Goal: Transaction & Acquisition: Purchase product/service

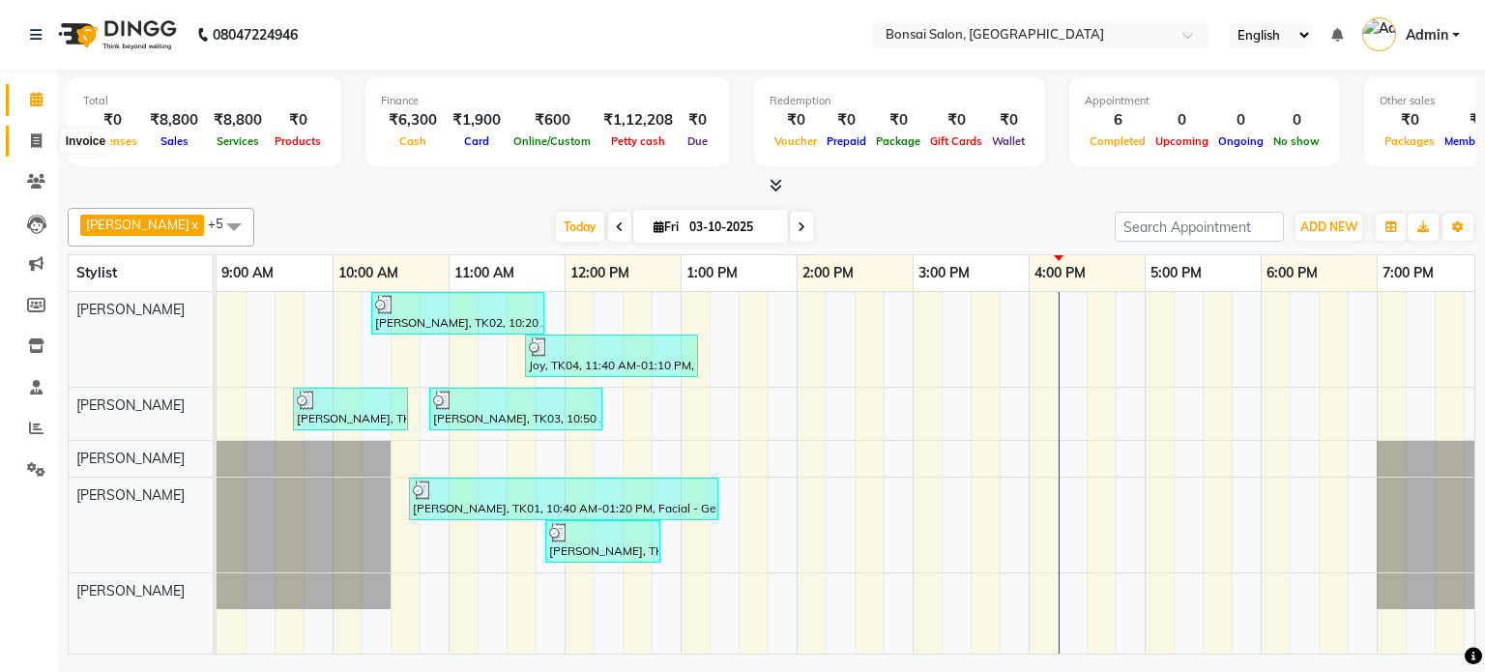
drag, startPoint x: 30, startPoint y: 138, endPoint x: 89, endPoint y: 143, distance: 59.2
click at [31, 138] on icon at bounding box center [36, 140] width 11 height 15
select select "service"
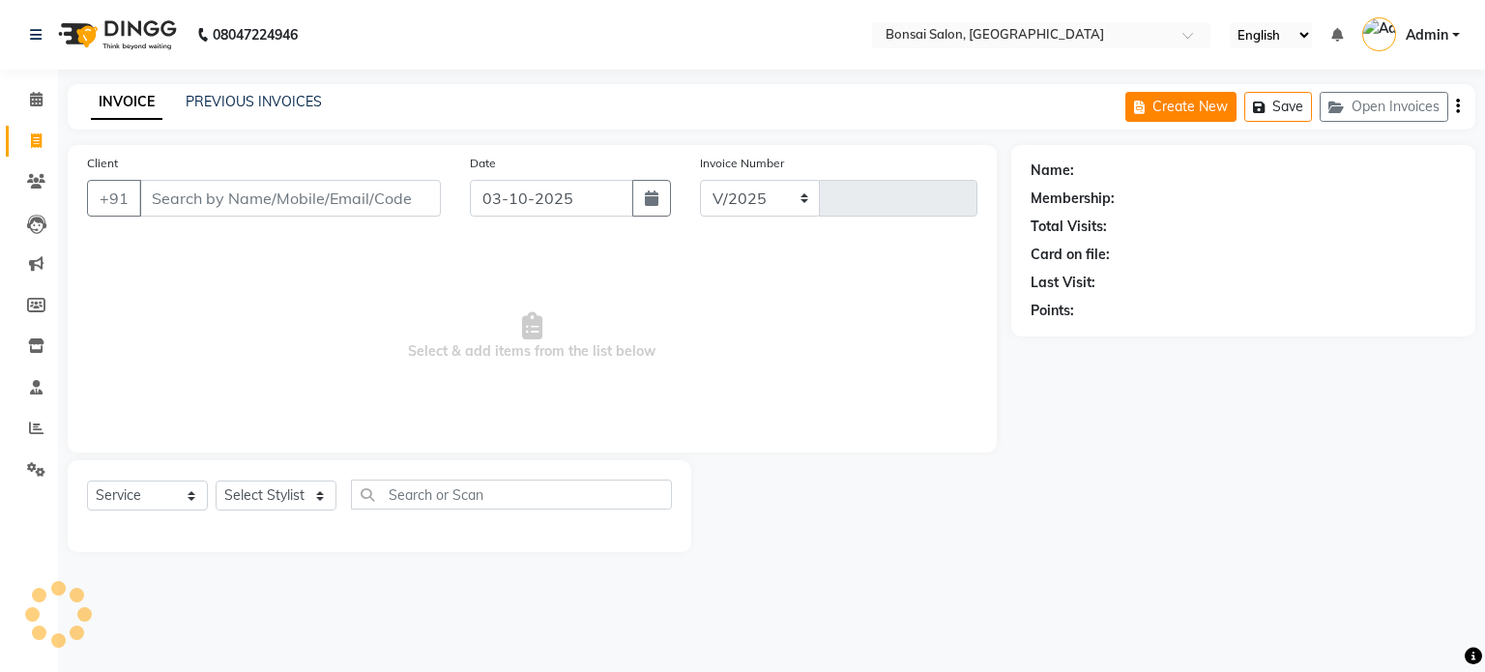
select select "6719"
type input "1027"
click at [217, 202] on input "Client" at bounding box center [290, 198] width 302 height 37
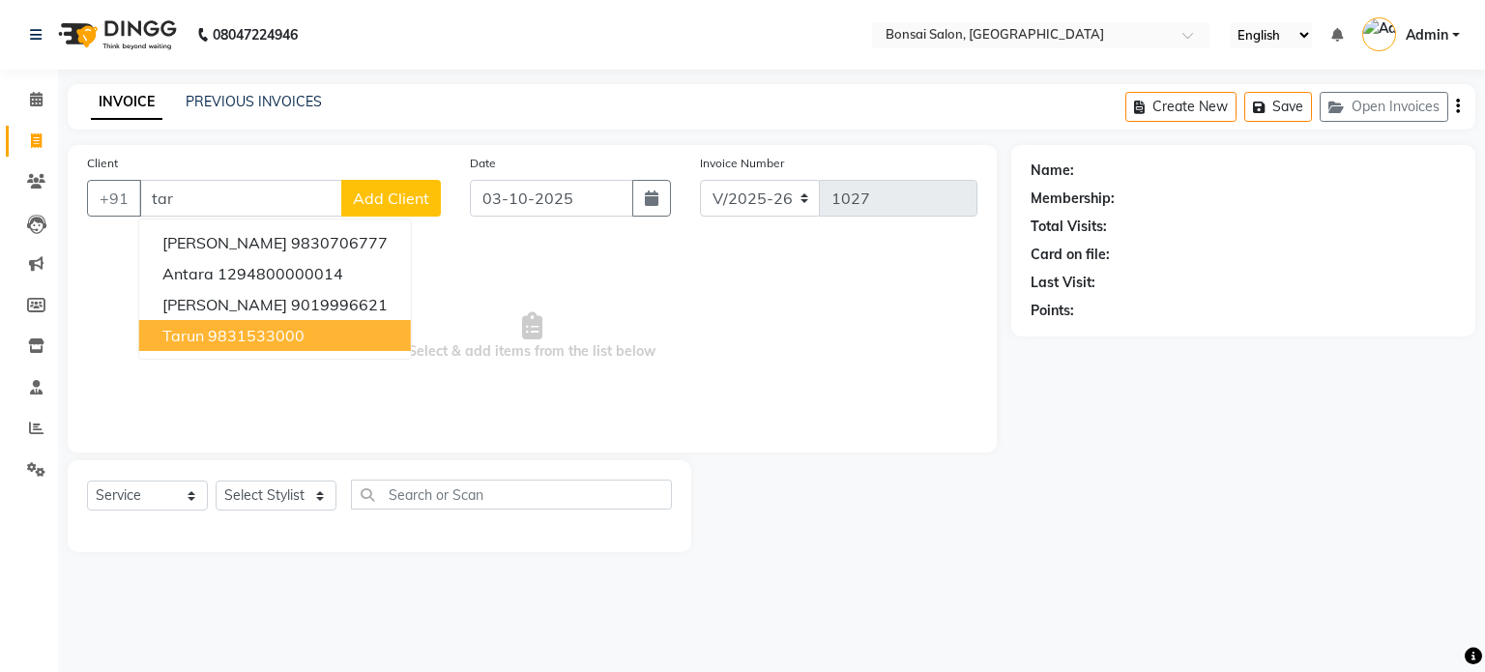
click at [249, 332] on ngb-highlight "9831533000" at bounding box center [256, 335] width 97 height 19
type input "9831533000"
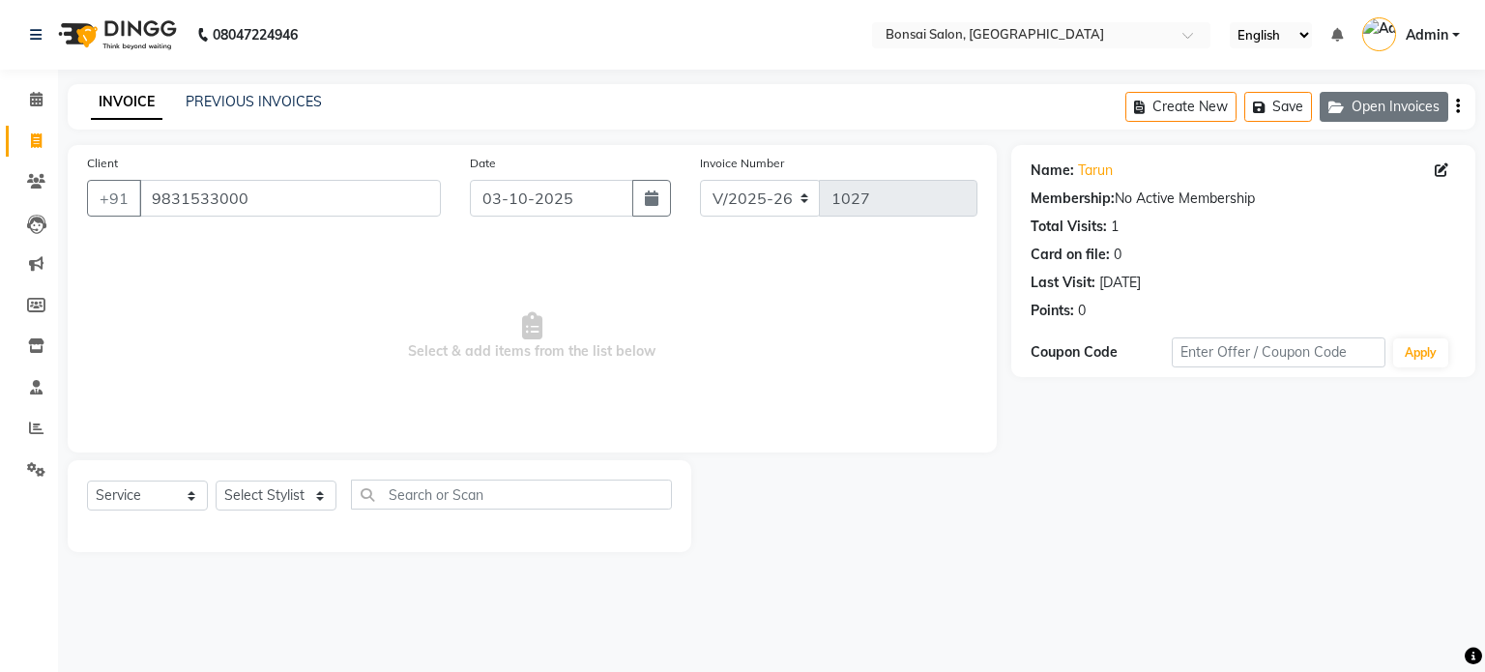
click at [1372, 115] on button "Open Invoices" at bounding box center [1384, 107] width 129 height 30
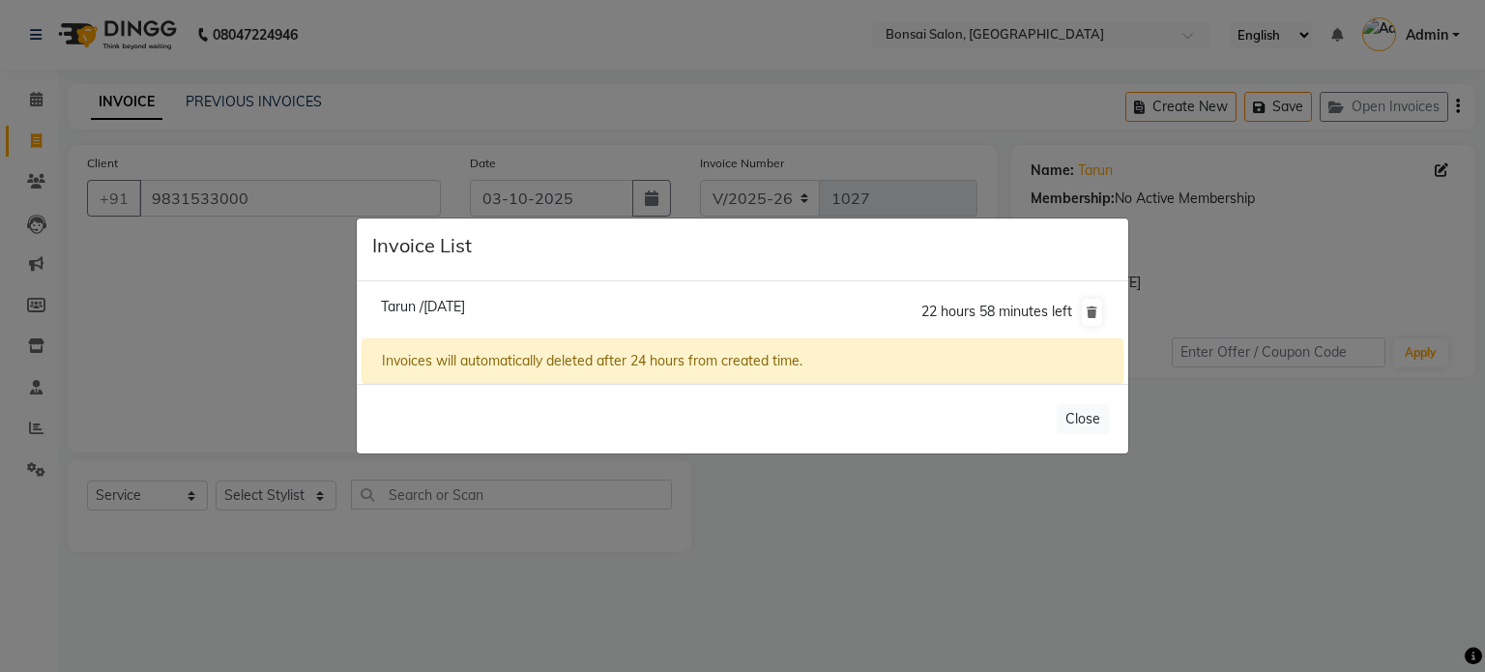
click at [465, 303] on span "Tarun /[DATE]" at bounding box center [423, 306] width 84 height 17
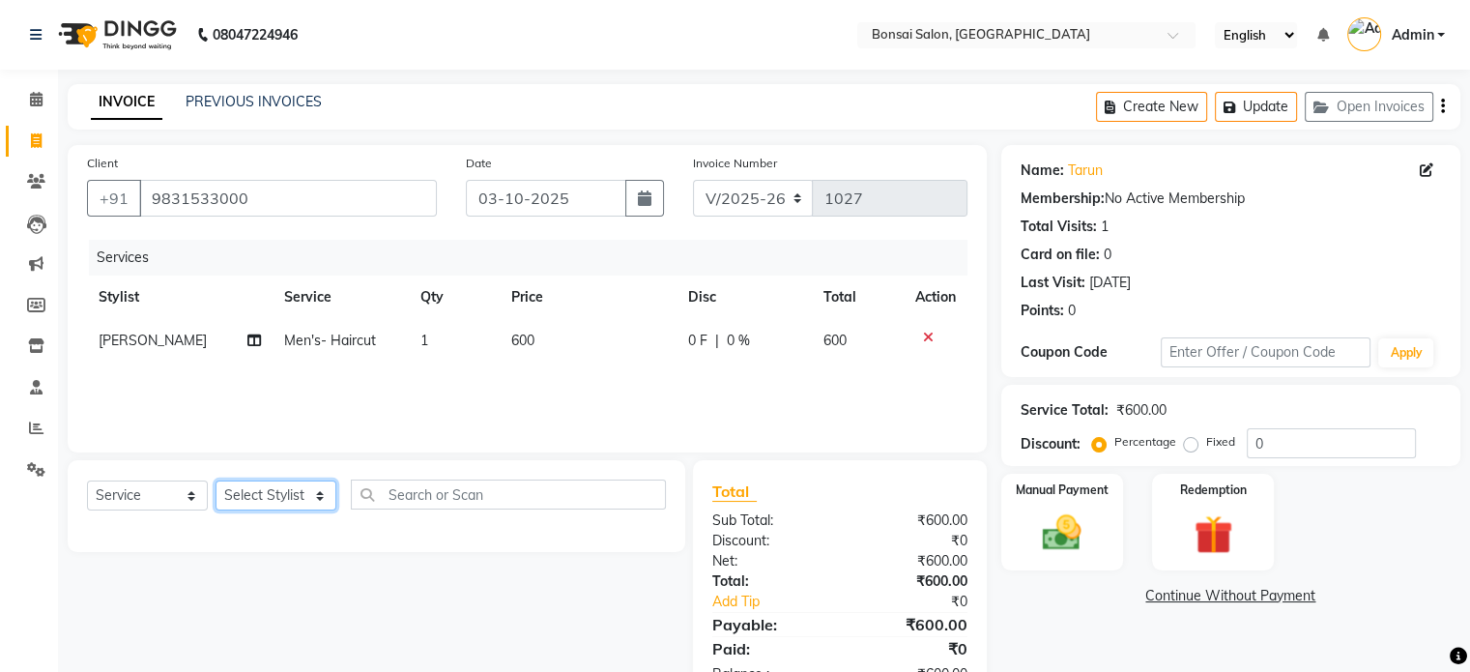
click at [280, 508] on select "Select Stylist [PERSON_NAME] [PERSON_NAME] [PERSON_NAME] [PERSON_NAME]" at bounding box center [276, 495] width 121 height 30
select select "87757"
click at [216, 481] on select "Select Stylist [PERSON_NAME] [PERSON_NAME] [PERSON_NAME] [PERSON_NAME]" at bounding box center [276, 495] width 121 height 30
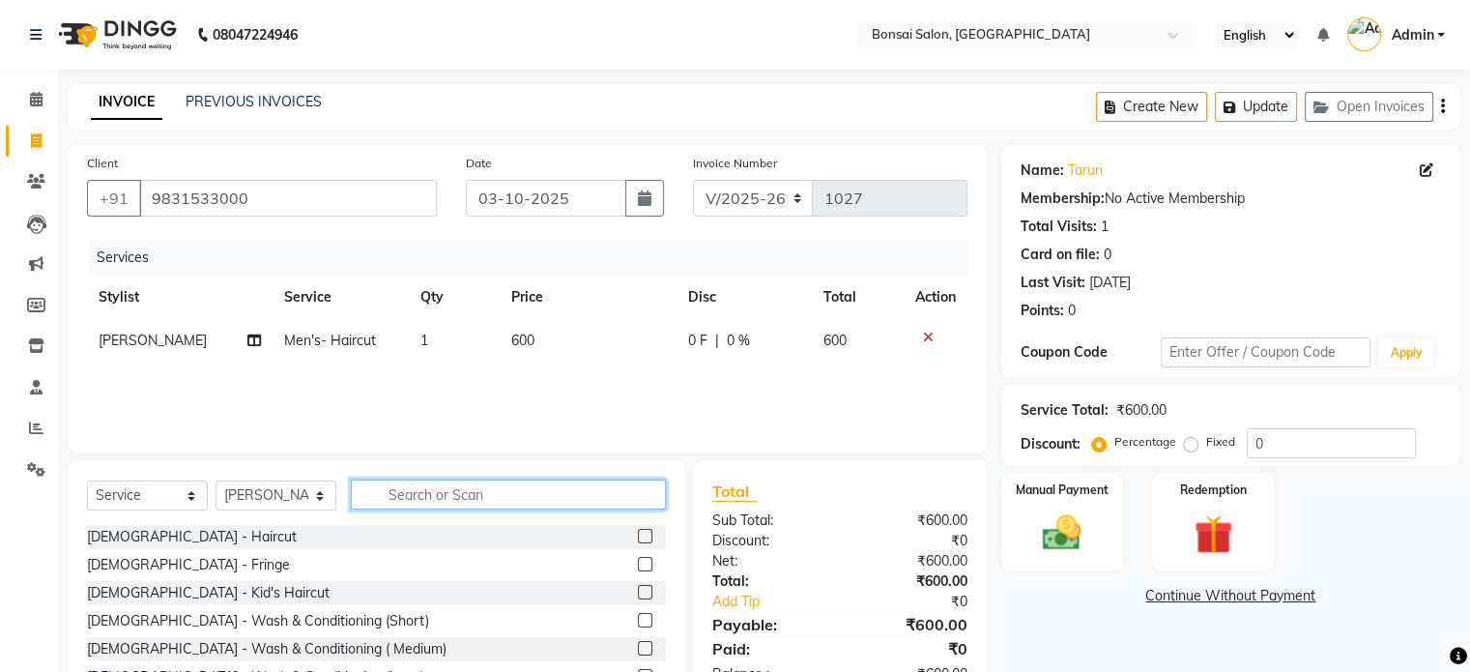
click at [524, 496] on input "text" at bounding box center [508, 494] width 315 height 30
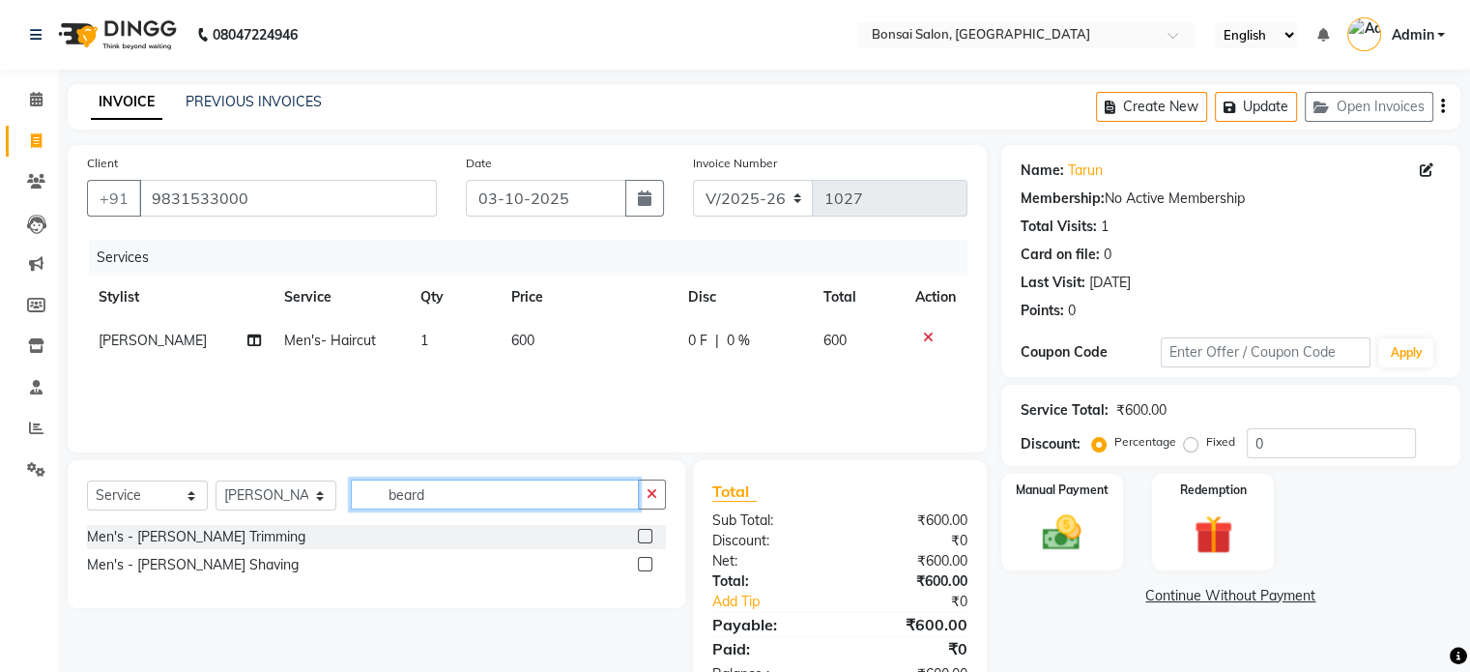
type input "beard"
click at [646, 565] on label at bounding box center [645, 564] width 15 height 15
click at [646, 565] on input "checkbox" at bounding box center [644, 565] width 13 height 13
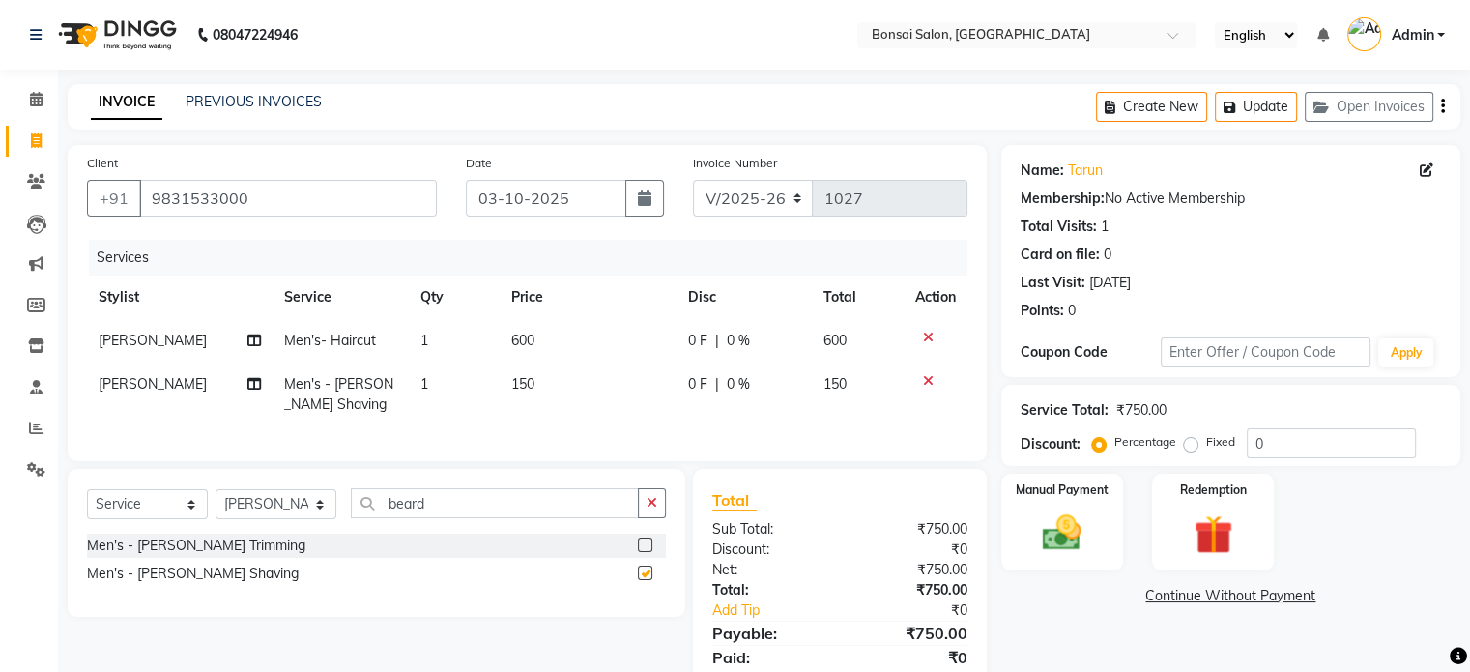
checkbox input "false"
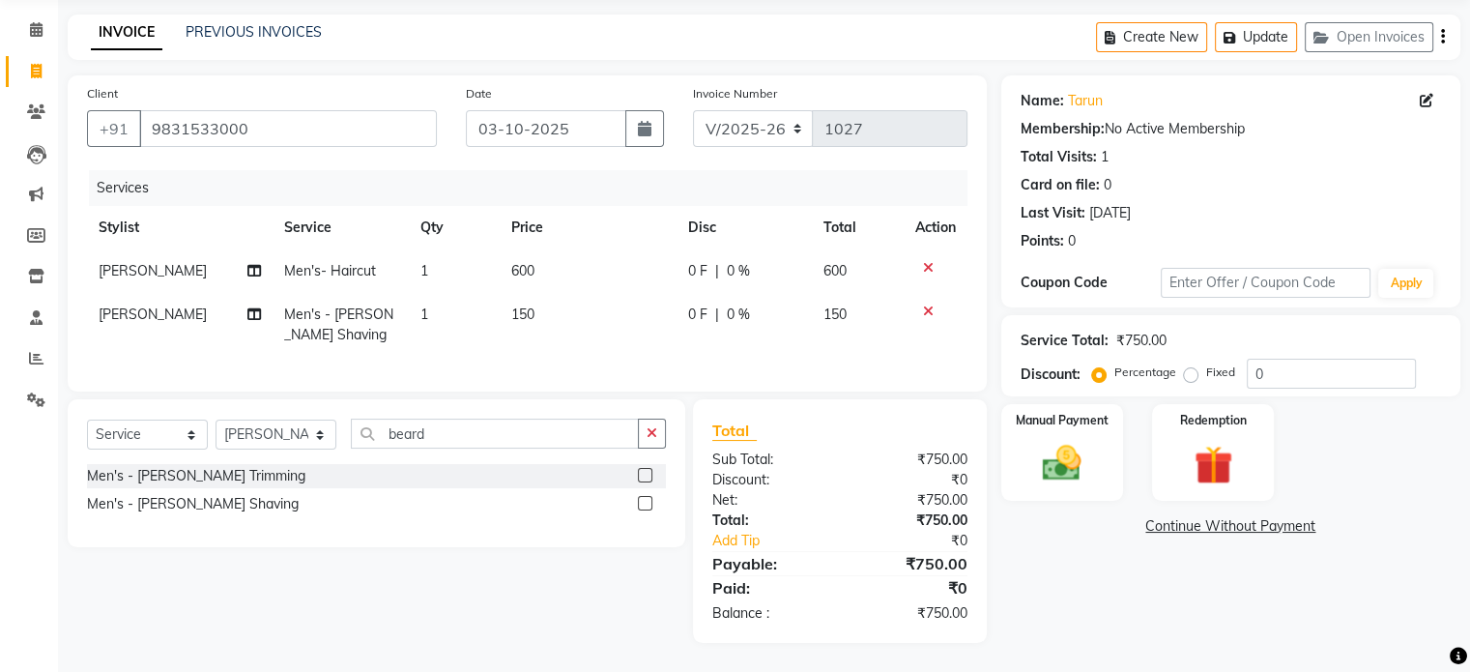
scroll to position [84, 0]
click at [641, 477] on label at bounding box center [645, 475] width 15 height 15
click at [641, 477] on input "checkbox" at bounding box center [644, 476] width 13 height 13
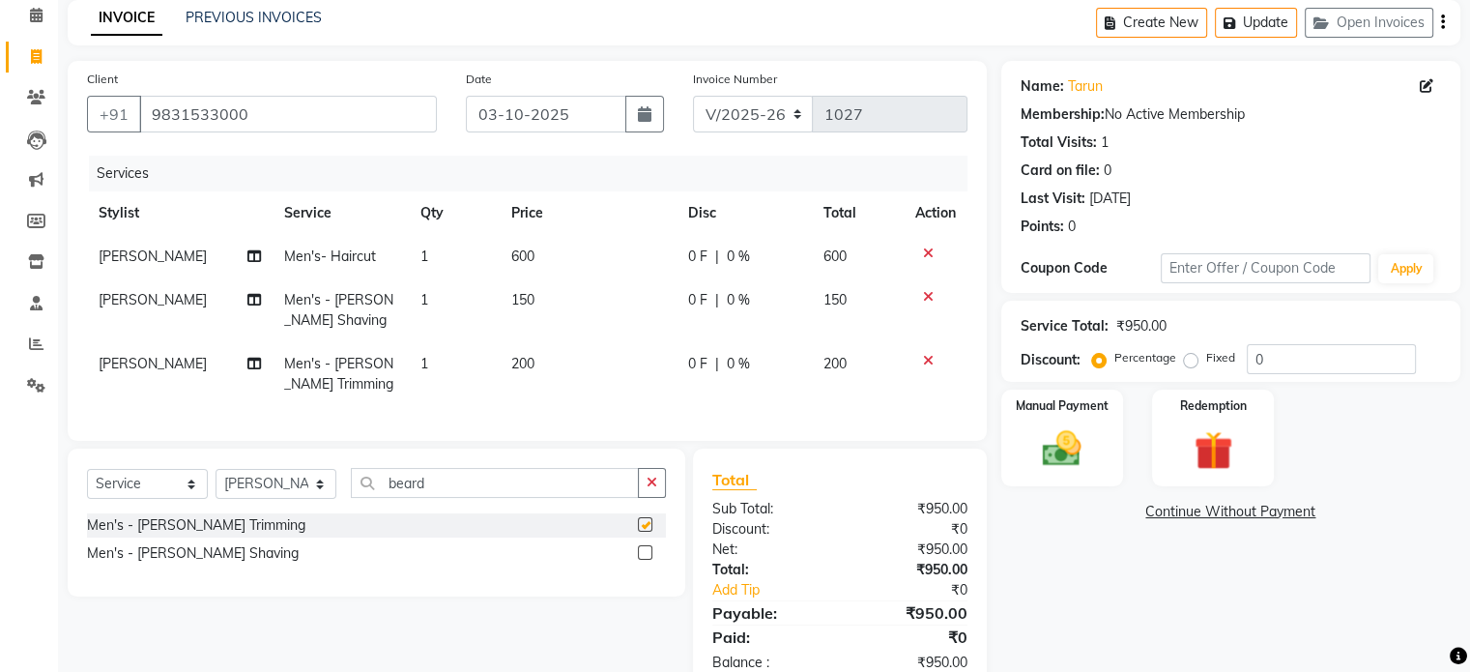
checkbox input "false"
click at [928, 358] on icon at bounding box center [928, 361] width 11 height 14
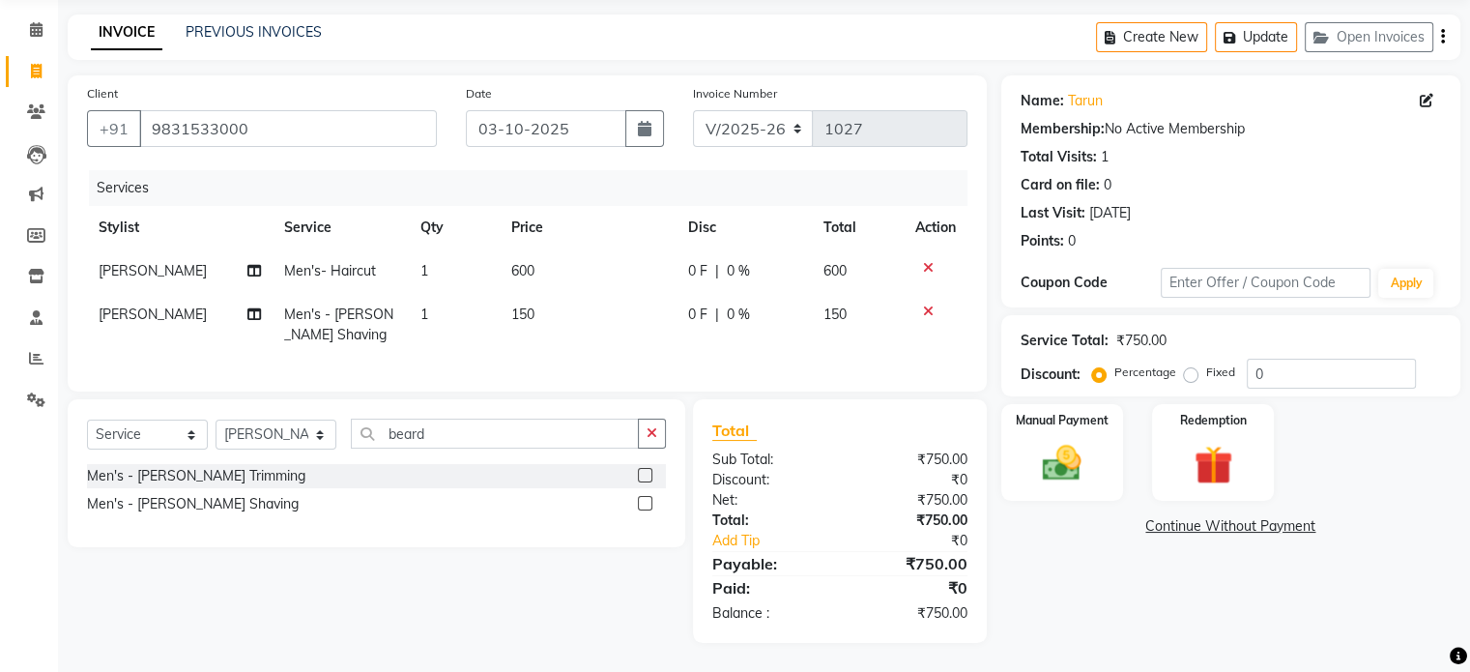
click at [486, 590] on div "Select Service Product Membership Package Voucher Prepaid Gift Card Select Styl…" at bounding box center [369, 521] width 632 height 244
click at [1048, 441] on img at bounding box center [1062, 464] width 65 height 46
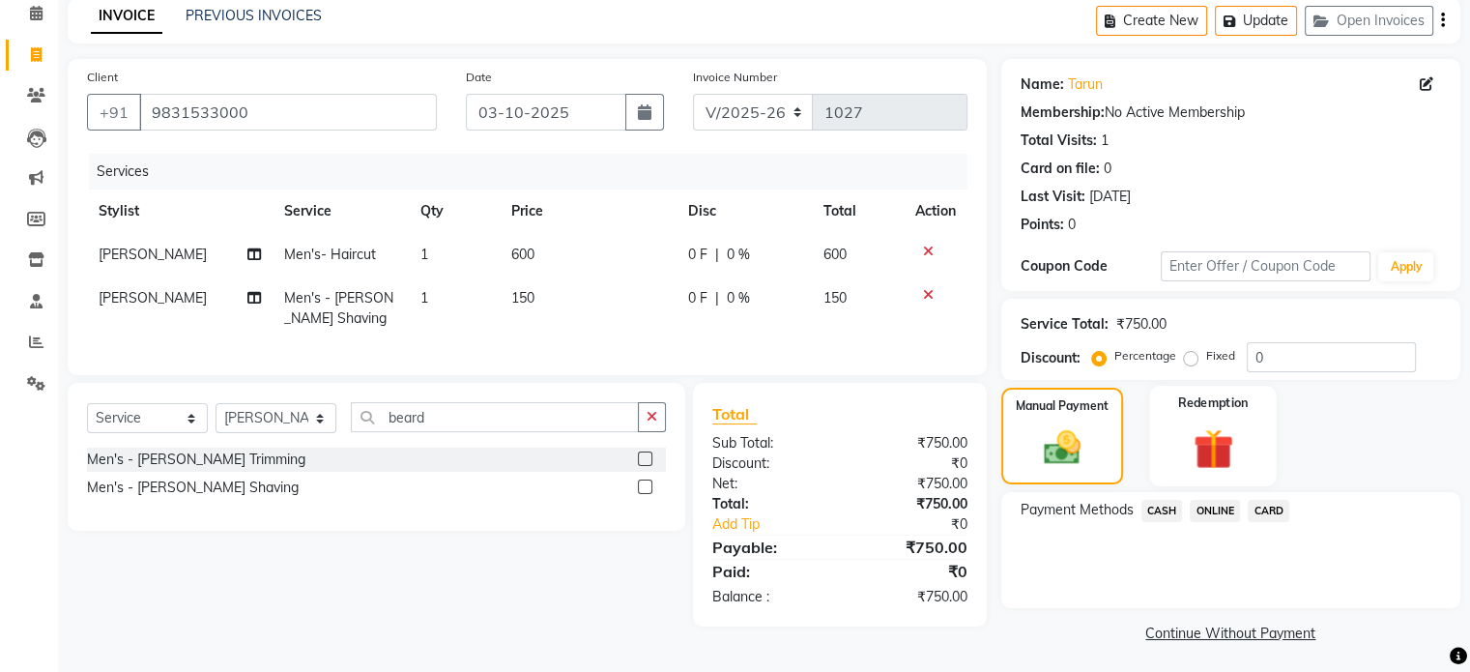
scroll to position [89, 0]
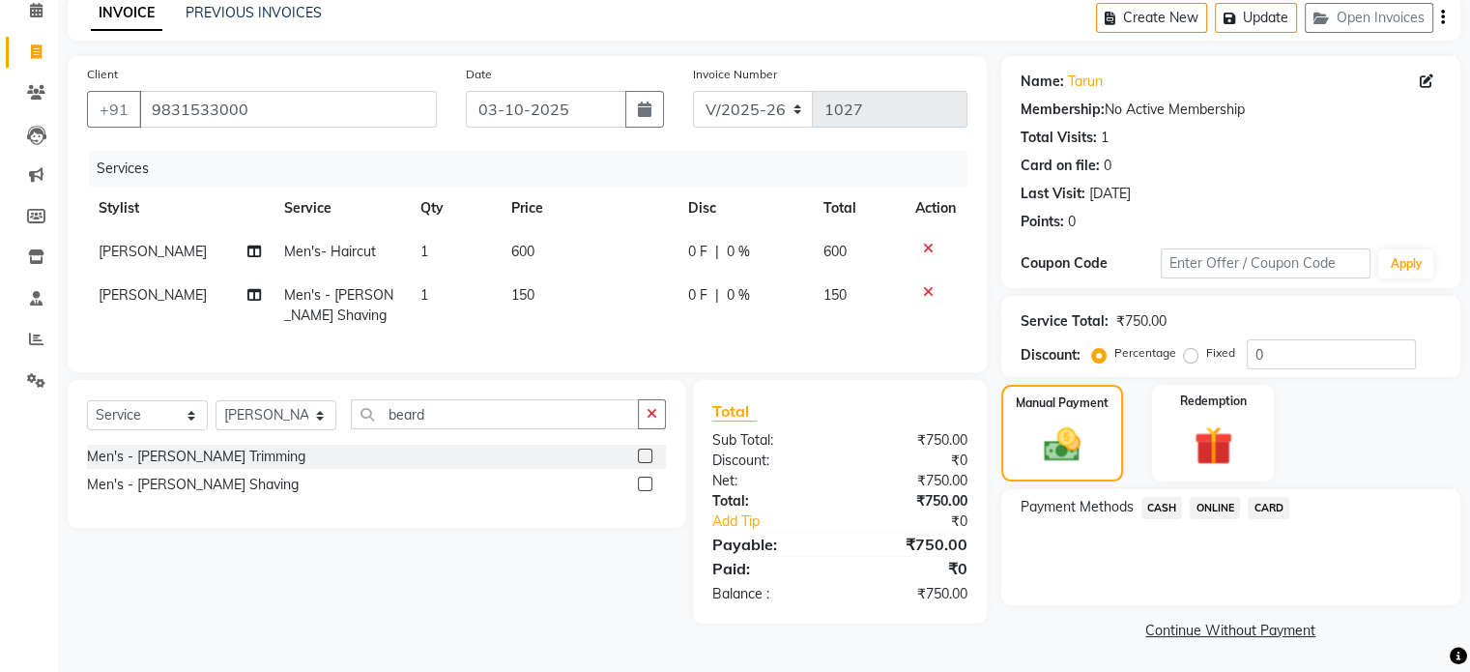
click at [1219, 504] on span "ONLINE" at bounding box center [1215, 508] width 50 height 22
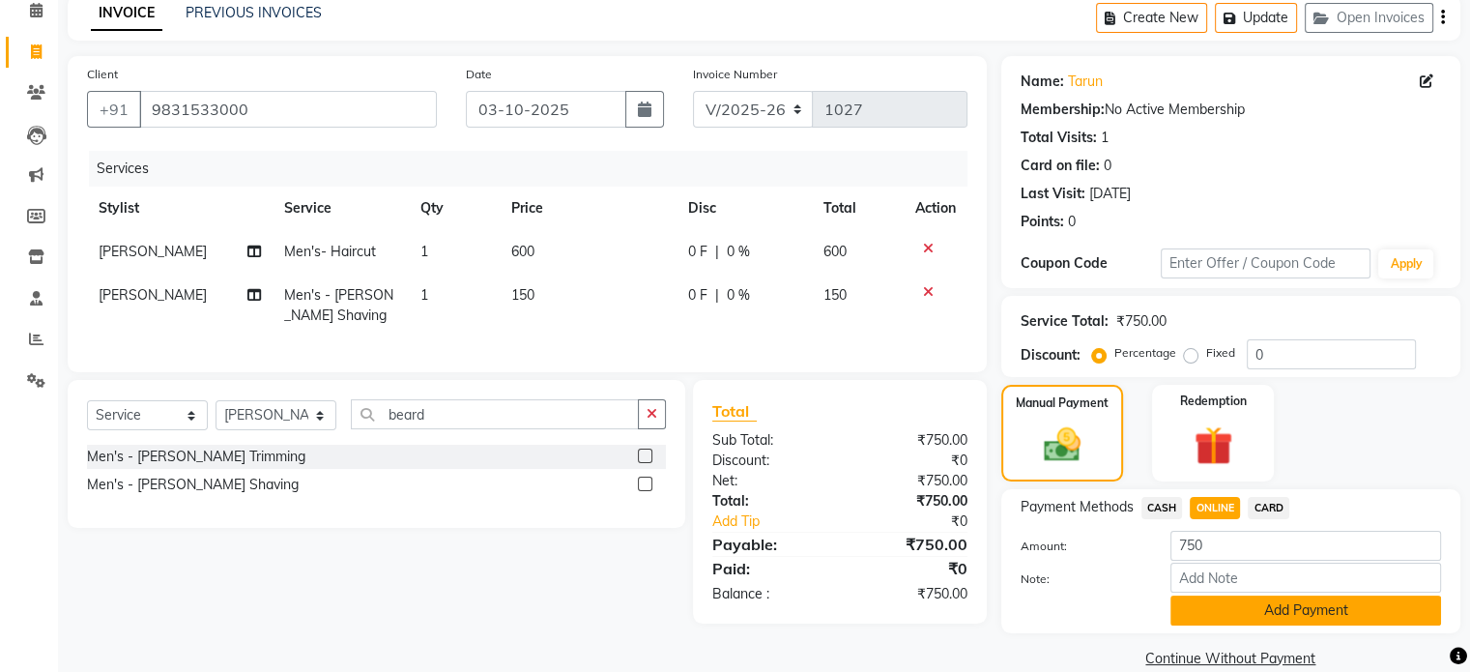
click at [1301, 614] on button "Add Payment" at bounding box center [1306, 610] width 271 height 30
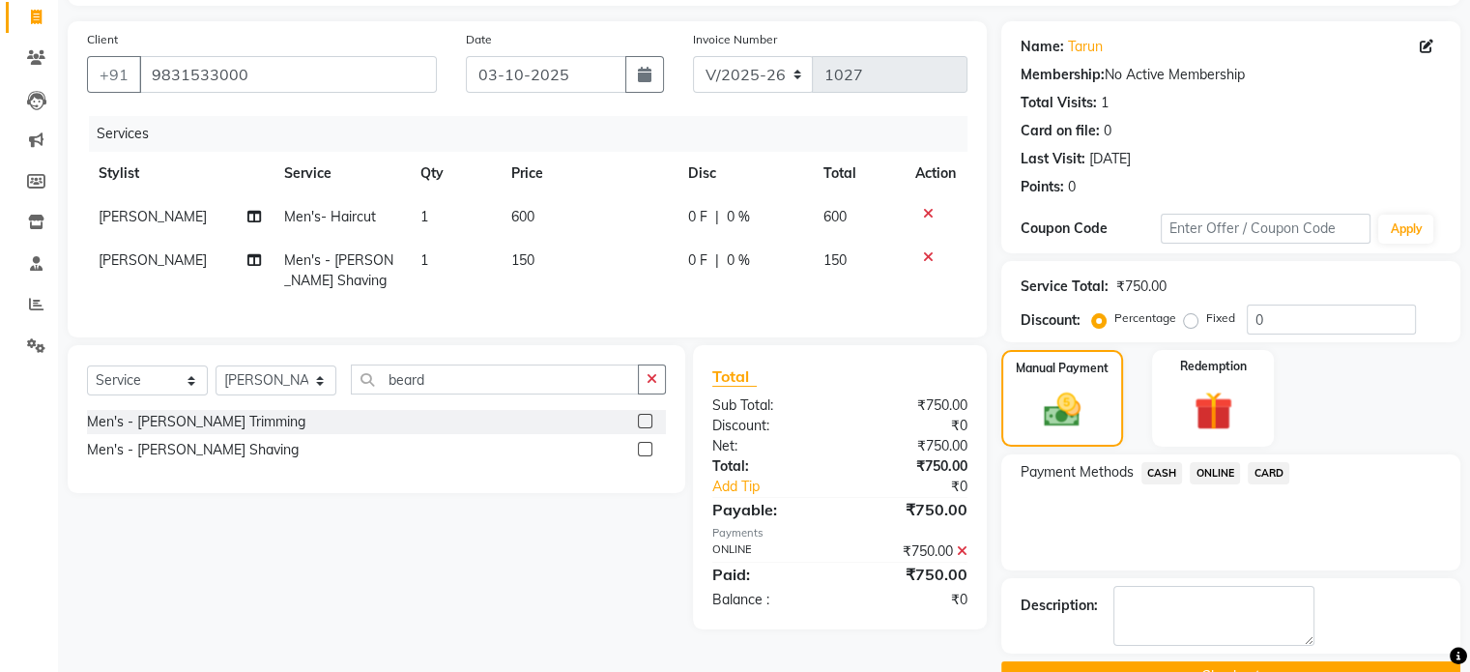
scroll to position [170, 0]
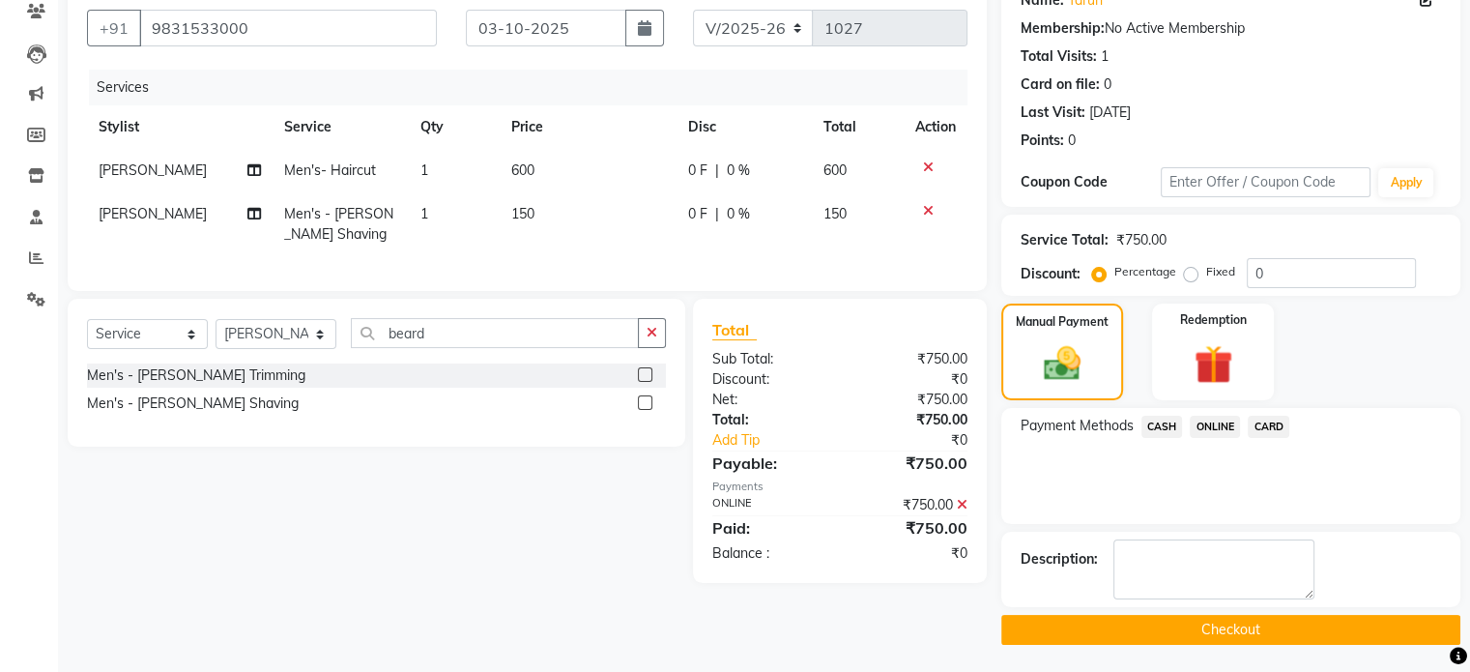
click at [1243, 632] on button "Checkout" at bounding box center [1230, 630] width 459 height 30
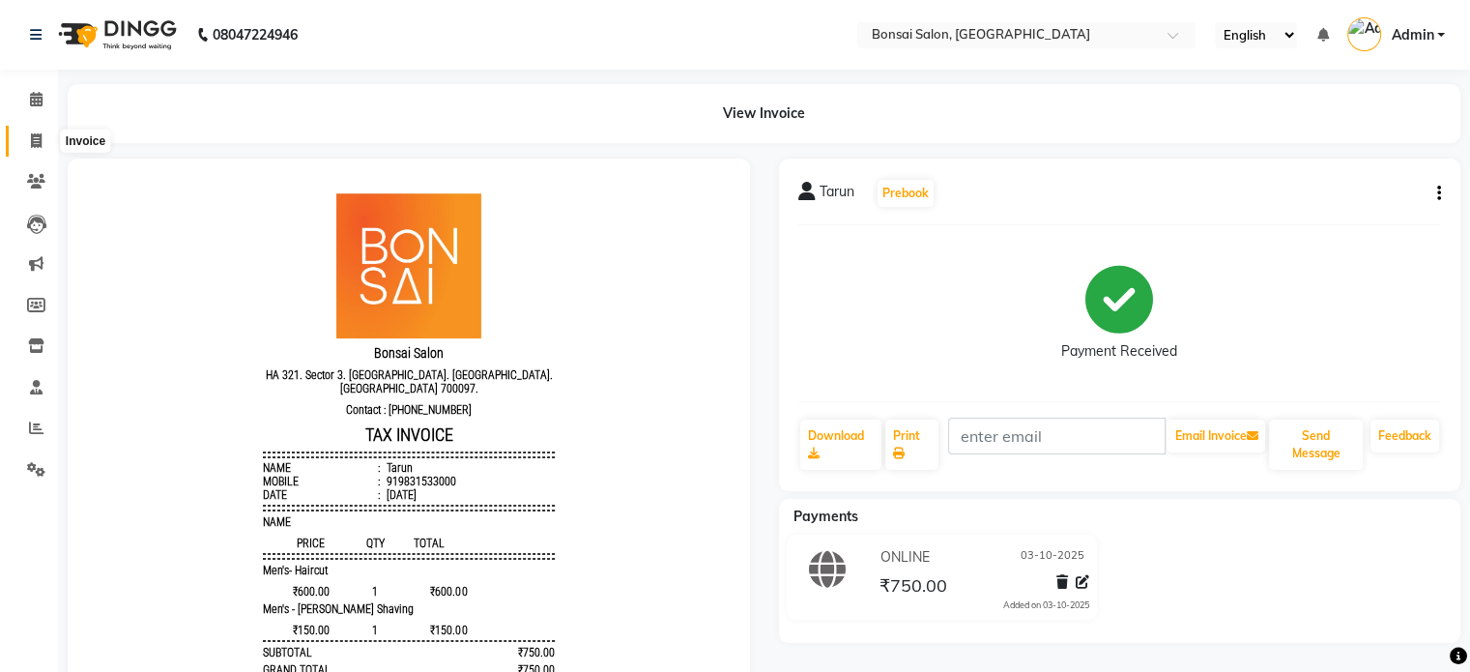
click at [43, 140] on span at bounding box center [36, 142] width 34 height 22
select select "service"
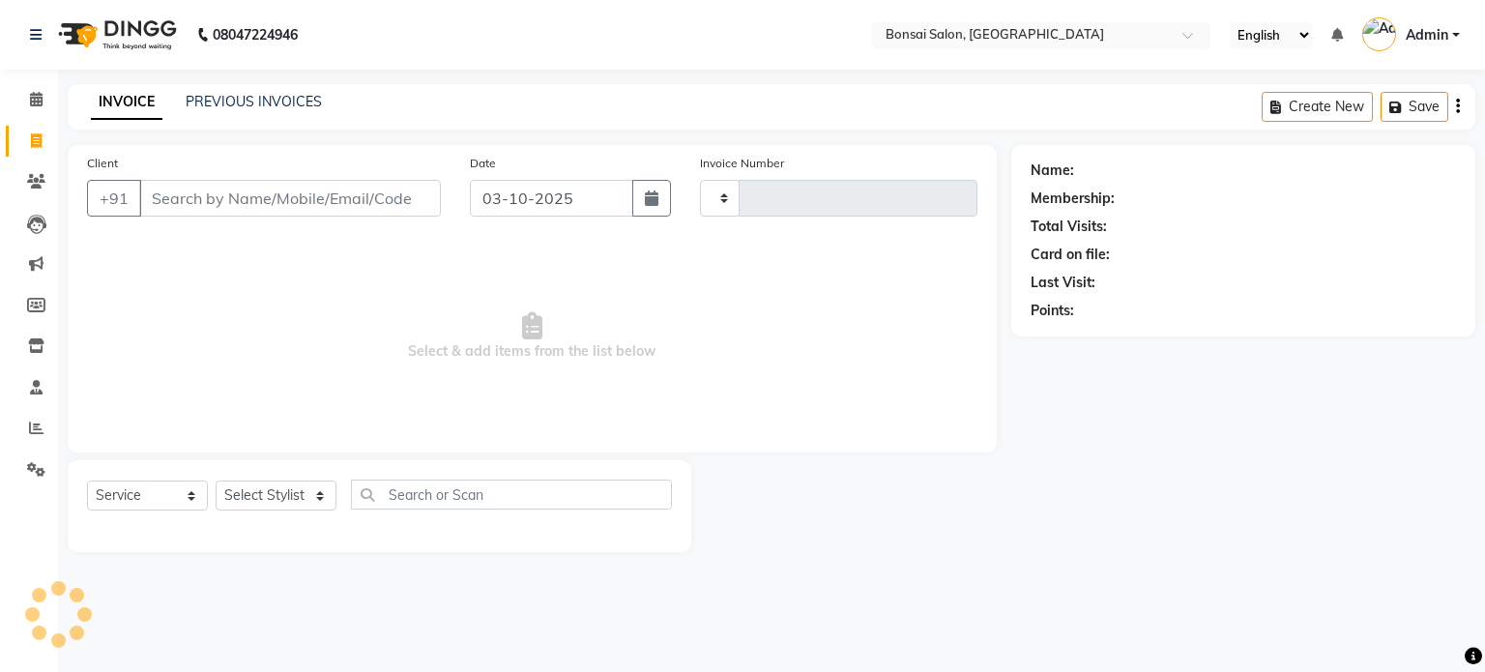
type input "1028"
select select "6719"
click at [39, 92] on icon at bounding box center [36, 99] width 13 height 15
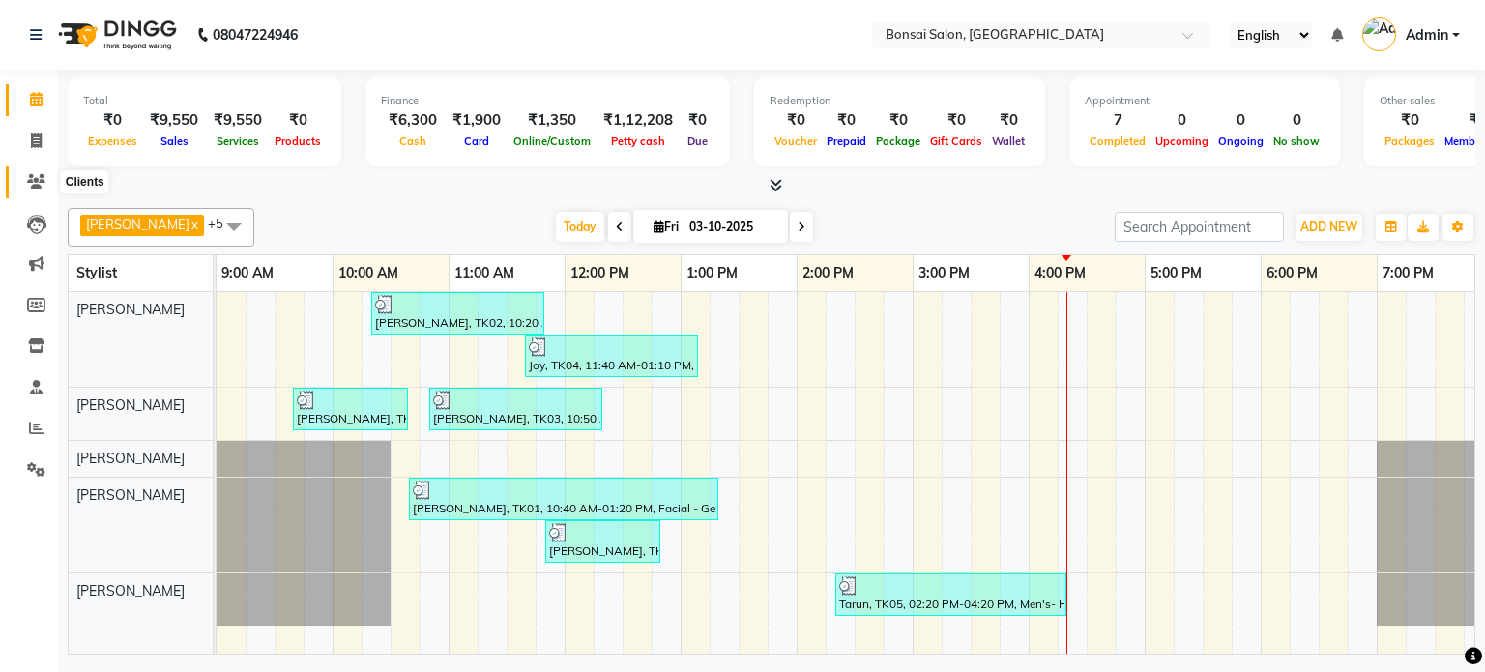
click at [39, 182] on icon at bounding box center [36, 181] width 18 height 15
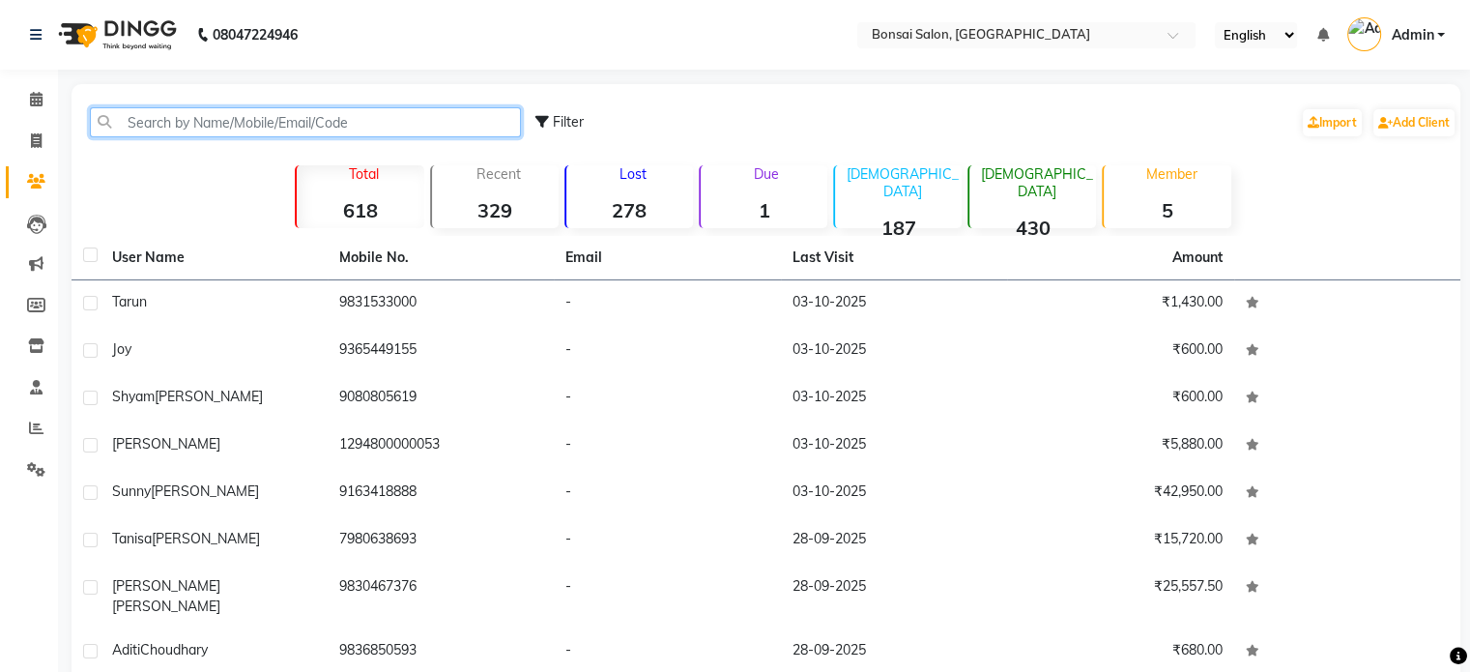
click at [304, 122] on input "text" at bounding box center [305, 122] width 431 height 30
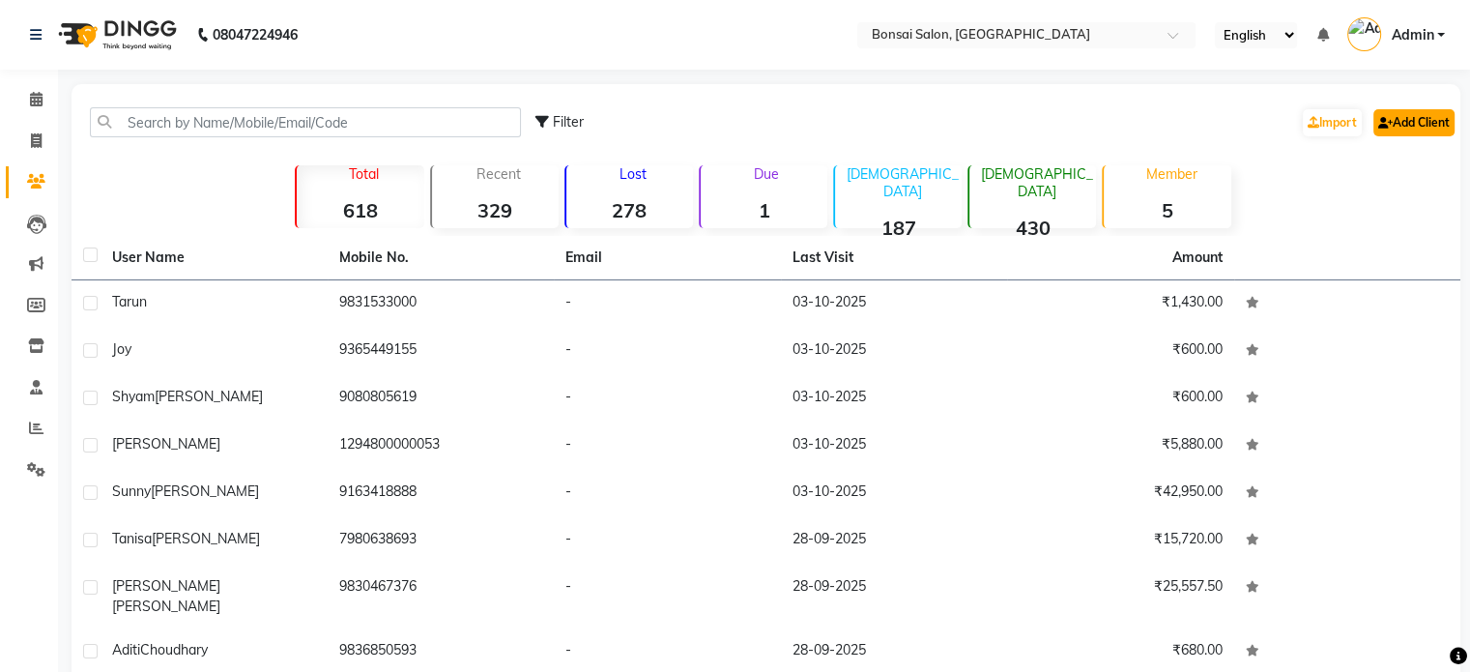
click at [1396, 113] on link "Add Client" at bounding box center [1414, 122] width 81 height 27
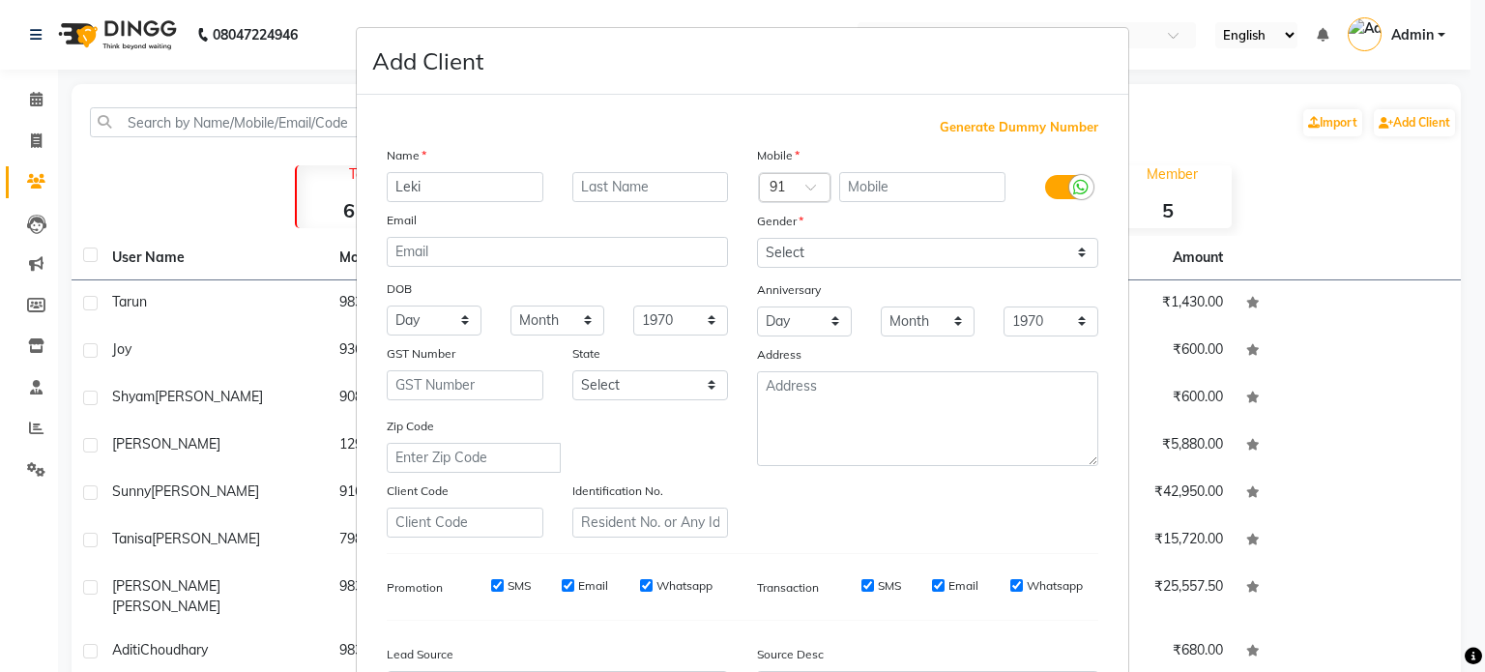
type input "Leki"
click at [887, 421] on textarea at bounding box center [927, 418] width 341 height 95
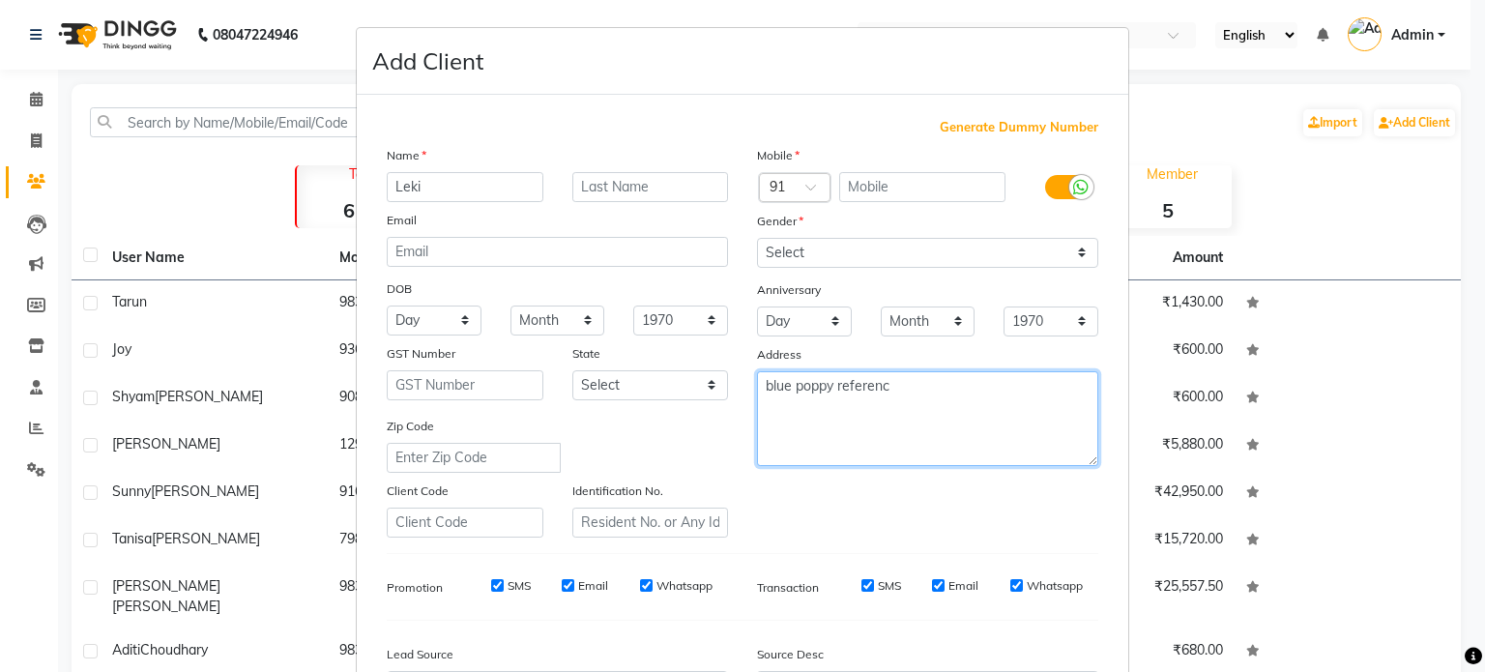
type textarea "blue poppy reference"
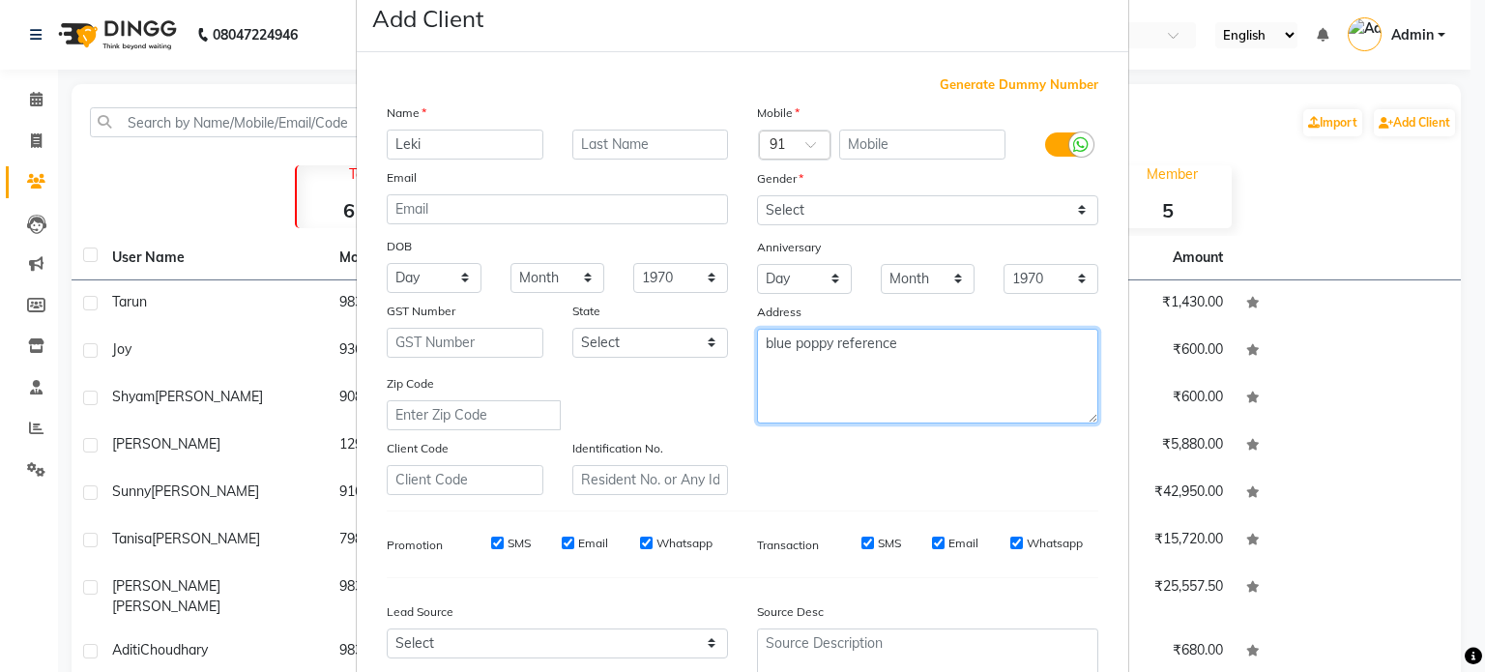
scroll to position [36, 0]
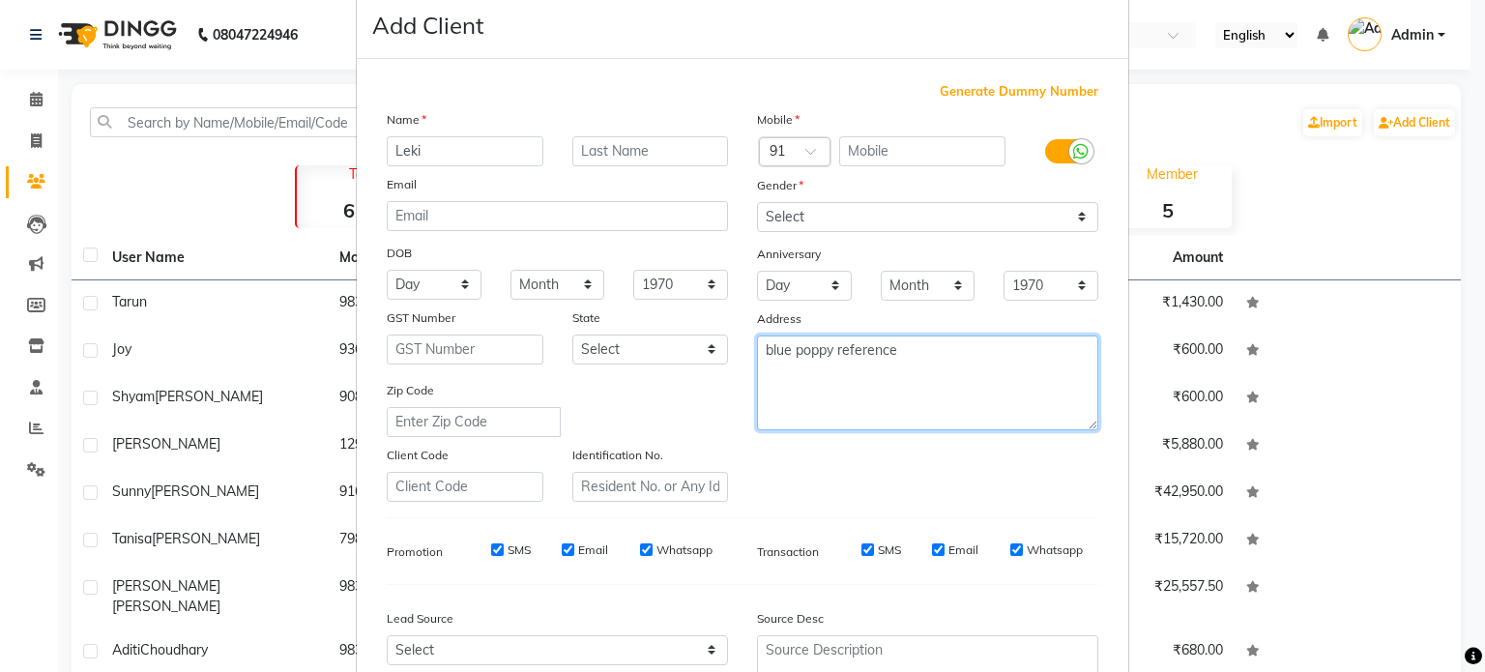
drag, startPoint x: 919, startPoint y: 360, endPoint x: 748, endPoint y: 369, distance: 171.4
click at [748, 369] on div "blue poppy reference" at bounding box center [927, 382] width 370 height 95
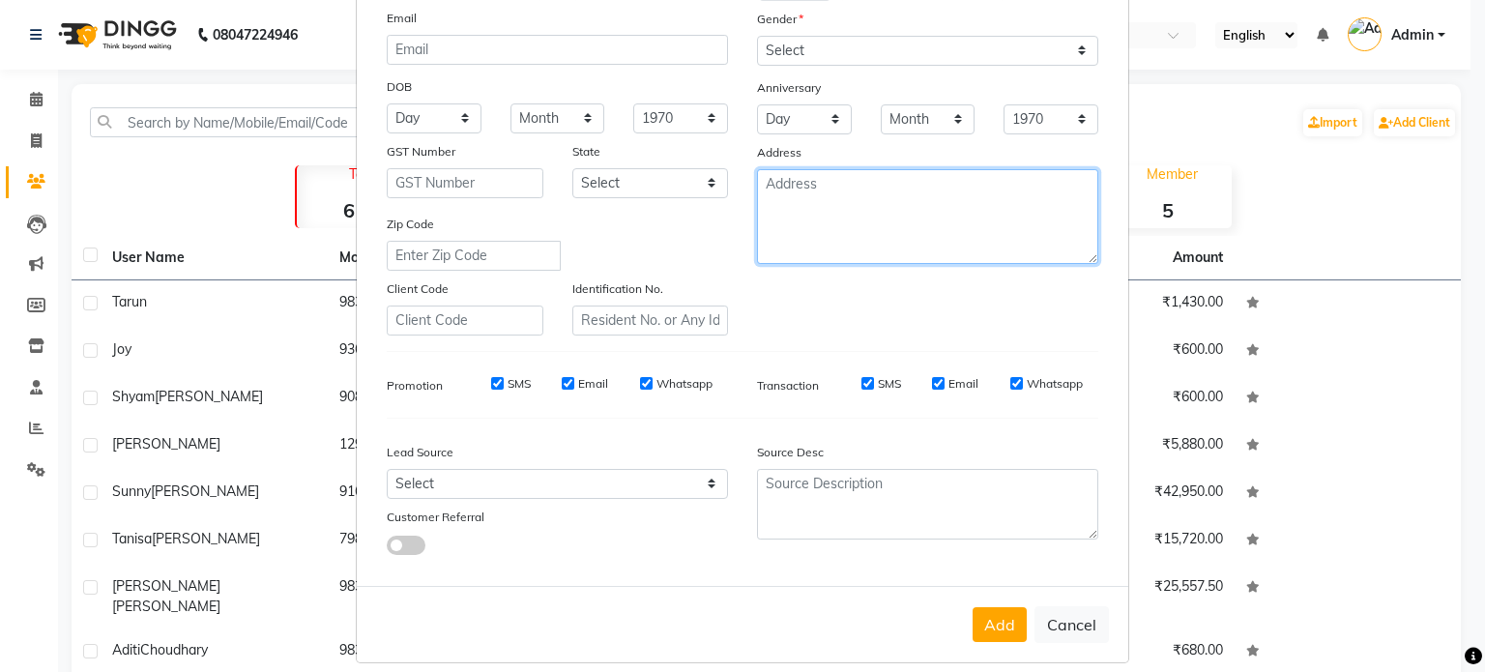
scroll to position [229, 0]
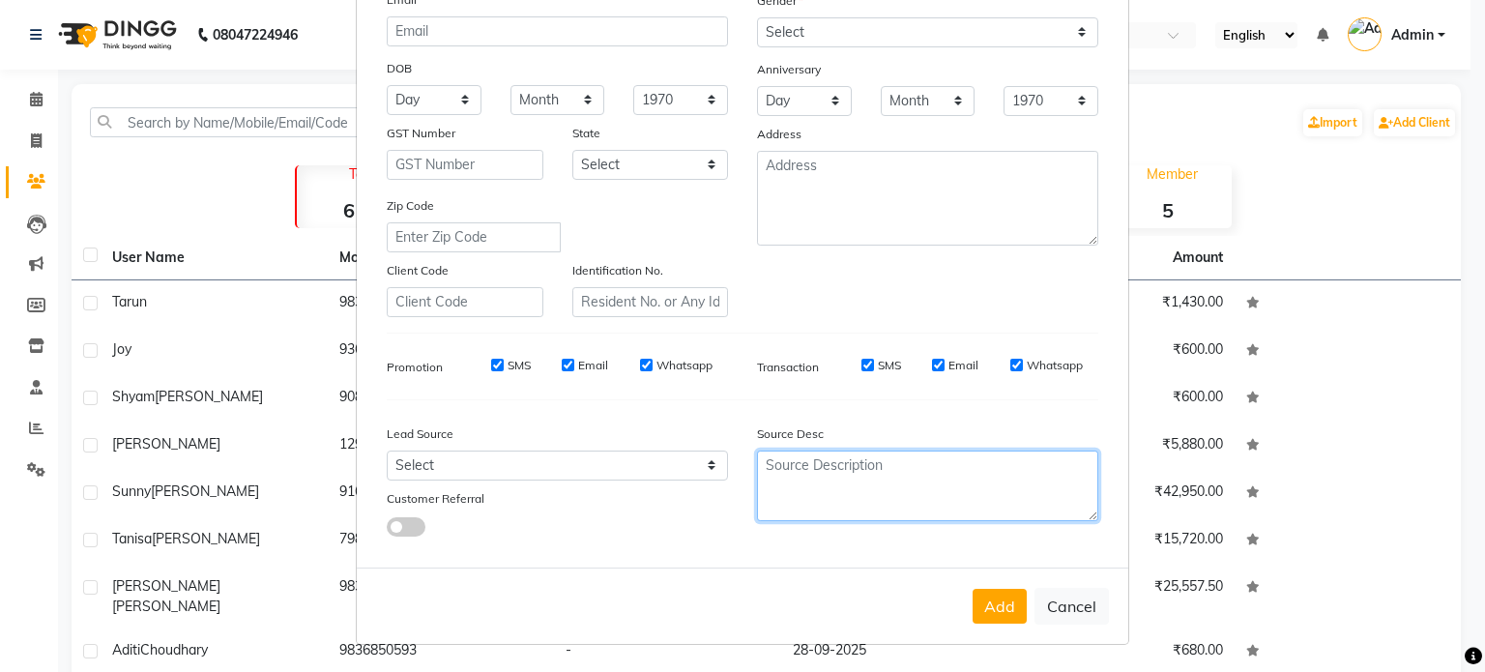
click at [791, 463] on textarea at bounding box center [927, 485] width 341 height 71
type textarea "blue poppy ref"
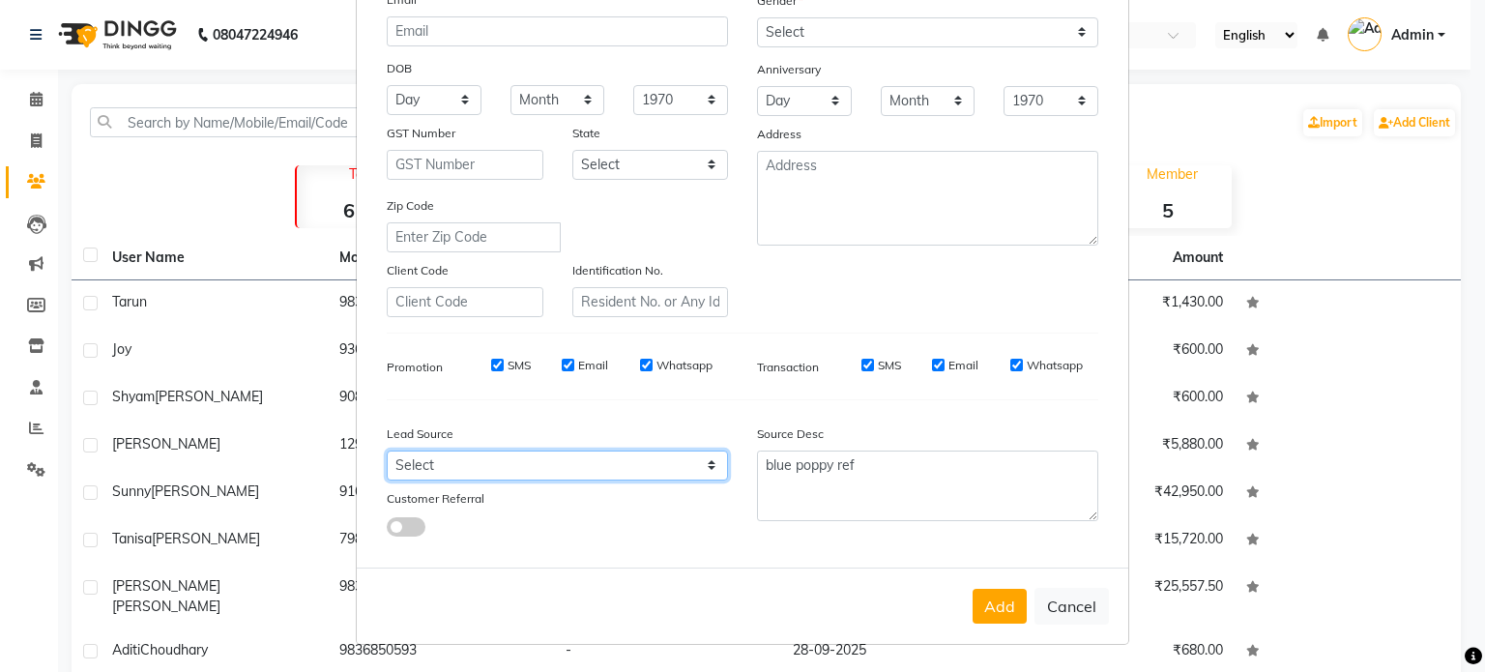
click at [510, 467] on select "Select Walk-in Referral Internet Friend Word of Mouth Advertisement Facebook Ju…" at bounding box center [557, 465] width 341 height 30
select select "47323"
click at [387, 450] on select "Select Walk-in Referral Internet Friend Word of Mouth Advertisement Facebook Ju…" at bounding box center [557, 465] width 341 height 30
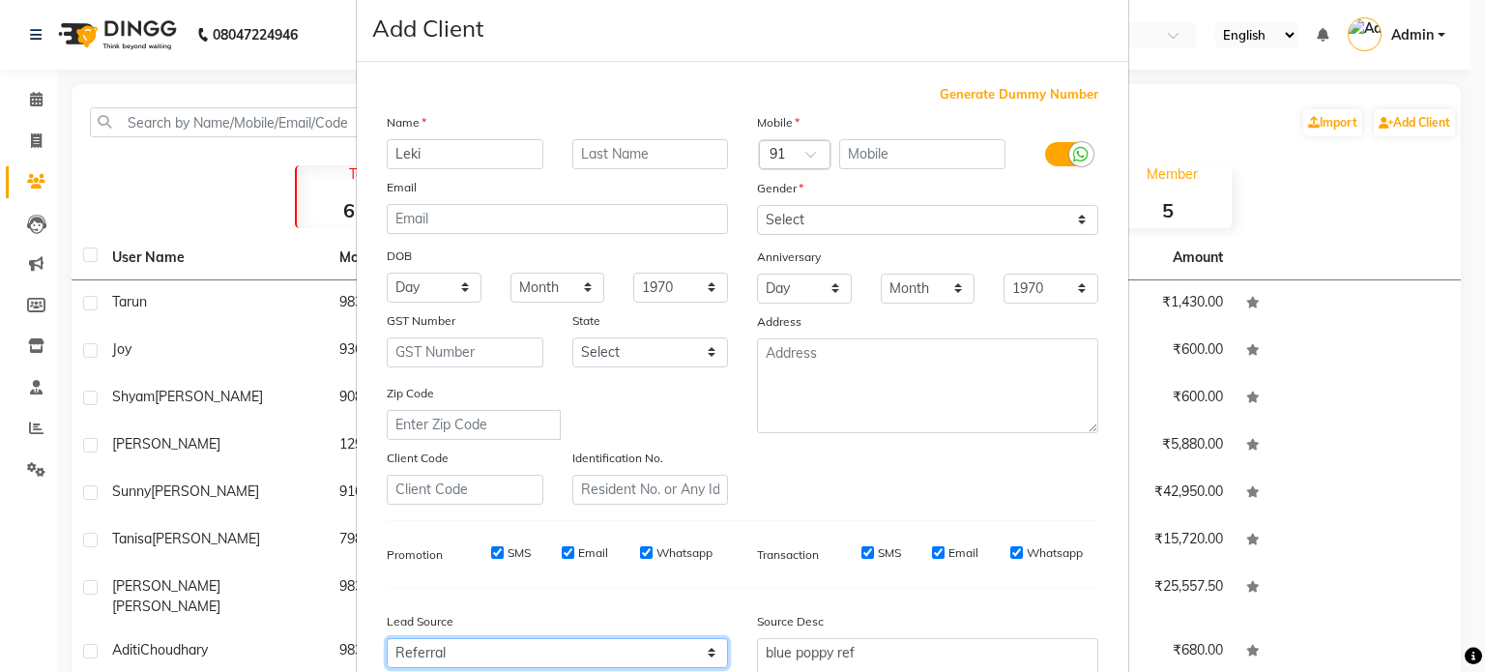
scroll to position [0, 0]
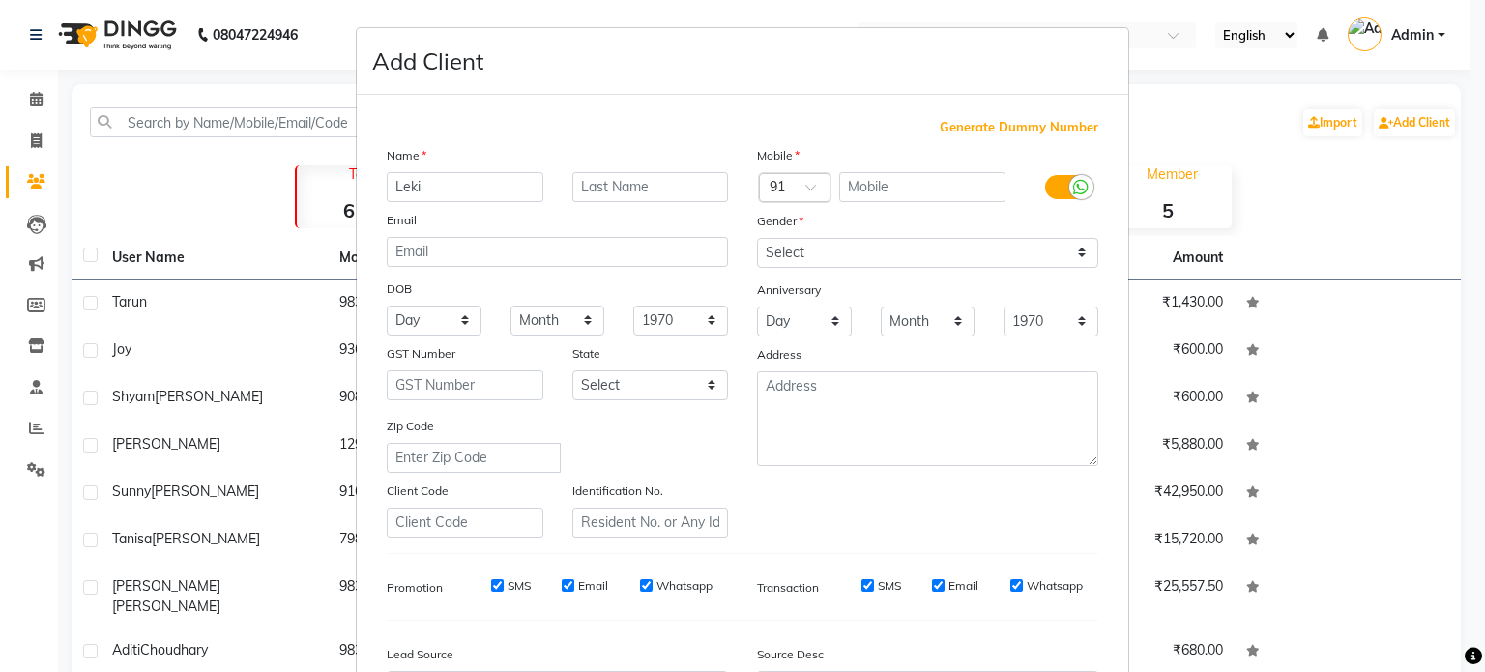
click at [1059, 193] on label at bounding box center [1067, 187] width 44 height 24
click at [0, 0] on input "checkbox" at bounding box center [0, 0] width 0 height 0
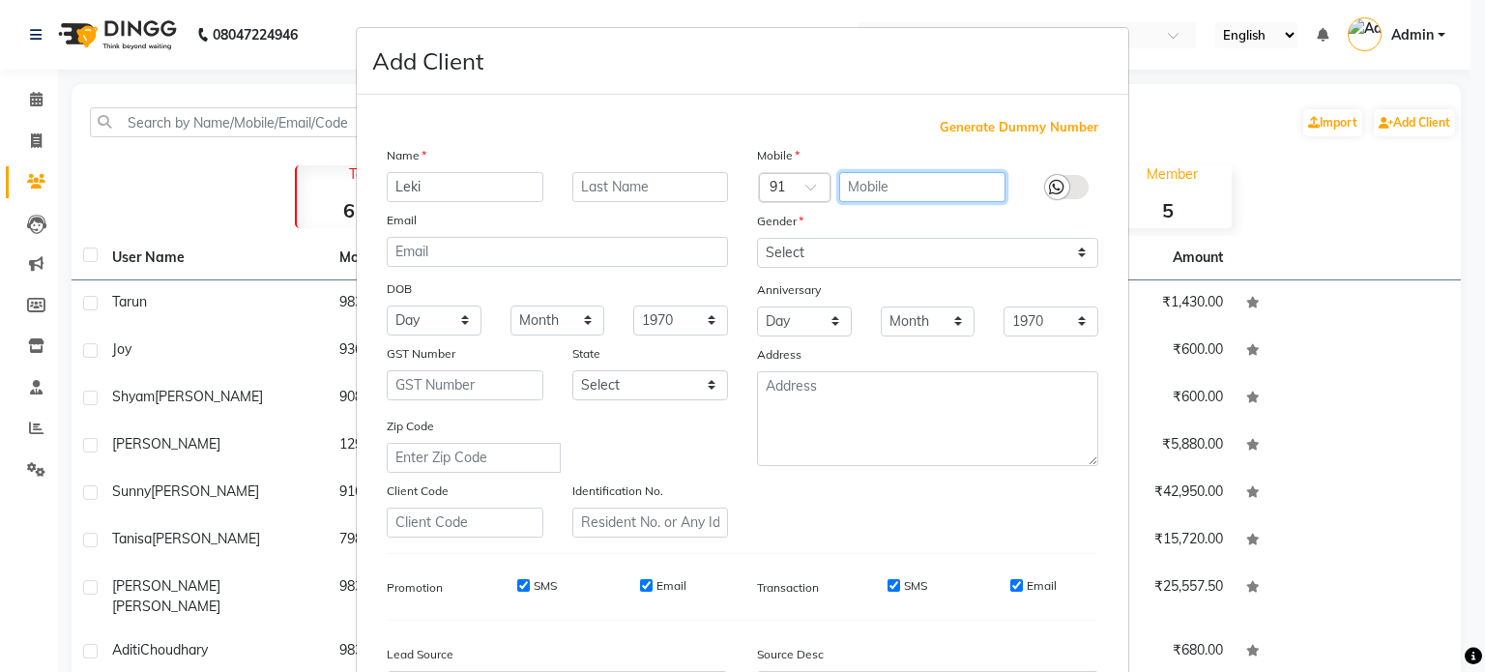
click at [932, 196] on input "text" at bounding box center [922, 187] width 167 height 30
type input "9674760106"
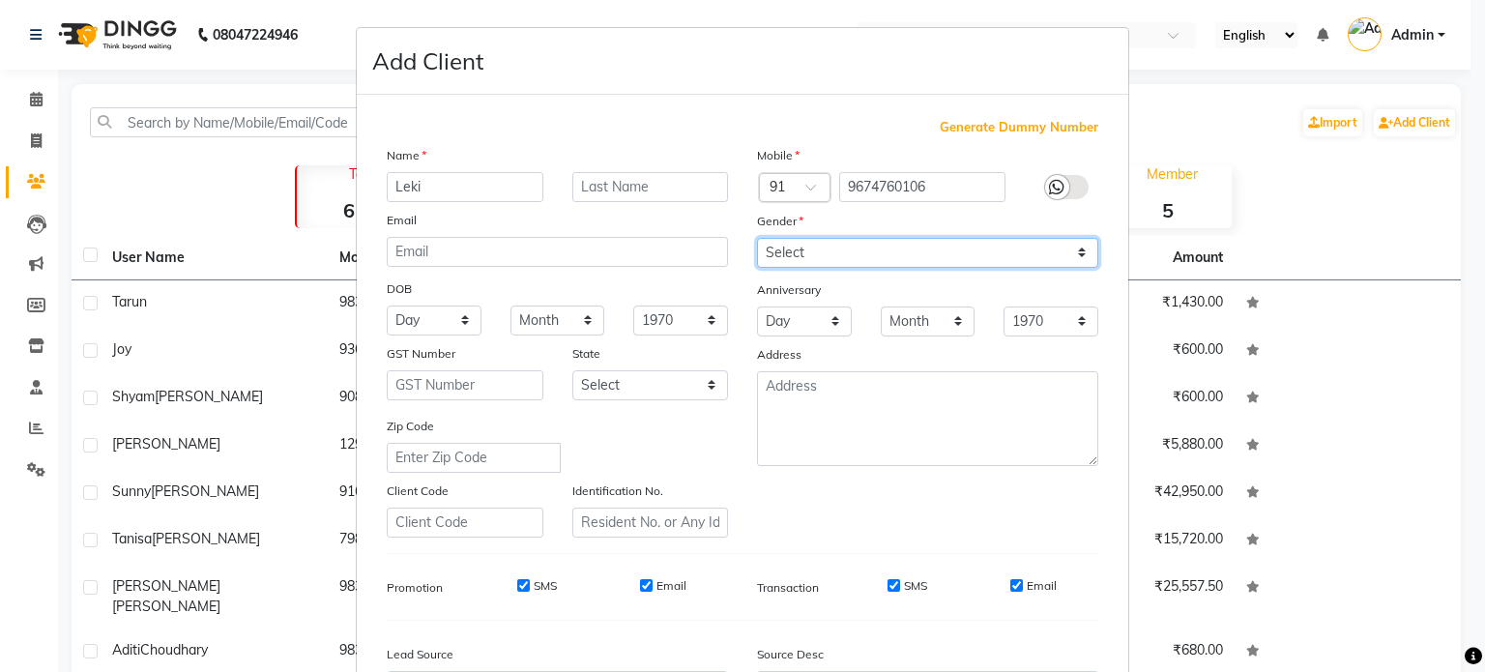
click at [872, 253] on select "Select [DEMOGRAPHIC_DATA] [DEMOGRAPHIC_DATA] Other Prefer Not To Say" at bounding box center [927, 253] width 341 height 30
select select "[DEMOGRAPHIC_DATA]"
click at [757, 239] on select "Select [DEMOGRAPHIC_DATA] [DEMOGRAPHIC_DATA] Other Prefer Not To Say" at bounding box center [927, 253] width 341 height 30
click at [1010, 590] on input "Email" at bounding box center [1016, 585] width 13 height 13
checkbox input "false"
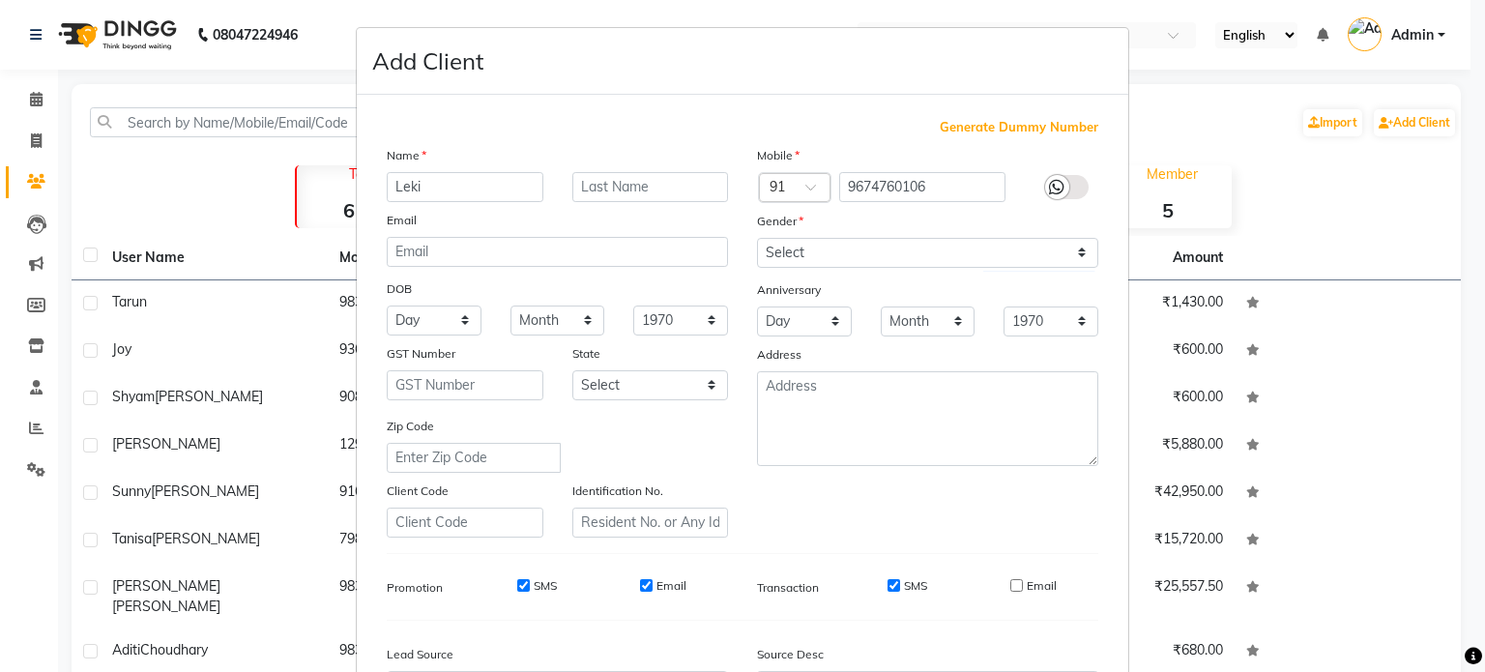
click at [887, 591] on input "SMS" at bounding box center [893, 585] width 13 height 13
checkbox input "false"
click at [640, 591] on input "Email" at bounding box center [646, 585] width 13 height 13
checkbox input "false"
click at [517, 589] on input "SMS" at bounding box center [523, 585] width 13 height 13
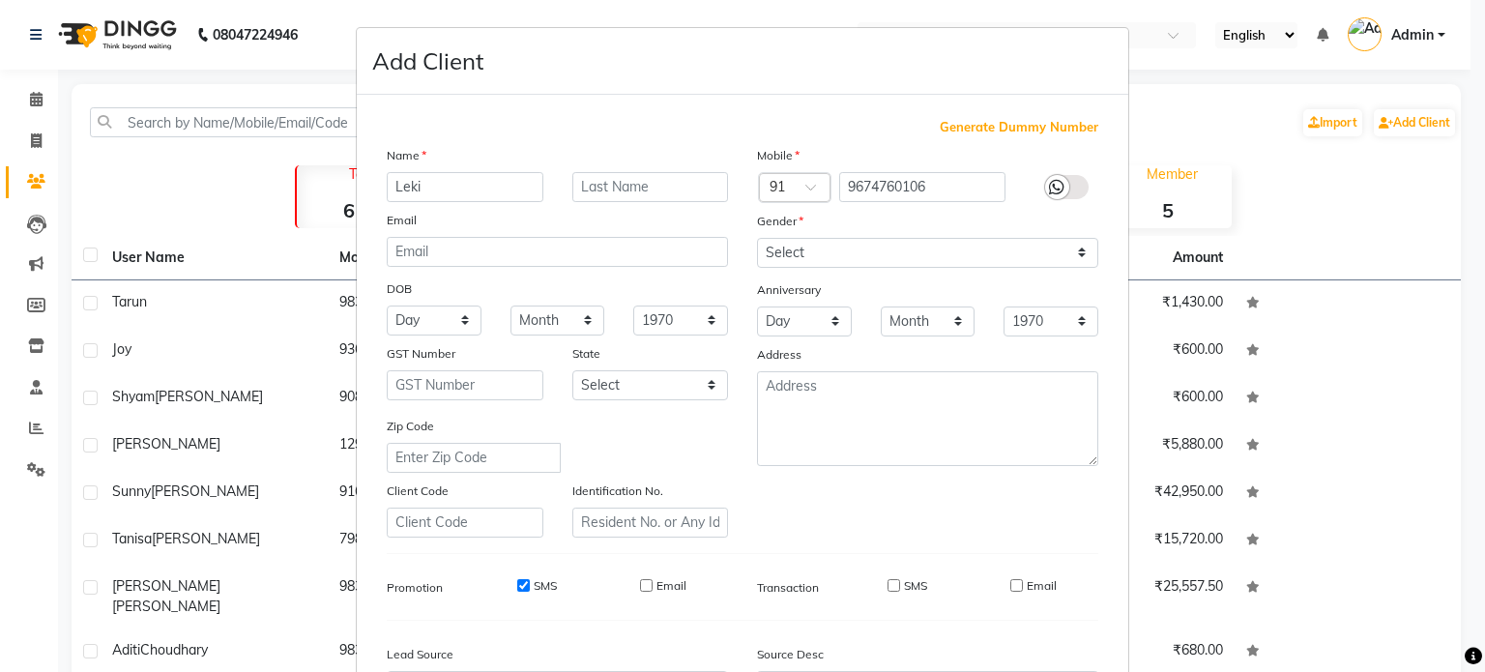
checkbox input "false"
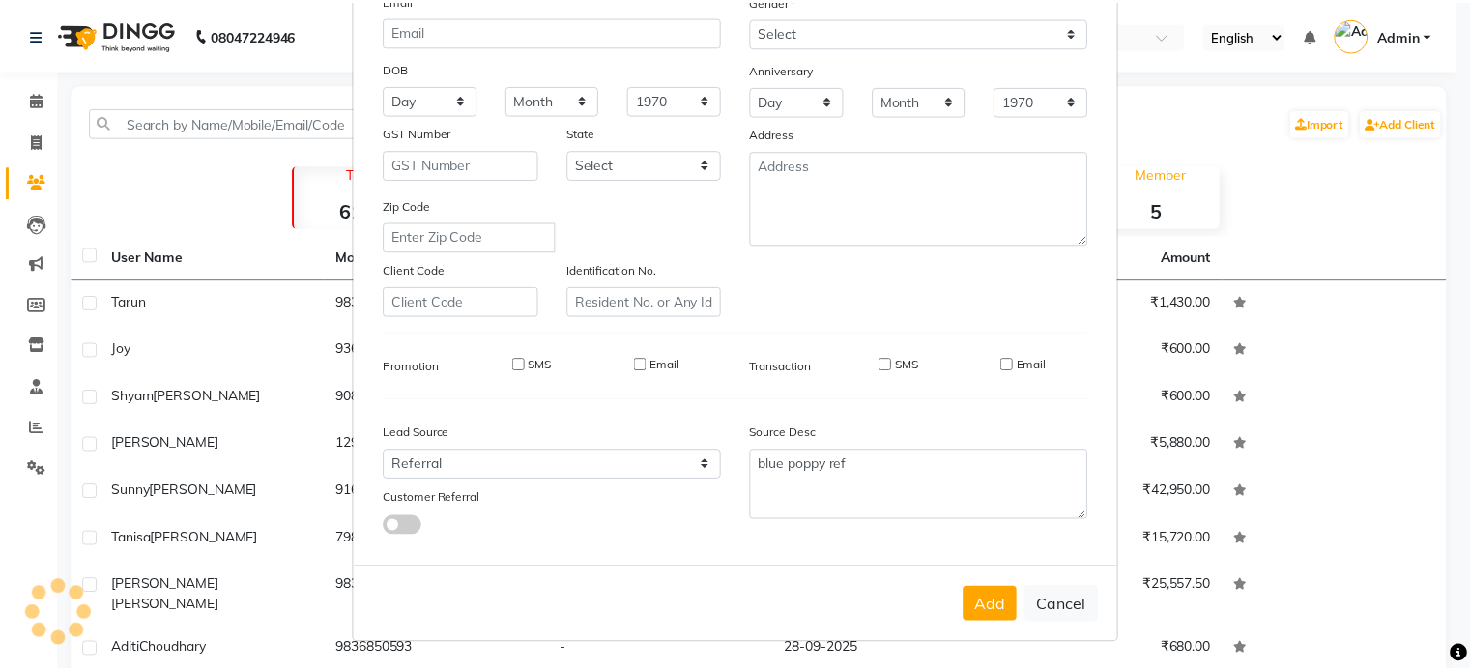
scroll to position [229, 0]
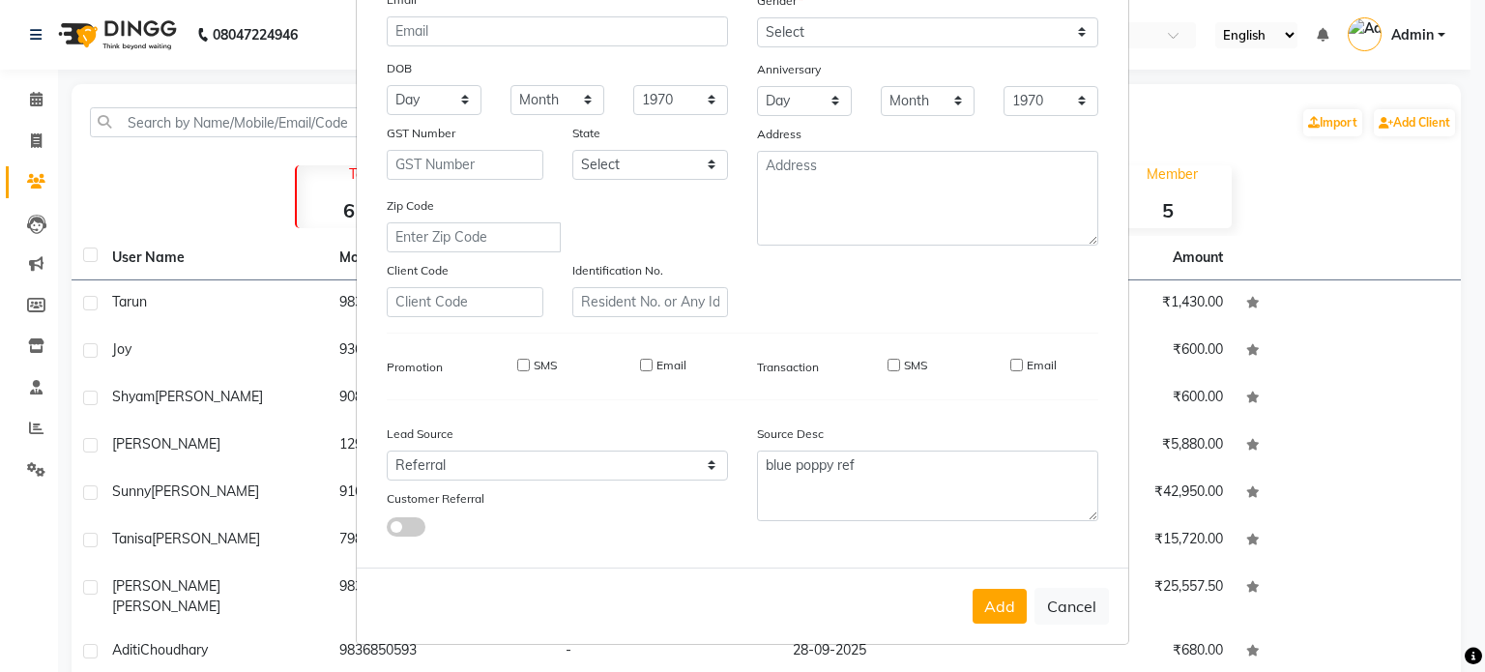
click at [990, 606] on button "Add" at bounding box center [999, 606] width 54 height 35
select select
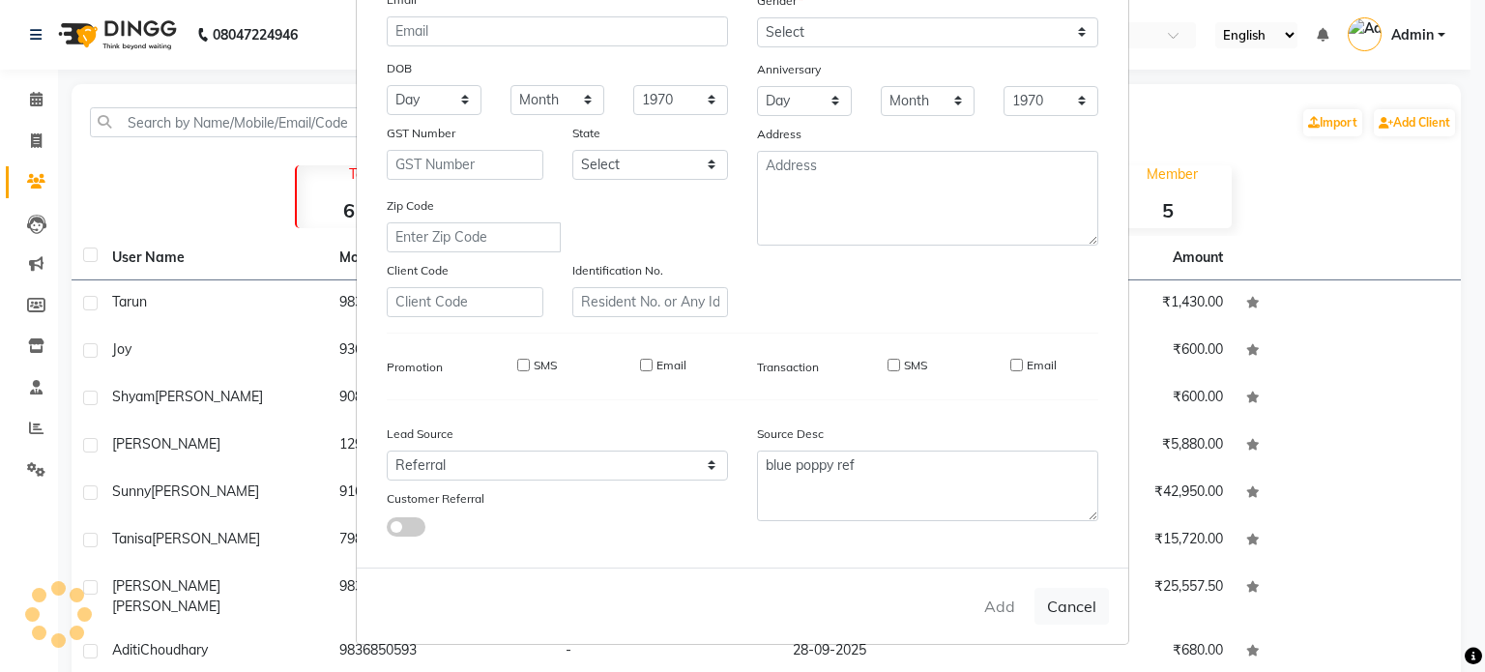
select select
checkbox input "false"
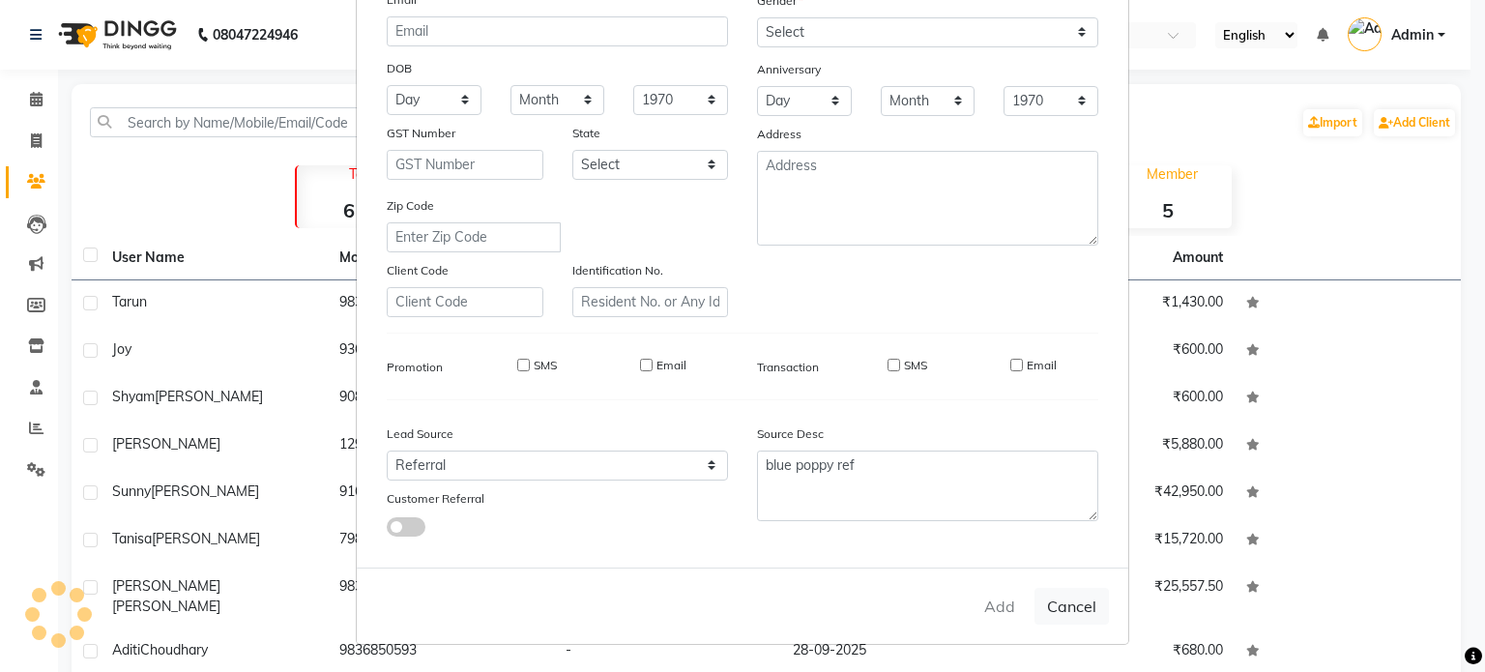
checkbox input "false"
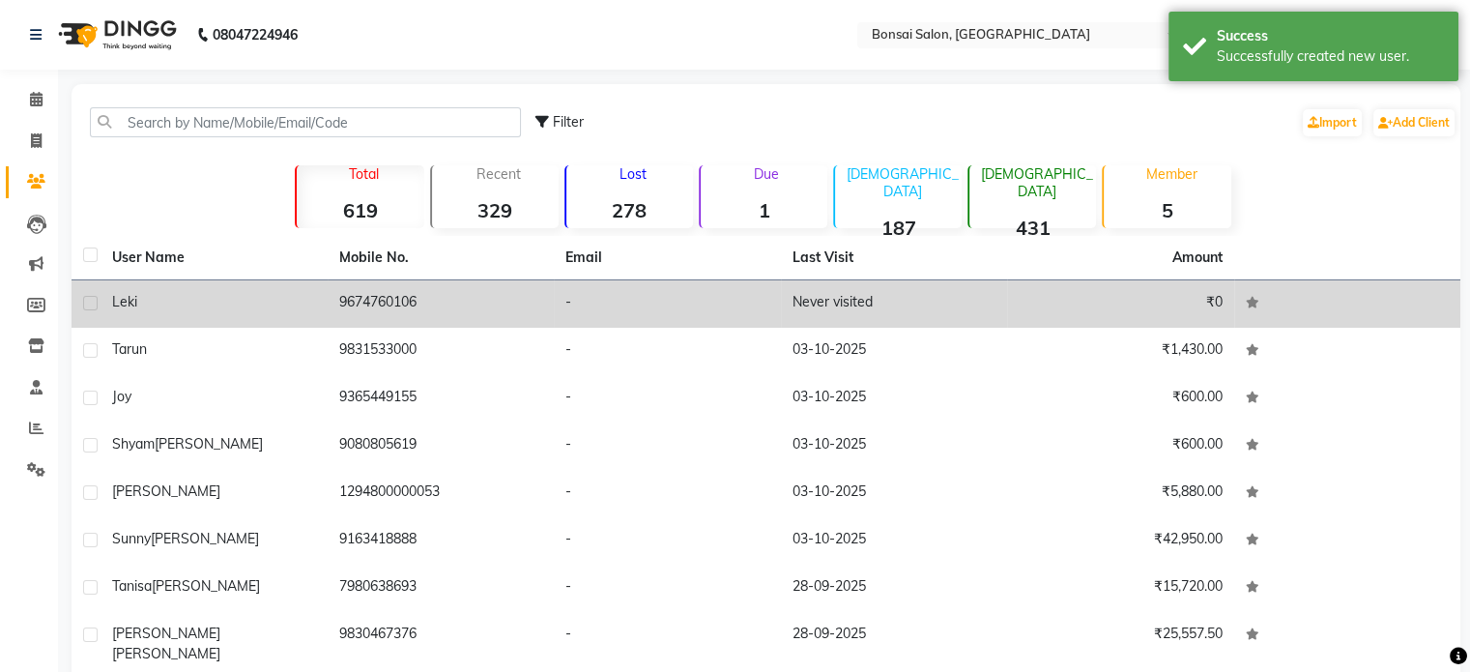
click at [233, 312] on td "Leki" at bounding box center [214, 303] width 227 height 47
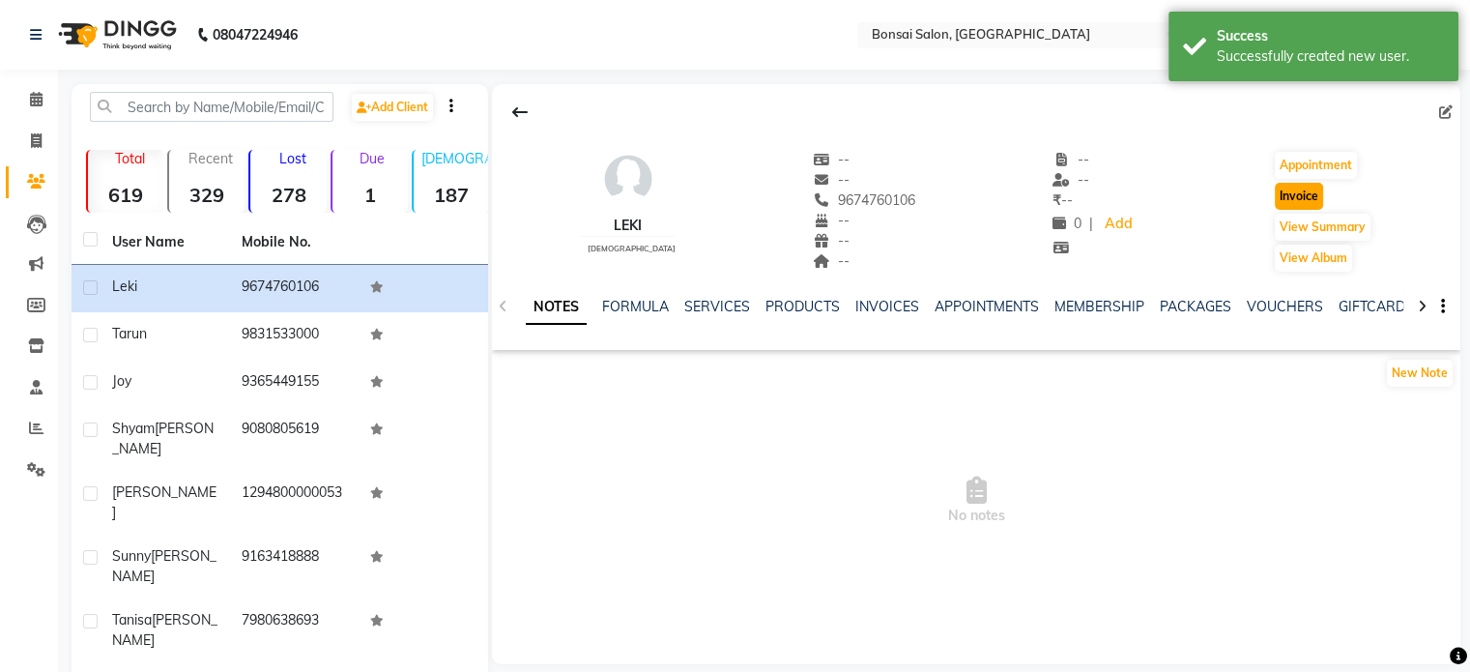
click at [1303, 200] on button "Invoice" at bounding box center [1299, 196] width 48 height 27
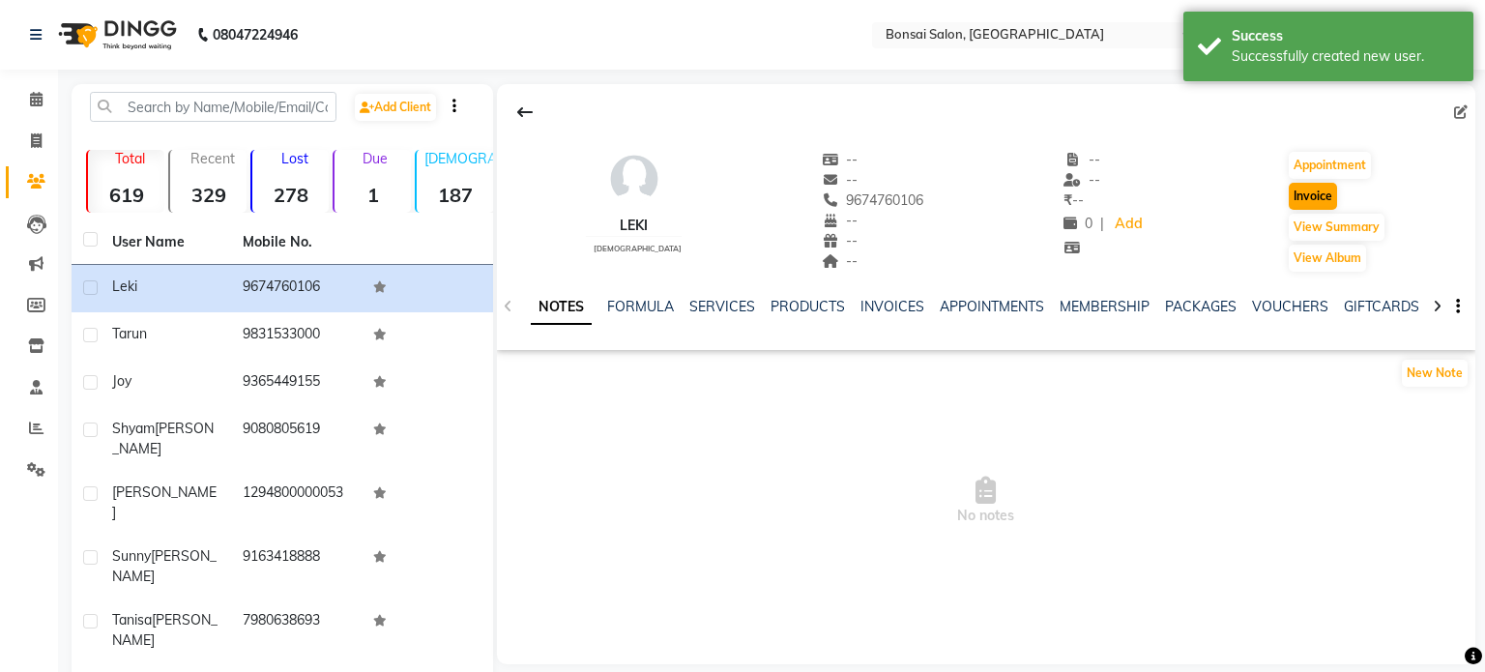
select select "6719"
select select "service"
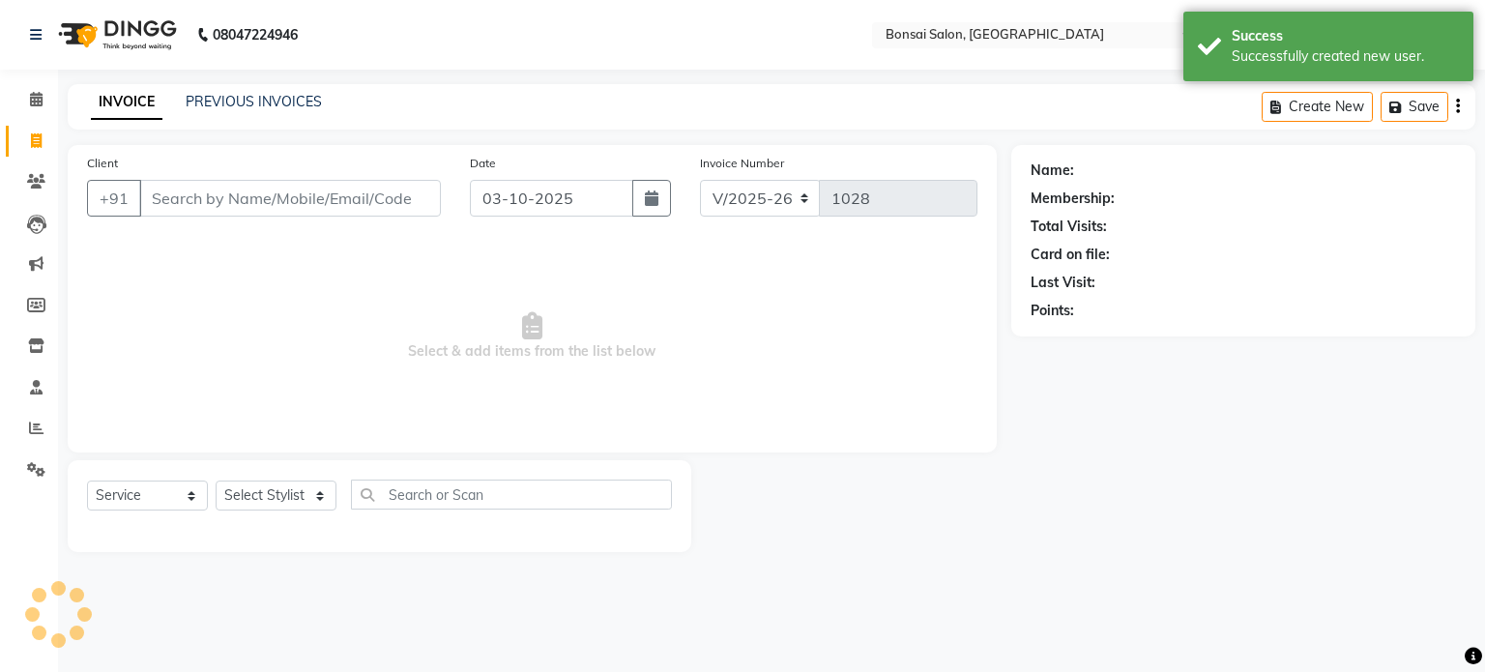
type input "9674760106"
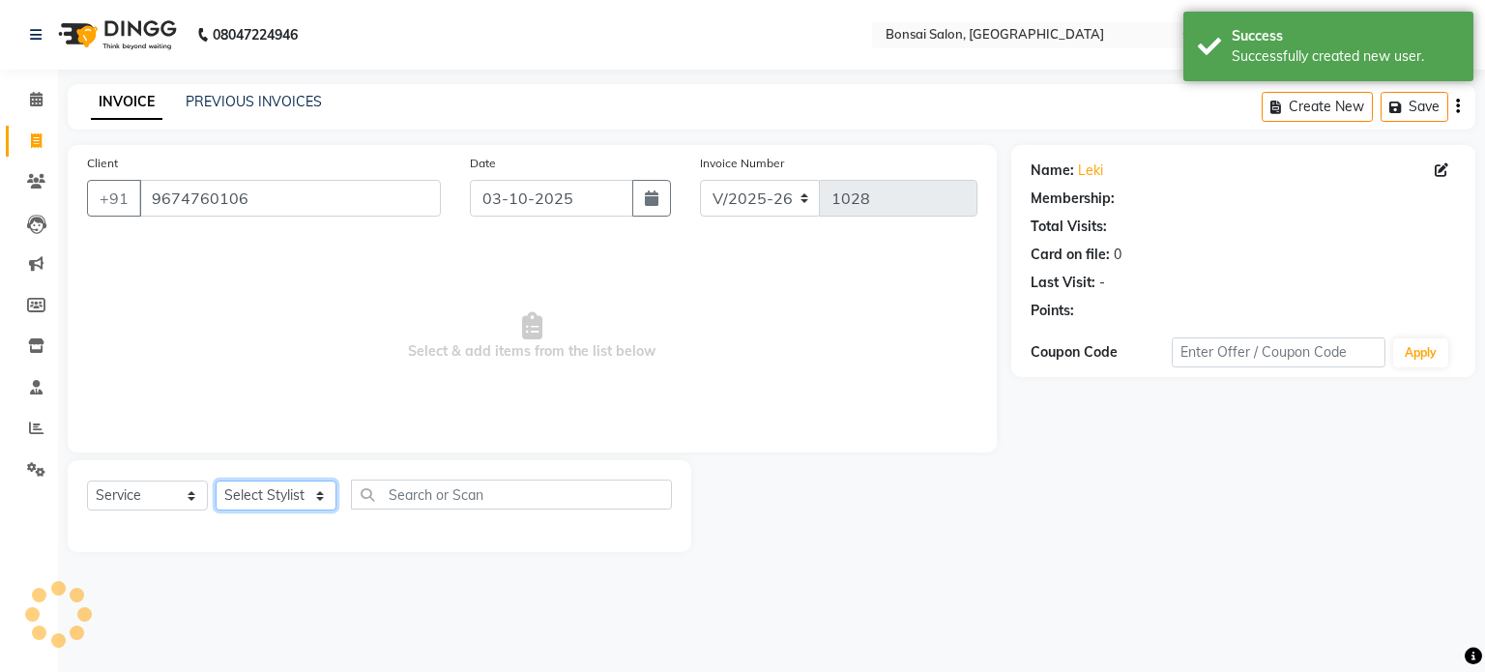
click at [267, 505] on select "Select Stylist [PERSON_NAME] [PERSON_NAME] [PERSON_NAME] [PERSON_NAME]" at bounding box center [276, 495] width 121 height 30
select select "53173"
click at [216, 481] on select "Select Stylist [PERSON_NAME] [PERSON_NAME] [PERSON_NAME] [PERSON_NAME]" at bounding box center [276, 495] width 121 height 30
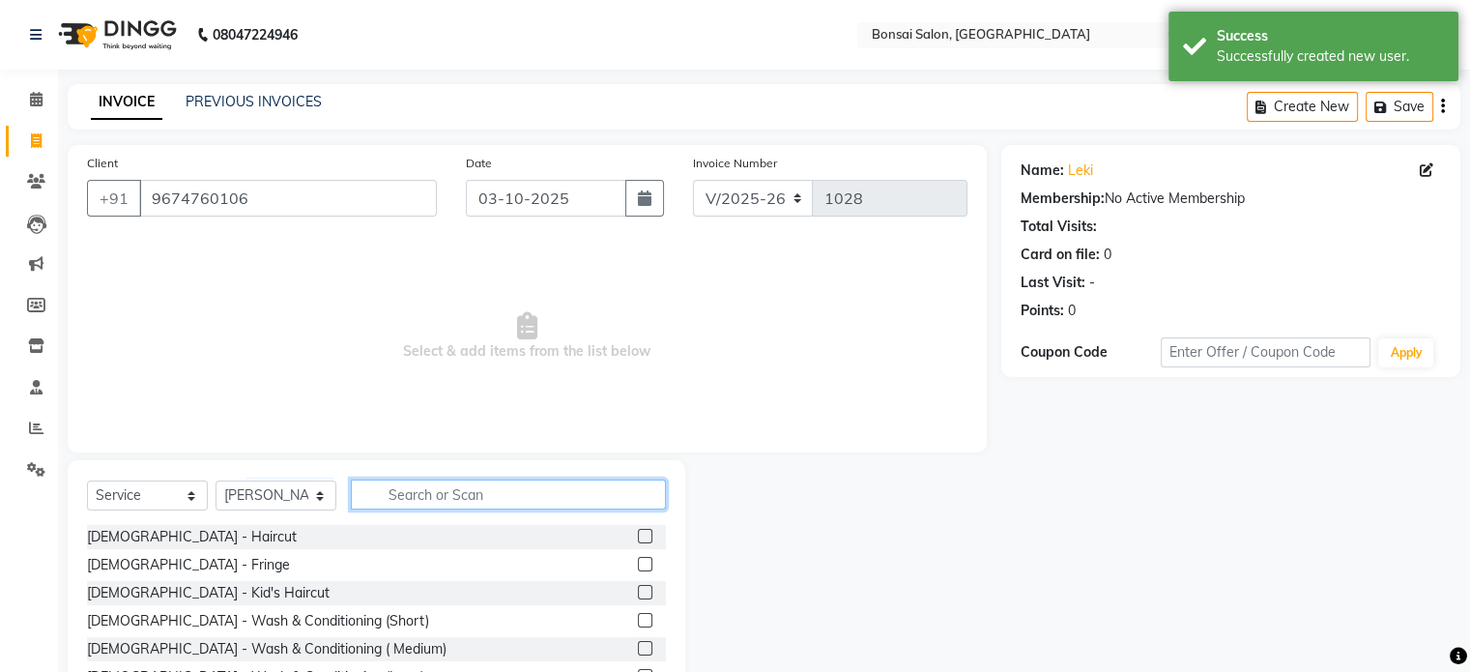
click at [429, 494] on input "text" at bounding box center [508, 494] width 315 height 30
type input "global"
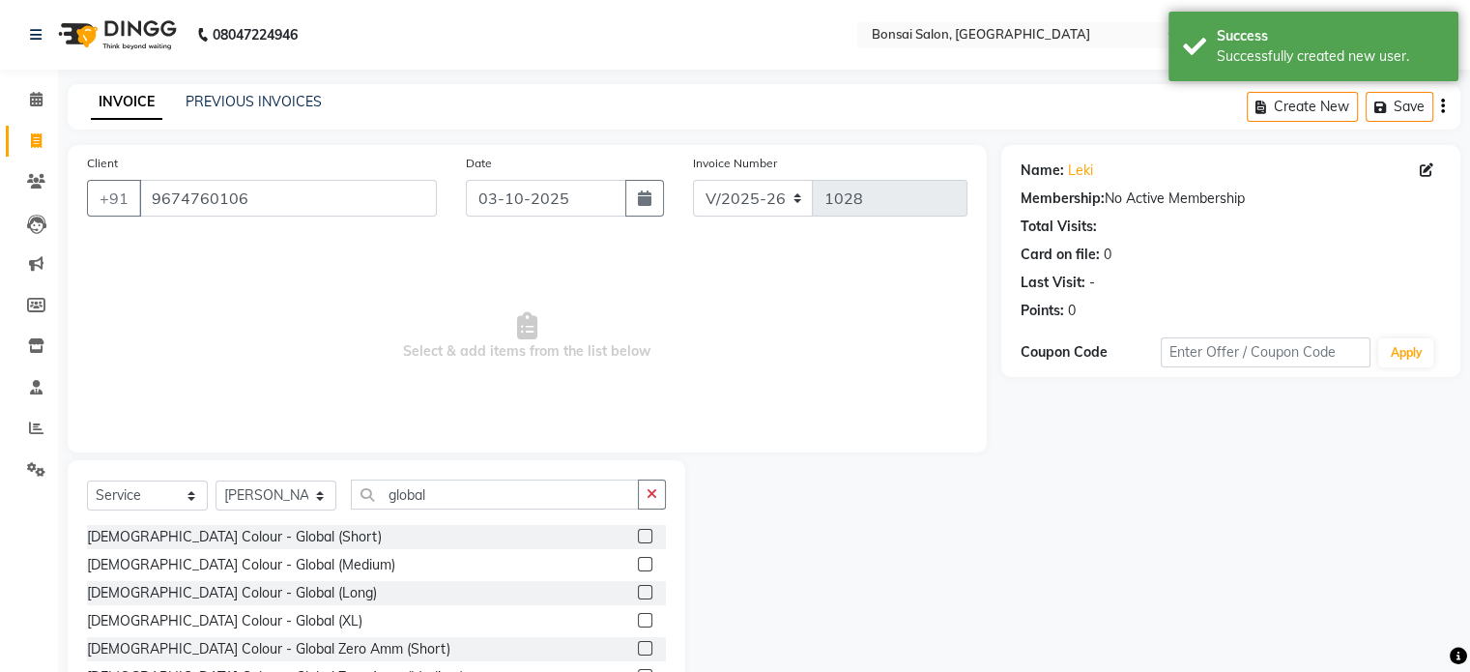
click at [638, 569] on label at bounding box center [645, 564] width 15 height 15
click at [638, 569] on input "checkbox" at bounding box center [644, 565] width 13 height 13
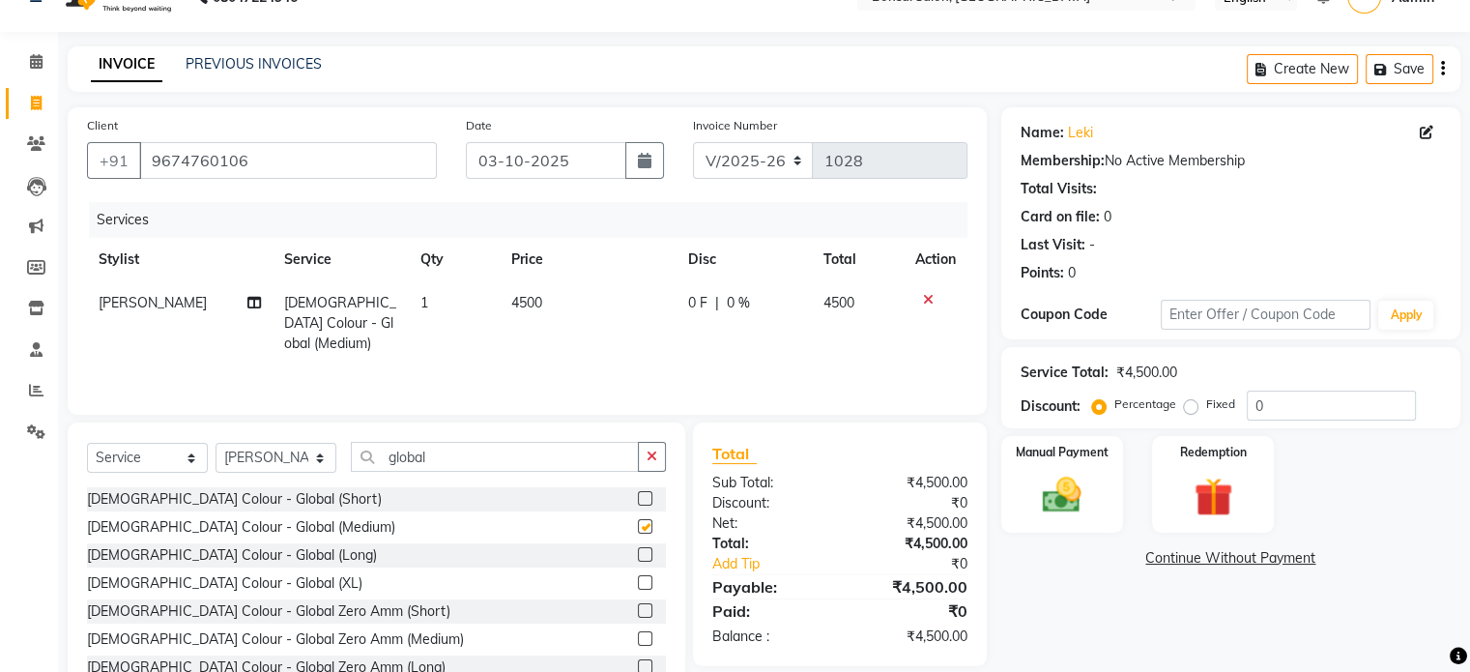
checkbox input "false"
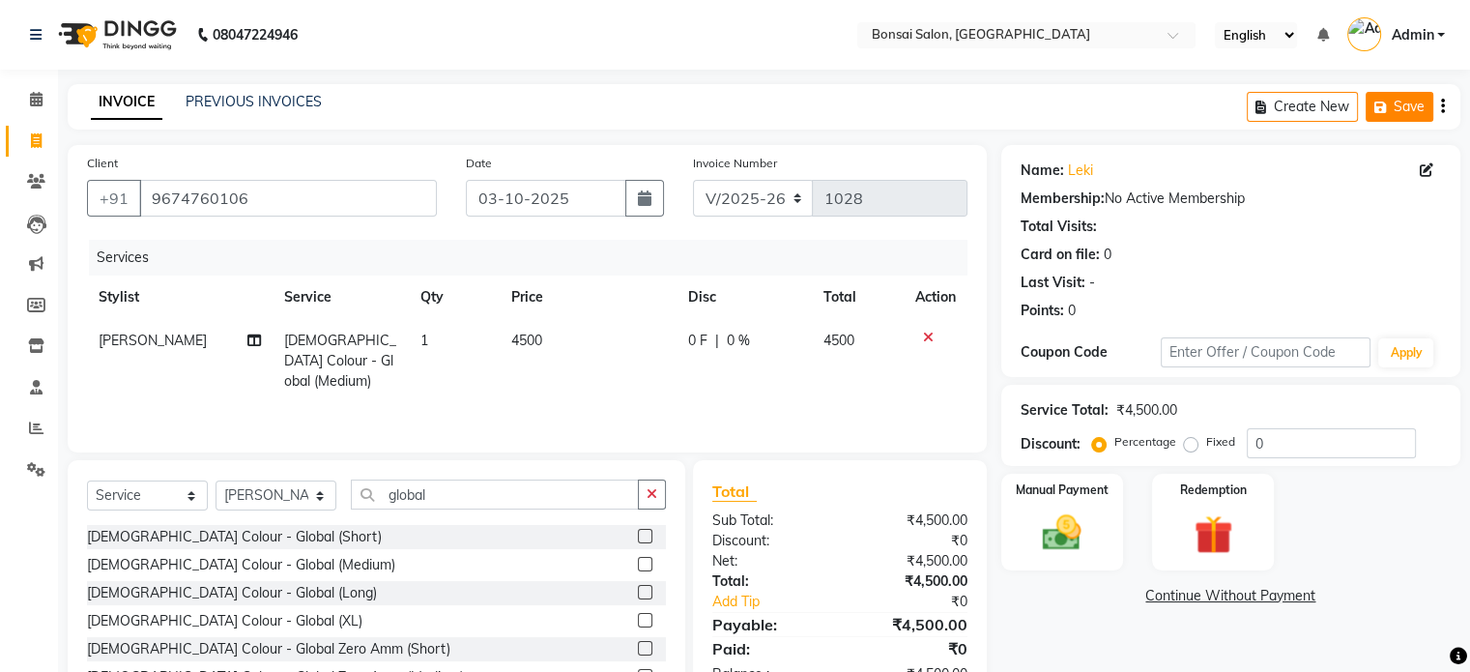
click at [1408, 102] on button "Save" at bounding box center [1400, 107] width 68 height 30
click at [35, 100] on icon at bounding box center [36, 99] width 13 height 15
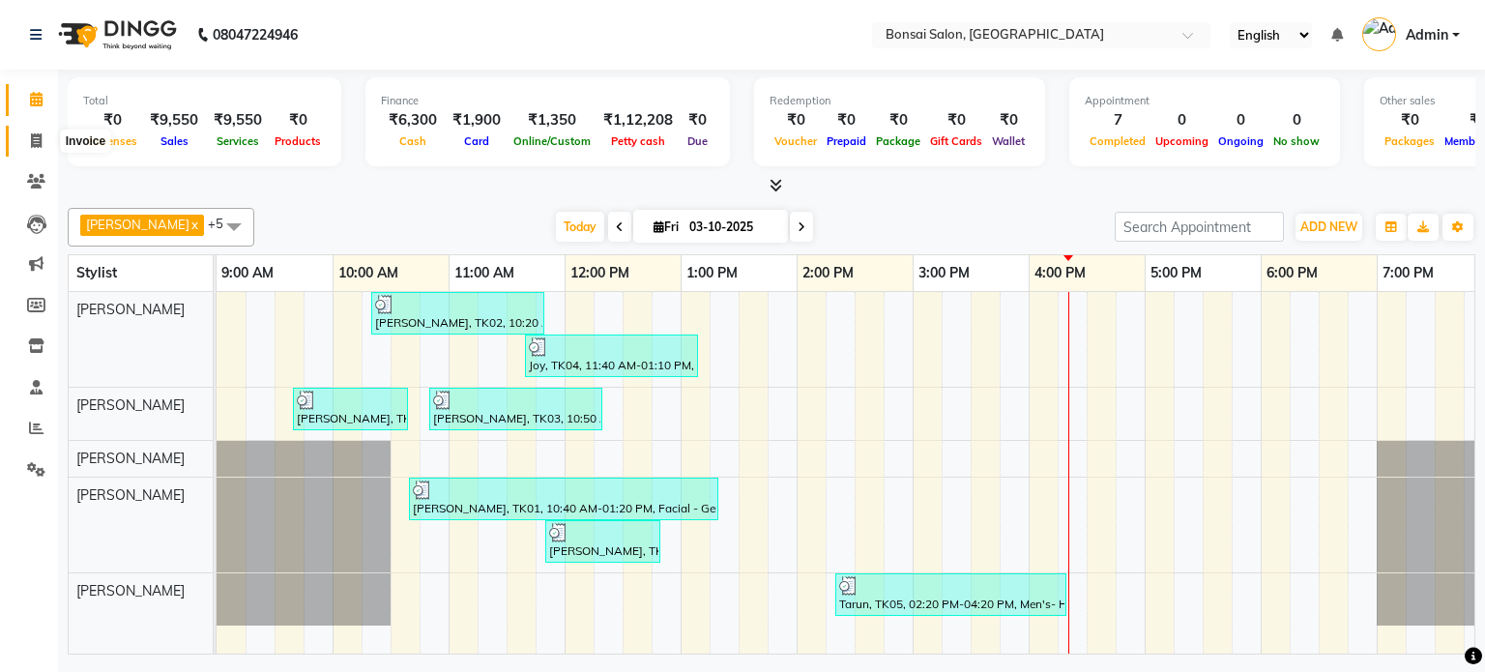
click at [33, 131] on span at bounding box center [36, 142] width 34 height 22
select select "service"
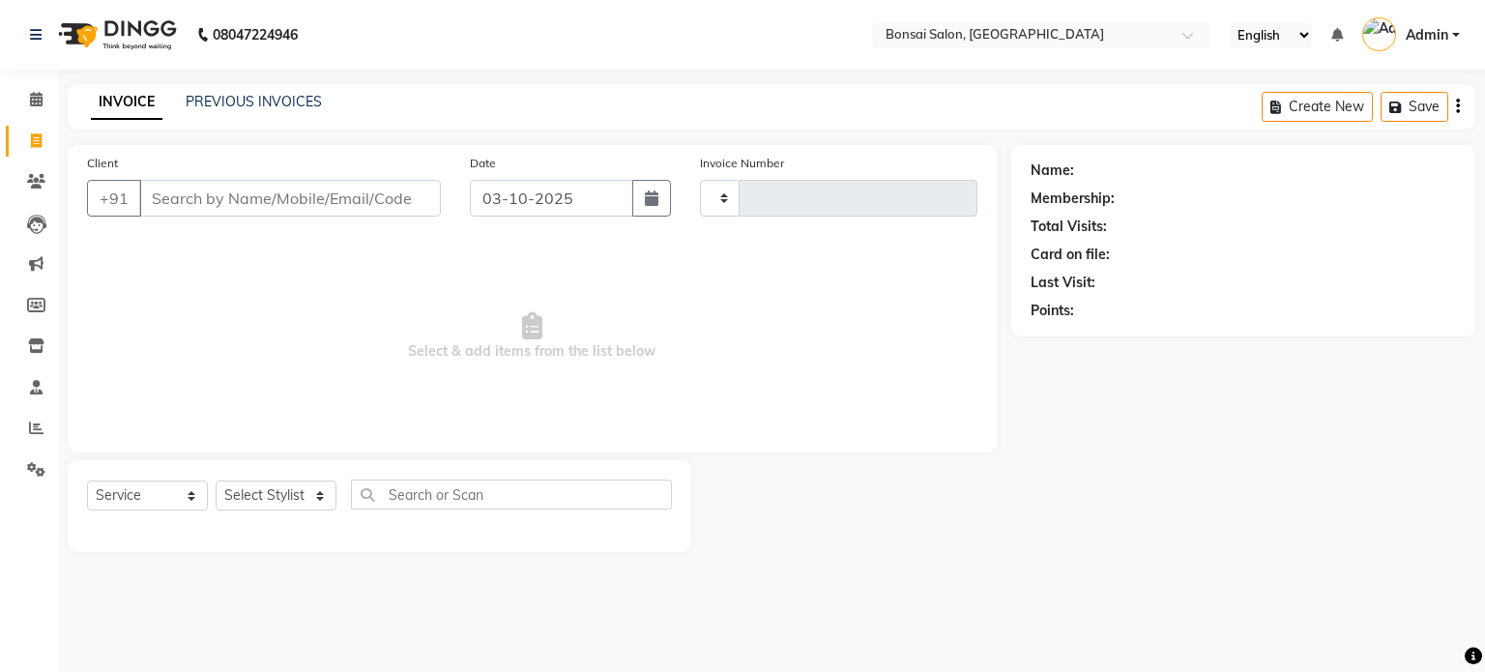
type input "1028"
select select "6719"
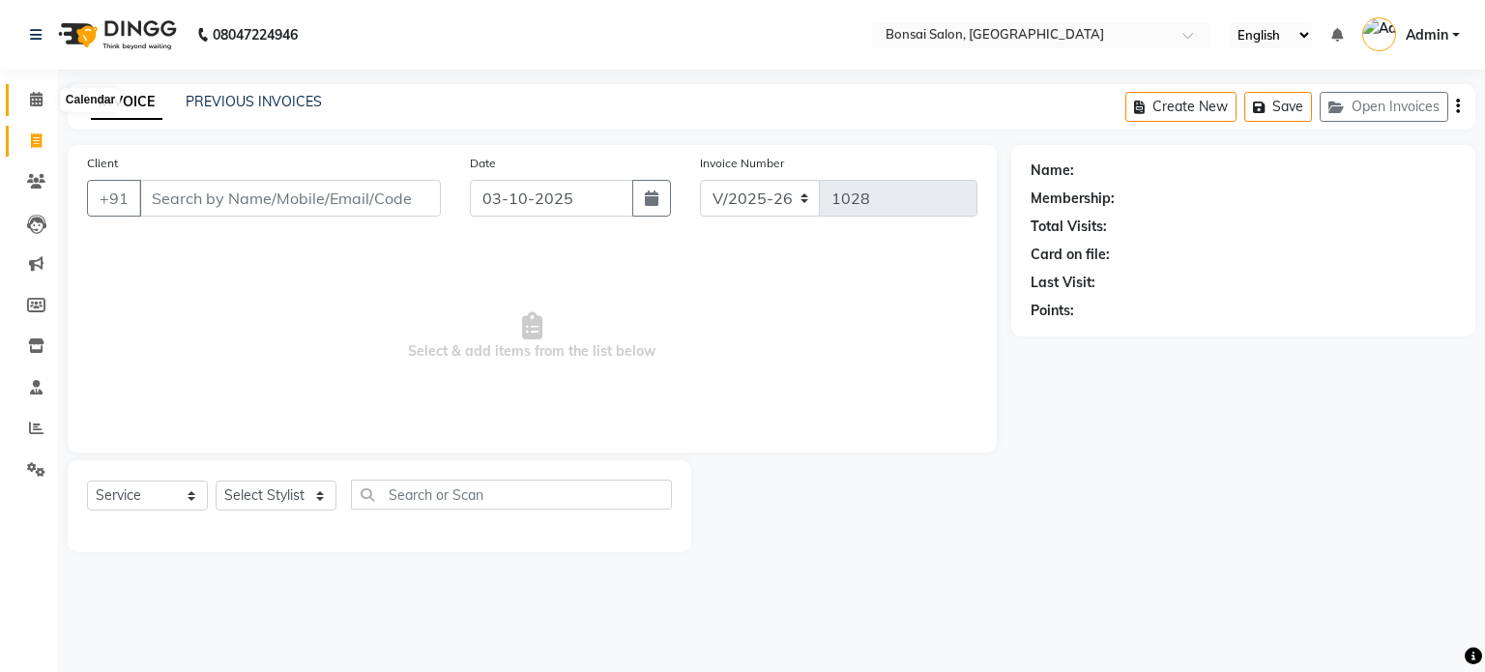
click at [41, 102] on icon at bounding box center [36, 99] width 13 height 15
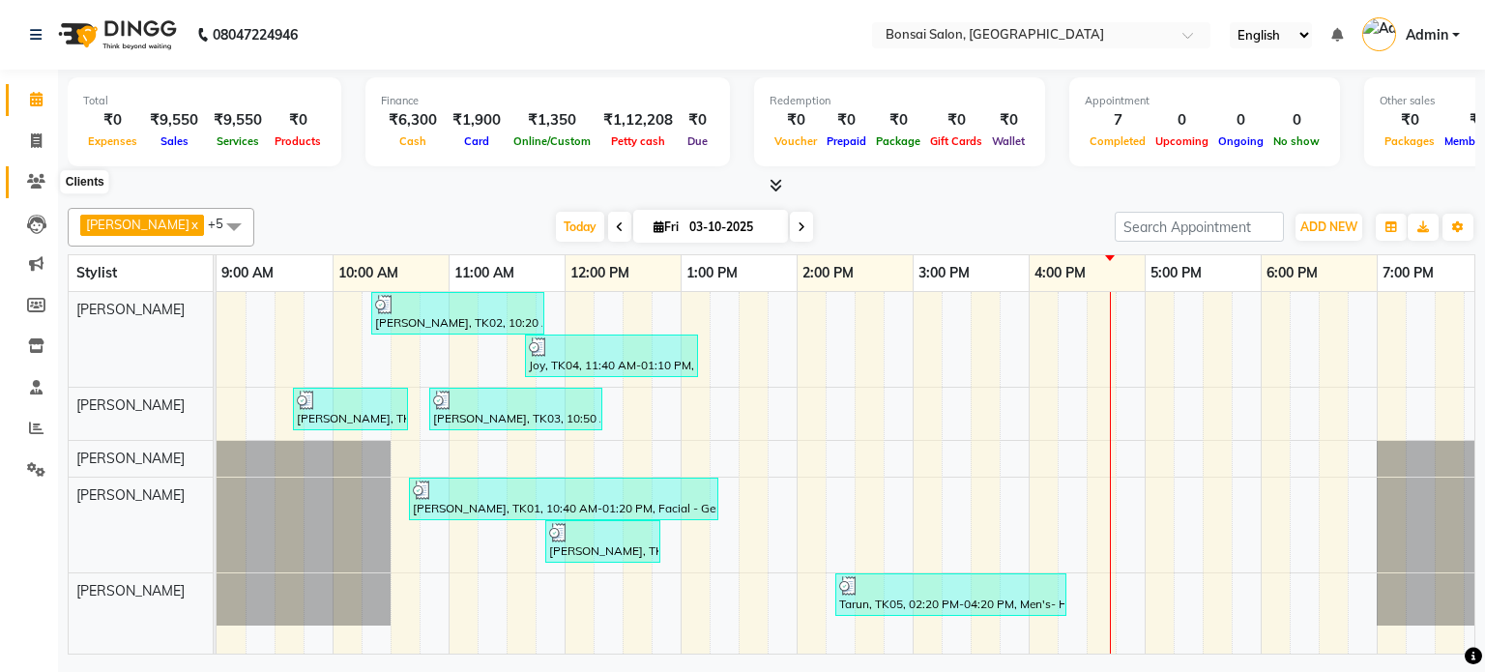
click at [35, 175] on icon at bounding box center [36, 181] width 18 height 15
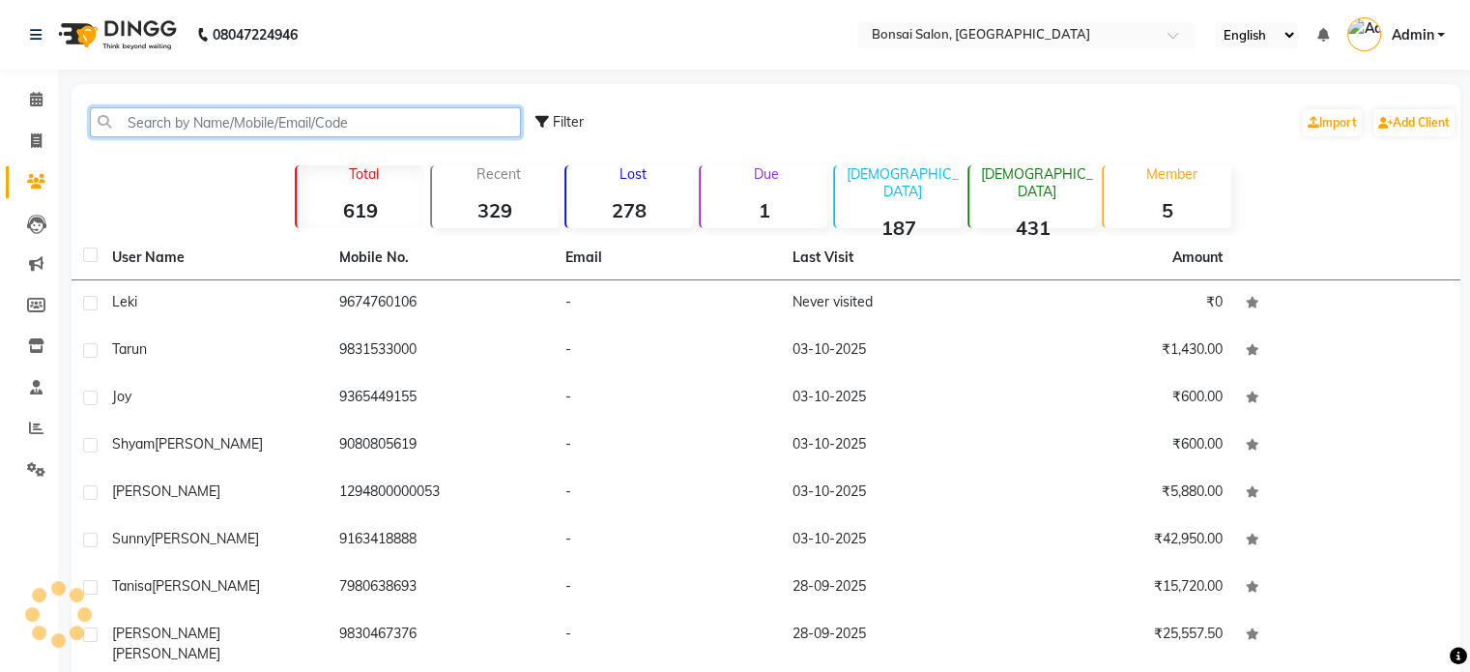
click at [135, 119] on input "text" at bounding box center [305, 122] width 431 height 30
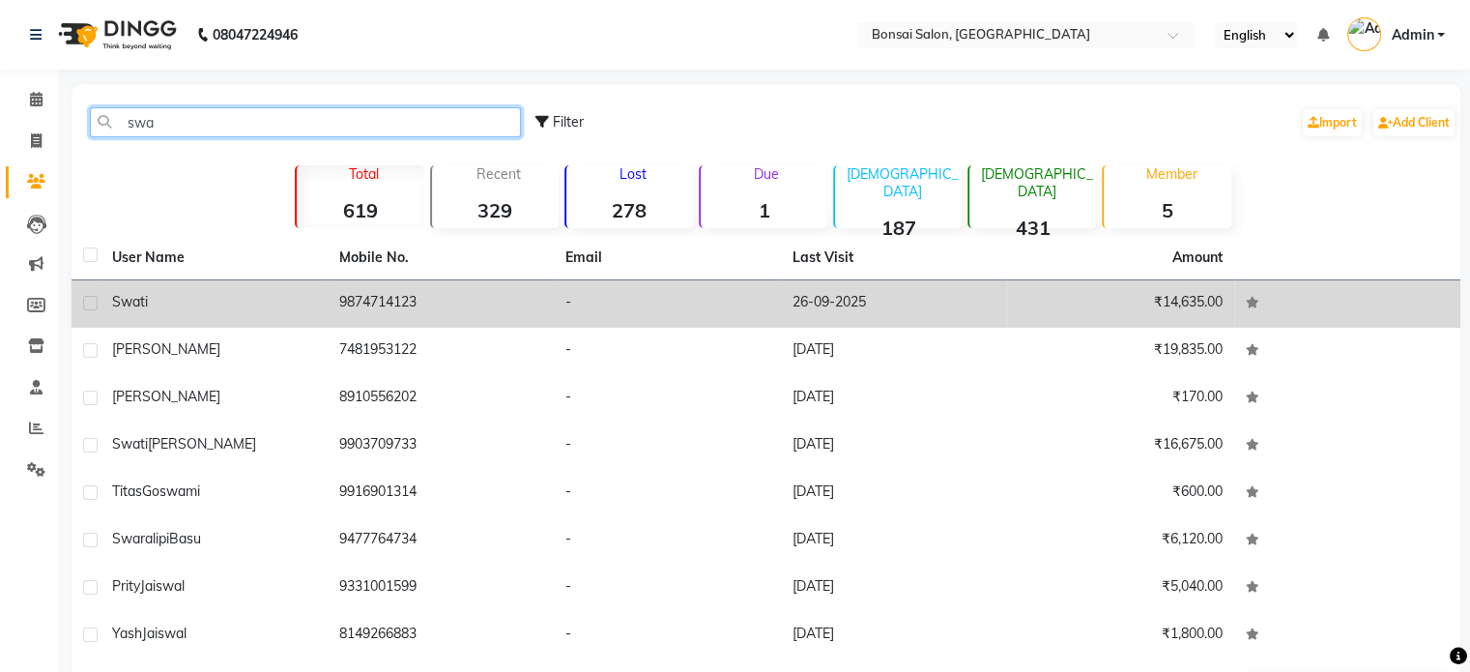
type input "swa"
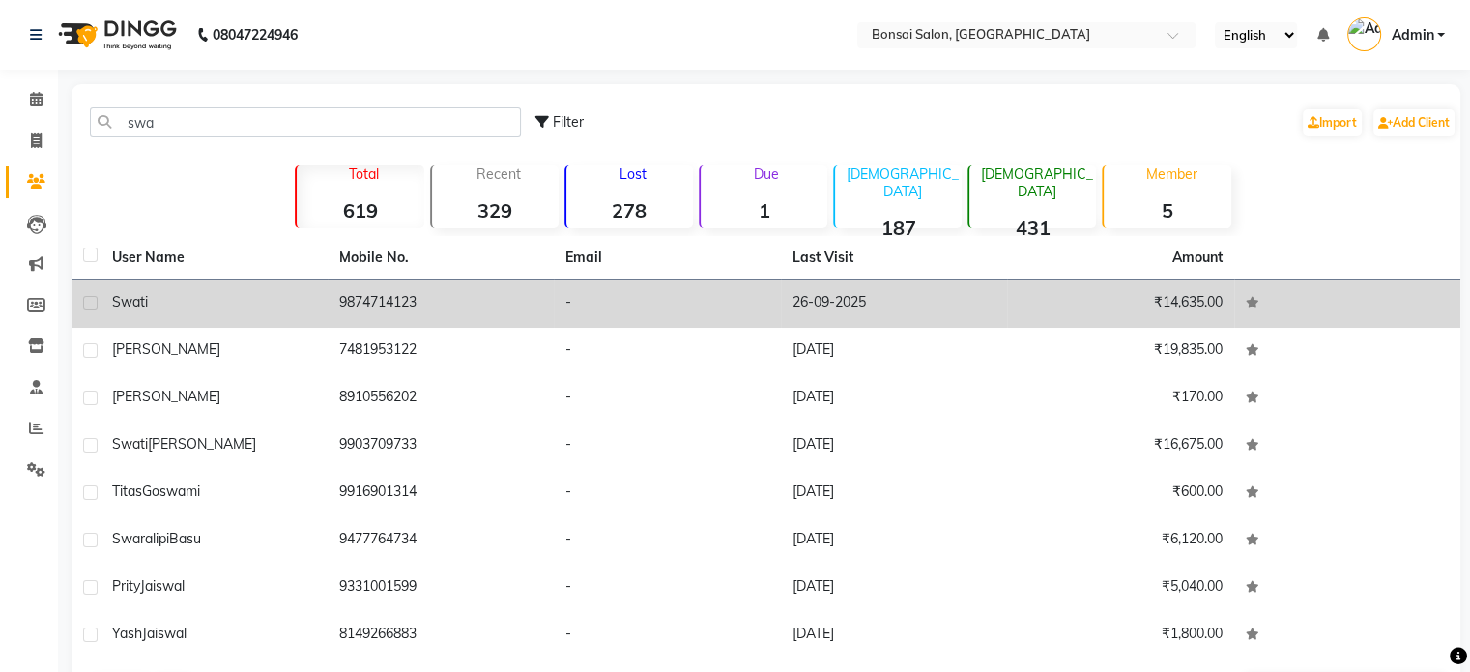
click at [274, 294] on div "Swati" at bounding box center [214, 302] width 204 height 20
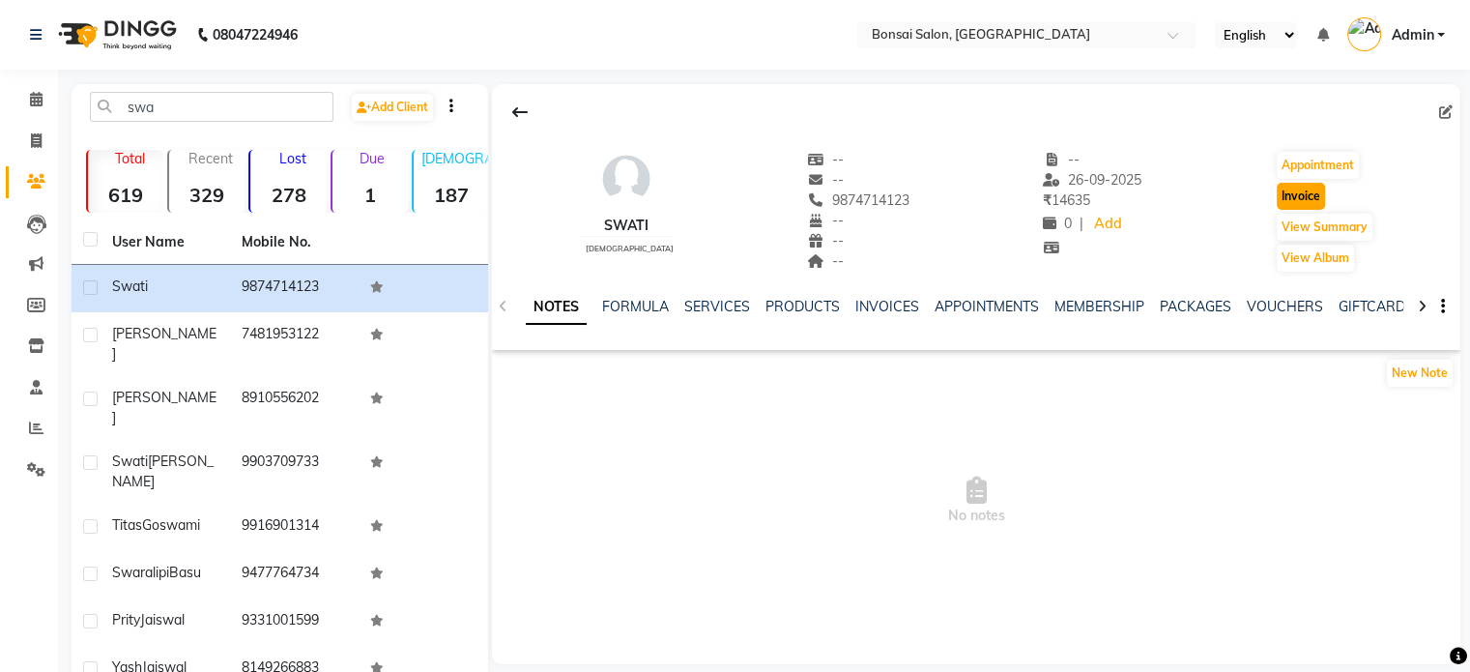
click at [1308, 200] on button "Invoice" at bounding box center [1301, 196] width 48 height 27
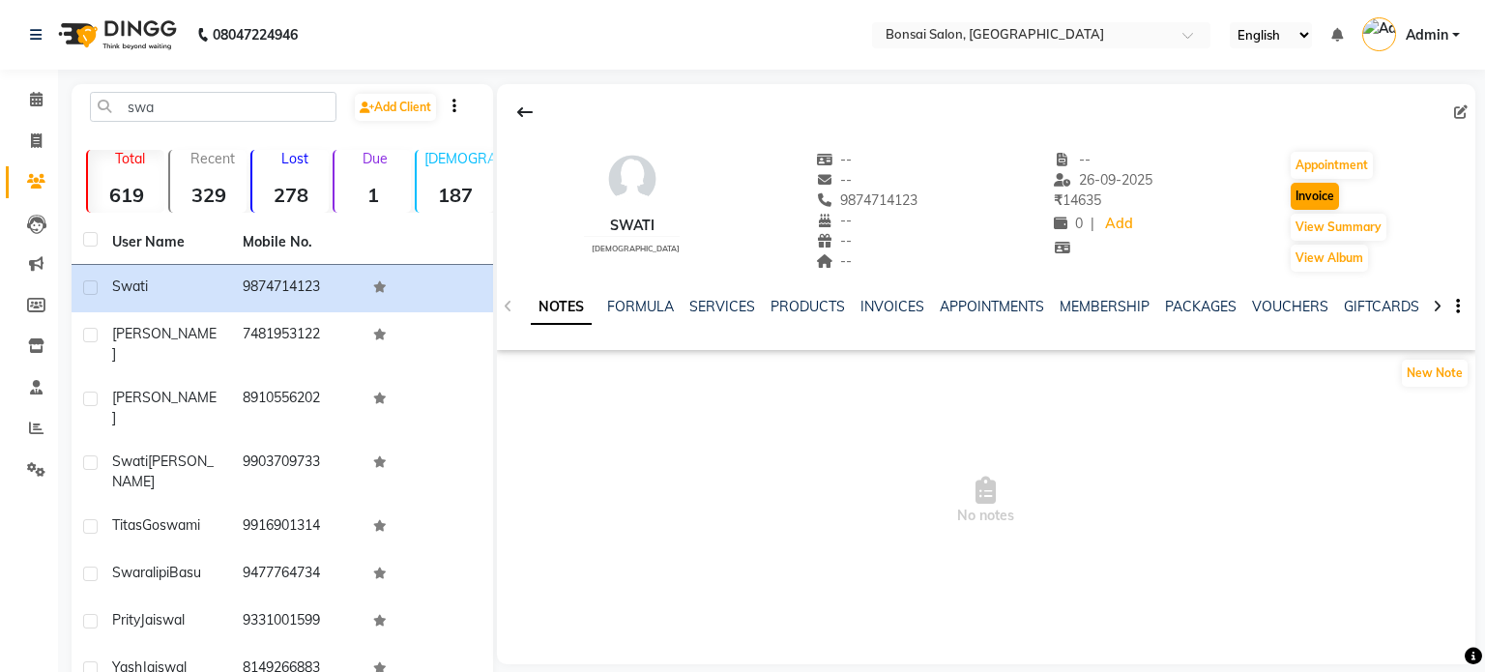
select select "service"
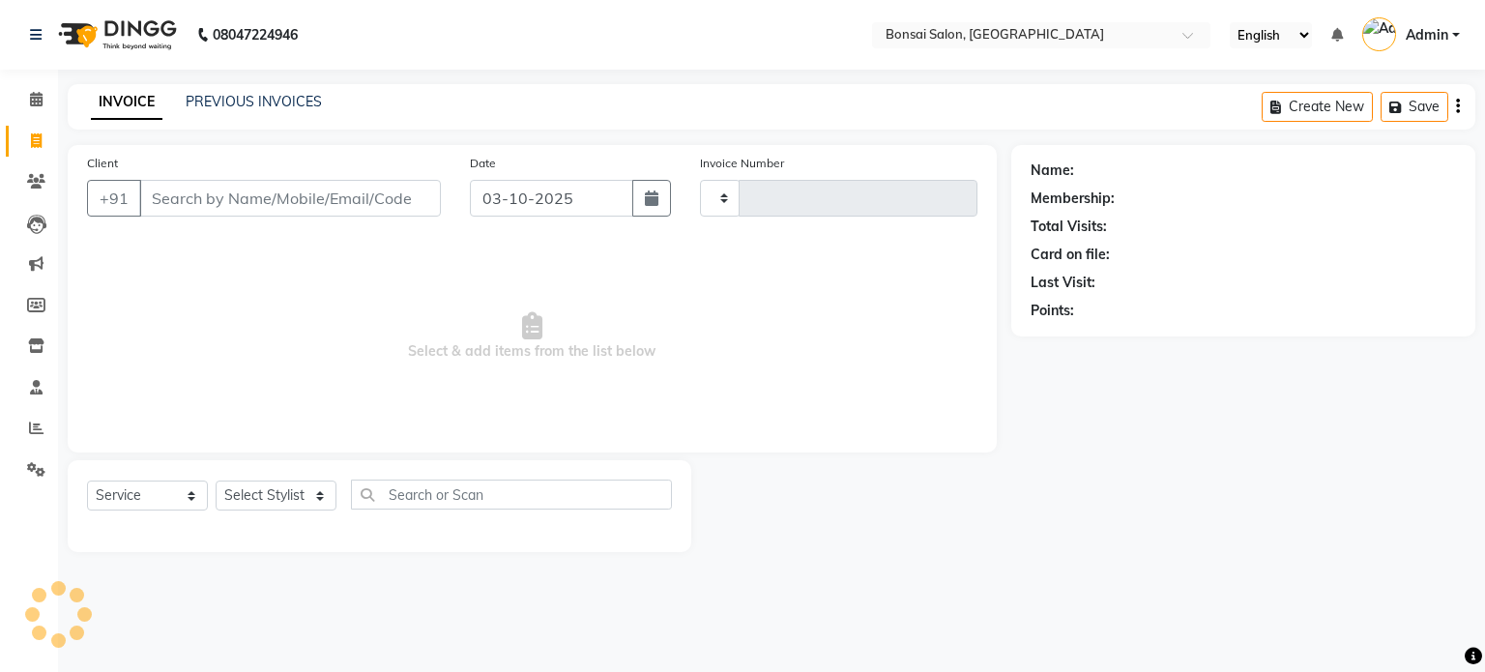
type input "1028"
select select "6719"
type input "9874714123"
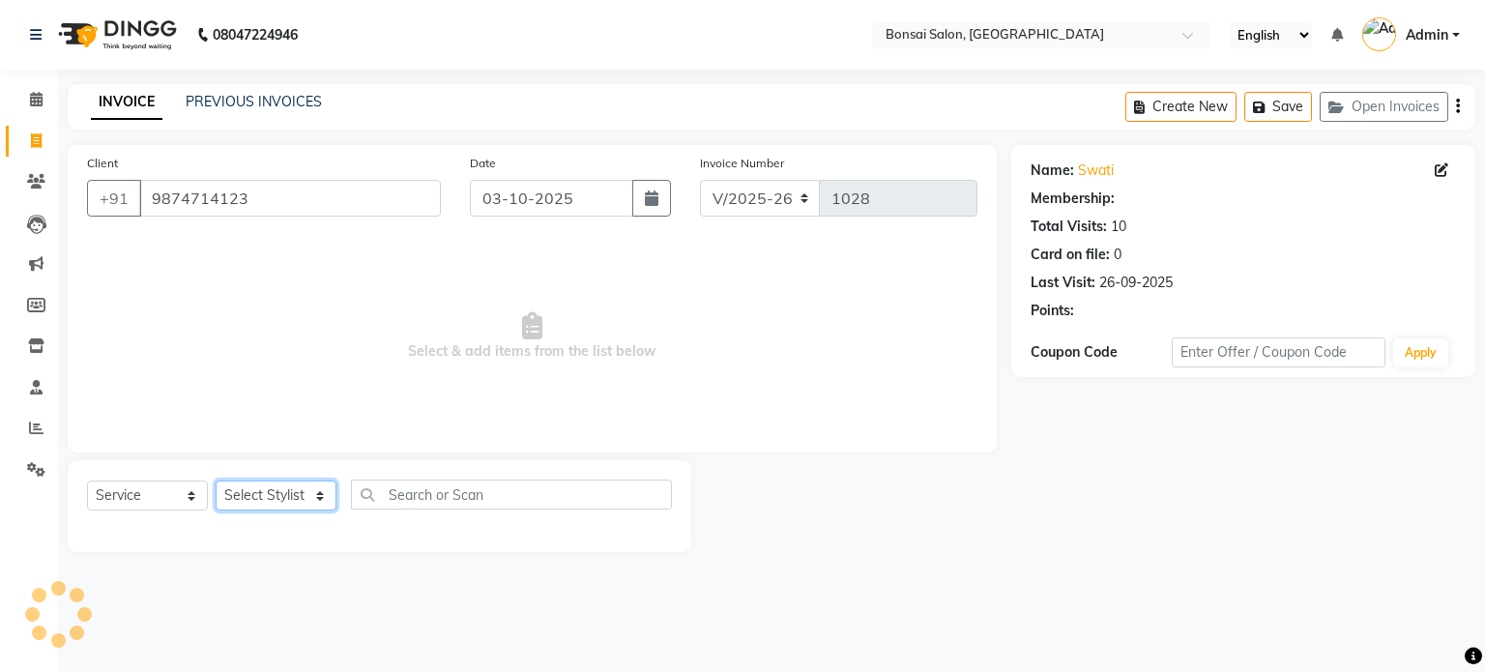
click at [290, 502] on select "Select Stylist [PERSON_NAME] [PERSON_NAME] [PERSON_NAME] [PERSON_NAME]" at bounding box center [276, 495] width 121 height 30
select select "53175"
click at [216, 481] on select "Select Stylist [PERSON_NAME] [PERSON_NAME] [PERSON_NAME] [PERSON_NAME]" at bounding box center [276, 495] width 121 height 30
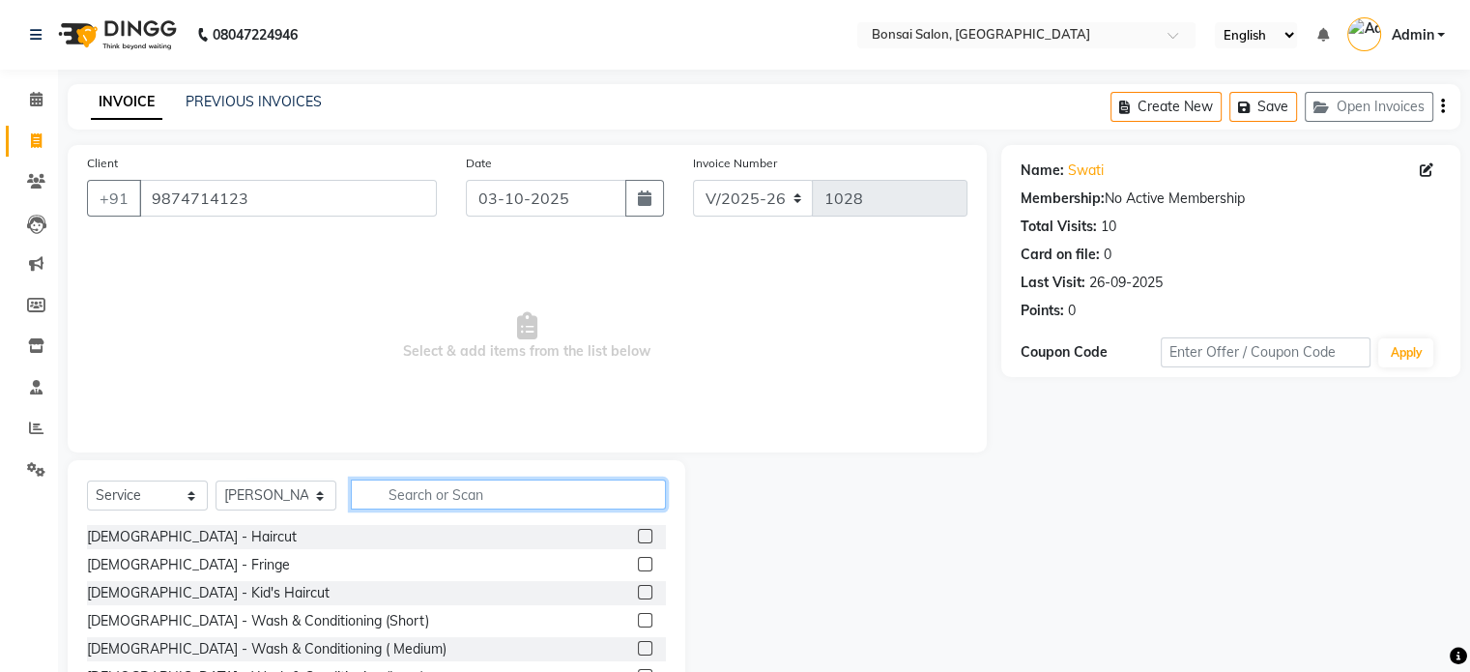
click at [410, 488] on input "text" at bounding box center [508, 494] width 315 height 30
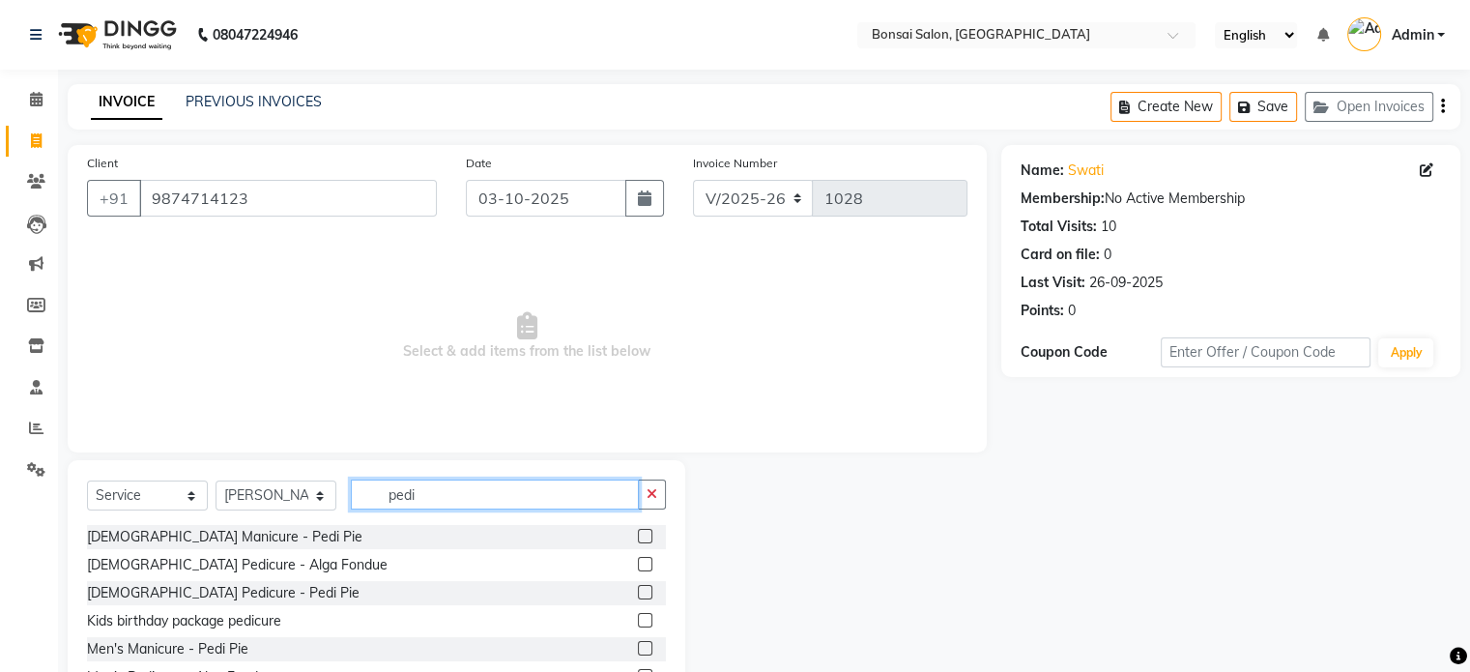
type input "pedi"
click at [638, 536] on label at bounding box center [645, 536] width 15 height 15
click at [638, 536] on input "checkbox" at bounding box center [644, 537] width 13 height 13
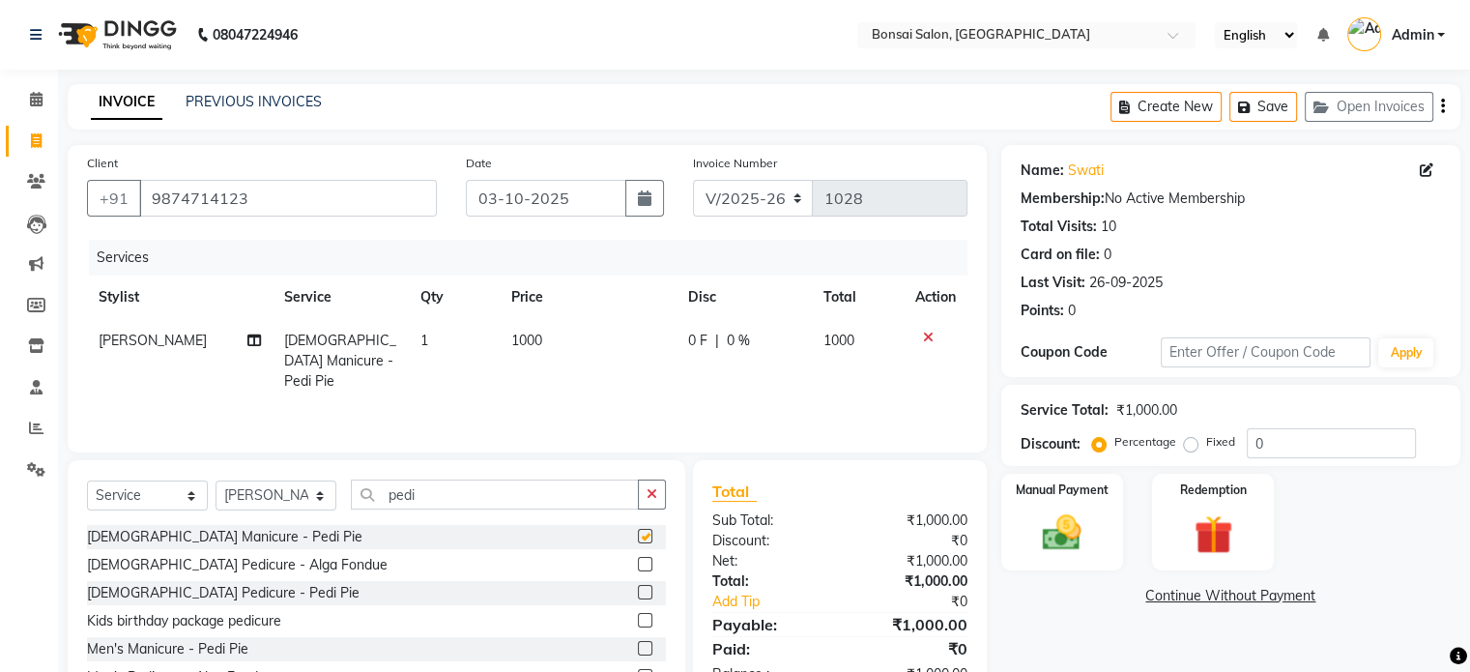
checkbox input "false"
click at [1269, 96] on button "Save" at bounding box center [1264, 107] width 68 height 30
click at [1362, 101] on button "Open Invoices" at bounding box center [1369, 107] width 129 height 30
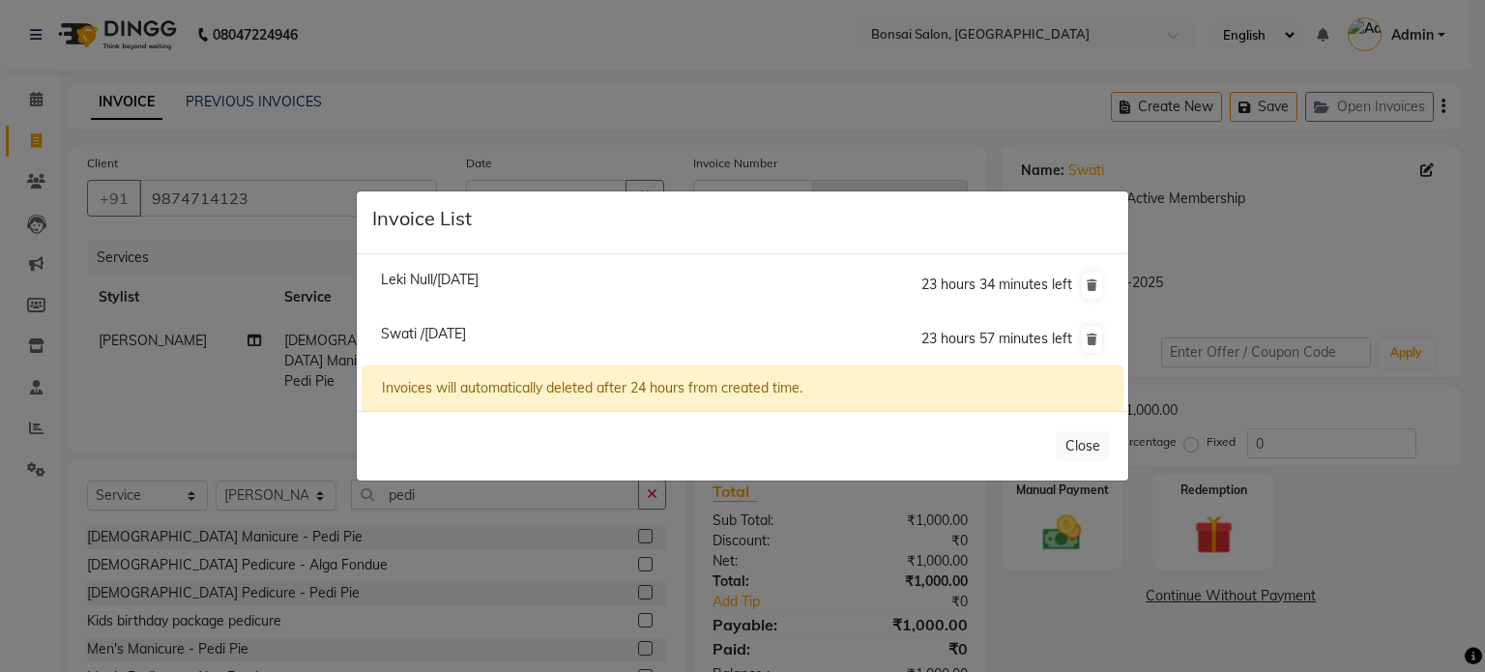
click at [479, 282] on span "Leki Null/[DATE]" at bounding box center [430, 279] width 98 height 17
type input "9674760106"
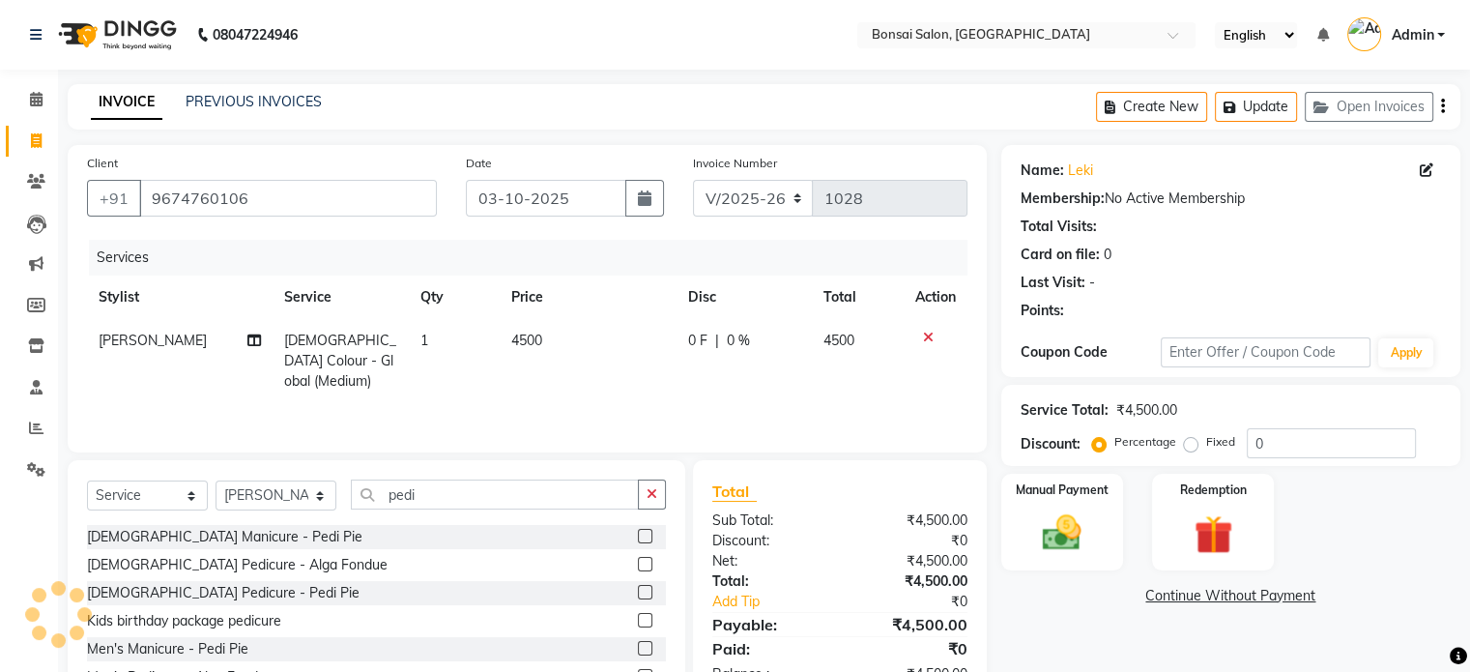
select select
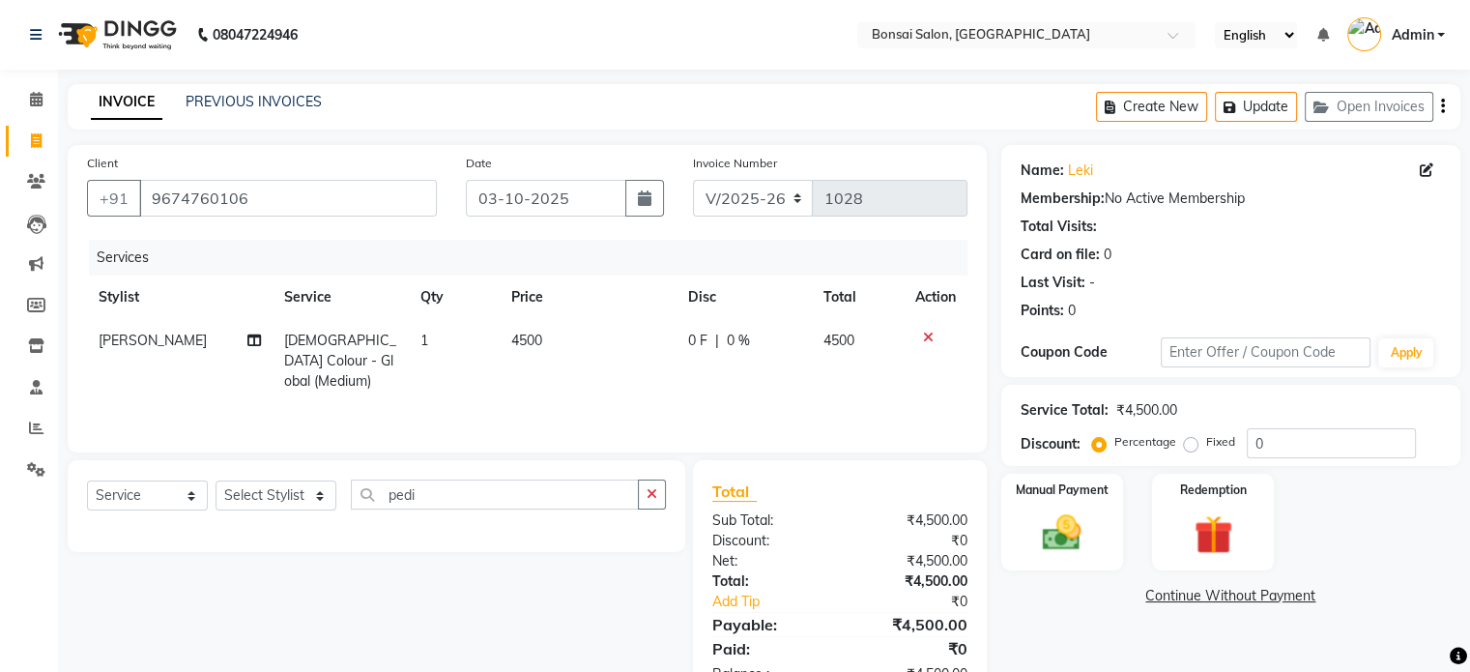
click at [1444, 107] on icon "button" at bounding box center [1443, 106] width 4 height 1
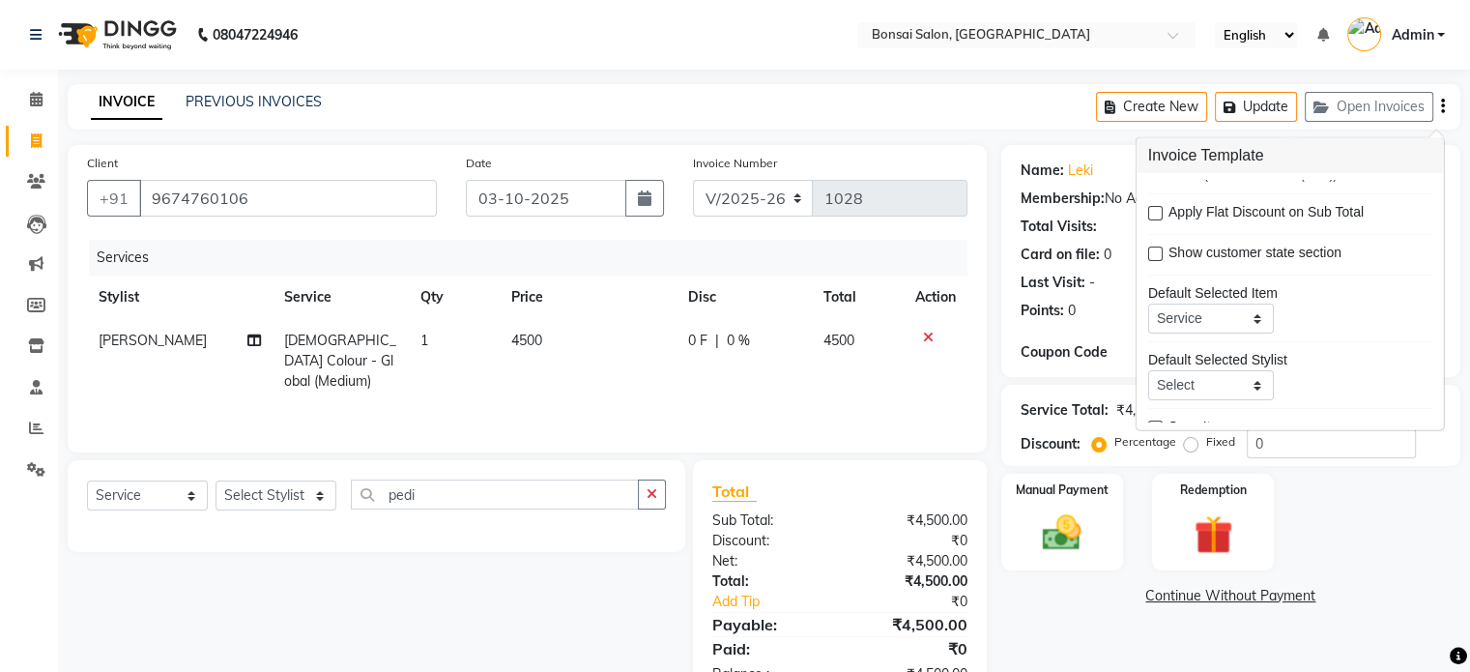
scroll to position [93, 0]
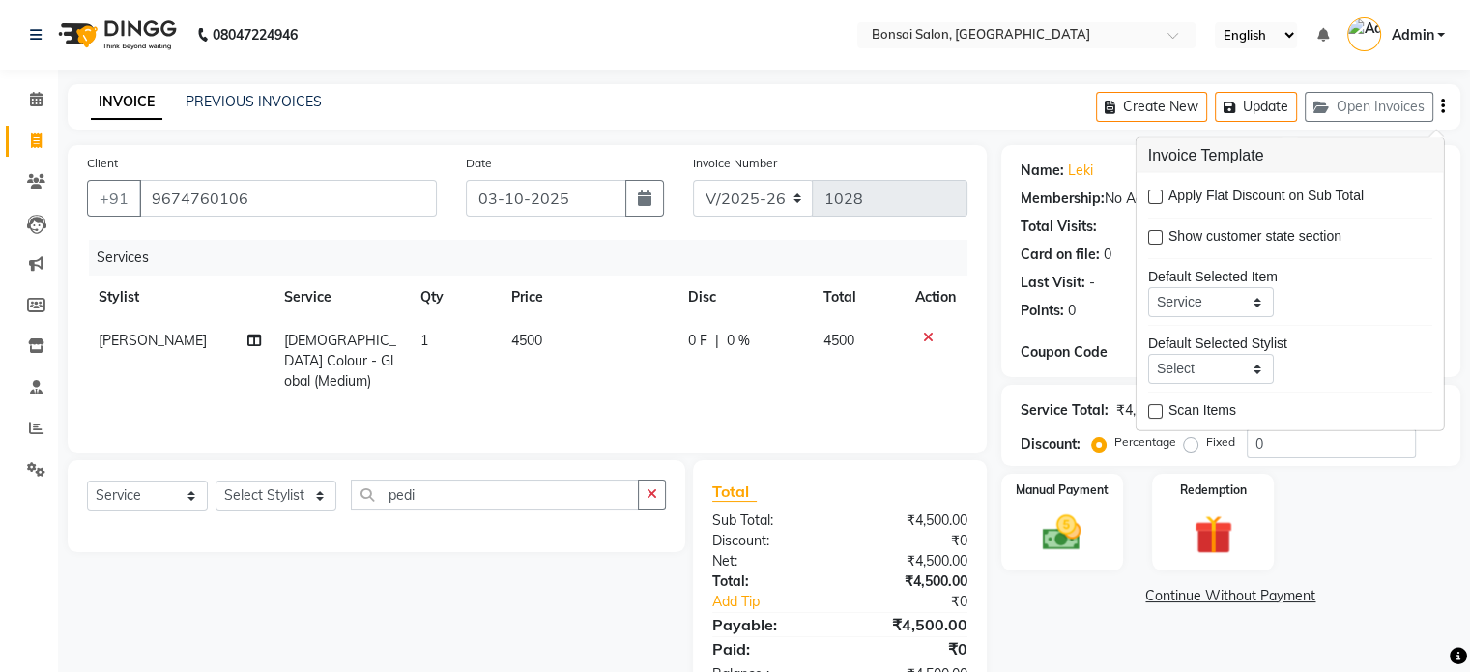
click at [1381, 534] on div "Manual Payment Redemption" at bounding box center [1231, 522] width 488 height 97
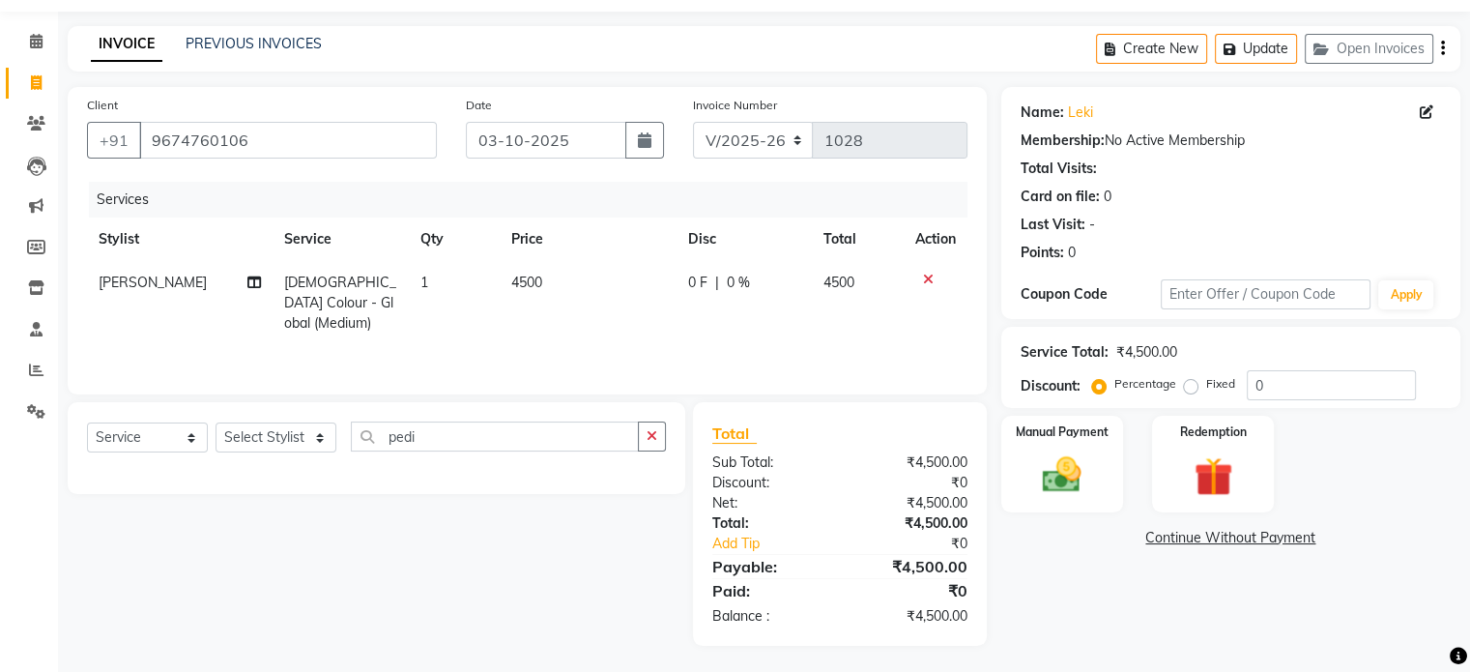
scroll to position [61, 0]
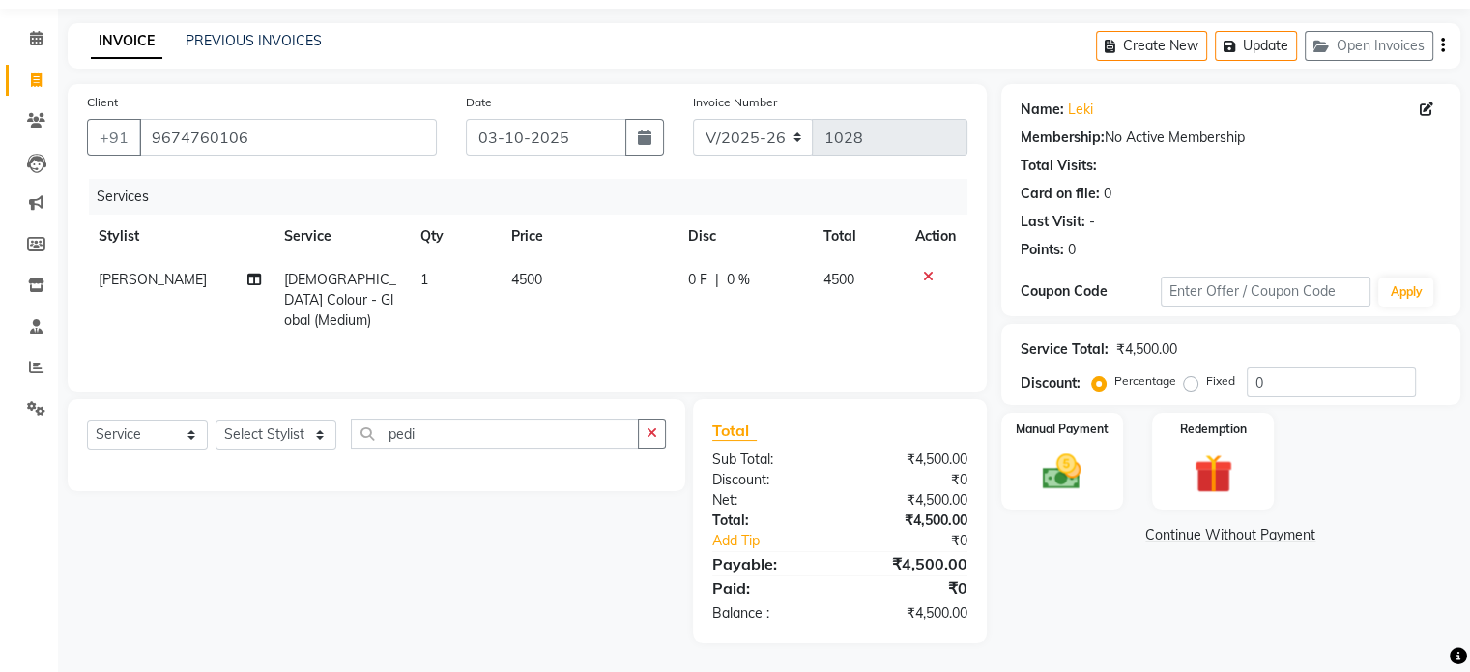
click at [1218, 533] on link "Continue Without Payment" at bounding box center [1230, 535] width 451 height 20
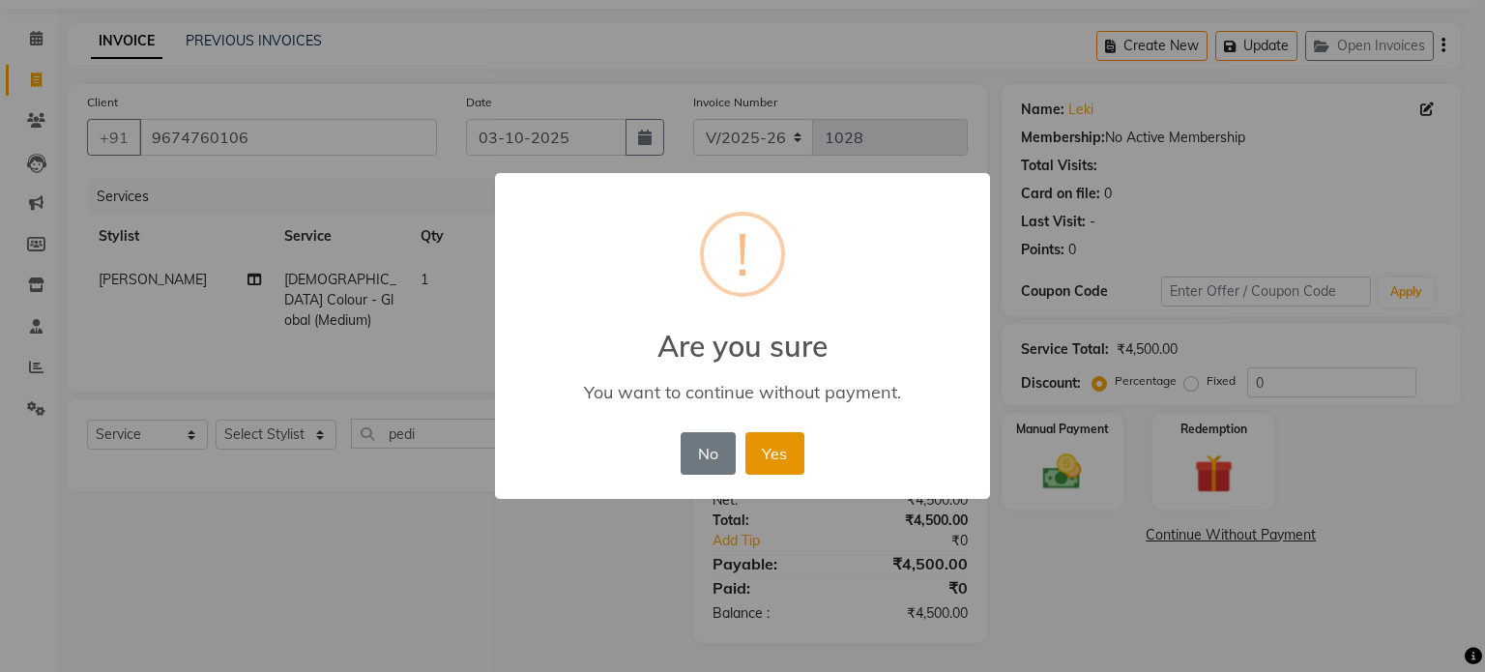
click at [765, 444] on button "Yes" at bounding box center [774, 453] width 59 height 43
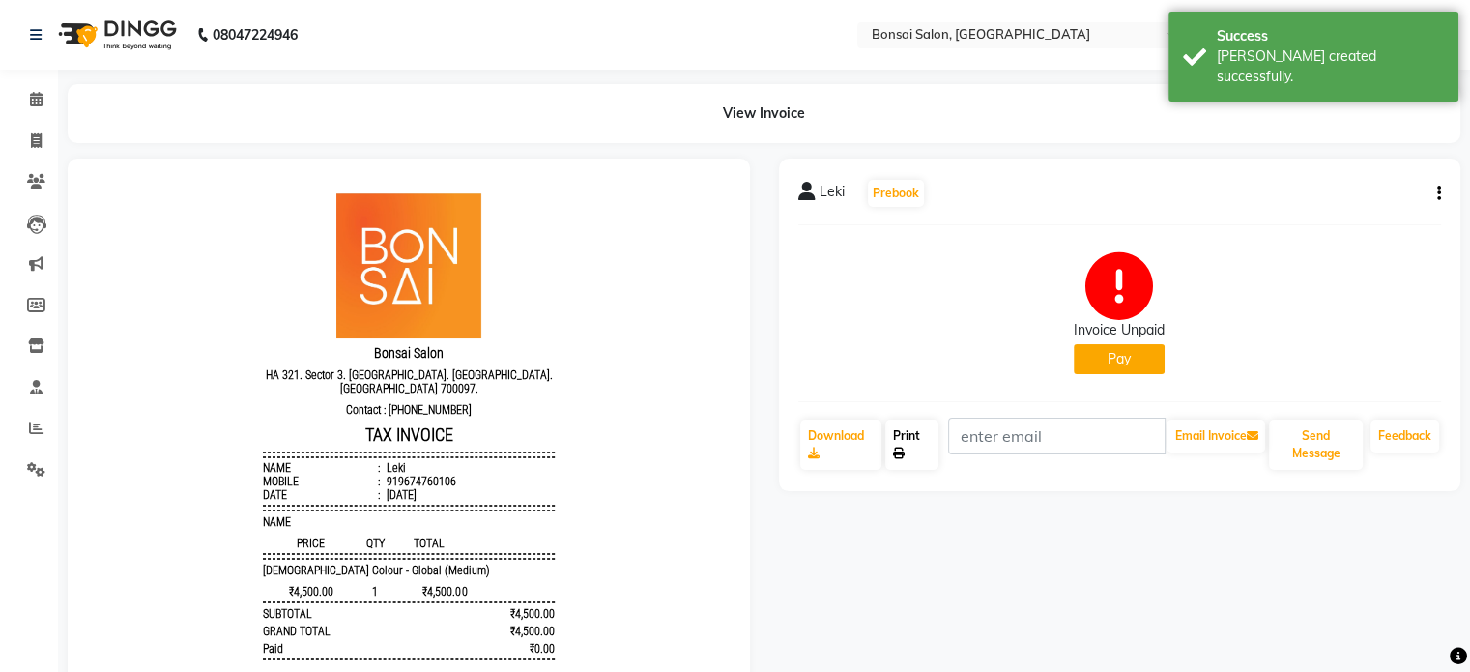
click at [910, 448] on link "Print" at bounding box center [911, 445] width 53 height 50
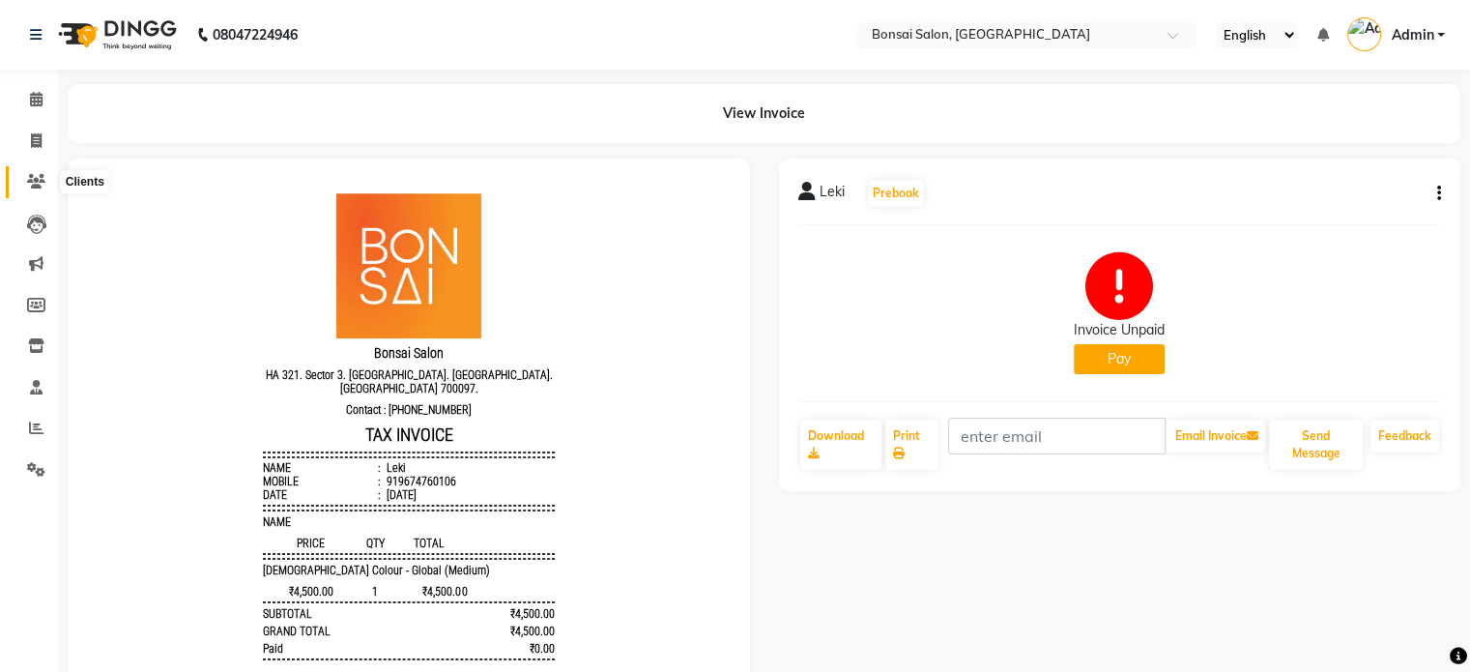
click at [27, 184] on icon at bounding box center [36, 181] width 18 height 15
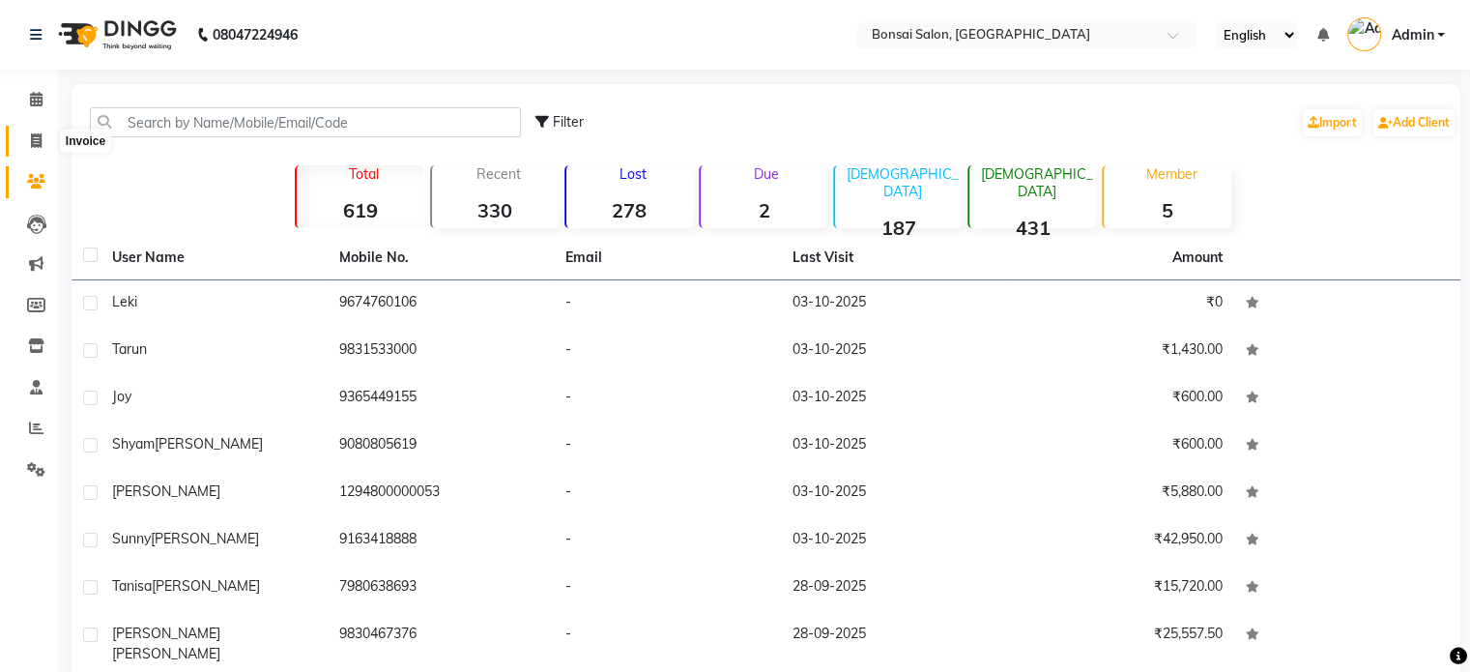
click at [31, 142] on icon at bounding box center [36, 140] width 11 height 15
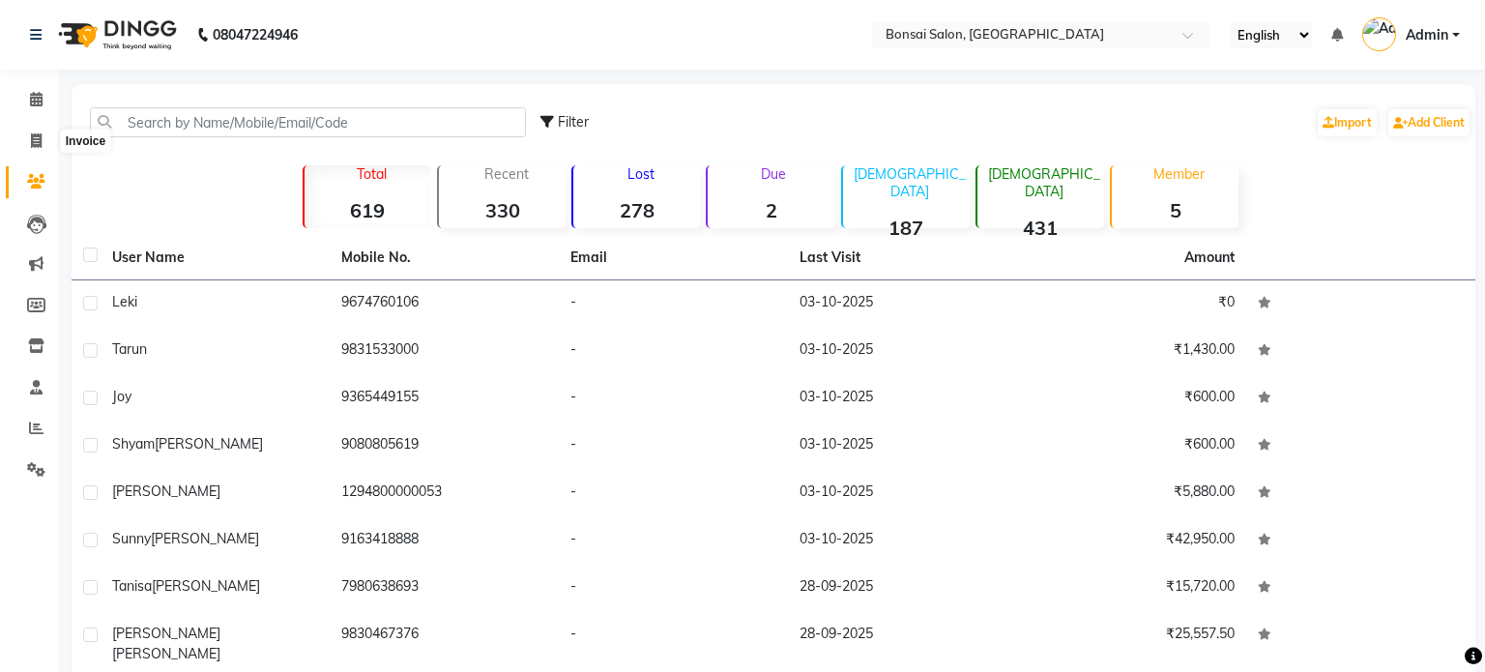
select select "6719"
select select "service"
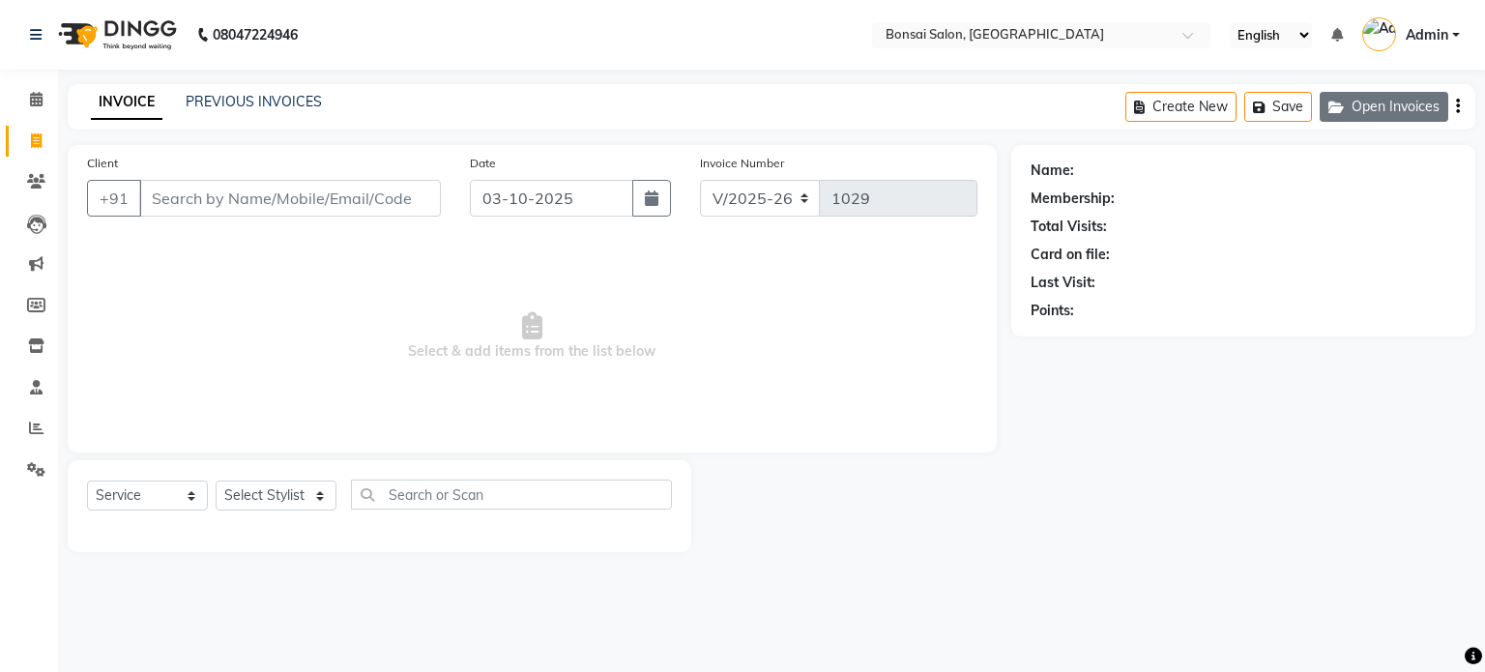
click at [1387, 103] on button "Open Invoices" at bounding box center [1384, 107] width 129 height 30
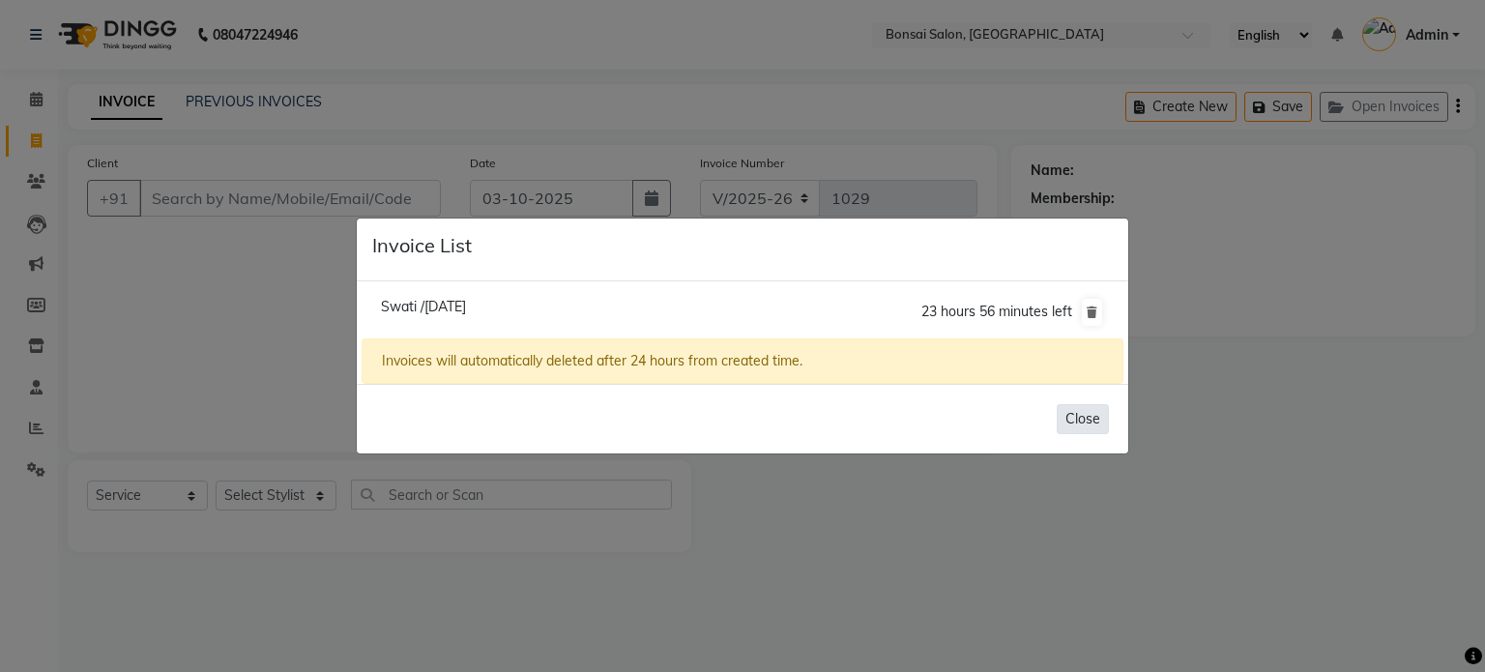
click at [1081, 413] on button "Close" at bounding box center [1083, 419] width 52 height 30
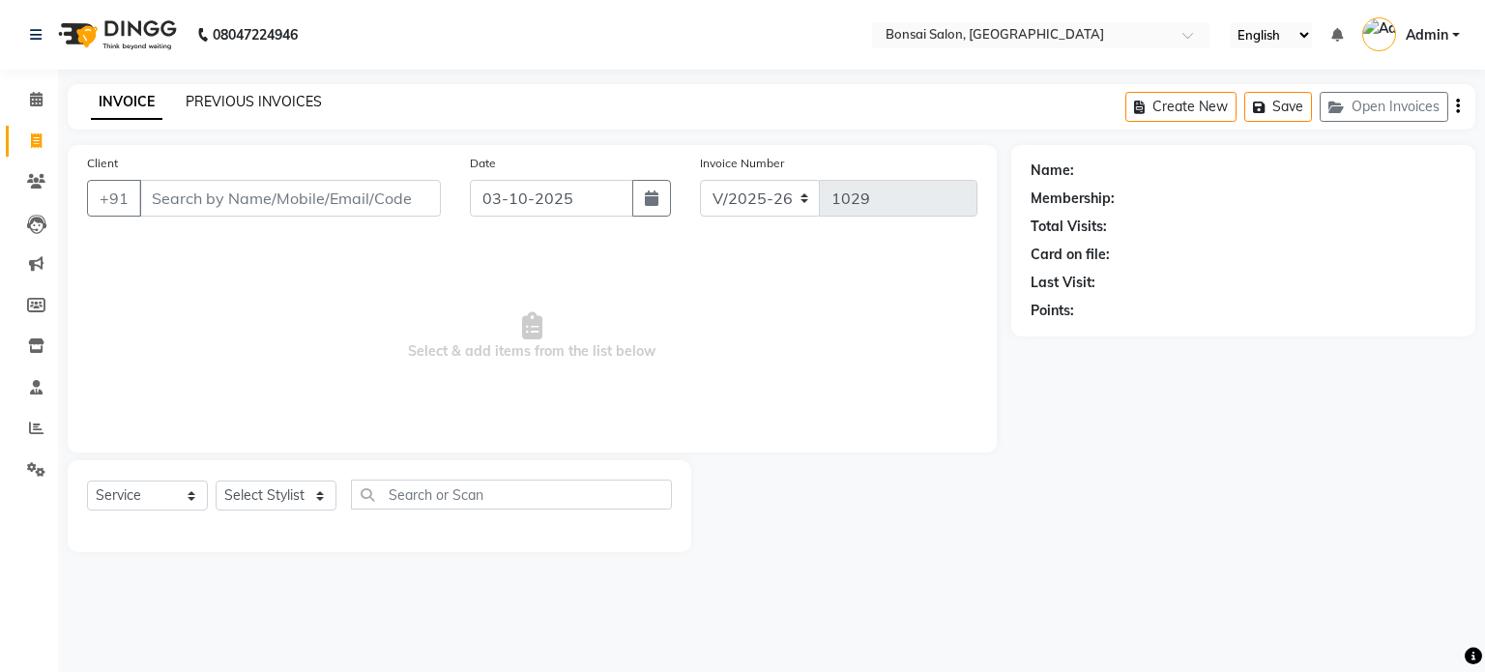
click at [249, 101] on link "PREVIOUS INVOICES" at bounding box center [254, 101] width 136 height 17
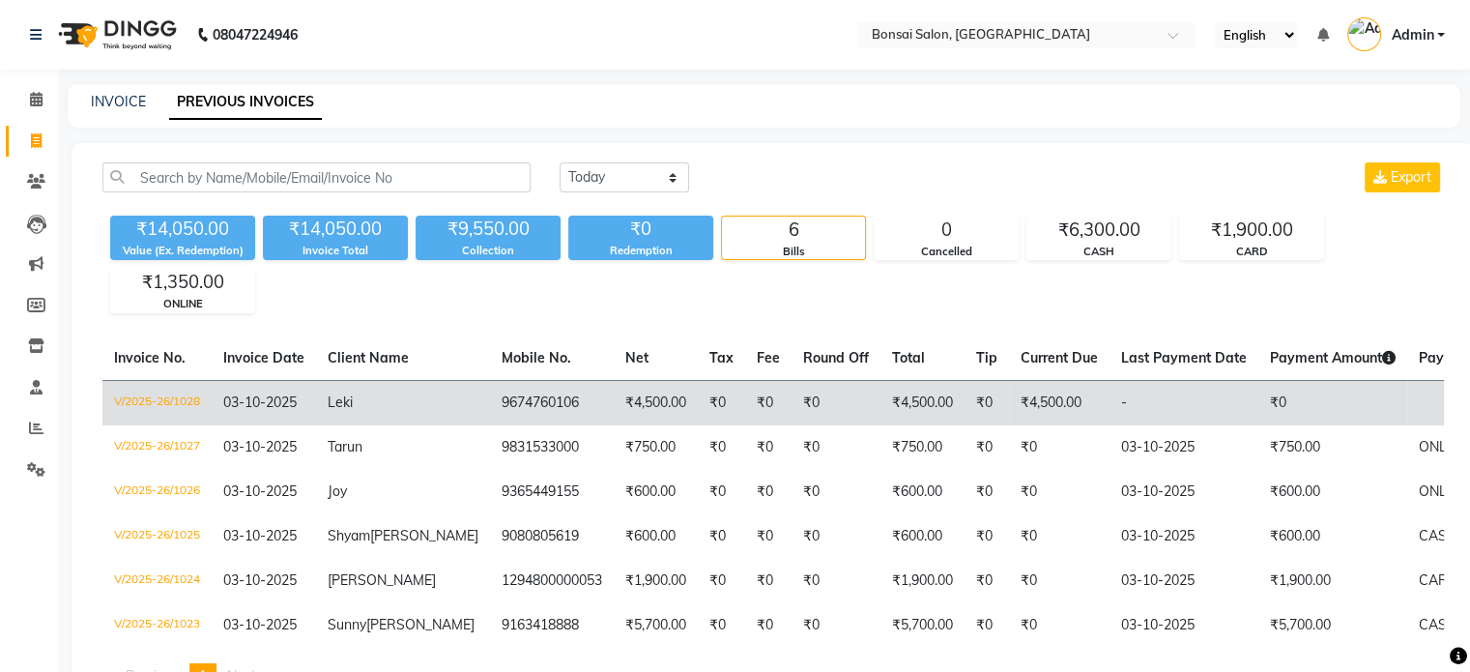
click at [501, 397] on td "9674760106" at bounding box center [552, 402] width 124 height 45
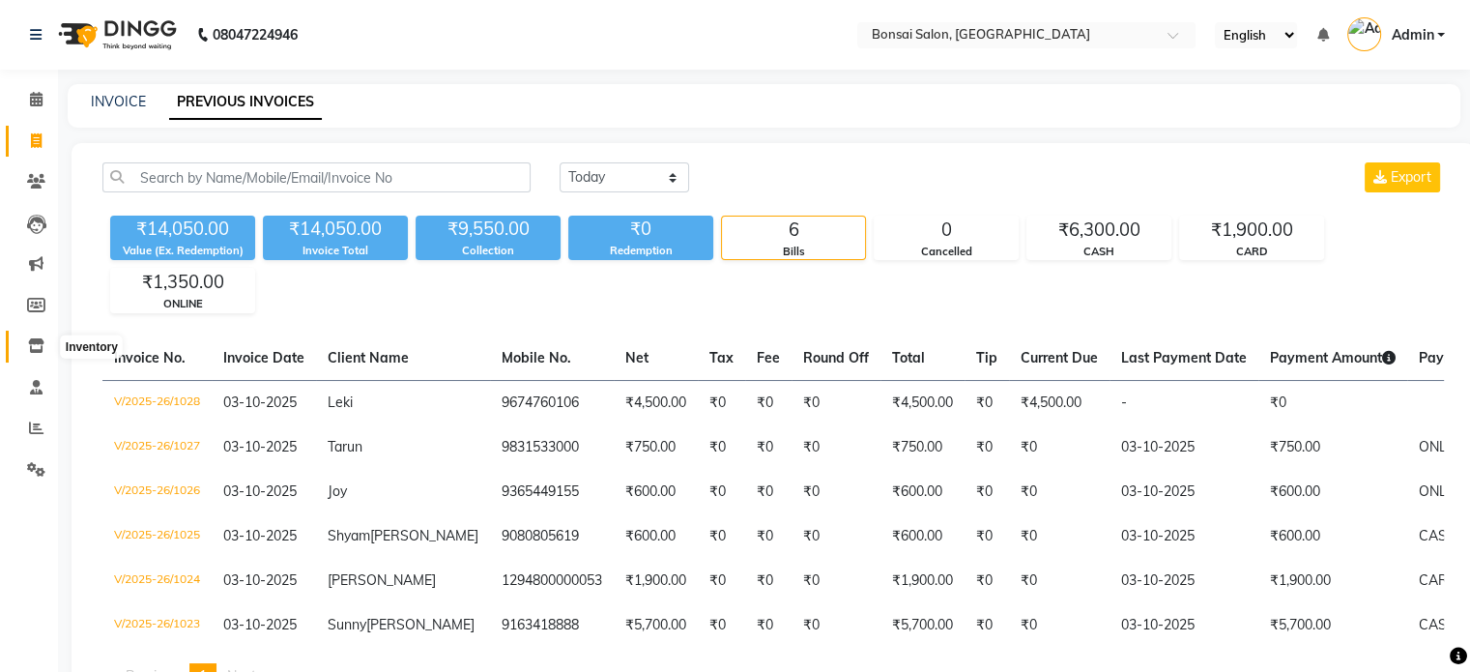
click at [38, 347] on icon at bounding box center [36, 345] width 16 height 15
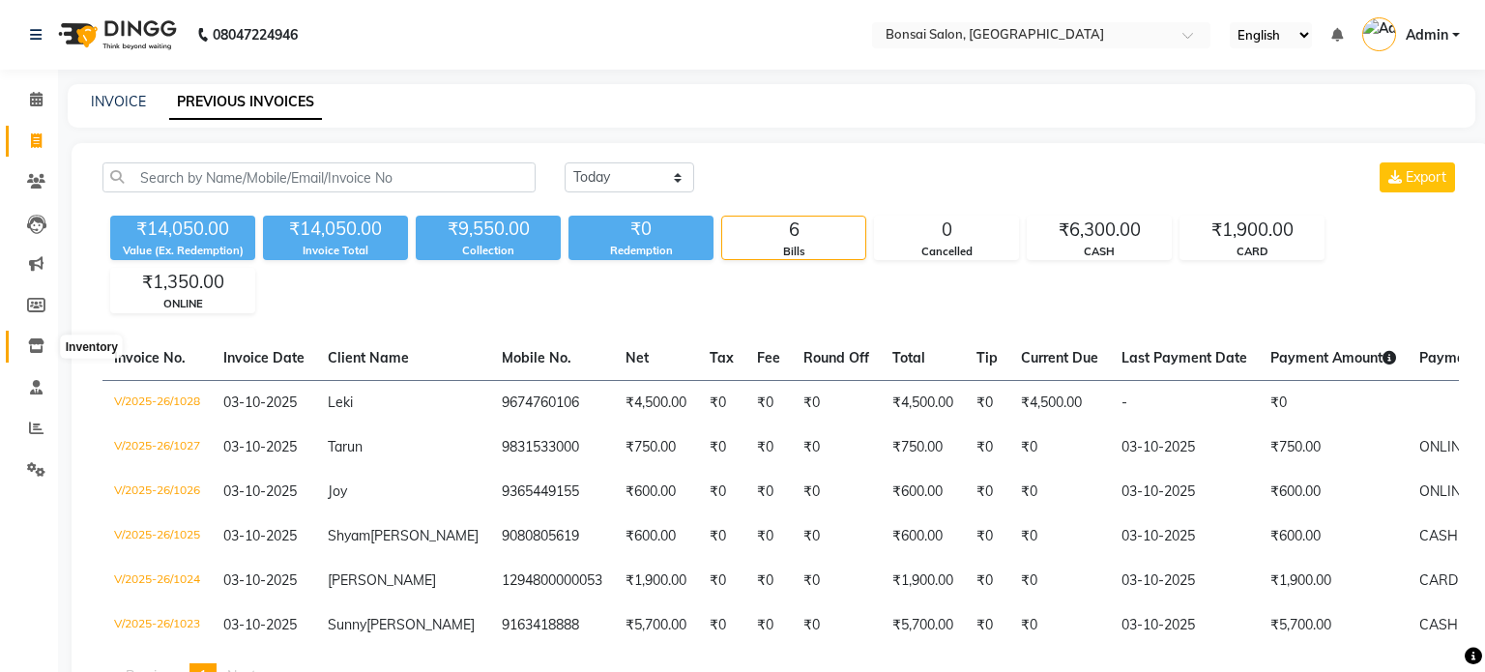
select select
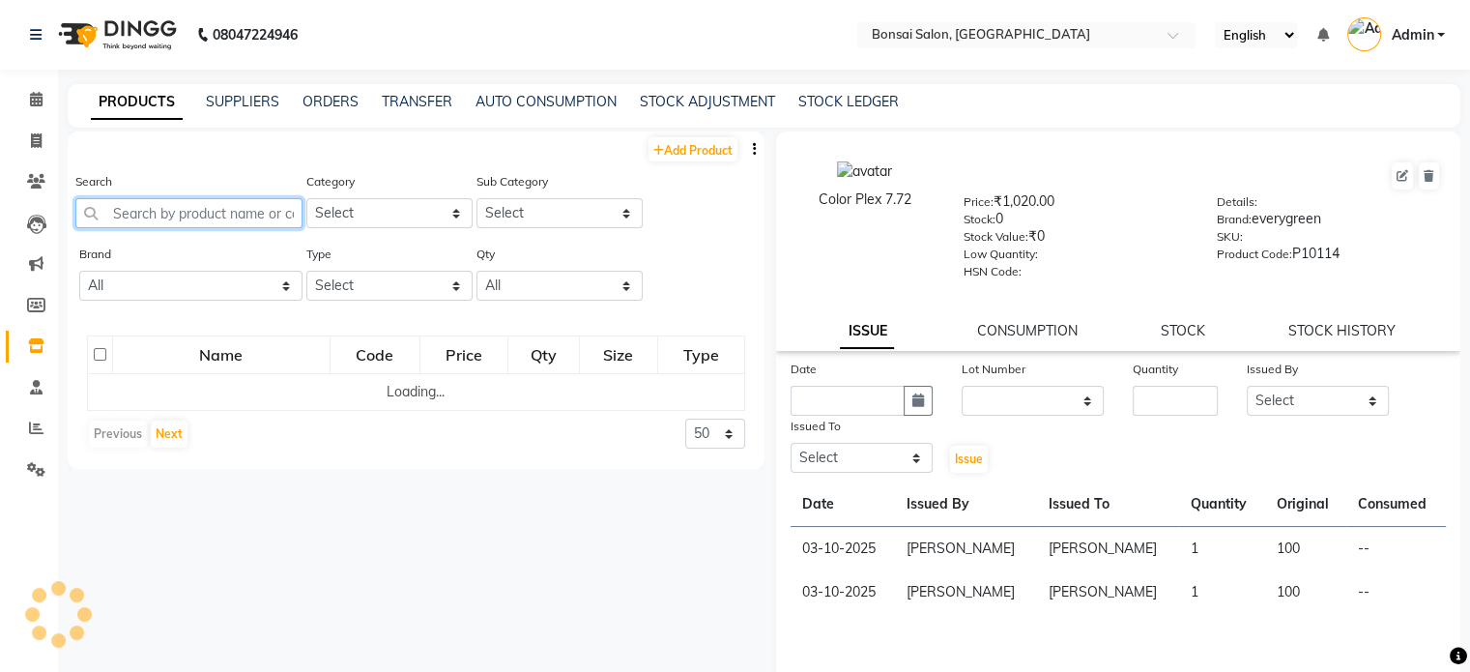
click at [197, 214] on input "text" at bounding box center [188, 213] width 227 height 30
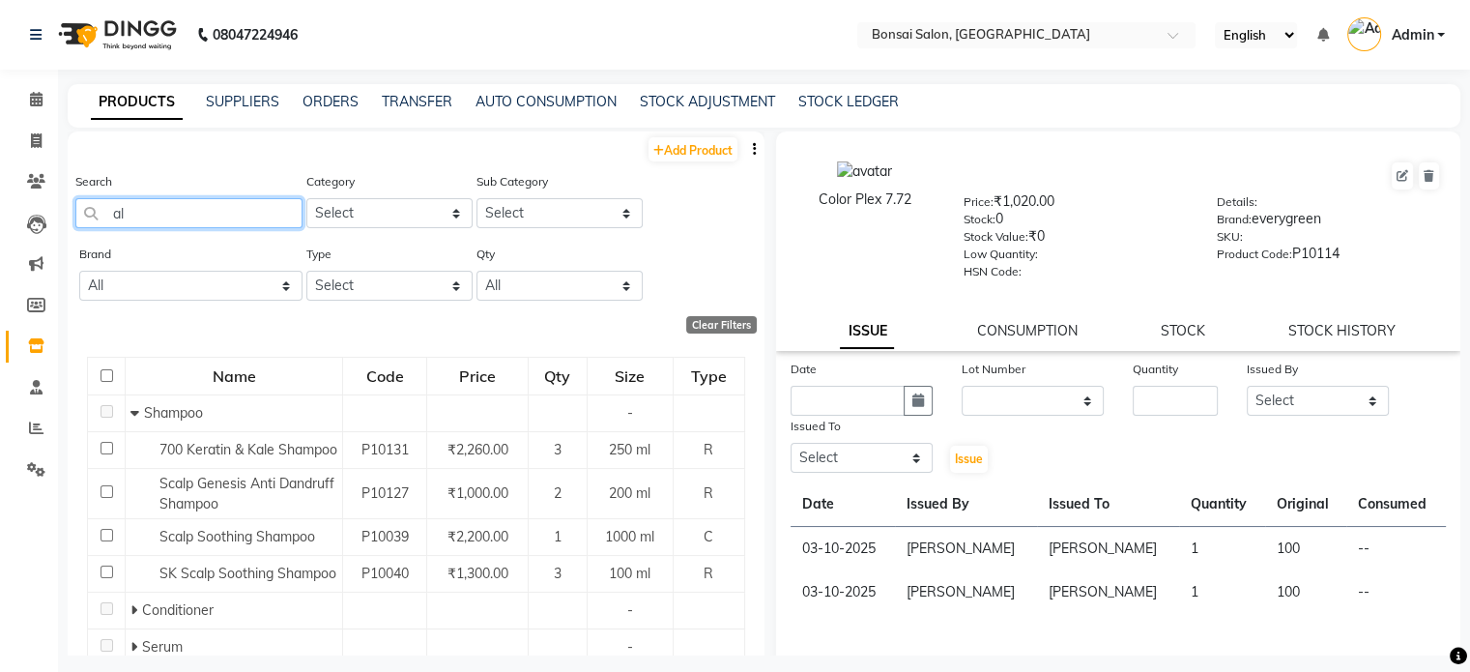
type input "a"
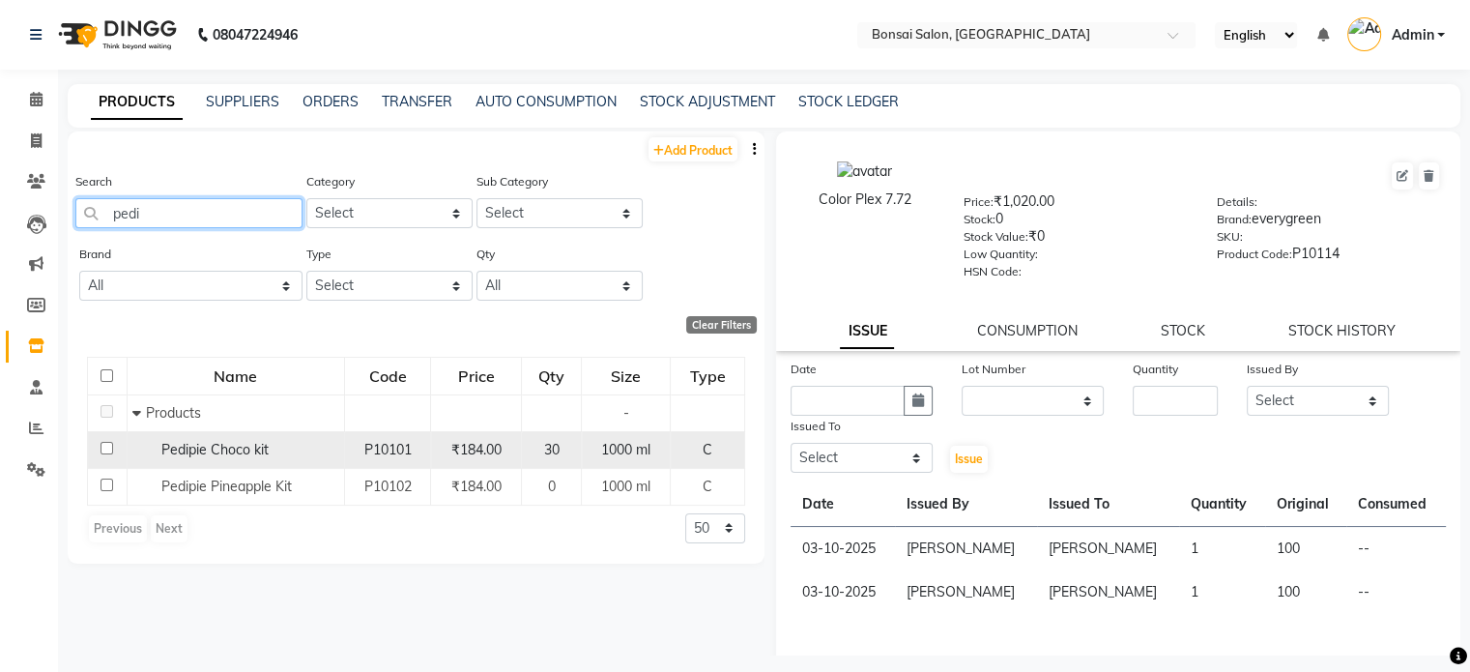
type input "pedi"
click at [235, 446] on span "Pedipie Choco kit" at bounding box center [213, 449] width 107 height 17
select select
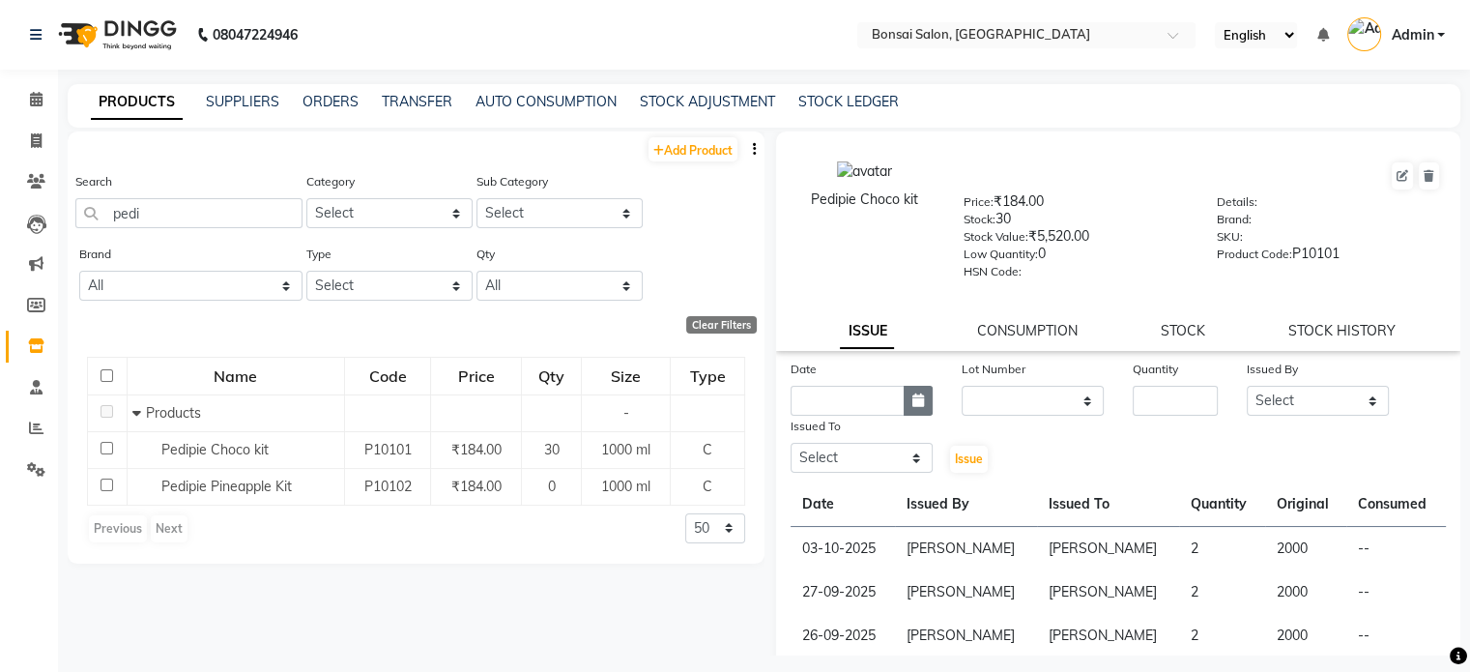
click at [904, 405] on button "button" at bounding box center [918, 401] width 29 height 30
select select "10"
select select "2025"
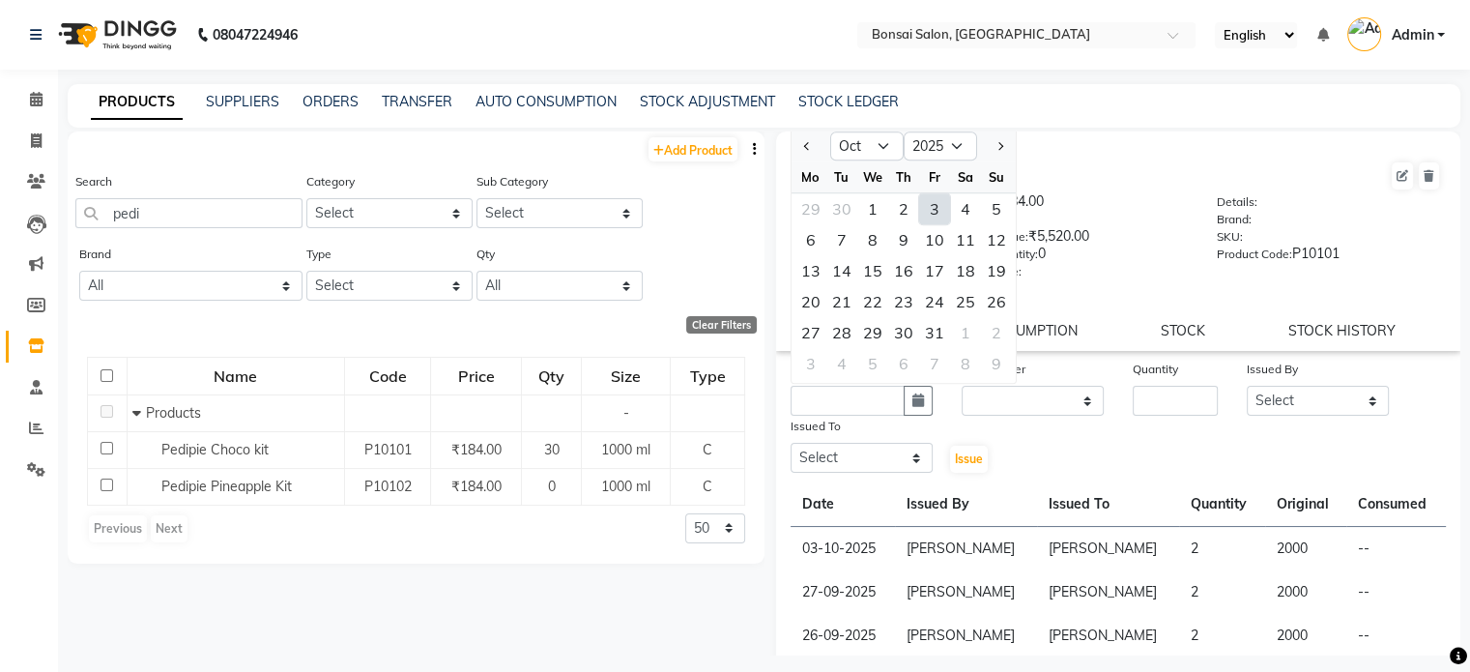
click at [940, 217] on div "3" at bounding box center [934, 208] width 31 height 31
type input "03-10-2025"
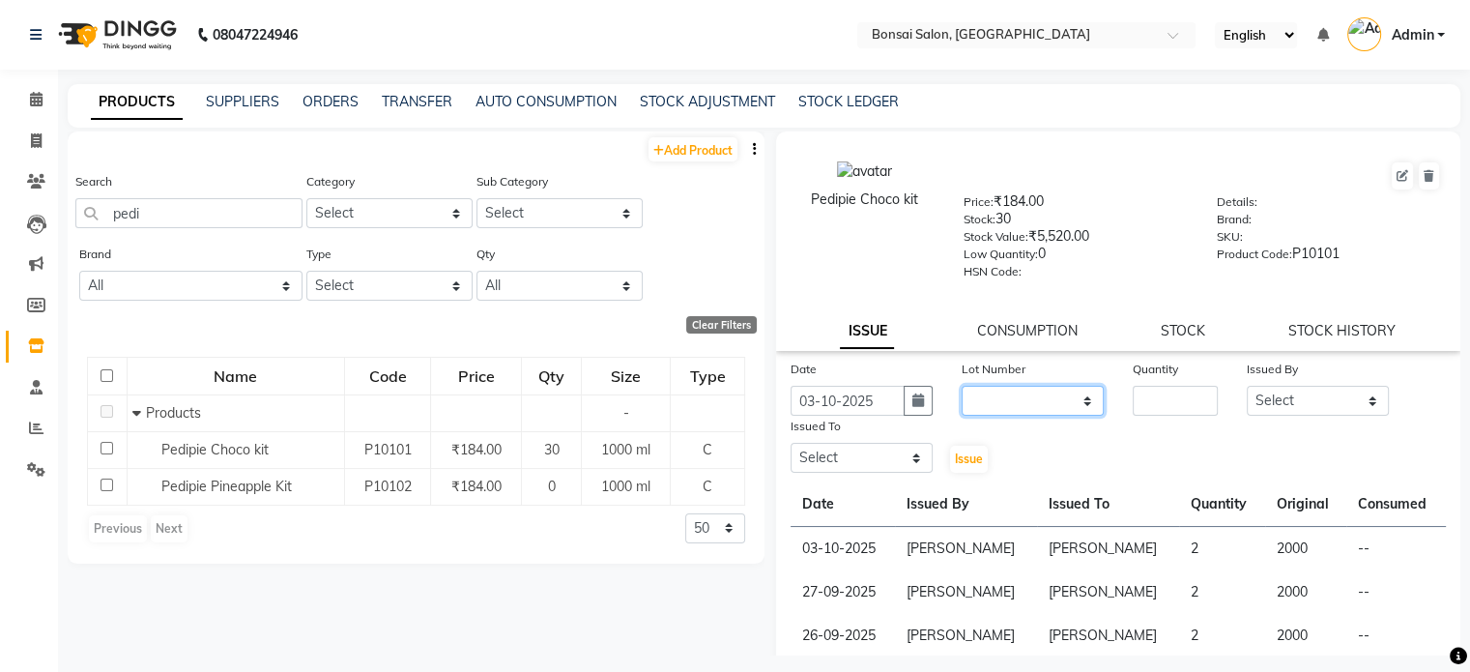
click at [1054, 402] on select "None" at bounding box center [1033, 401] width 142 height 30
select select "0: null"
click at [962, 392] on select "None" at bounding box center [1033, 401] width 142 height 30
click at [1186, 414] on input "number" at bounding box center [1175, 401] width 85 height 30
type input "2"
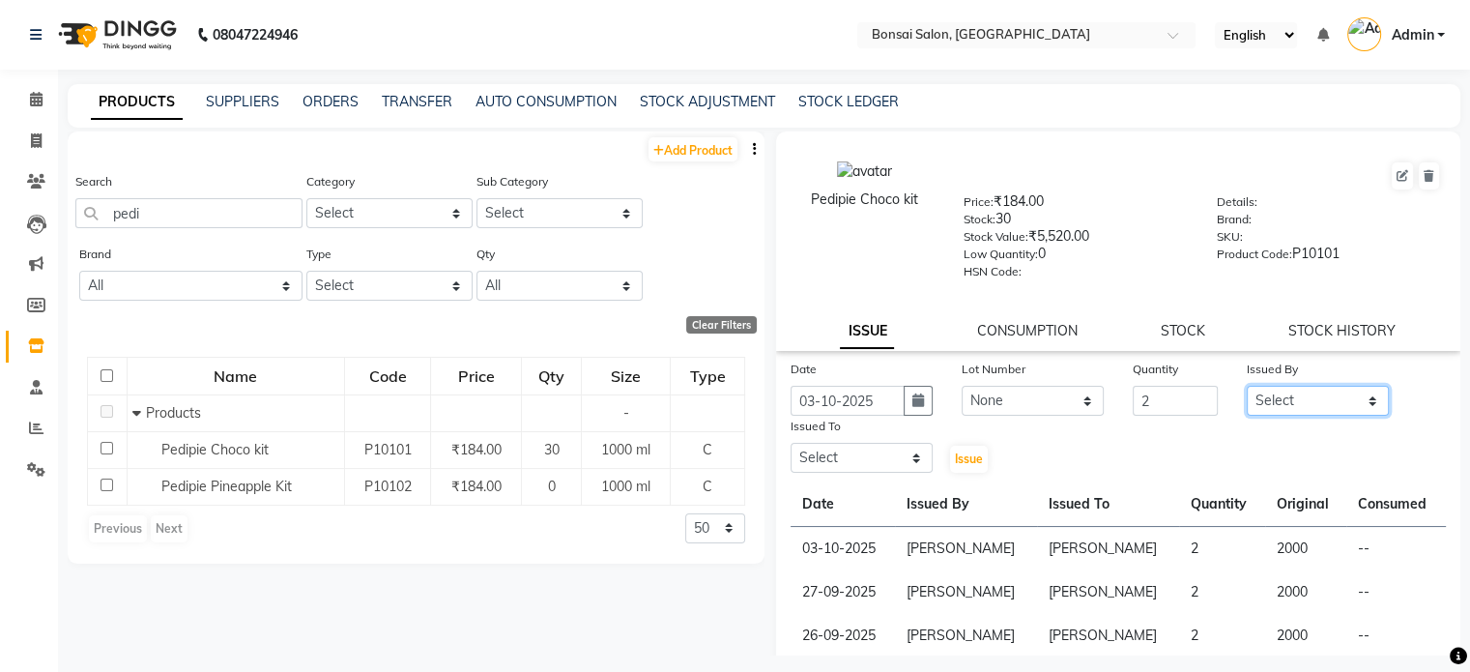
click at [1272, 410] on select "Select [PERSON_NAME] [PERSON_NAME] [PERSON_NAME] [PERSON_NAME]" at bounding box center [1318, 401] width 142 height 30
select select "53176"
click at [1247, 392] on select "Select [PERSON_NAME] [PERSON_NAME] [PERSON_NAME] [PERSON_NAME]" at bounding box center [1318, 401] width 142 height 30
click at [852, 467] on select "Select [PERSON_NAME] [PERSON_NAME] [PERSON_NAME] [PERSON_NAME]" at bounding box center [862, 458] width 142 height 30
select select "53175"
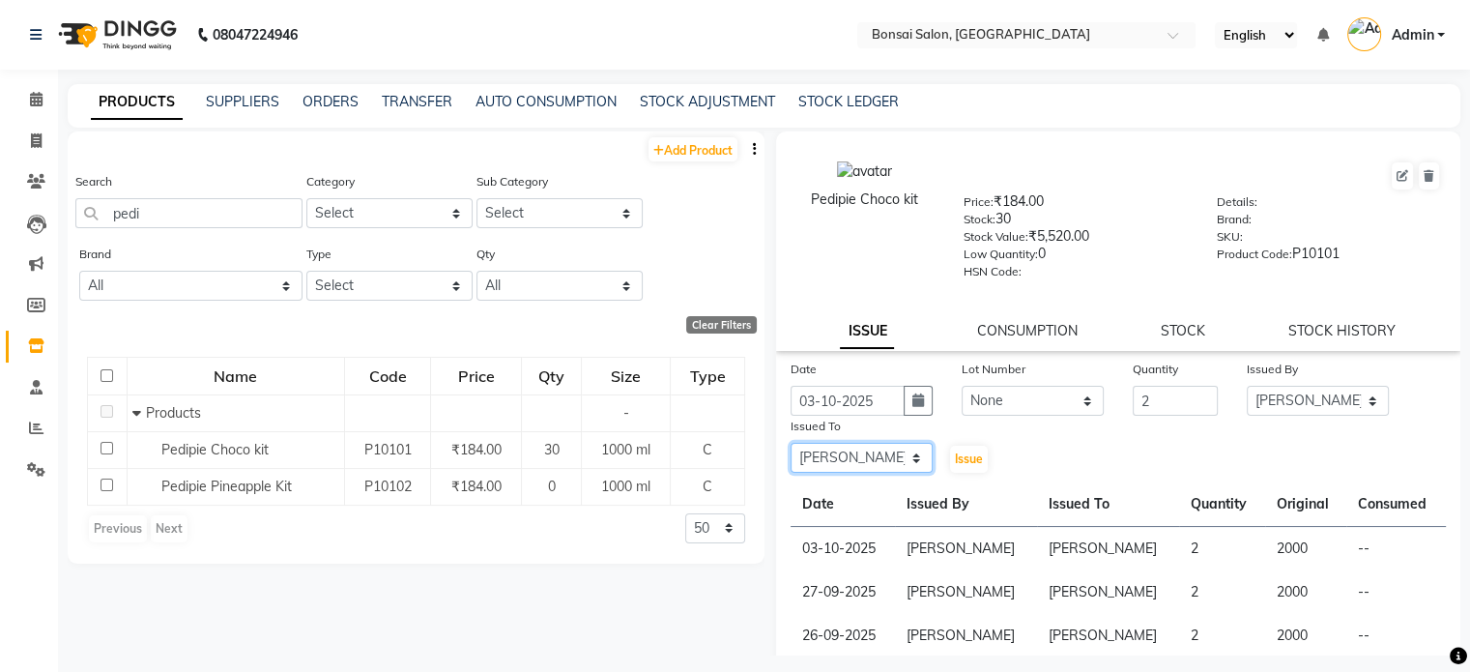
click at [791, 450] on select "Select [PERSON_NAME] [PERSON_NAME] [PERSON_NAME] [PERSON_NAME]" at bounding box center [862, 458] width 142 height 30
click at [966, 466] on span "Issue" at bounding box center [969, 458] width 28 height 15
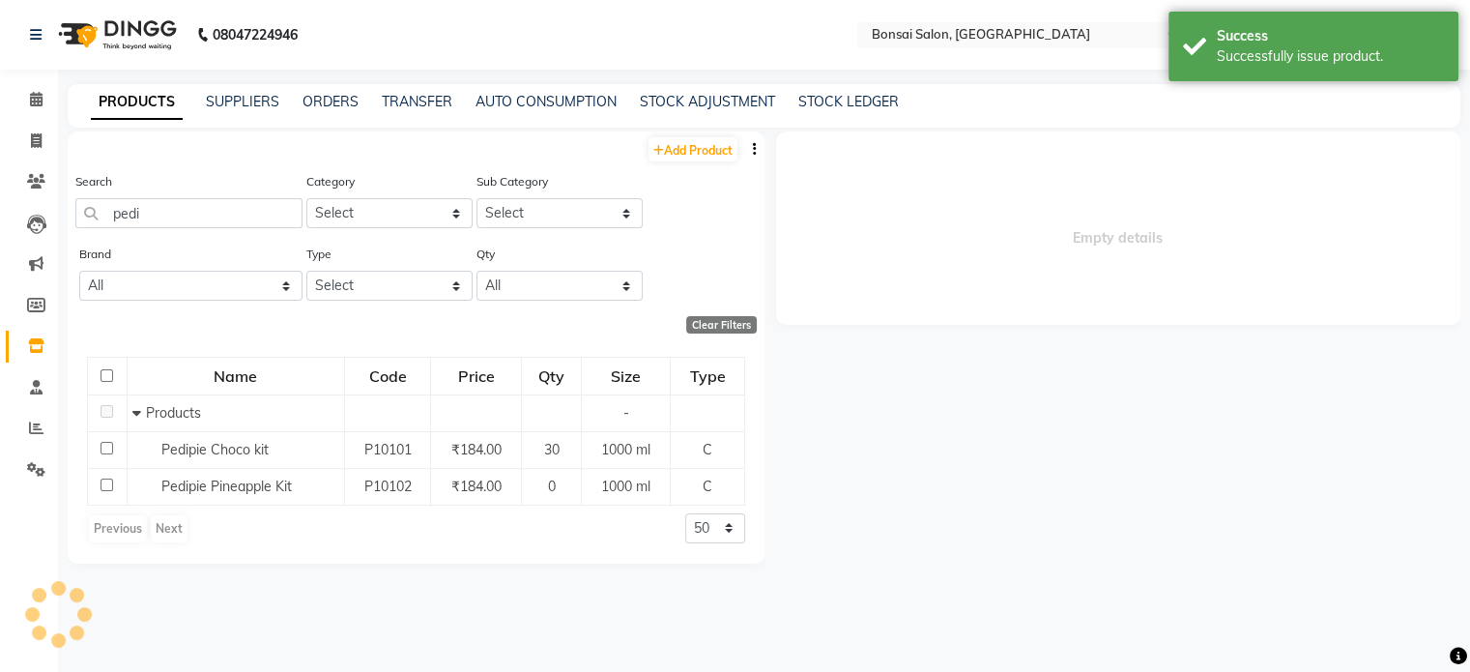
select select
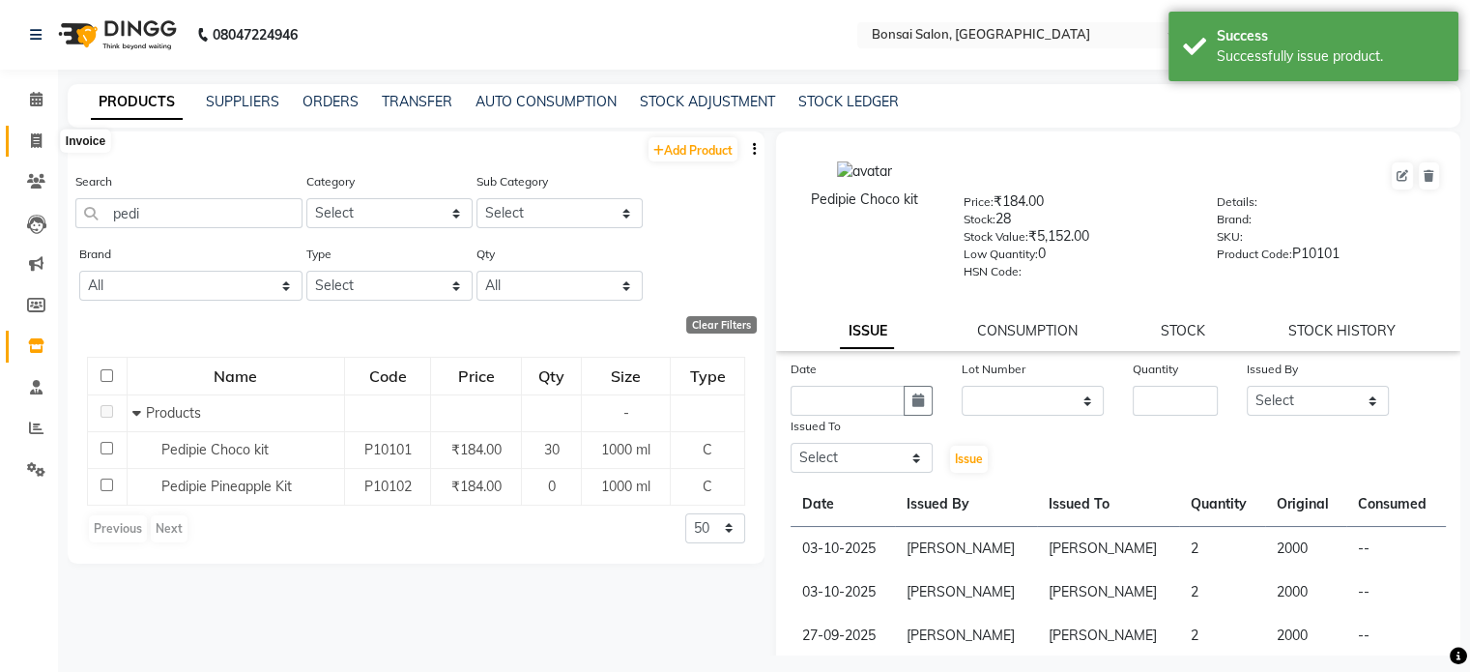
click at [46, 137] on span at bounding box center [36, 142] width 34 height 22
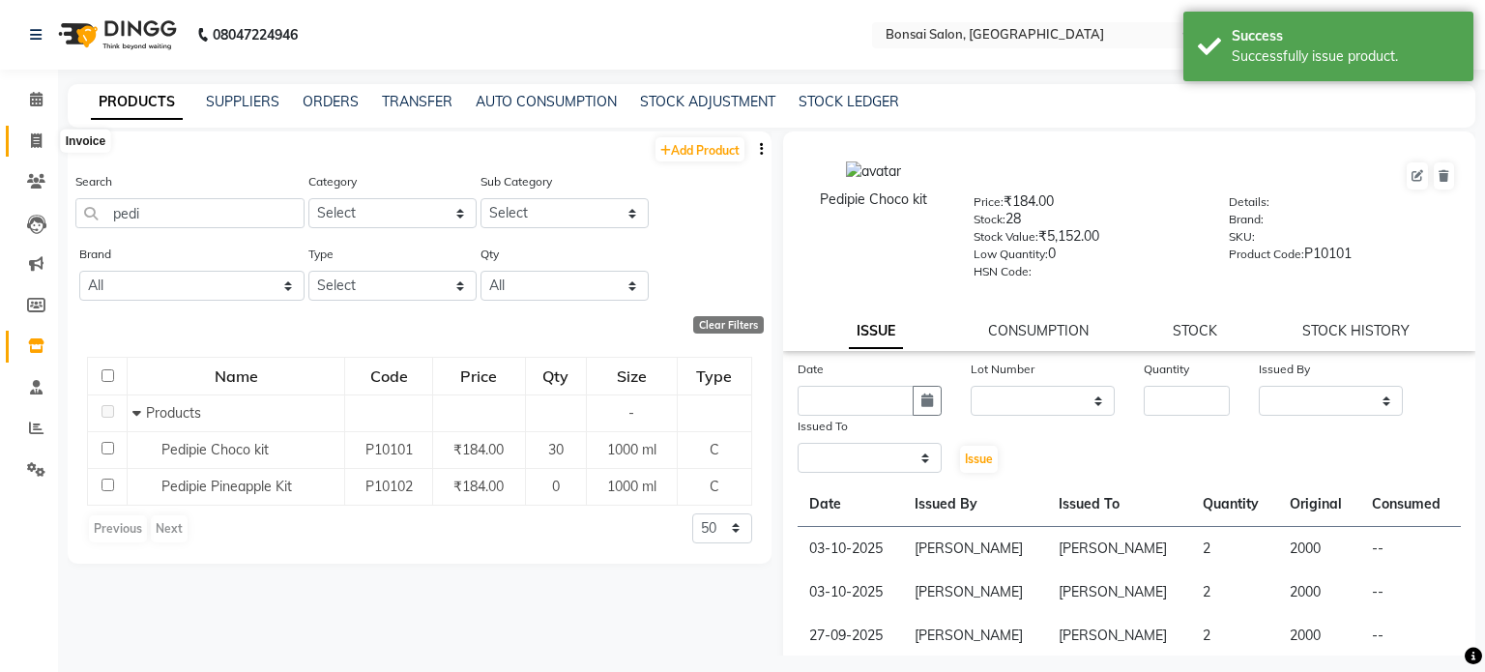
select select "6719"
select select "service"
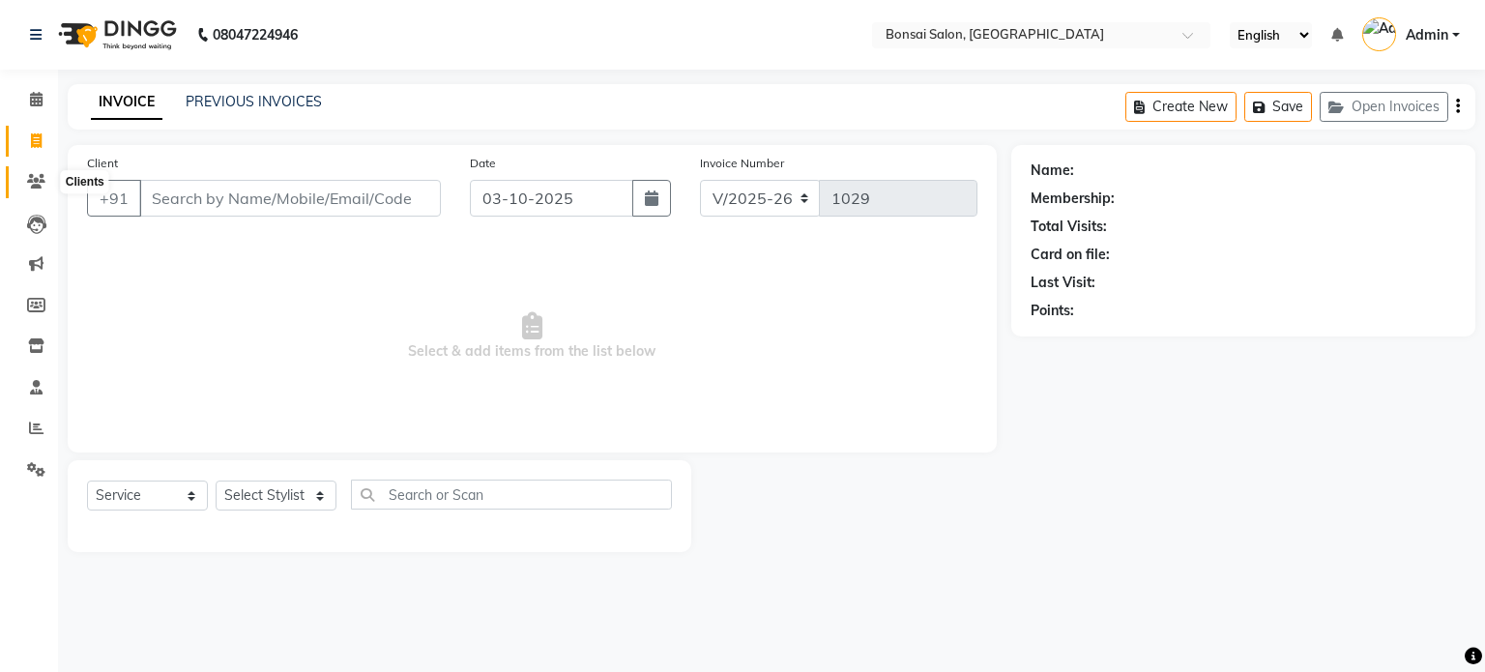
click at [32, 180] on icon at bounding box center [36, 181] width 18 height 15
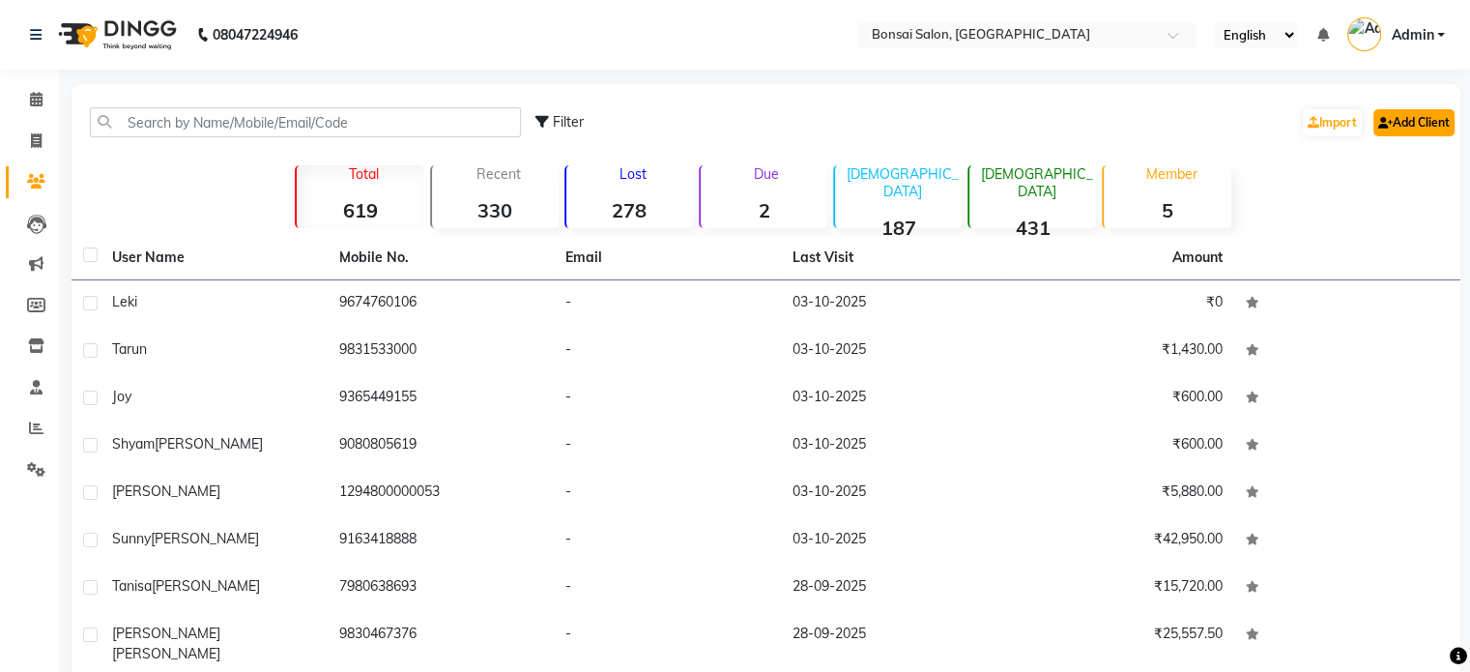
click at [1402, 121] on link "Add Client" at bounding box center [1414, 122] width 81 height 27
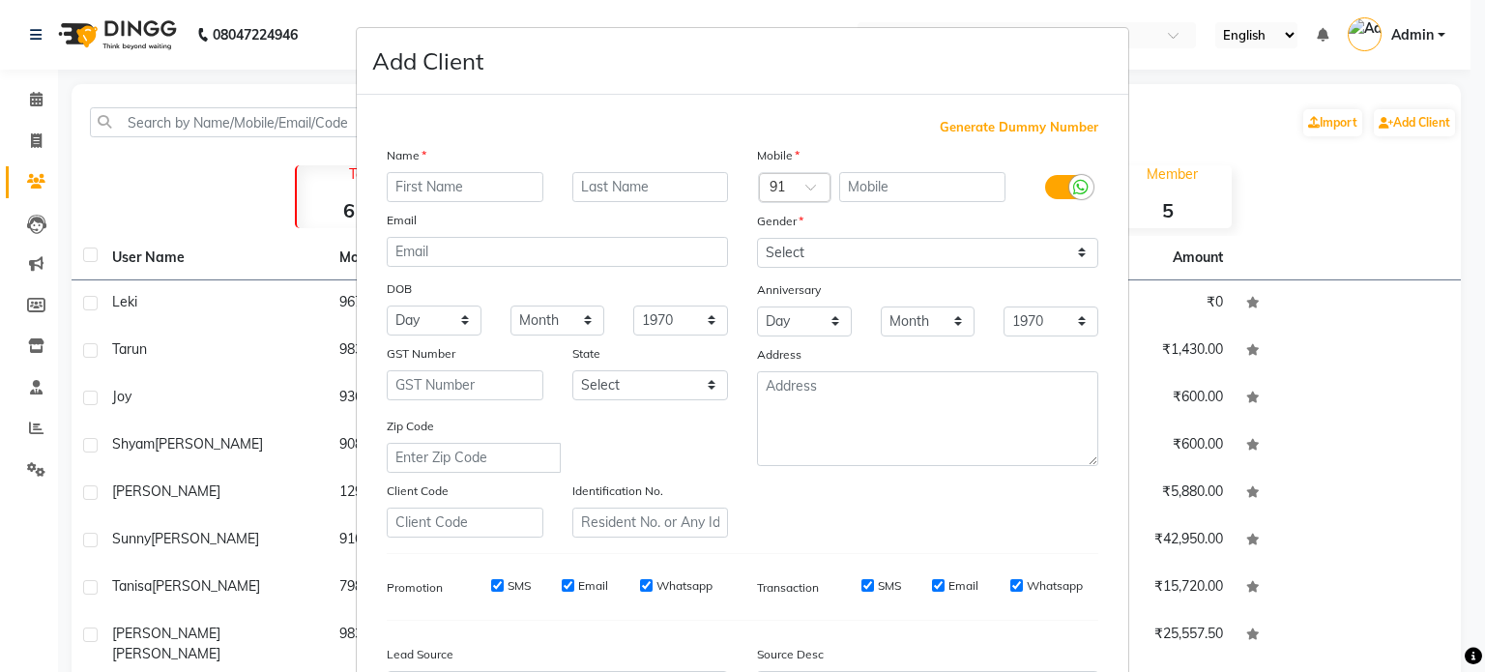
click at [463, 187] on input "text" at bounding box center [465, 187] width 157 height 30
type input "[PERSON_NAME]"
click at [922, 168] on div "Mobile" at bounding box center [927, 158] width 370 height 27
click at [914, 189] on input "text" at bounding box center [922, 187] width 167 height 30
type input "95977"
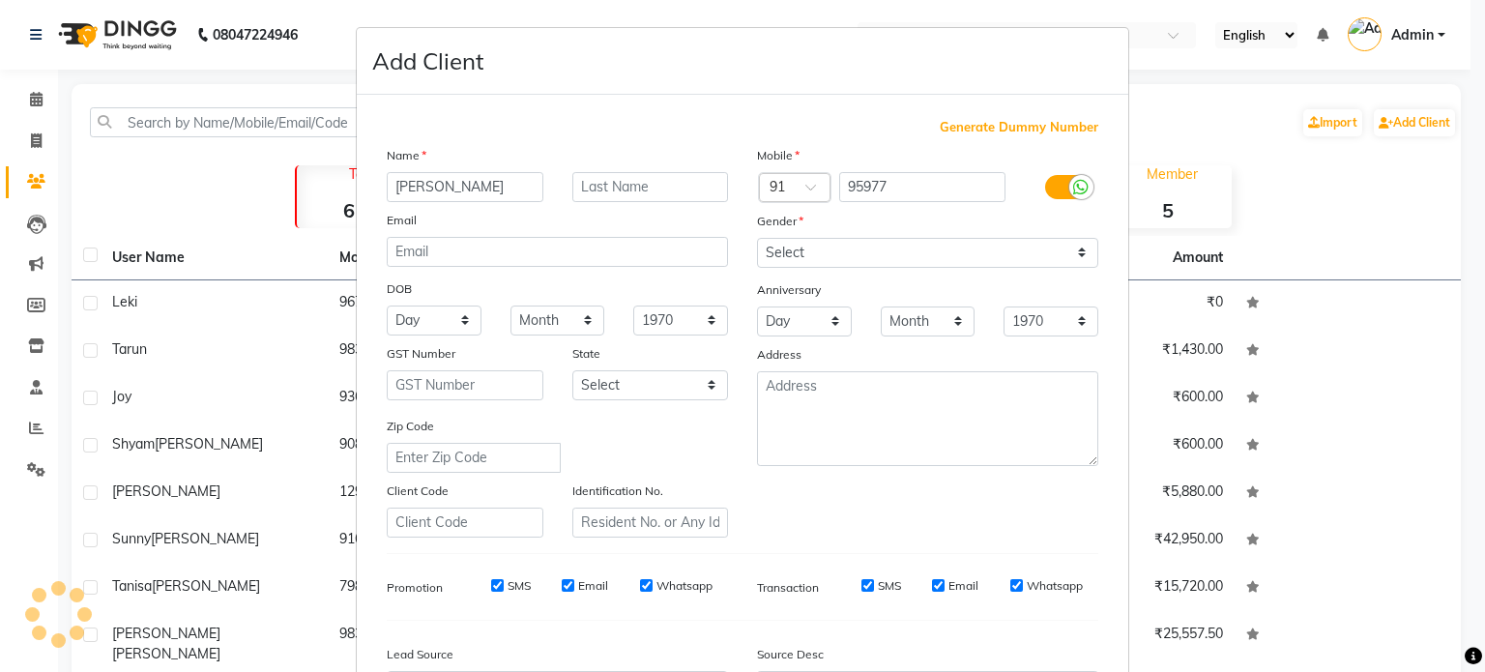
click at [1048, 184] on label at bounding box center [1067, 187] width 44 height 24
click at [0, 0] on input "checkbox" at bounding box center [0, 0] width 0 height 0
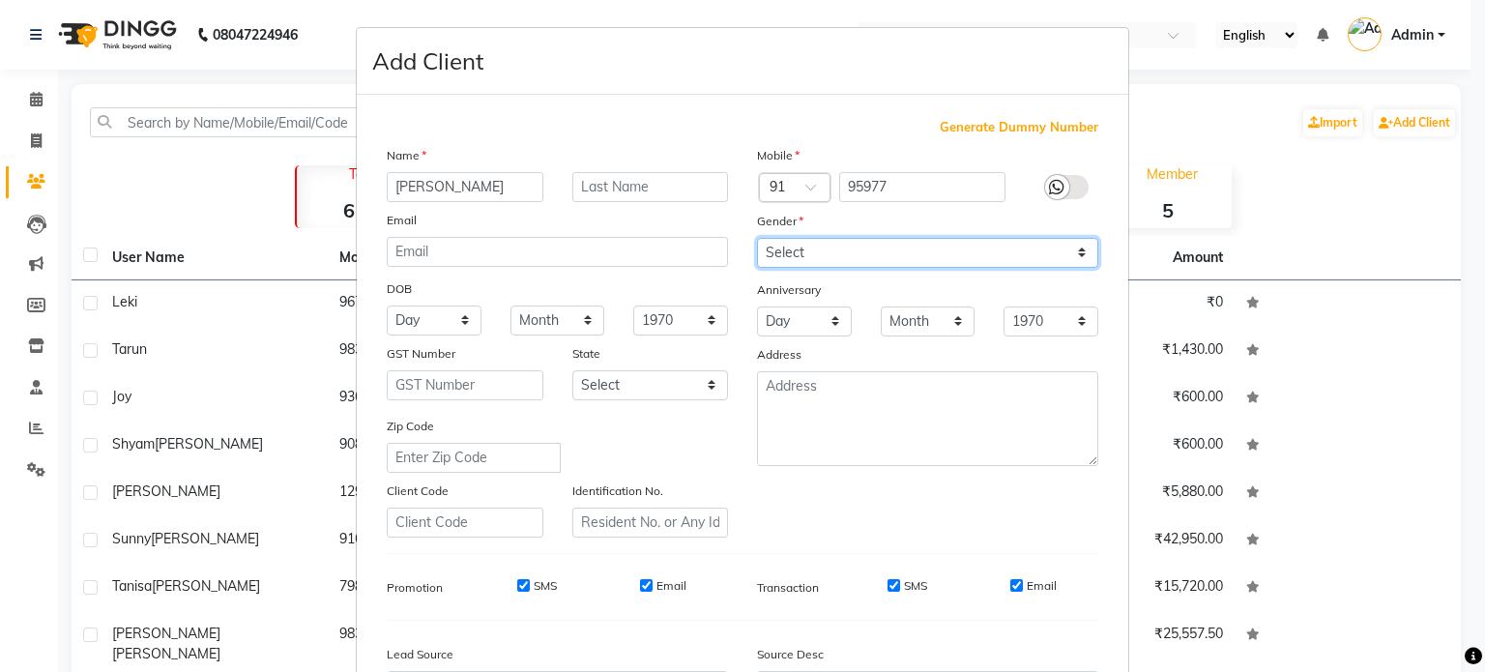
click at [921, 259] on select "Select [DEMOGRAPHIC_DATA] [DEMOGRAPHIC_DATA] Other Prefer Not To Say" at bounding box center [927, 253] width 341 height 30
select select "[DEMOGRAPHIC_DATA]"
click at [757, 239] on select "Select [DEMOGRAPHIC_DATA] [DEMOGRAPHIC_DATA] Other Prefer Not To Say" at bounding box center [927, 253] width 341 height 30
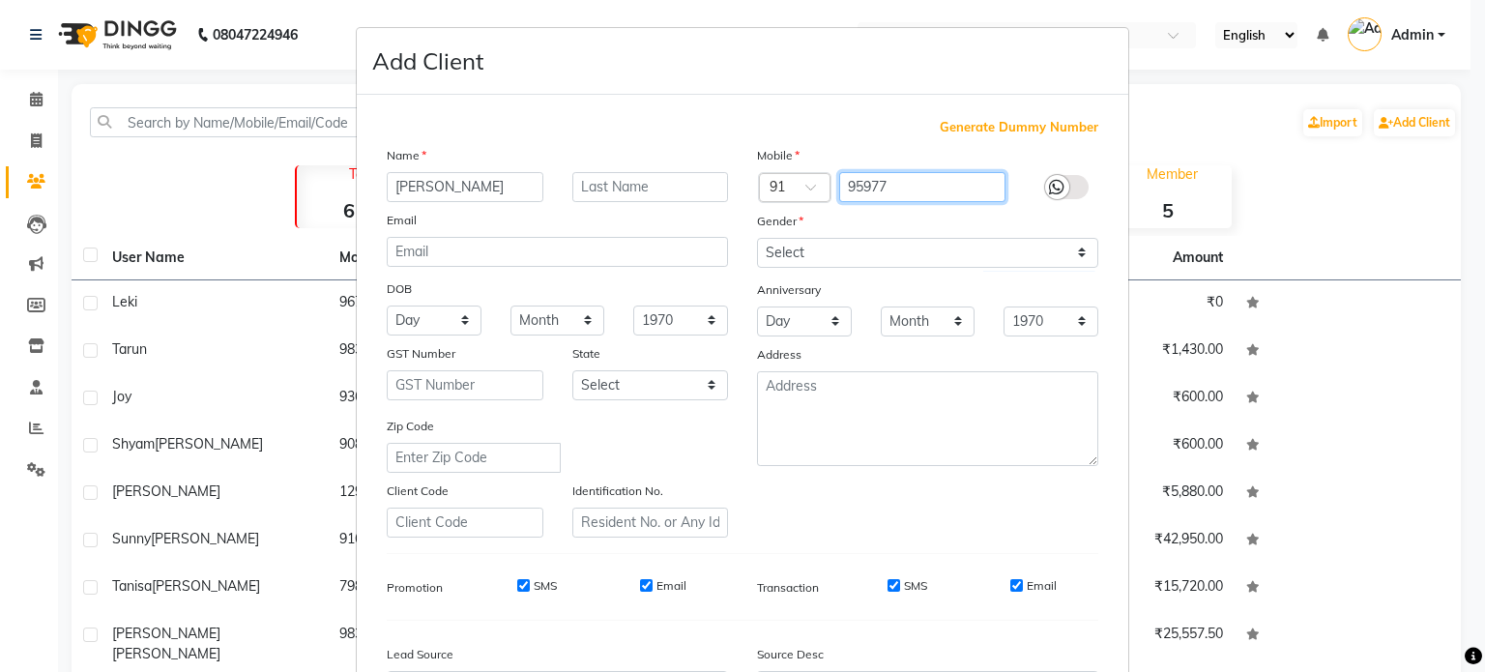
click at [941, 188] on input "95977" at bounding box center [922, 187] width 167 height 30
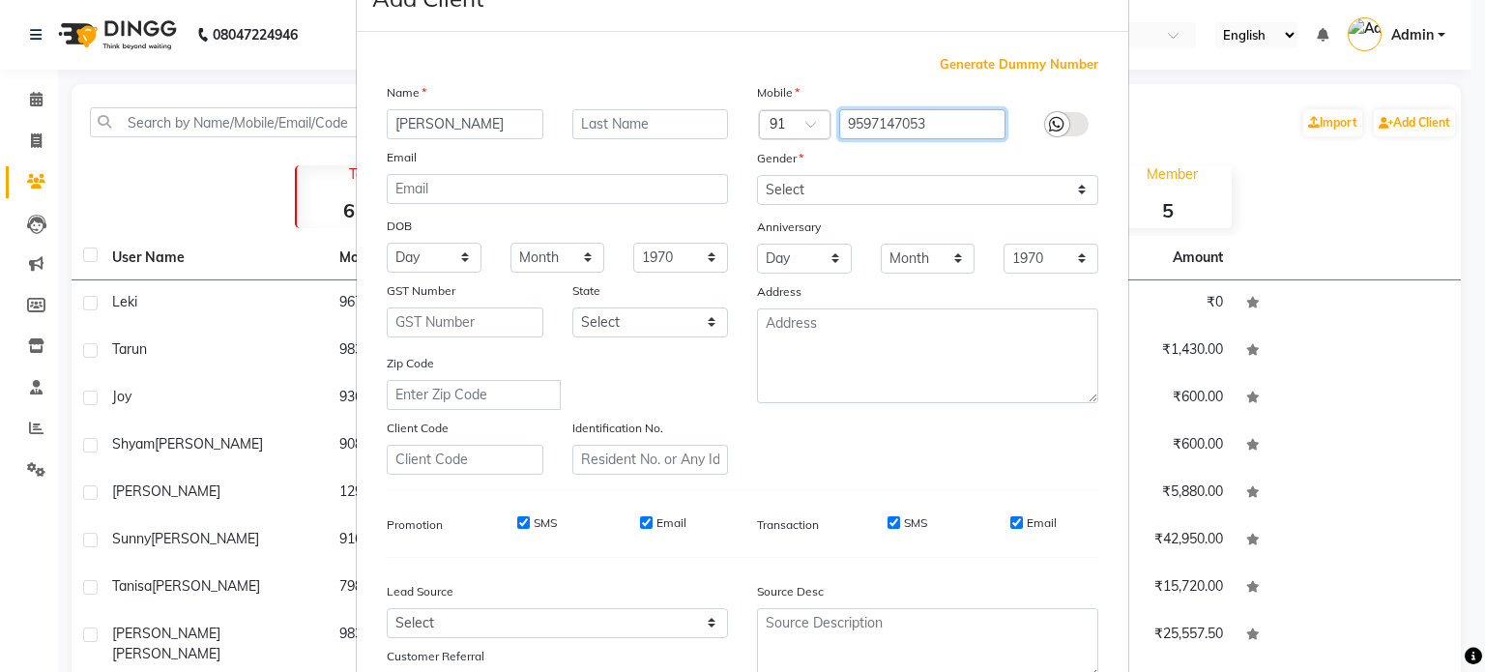
scroll to position [229, 0]
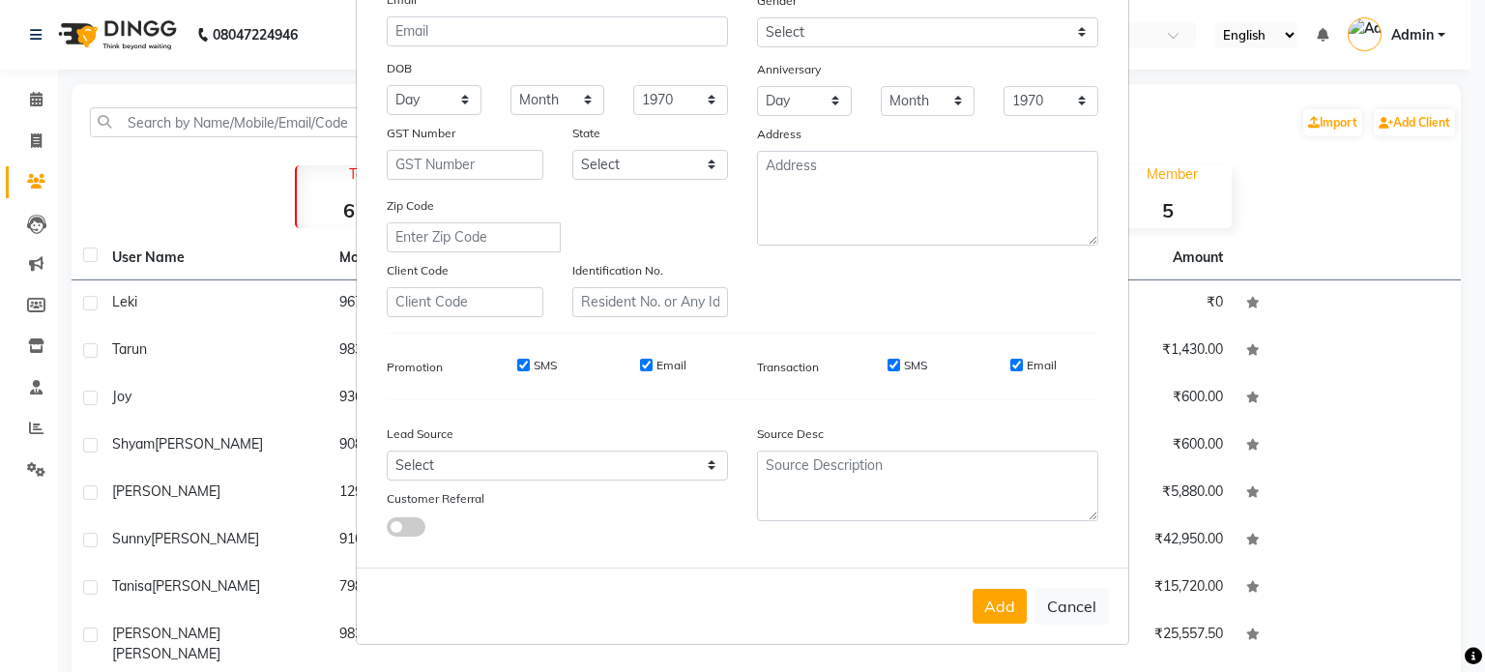
type input "9597147053"
click at [534, 365] on label "SMS" at bounding box center [545, 365] width 23 height 17
click at [528, 365] on input "SMS" at bounding box center [523, 365] width 13 height 13
checkbox input "false"
click at [640, 363] on input "Email" at bounding box center [646, 365] width 13 height 13
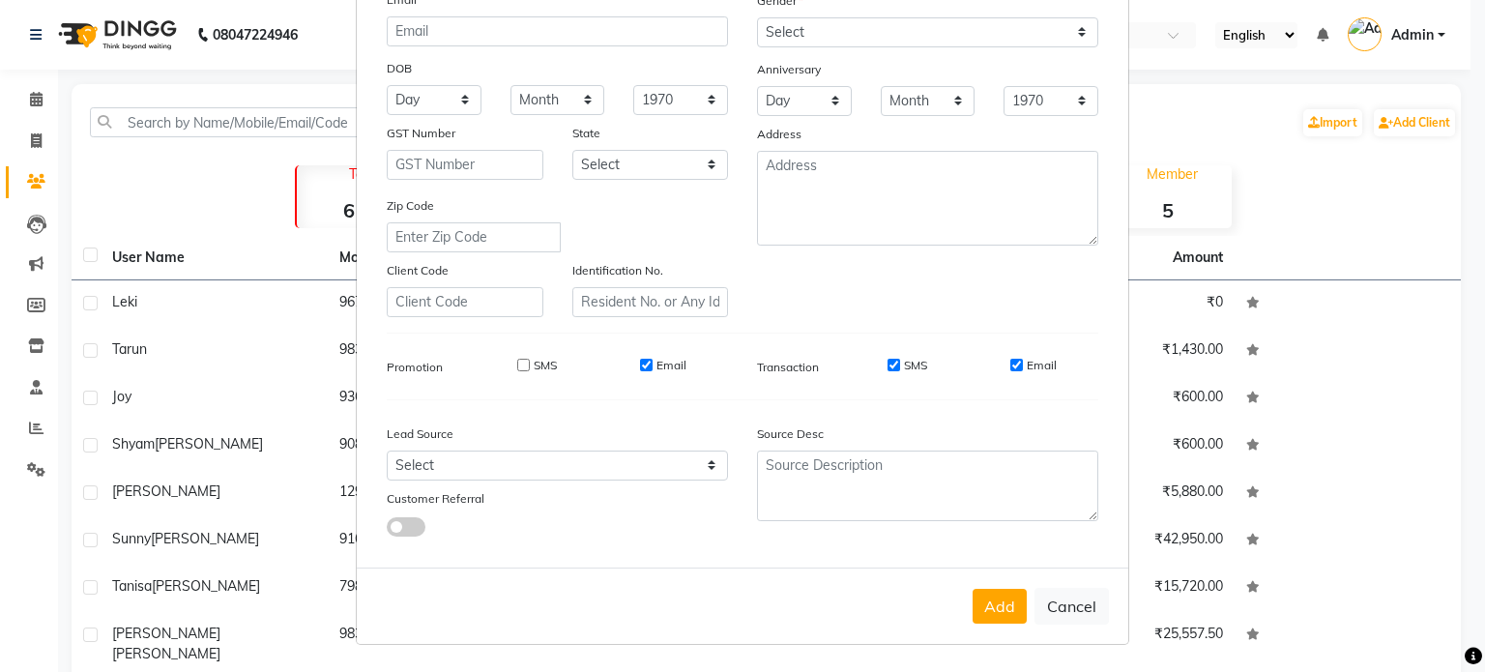
checkbox input "false"
click at [888, 359] on input "SMS" at bounding box center [893, 365] width 13 height 13
checkbox input "false"
click at [1016, 362] on div "Email" at bounding box center [1033, 365] width 46 height 17
click at [1010, 361] on input "Email" at bounding box center [1016, 365] width 13 height 13
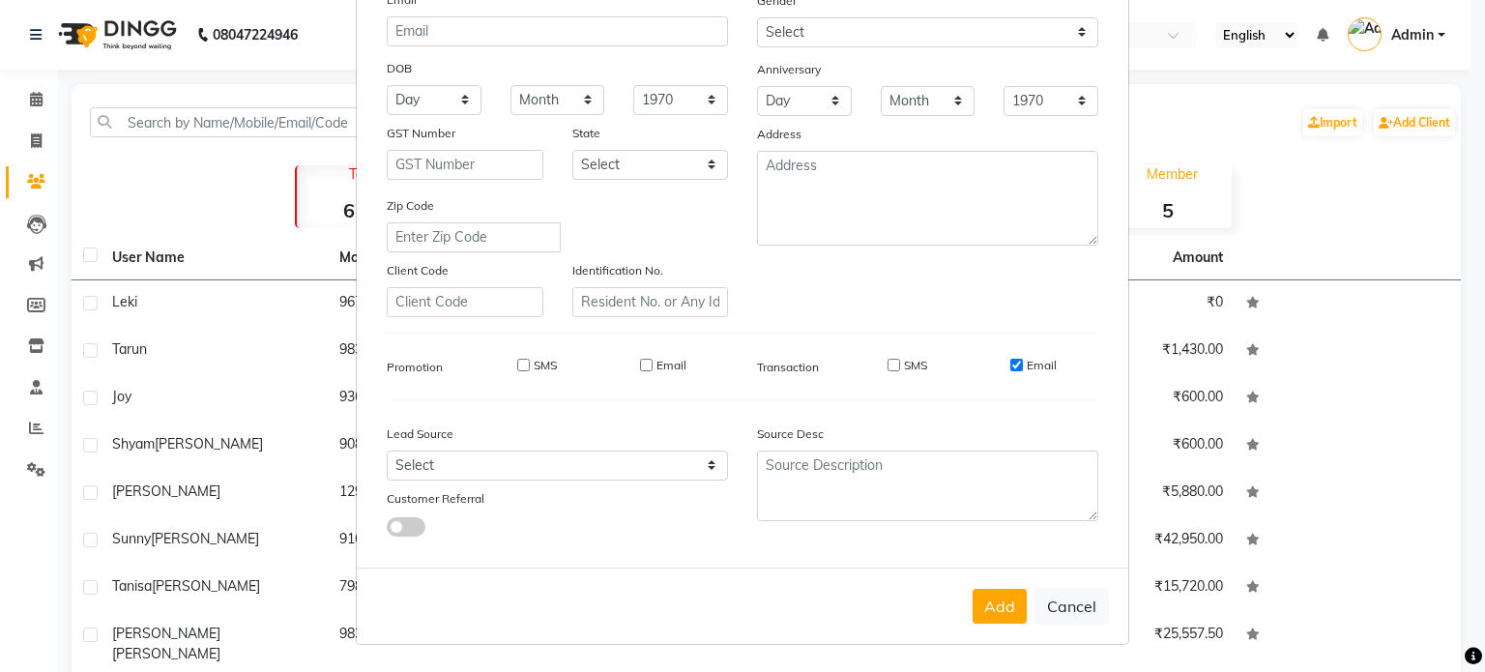
checkbox input "false"
click at [483, 465] on select "Select Walk-in Referral Internet Friend Word of Mouth Advertisement Facebook Ju…" at bounding box center [557, 465] width 341 height 30
click at [387, 450] on select "Select Walk-in Referral Internet Friend Word of Mouth Advertisement Facebook Ju…" at bounding box center [557, 465] width 341 height 30
click at [508, 450] on select "Select Walk-in Referral Internet Friend Word of Mouth Advertisement Facebook Ju…" at bounding box center [557, 465] width 341 height 30
select select "47323"
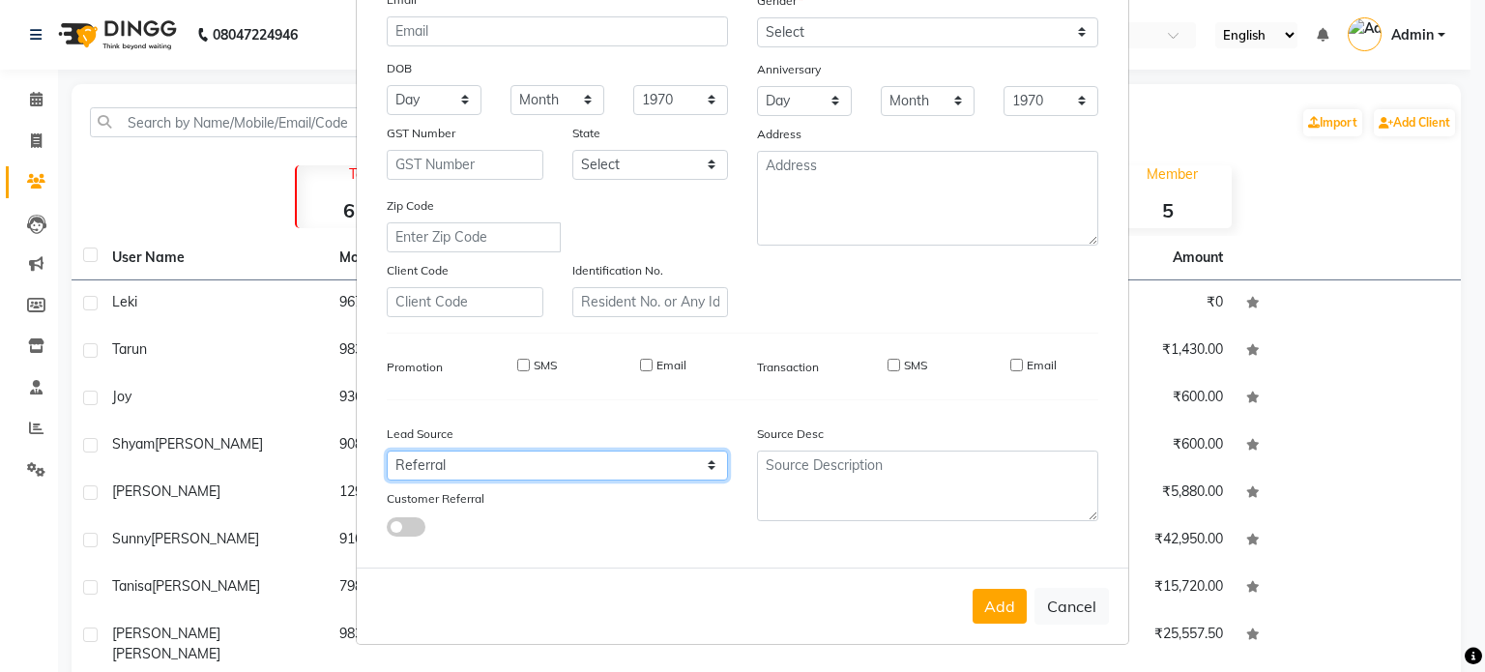
click at [387, 450] on select "Select Walk-in Referral Internet Friend Word of Mouth Advertisement Facebook Ju…" at bounding box center [557, 465] width 341 height 30
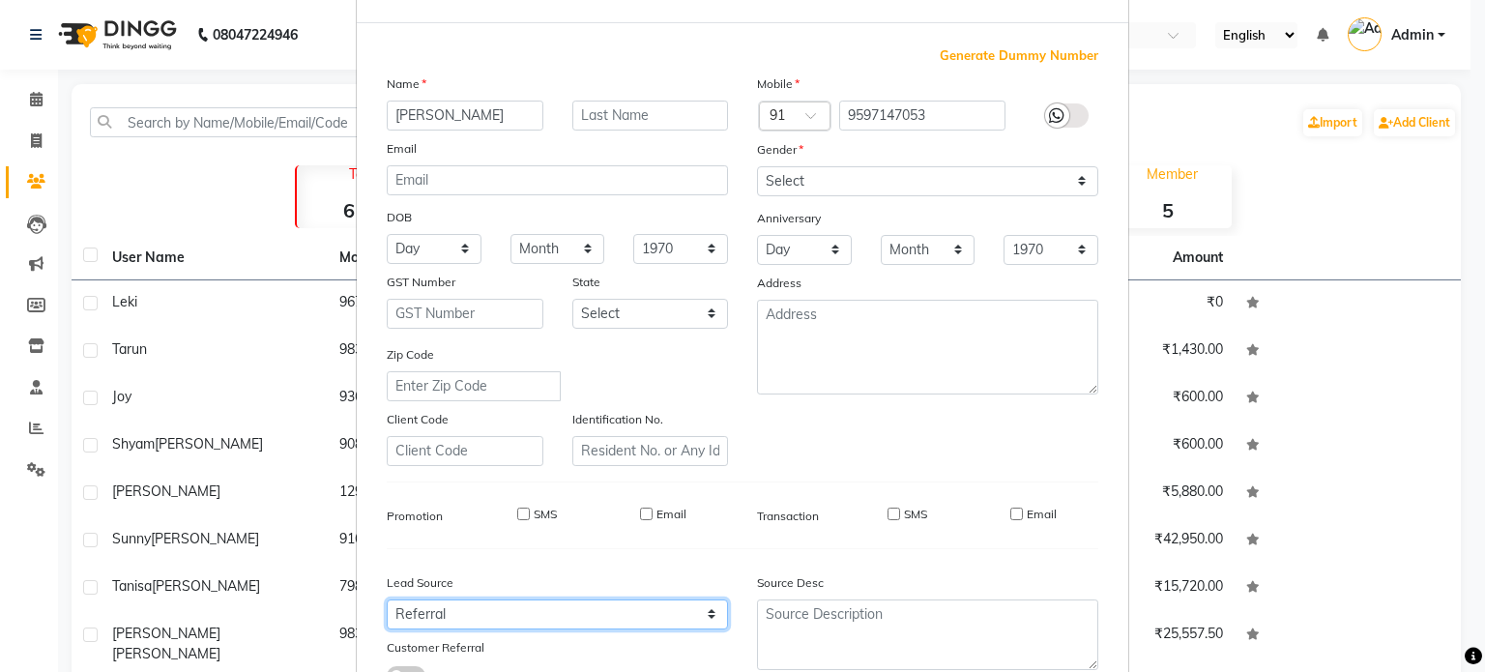
scroll to position [36, 0]
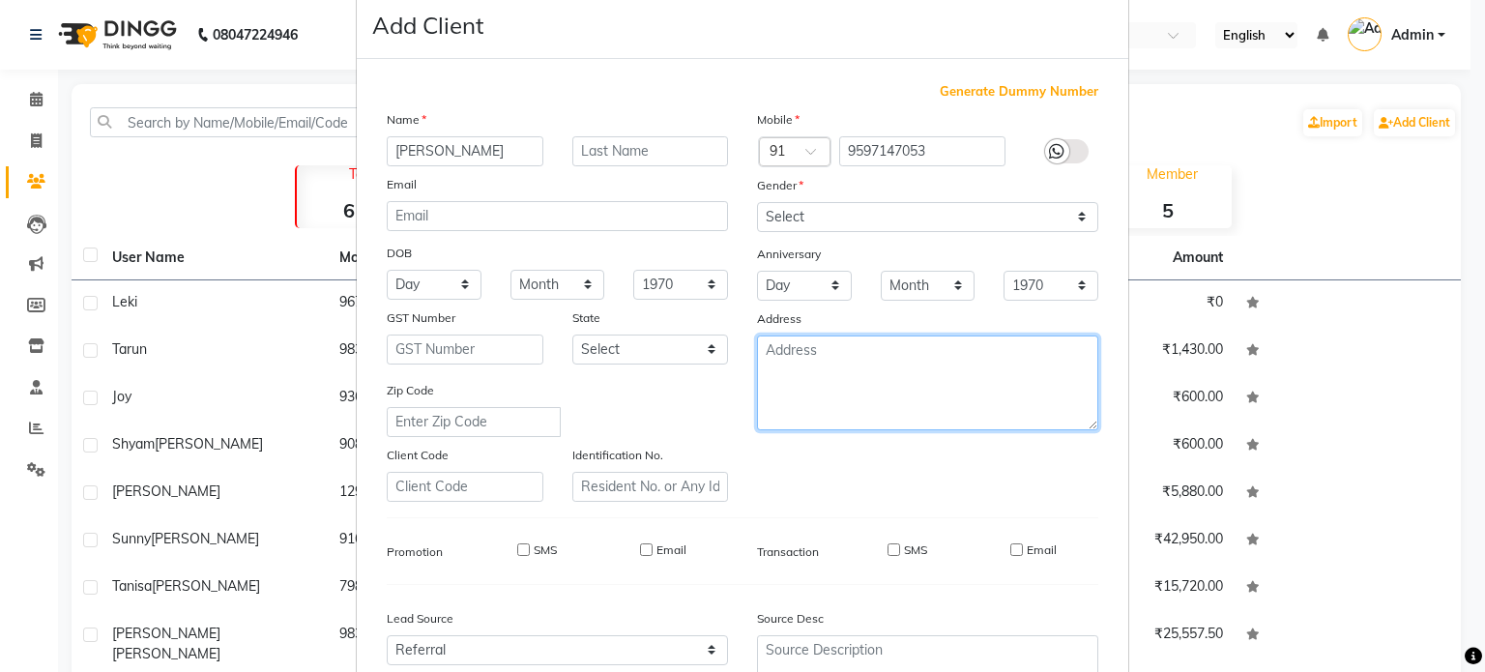
click at [864, 383] on textarea at bounding box center [927, 382] width 341 height 95
click at [834, 392] on textarea at bounding box center [927, 382] width 341 height 95
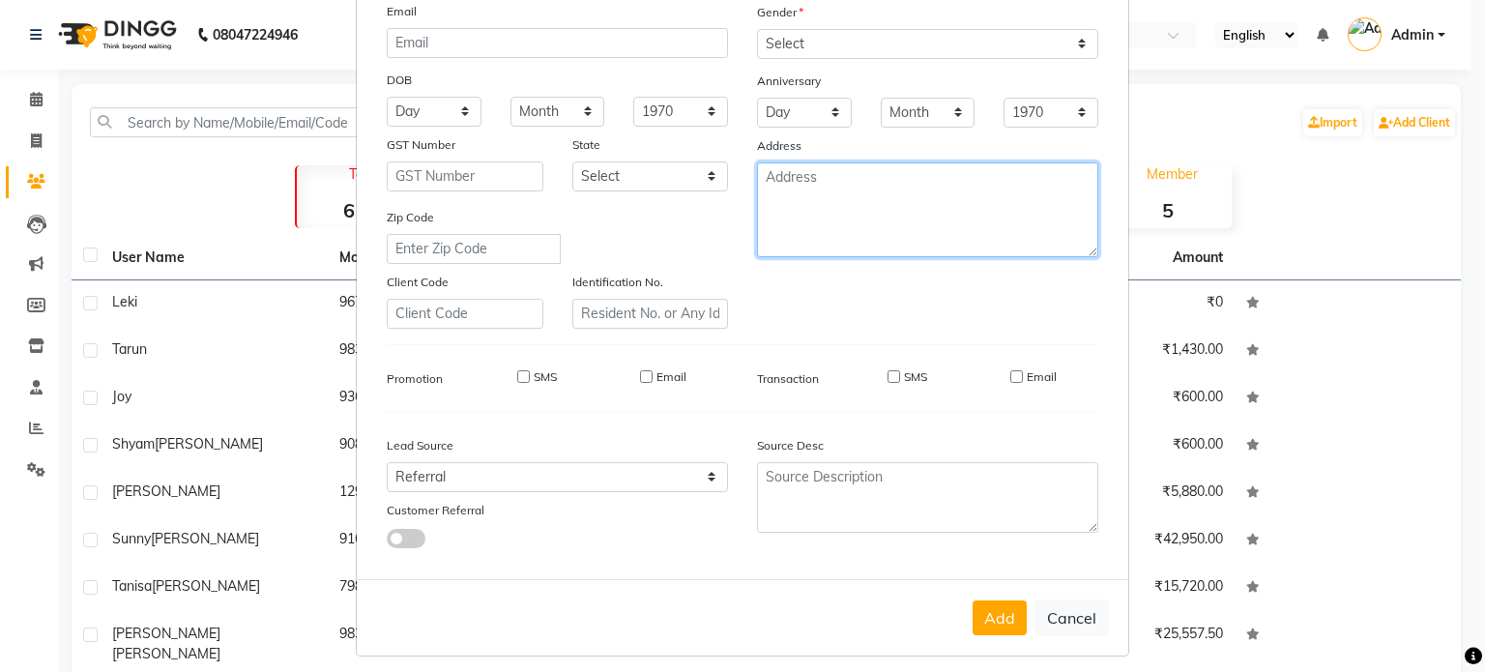
scroll to position [229, 0]
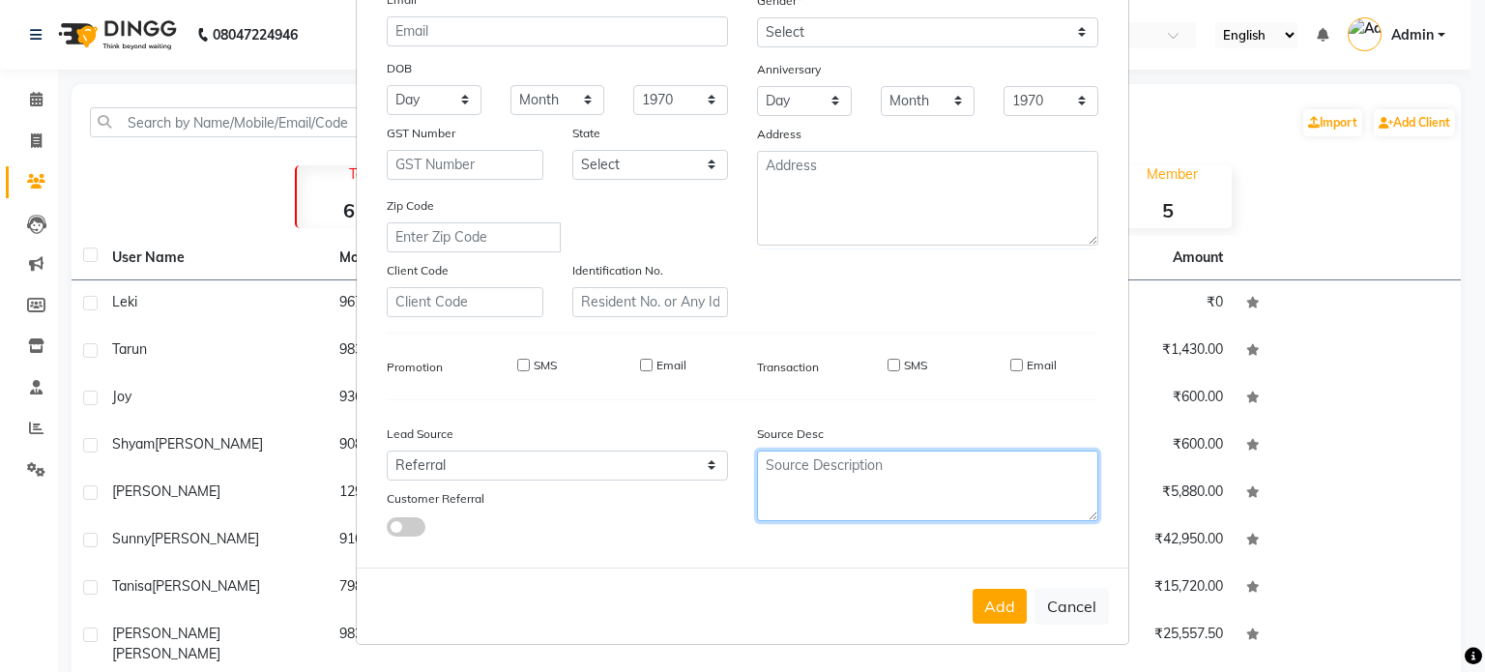
click at [841, 486] on textarea at bounding box center [927, 485] width 341 height 71
click at [1045, 418] on div "Source Desc" at bounding box center [927, 476] width 370 height 121
drag, startPoint x: 743, startPoint y: 494, endPoint x: 723, endPoint y: 505, distance: 22.9
click at [742, 498] on div at bounding box center [927, 485] width 370 height 71
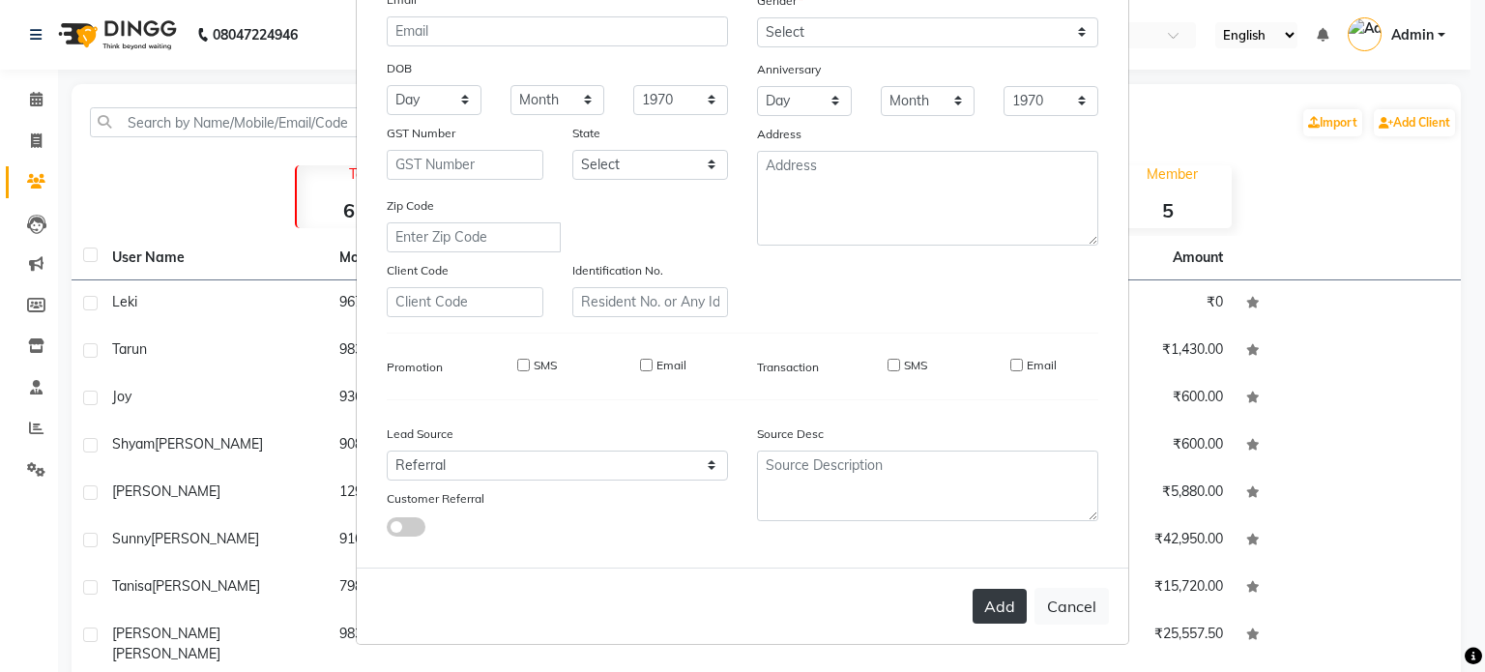
click at [980, 610] on button "Add" at bounding box center [999, 606] width 54 height 35
click at [980, 610] on div "Add Cancel" at bounding box center [742, 605] width 771 height 76
select select
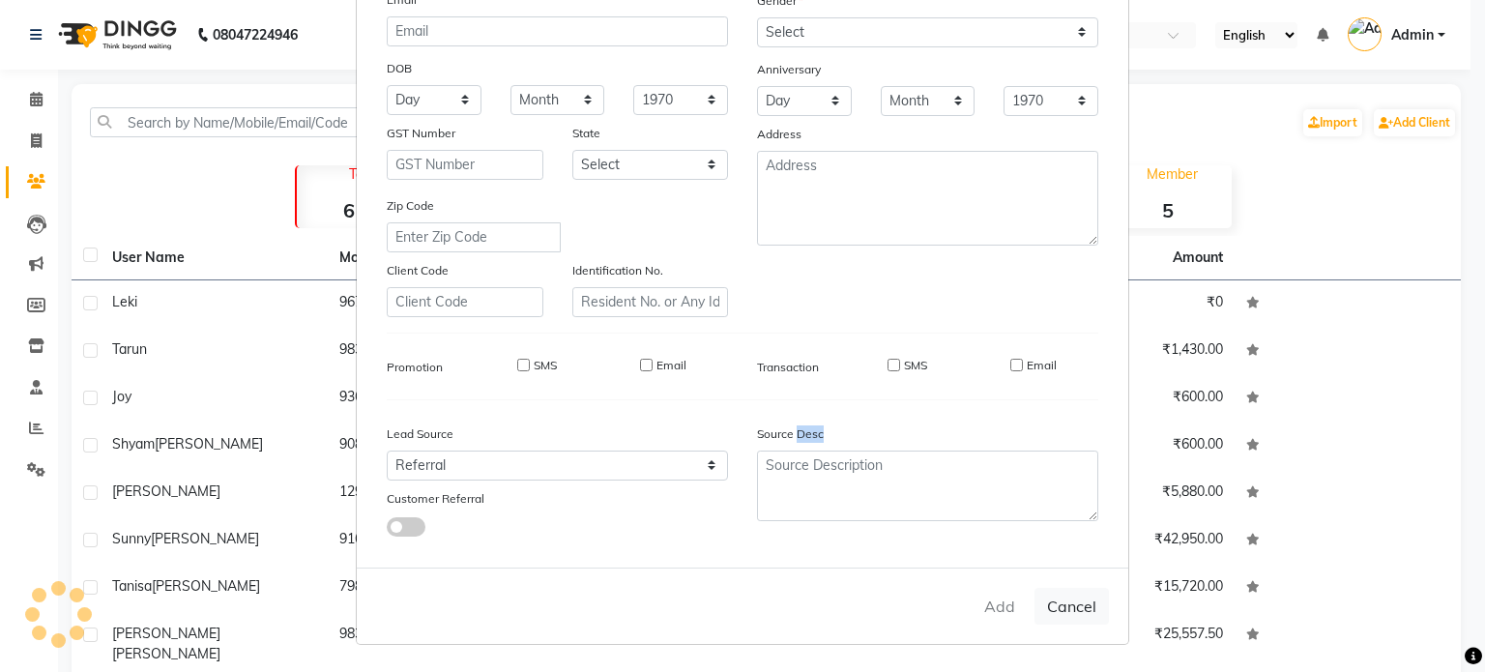
select select
checkbox input "false"
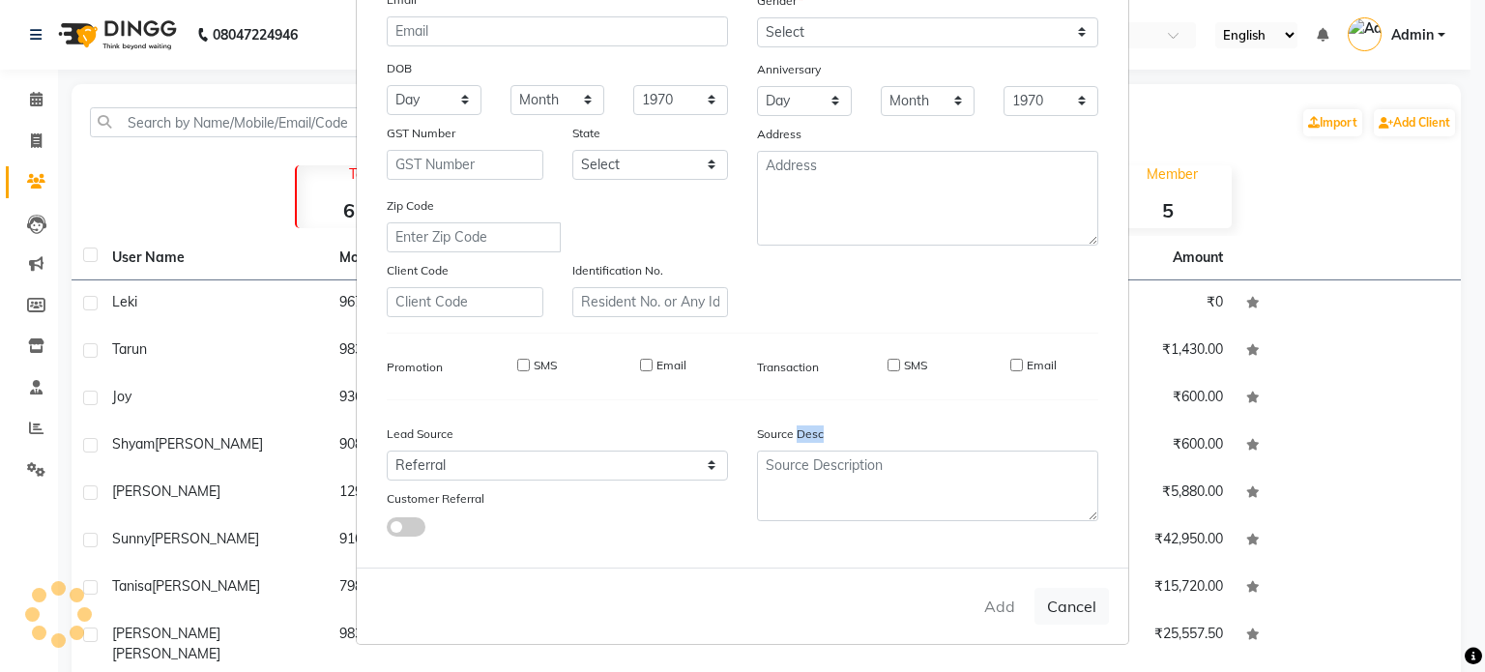
checkbox input "false"
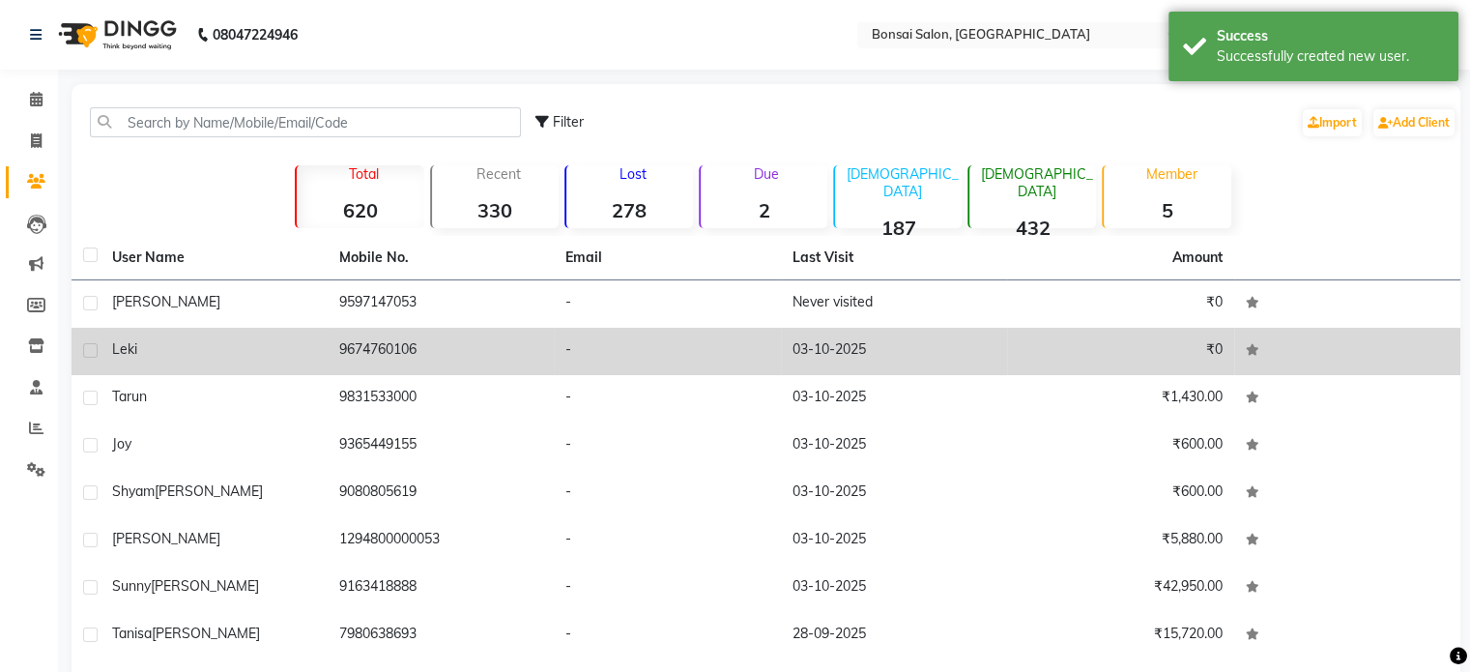
click at [392, 358] on td "9674760106" at bounding box center [441, 351] width 227 height 47
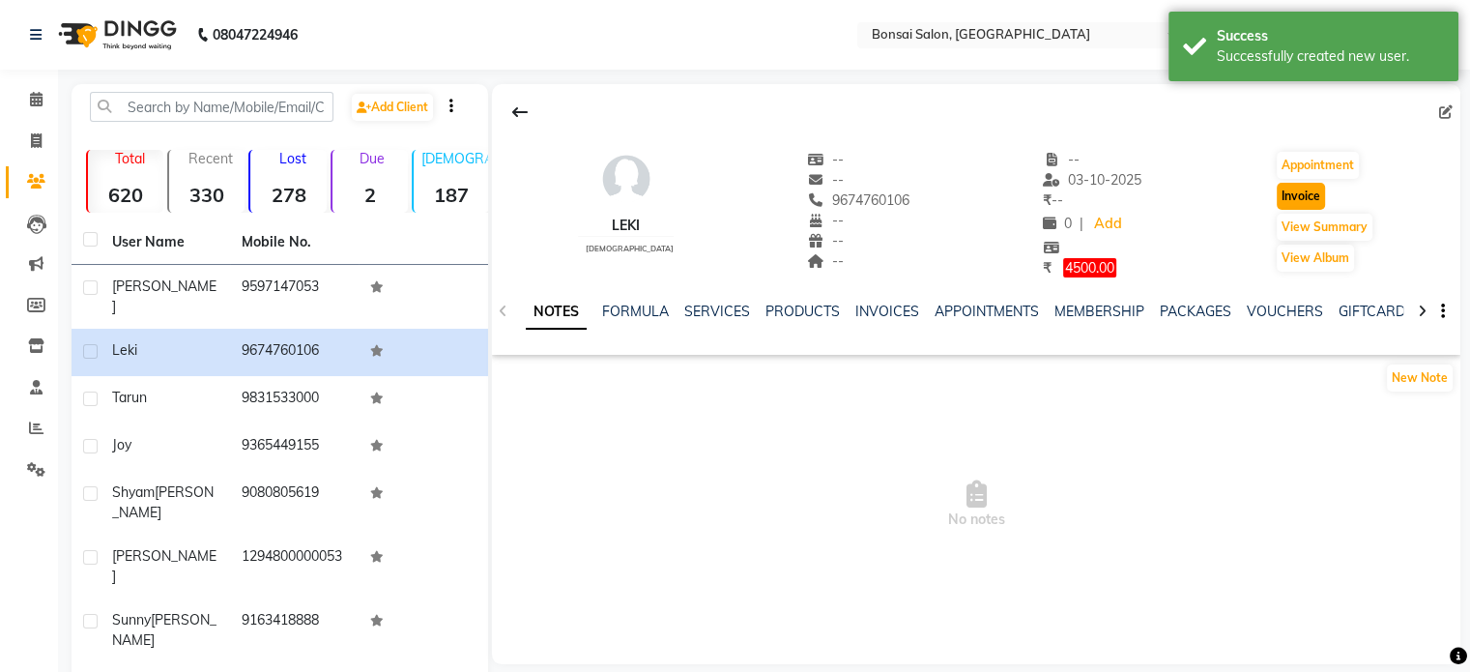
click at [1295, 192] on button "Invoice" at bounding box center [1301, 196] width 48 height 27
select select "service"
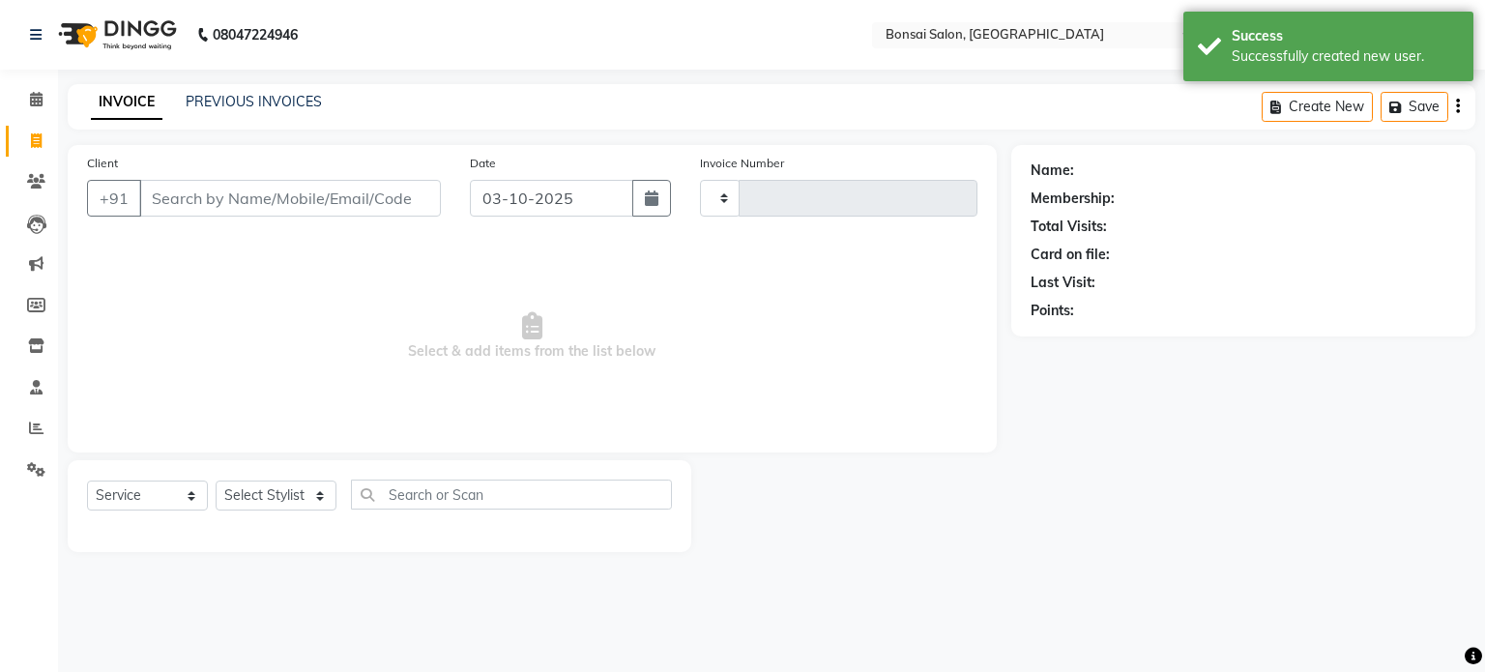
type input "1029"
select select "6719"
type input "9674760106"
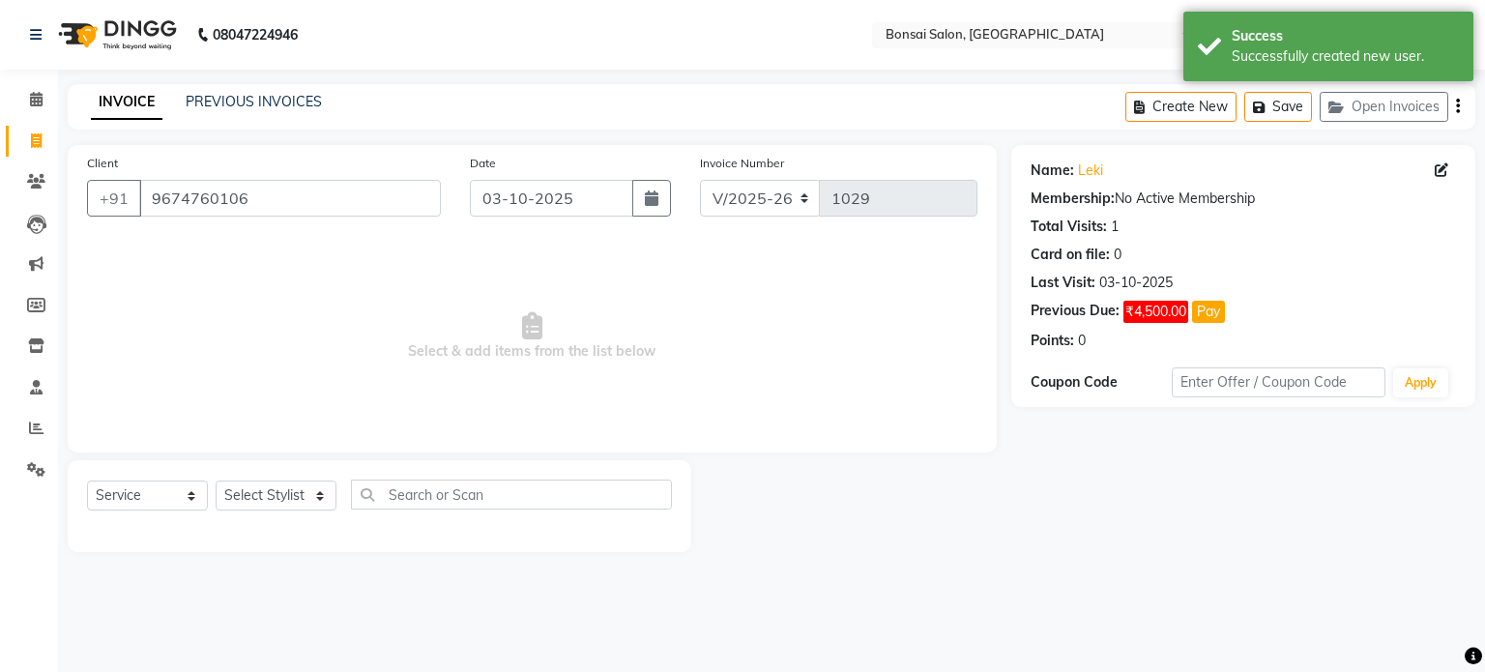
click at [1454, 111] on div "Create New Save Open Invoices" at bounding box center [1300, 106] width 350 height 45
click at [1458, 107] on icon "button" at bounding box center [1458, 106] width 4 height 1
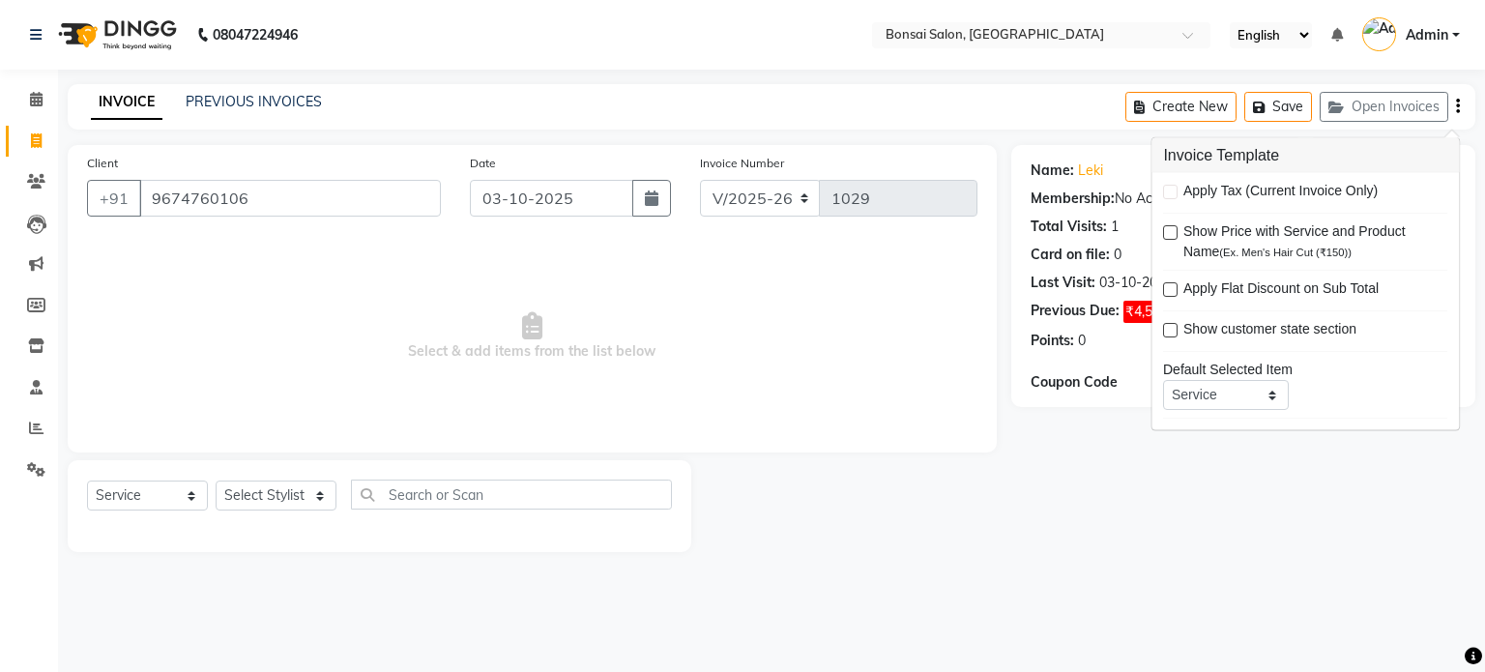
drag, startPoint x: 1077, startPoint y: 482, endPoint x: 1139, endPoint y: 425, distance: 84.1
click at [1078, 482] on div "Name: Leki Membership: No Active Membership Total Visits: 1 Card on file: 0 Las…" at bounding box center [1250, 348] width 479 height 407
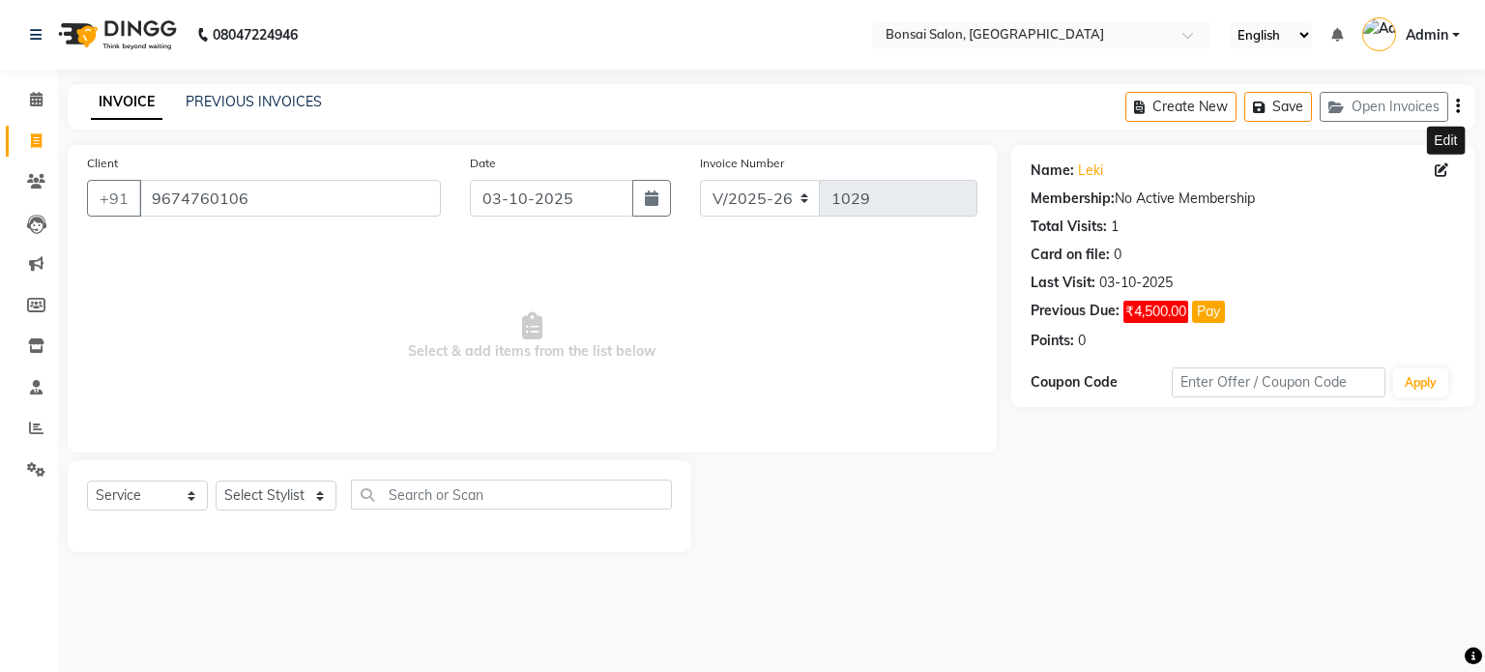
click at [1439, 170] on icon at bounding box center [1442, 170] width 14 height 14
select select "[DEMOGRAPHIC_DATA]"
select select "47323"
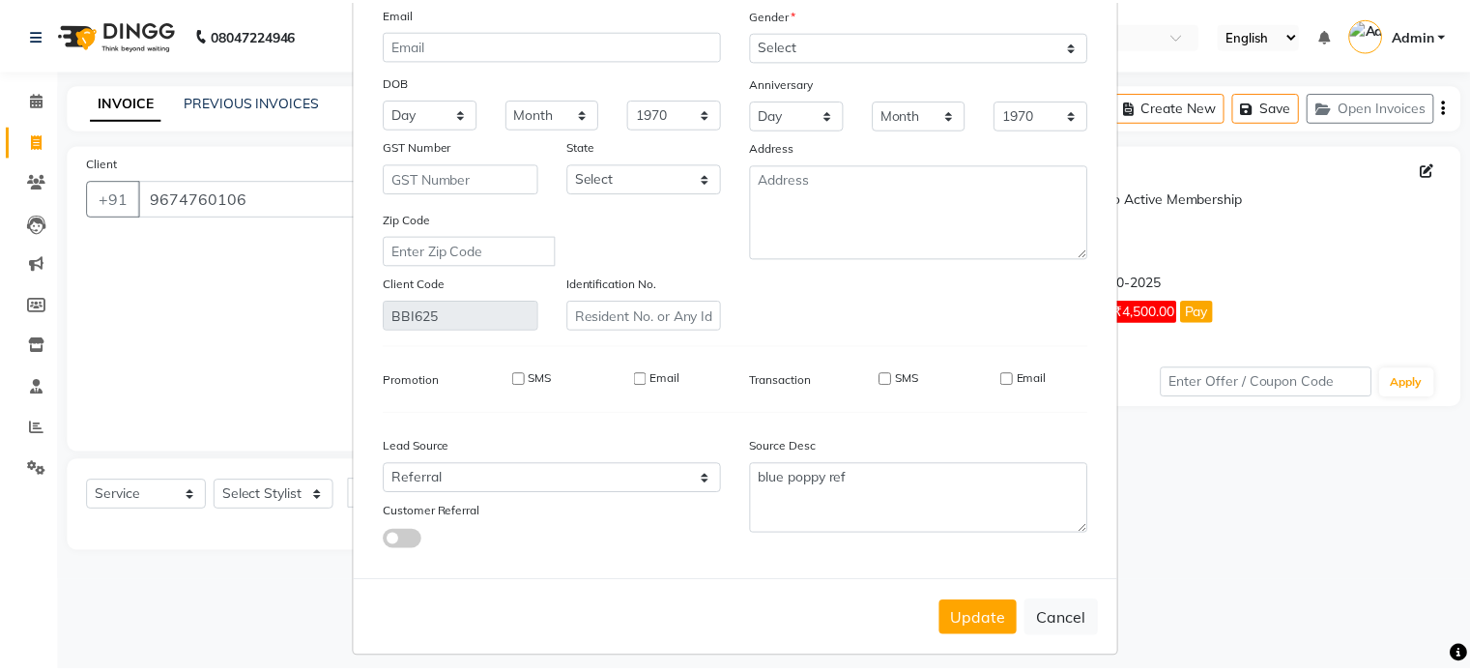
scroll to position [195, 0]
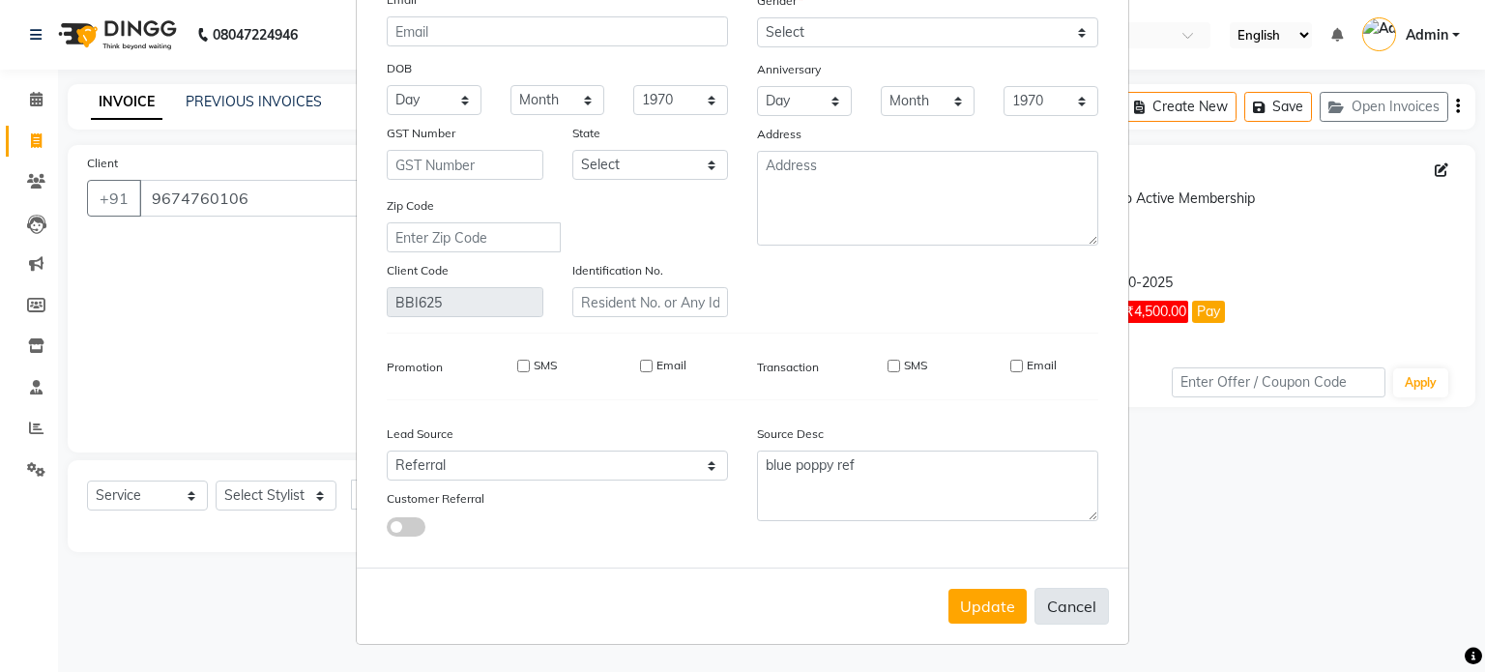
click at [1052, 606] on button "Cancel" at bounding box center [1071, 606] width 74 height 37
select select
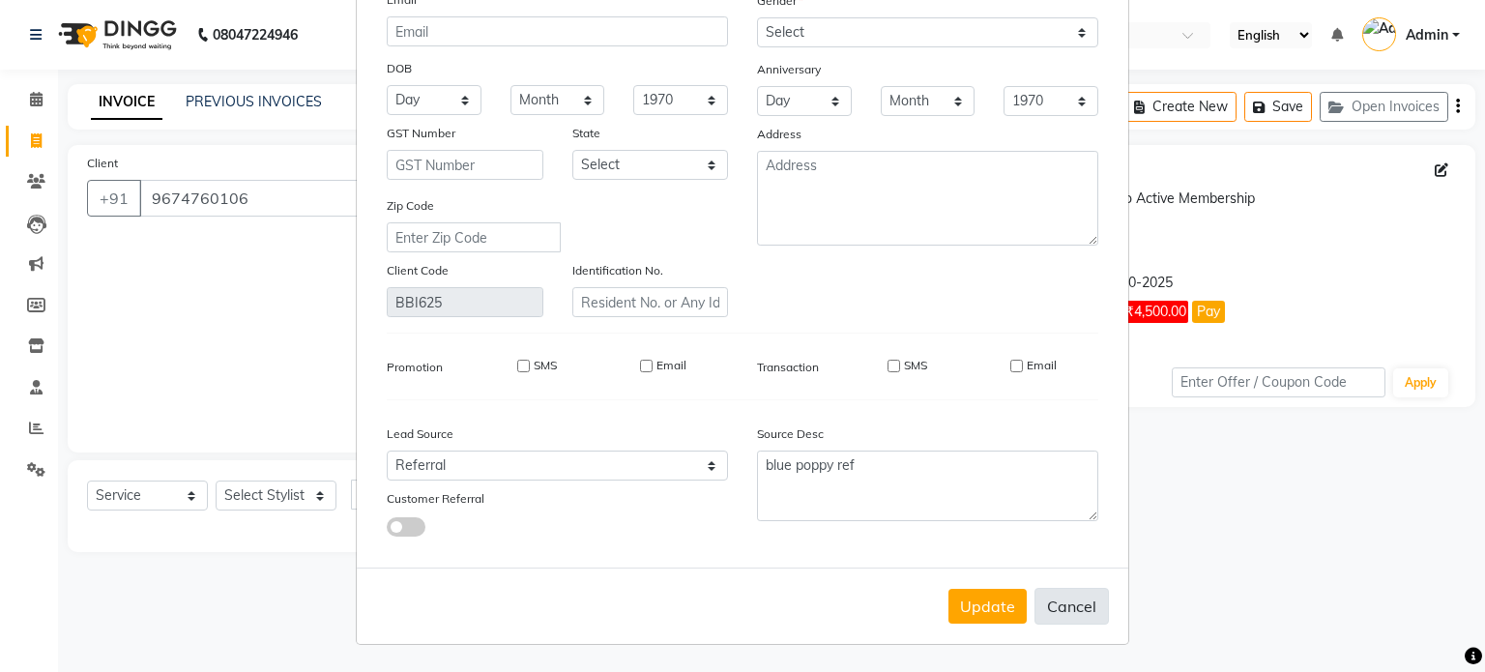
select select
checkbox input "false"
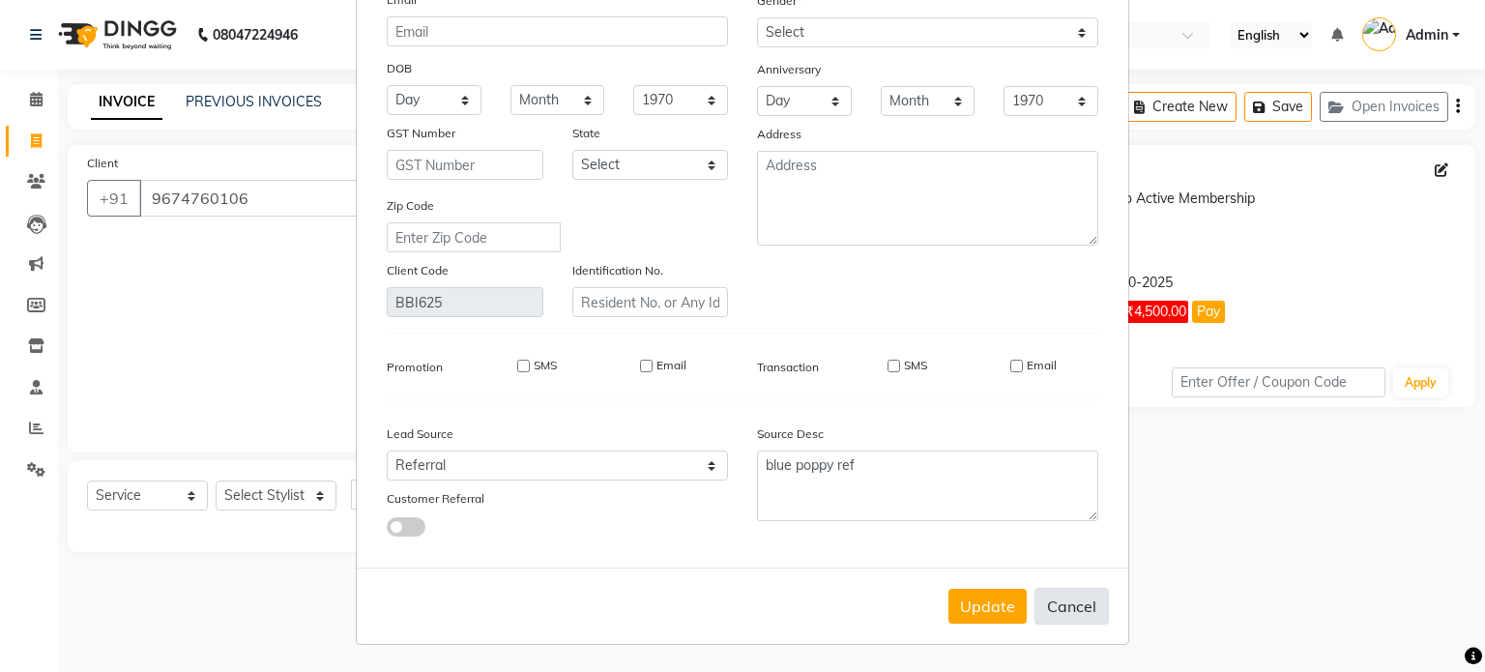
checkbox input "false"
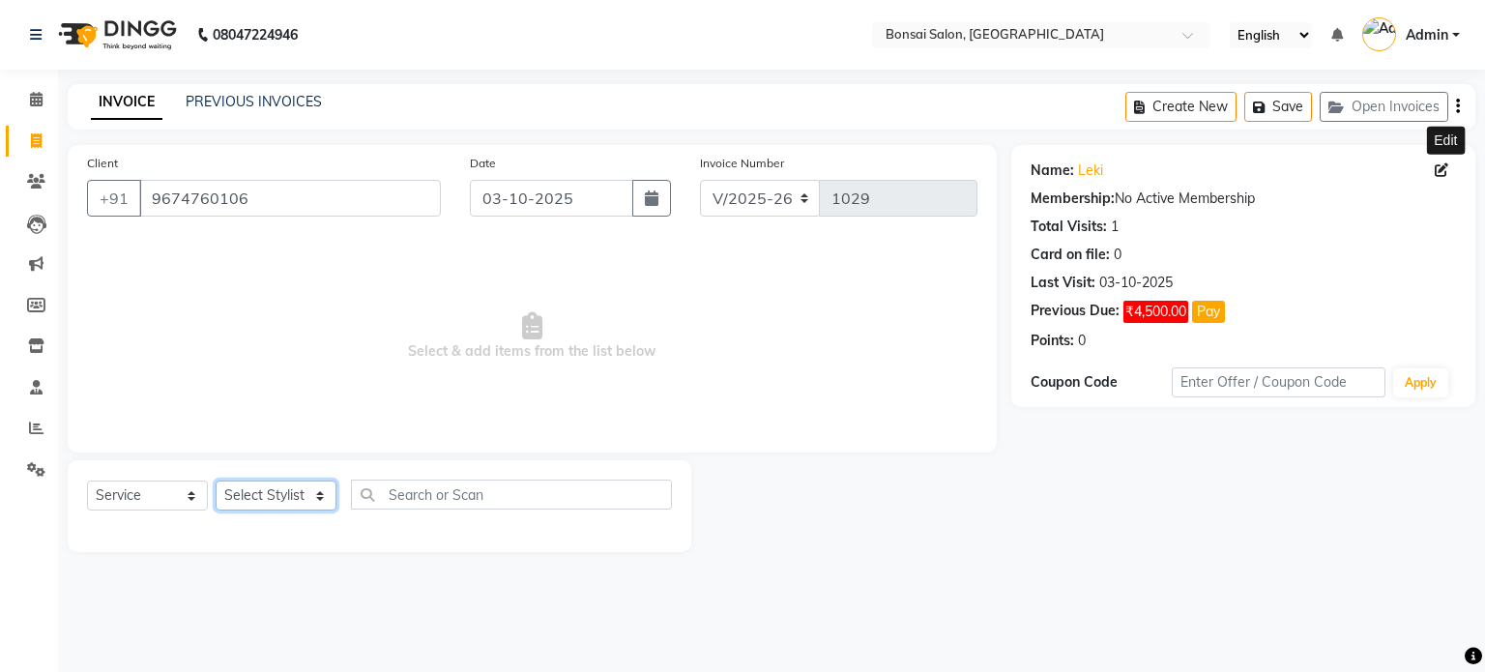
click at [232, 491] on select "Select Stylist [PERSON_NAME] [PERSON_NAME] [PERSON_NAME] [PERSON_NAME]" at bounding box center [276, 495] width 121 height 30
select select "53175"
click at [216, 481] on select "Select Stylist [PERSON_NAME] [PERSON_NAME] [PERSON_NAME] [PERSON_NAME]" at bounding box center [276, 495] width 121 height 30
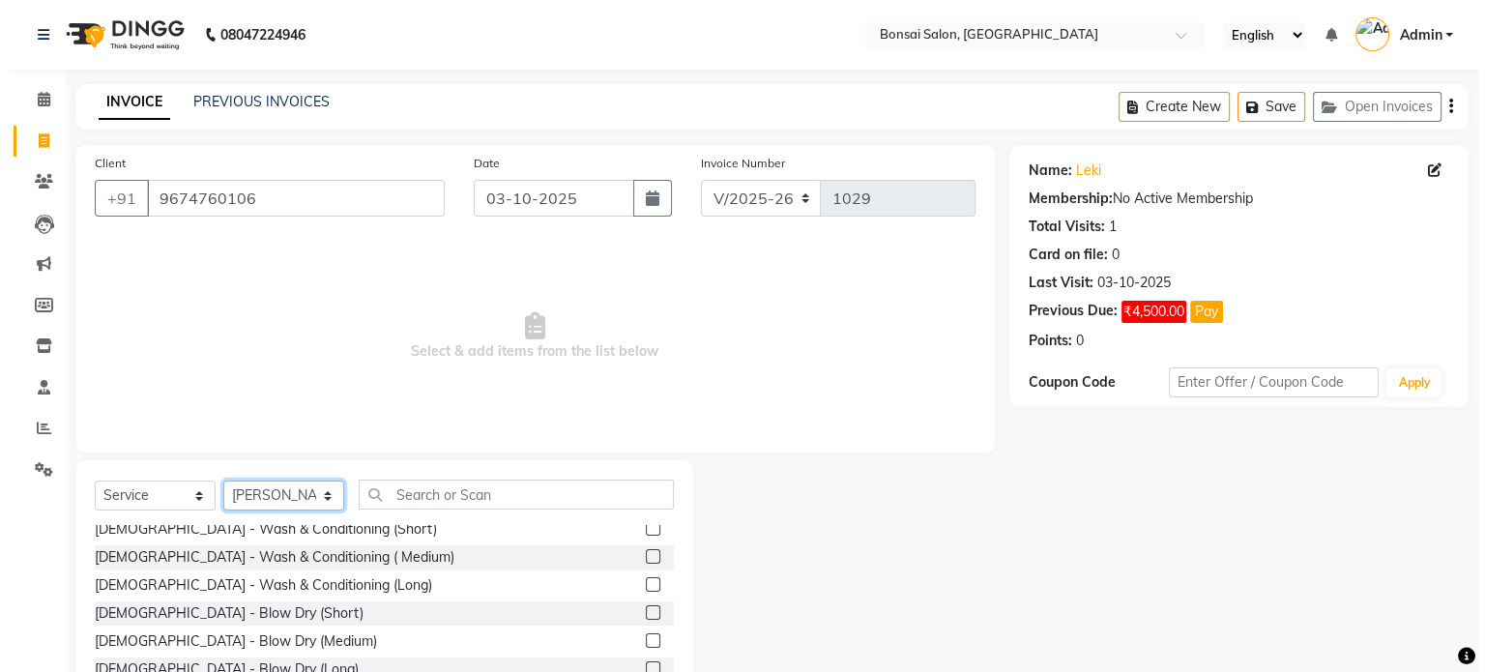
scroll to position [97, 0]
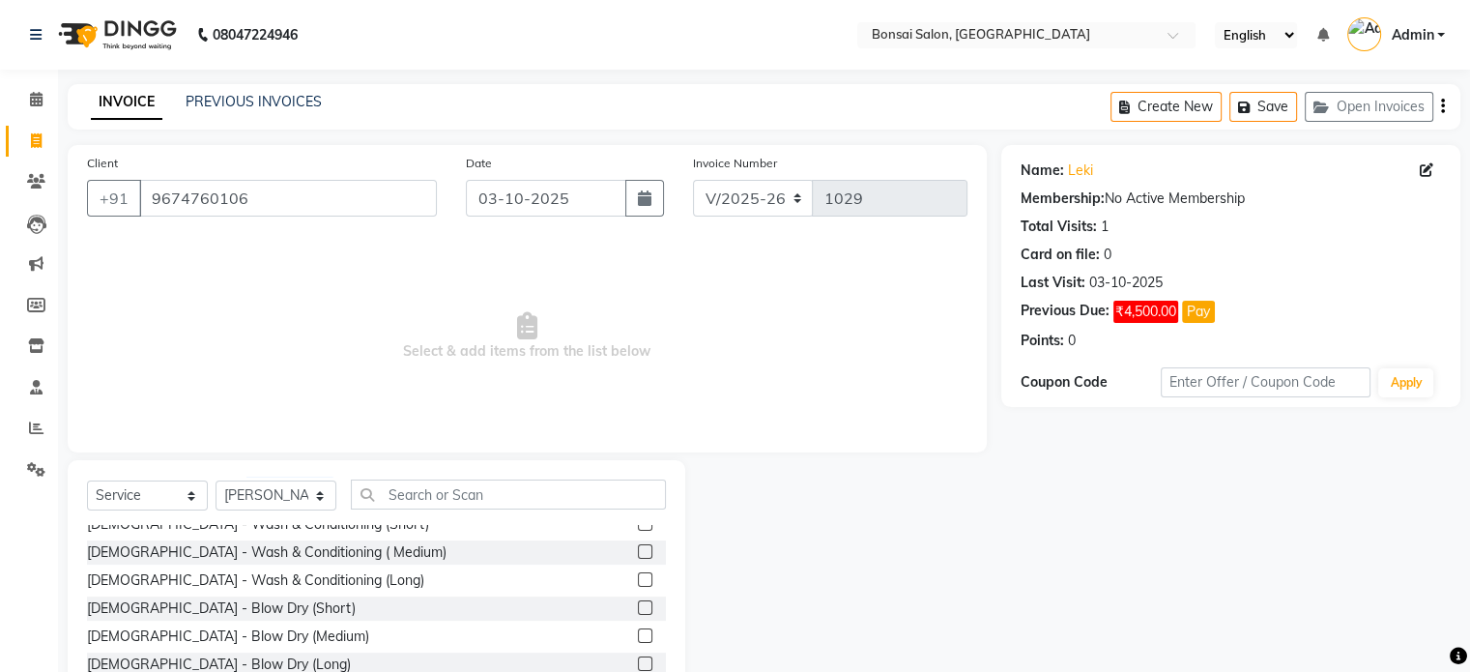
click at [843, 518] on div at bounding box center [843, 602] width 316 height 285
click at [284, 496] on select "Select Stylist [PERSON_NAME] [PERSON_NAME] [PERSON_NAME] [PERSON_NAME]" at bounding box center [276, 495] width 121 height 30
click at [402, 485] on input "text" at bounding box center [508, 494] width 315 height 30
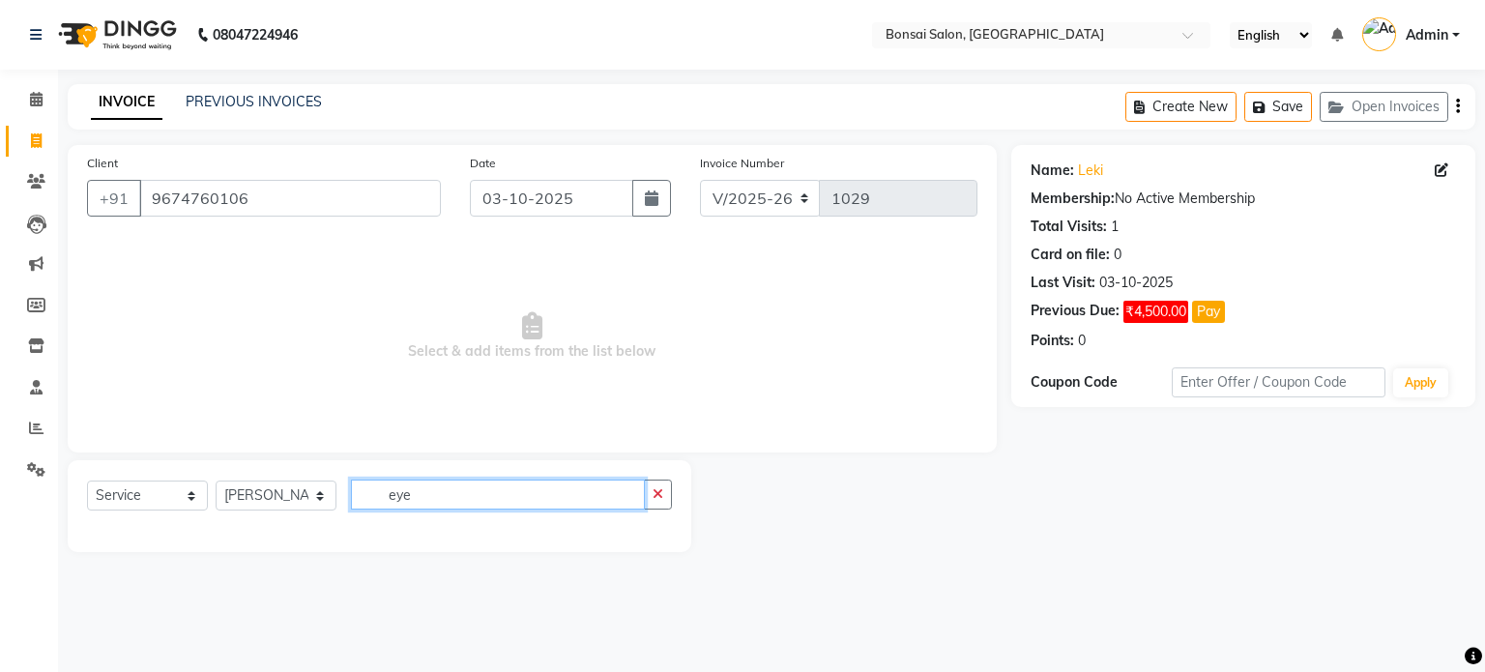
type input "eye"
click at [287, 507] on select "Select Stylist [PERSON_NAME] [PERSON_NAME] [PERSON_NAME] [PERSON_NAME]" at bounding box center [276, 495] width 121 height 30
select select "69589"
click at [216, 481] on select "Select Stylist [PERSON_NAME] [PERSON_NAME] [PERSON_NAME] [PERSON_NAME]" at bounding box center [276, 495] width 121 height 30
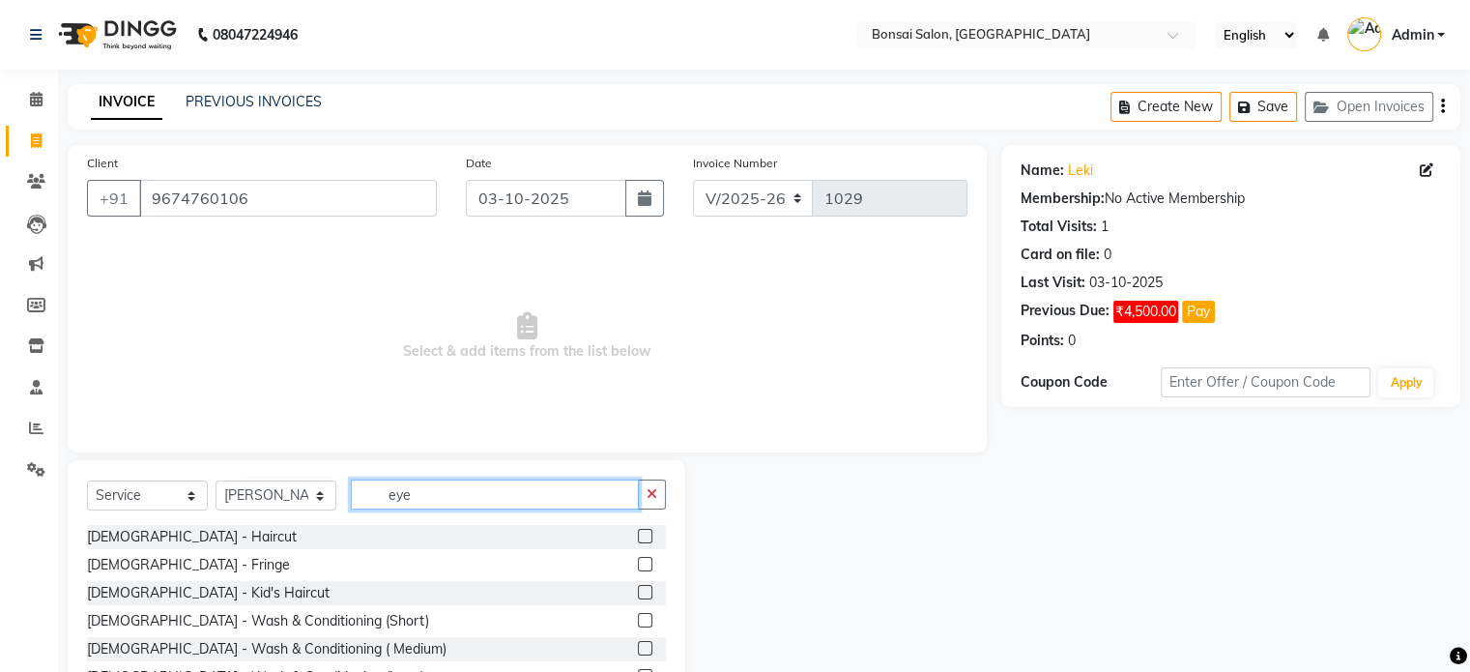
drag, startPoint x: 450, startPoint y: 495, endPoint x: 363, endPoint y: 495, distance: 87.0
click at [363, 495] on input "eye" at bounding box center [495, 494] width 288 height 30
type input "eye"
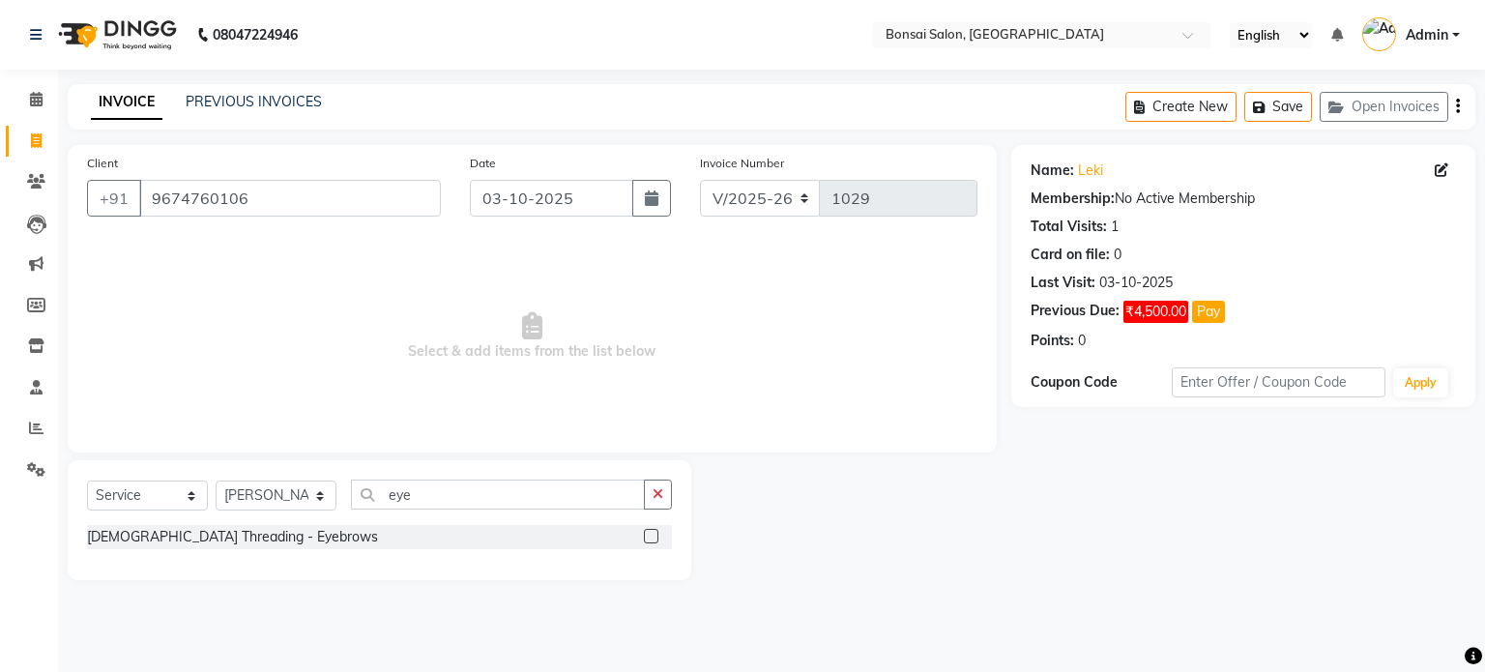
click at [650, 537] on label at bounding box center [651, 536] width 15 height 15
click at [650, 537] on input "checkbox" at bounding box center [650, 537] width 13 height 13
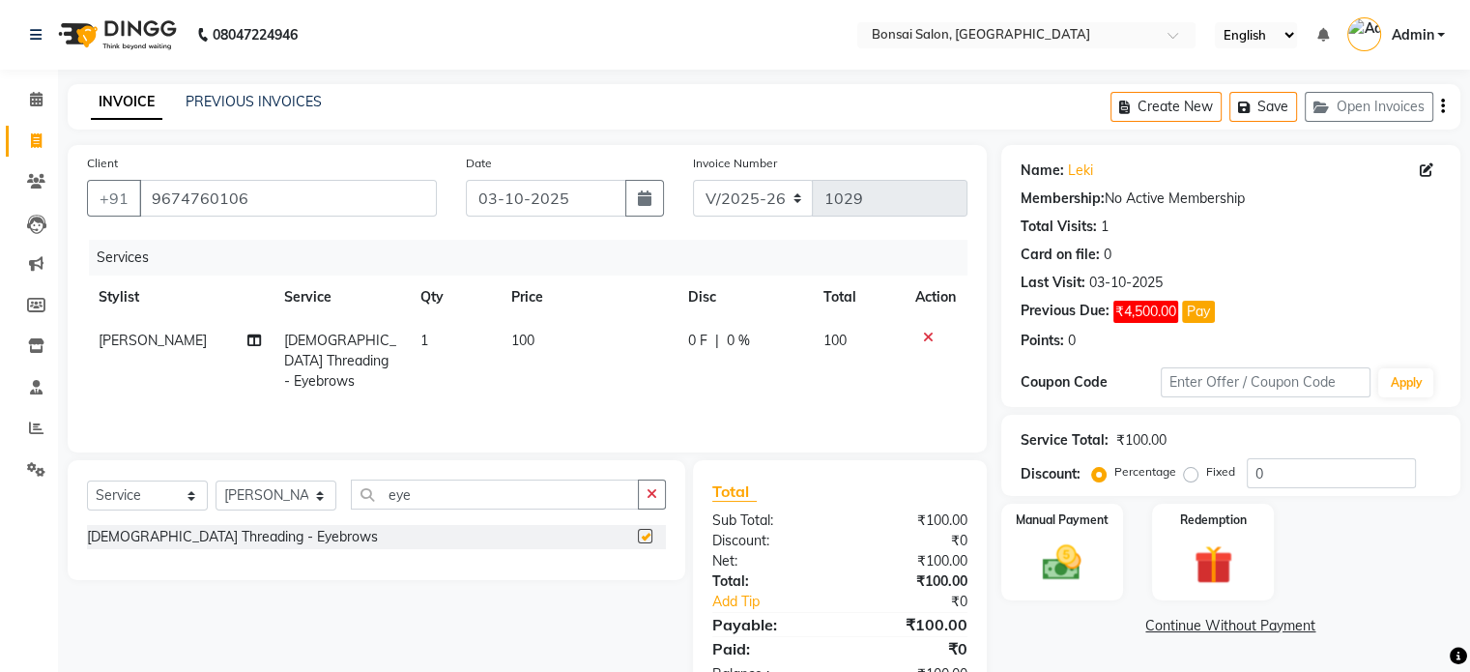
checkbox input "false"
drag, startPoint x: 435, startPoint y: 496, endPoint x: 379, endPoint y: 500, distance: 56.2
click at [381, 499] on input "eye" at bounding box center [495, 494] width 288 height 30
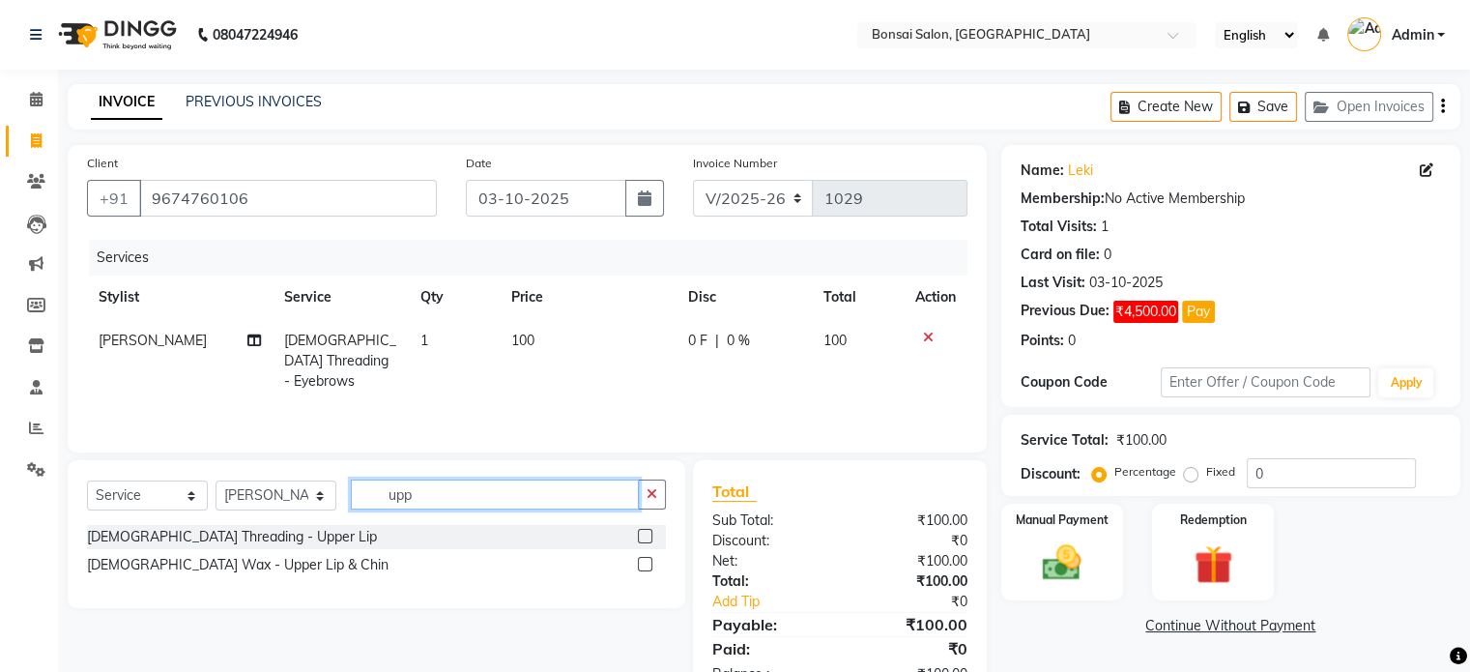
type input "upp"
click at [634, 534] on div "[DEMOGRAPHIC_DATA] Threading - Upper Lip" at bounding box center [376, 537] width 579 height 24
click at [642, 533] on label at bounding box center [645, 536] width 15 height 15
click at [642, 533] on input "checkbox" at bounding box center [644, 537] width 13 height 13
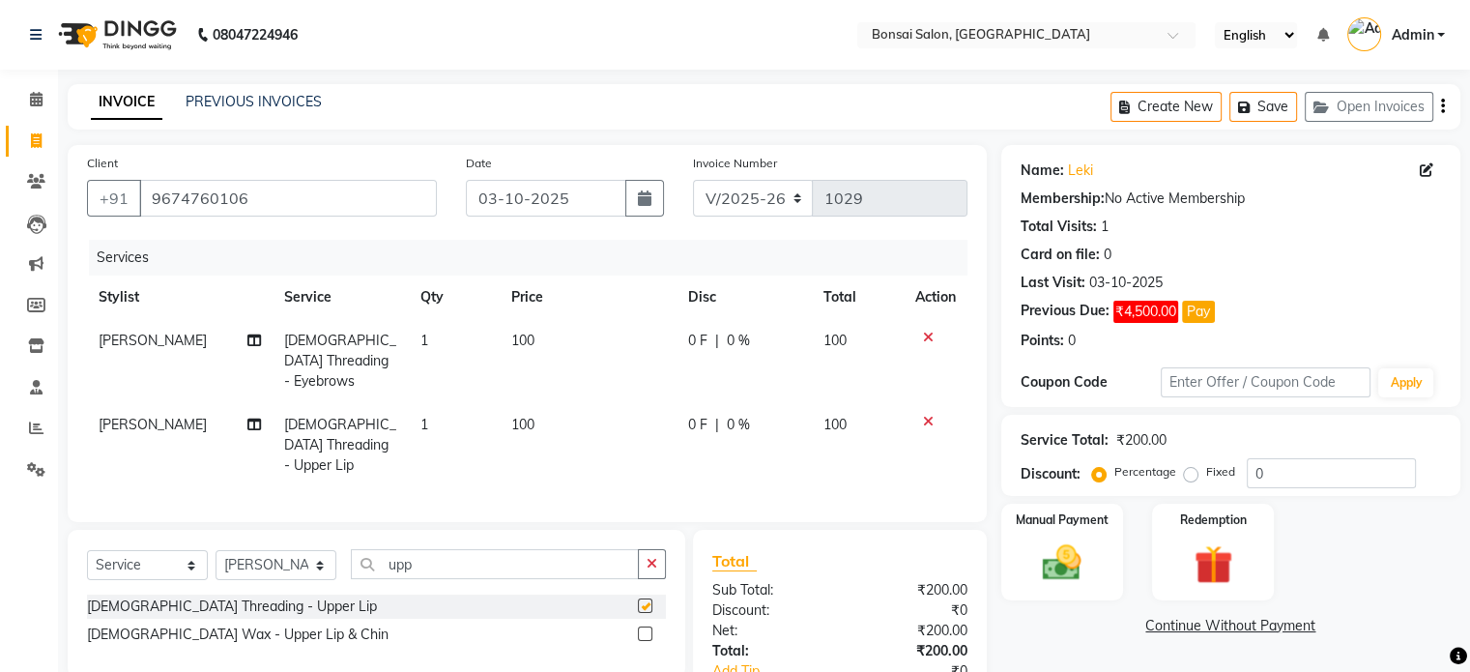
checkbox input "false"
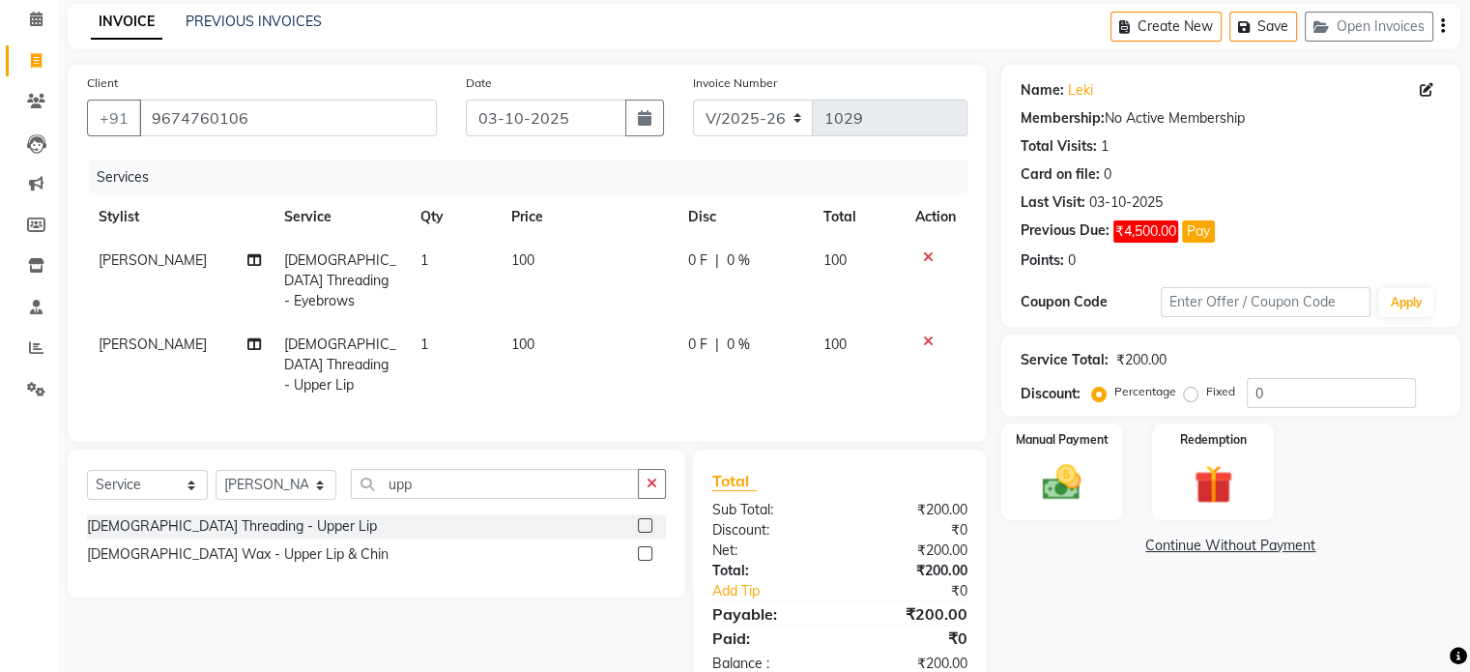
scroll to position [104, 0]
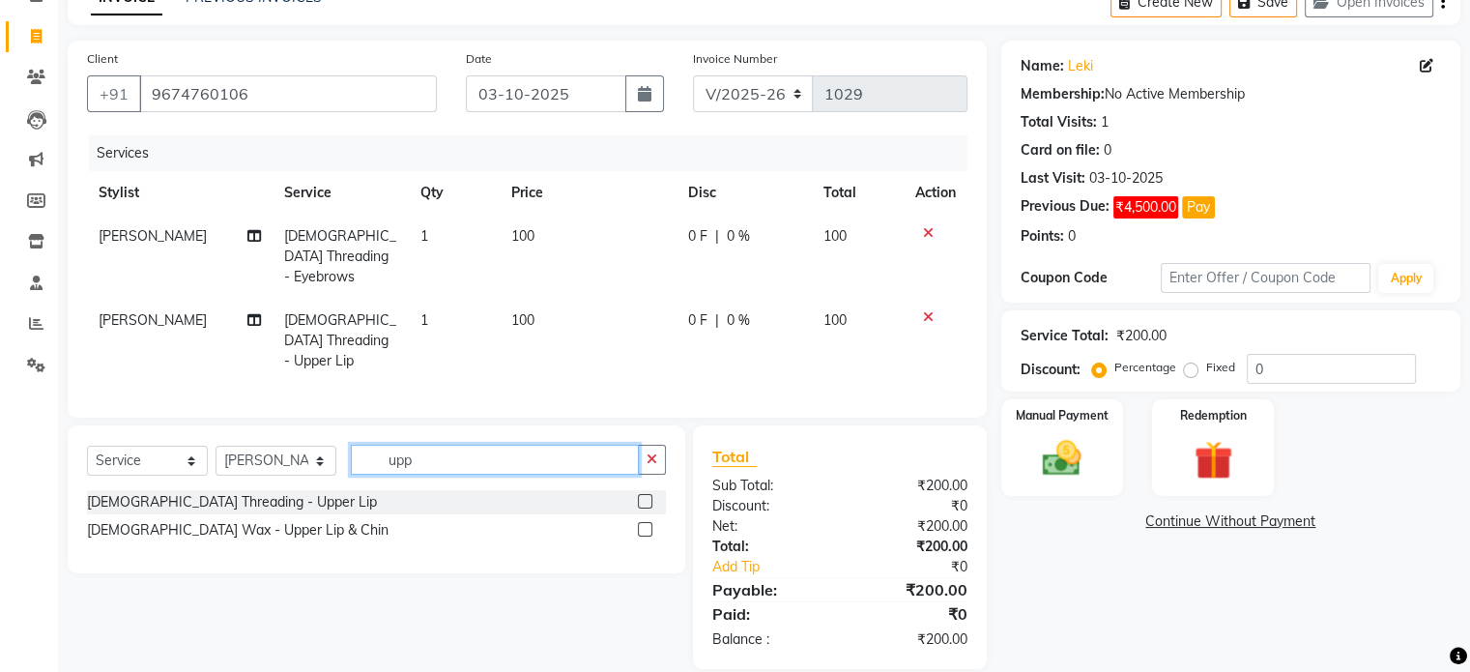
drag, startPoint x: 452, startPoint y: 441, endPoint x: 327, endPoint y: 441, distance: 125.7
click at [327, 445] on div "Select Service Product Membership Package Voucher Prepaid Gift Card Select Styl…" at bounding box center [376, 467] width 579 height 45
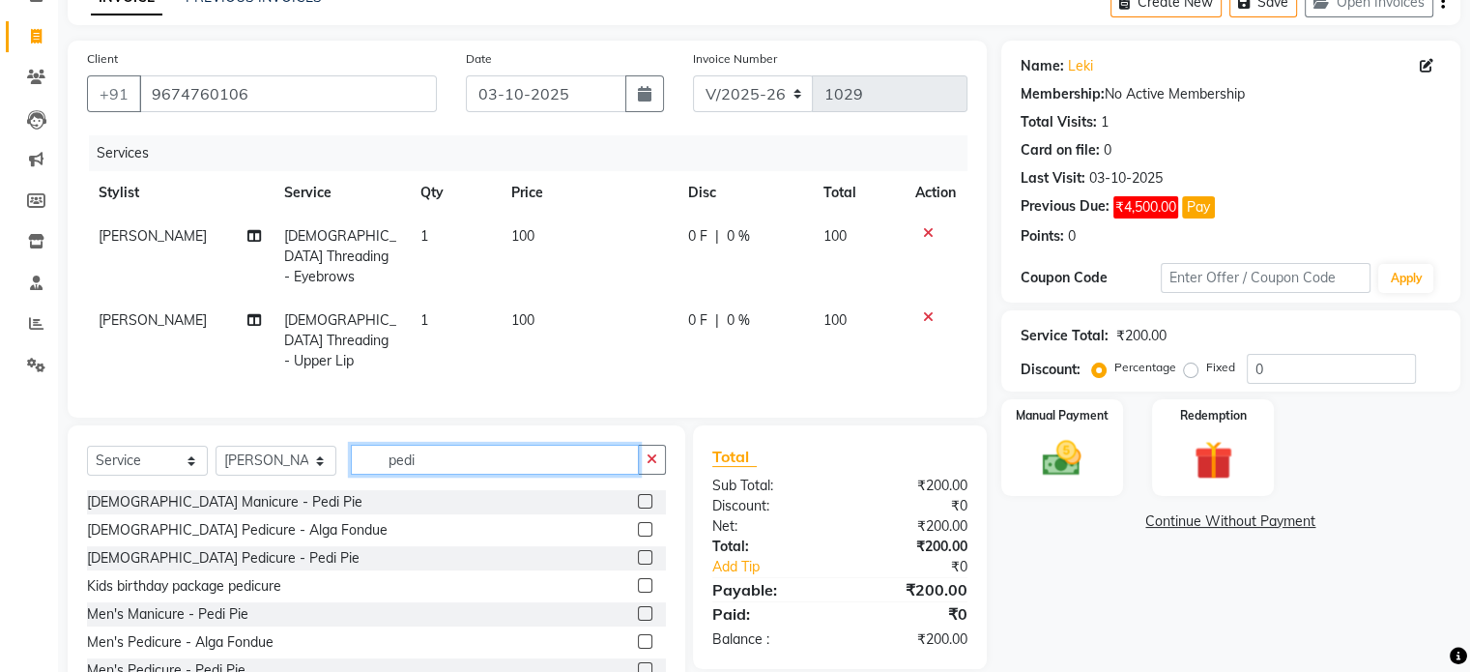
type input "pedi"
click at [638, 494] on label at bounding box center [645, 501] width 15 height 15
click at [638, 496] on input "checkbox" at bounding box center [644, 502] width 13 height 13
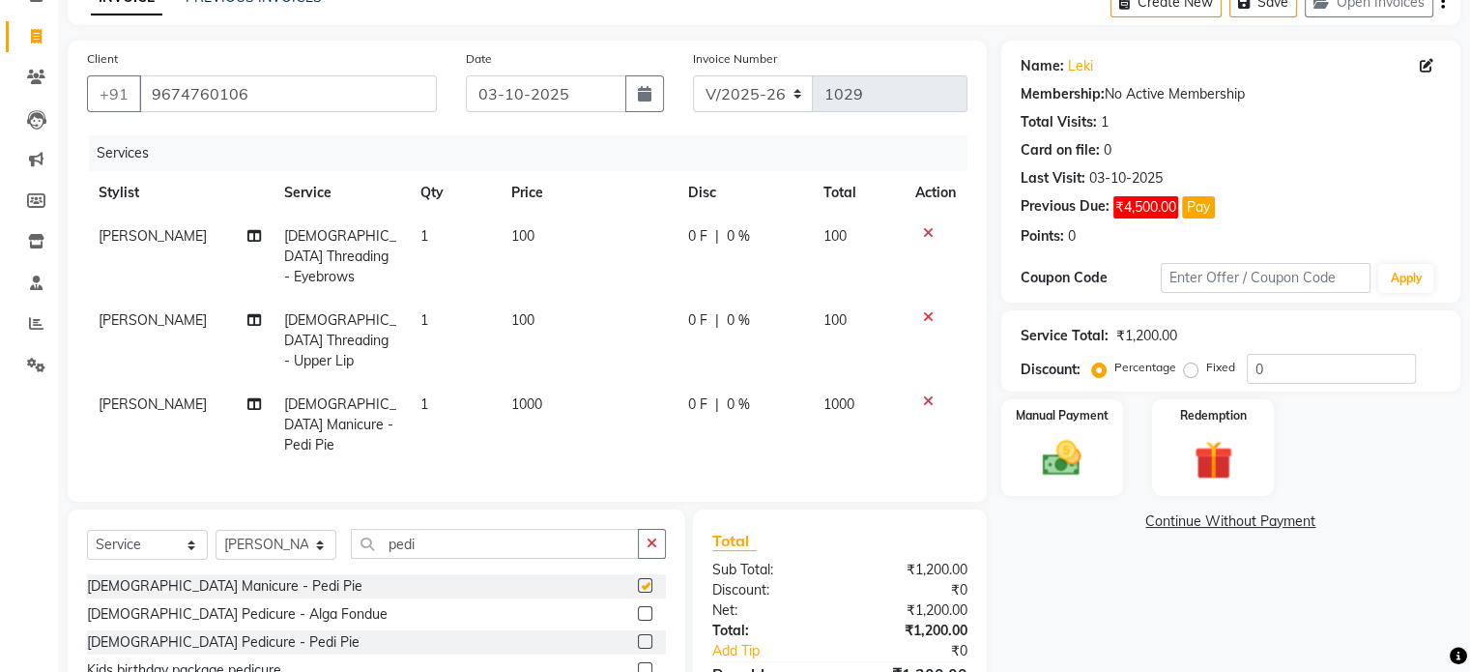
checkbox input "false"
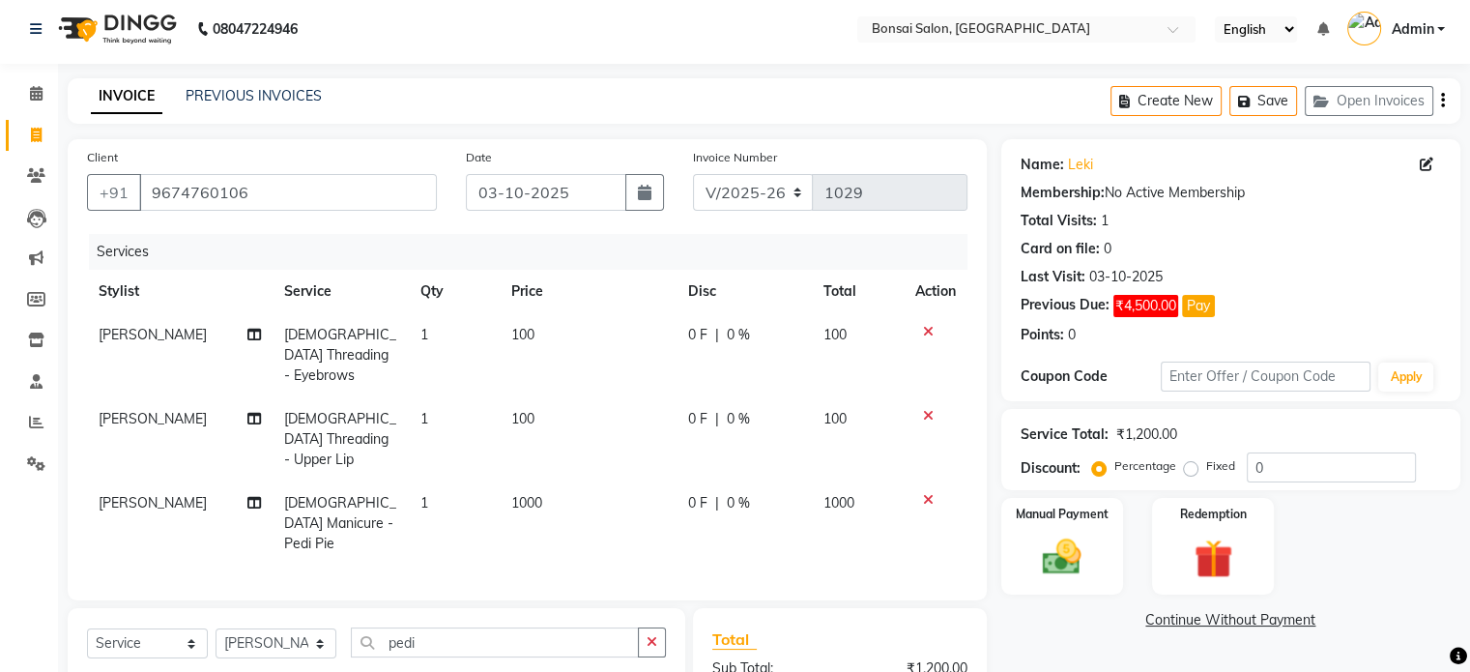
scroll to position [0, 0]
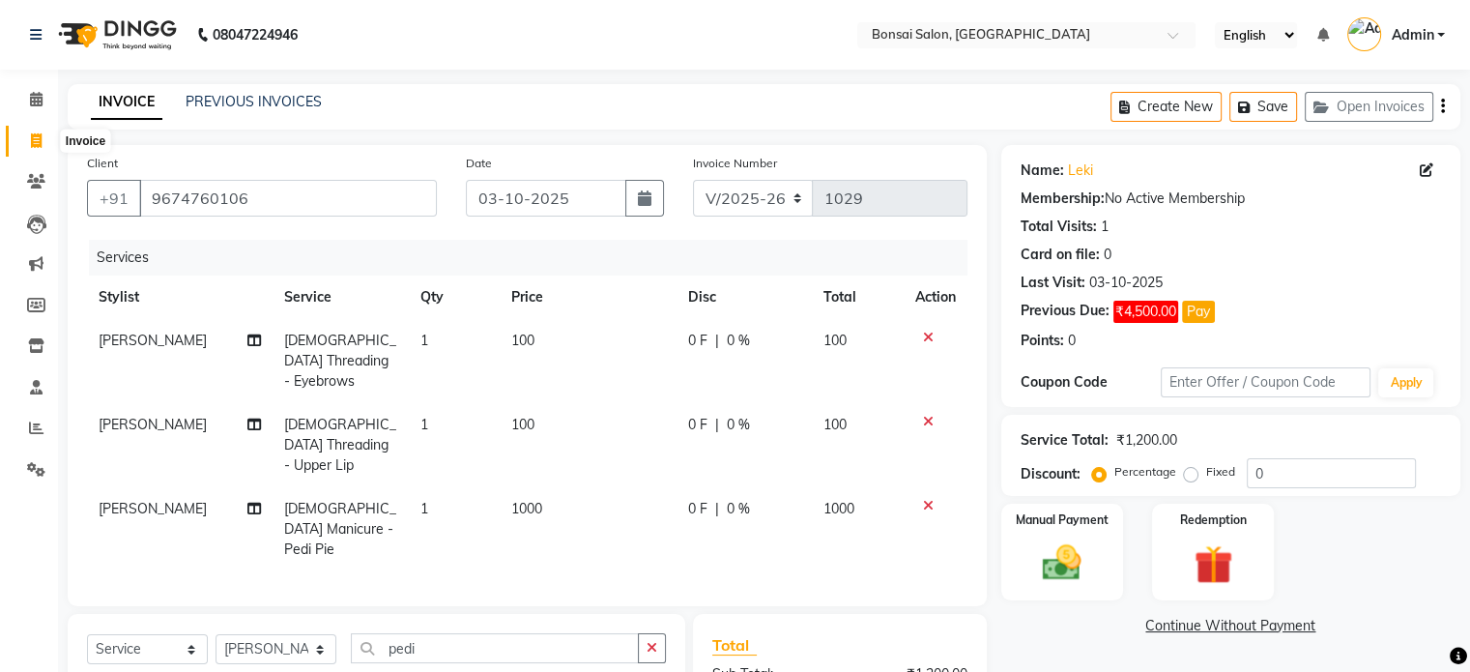
drag, startPoint x: 36, startPoint y: 140, endPoint x: 916, endPoint y: 107, distance: 881.3
click at [36, 140] on icon at bounding box center [36, 140] width 11 height 15
click at [929, 499] on icon at bounding box center [928, 506] width 11 height 14
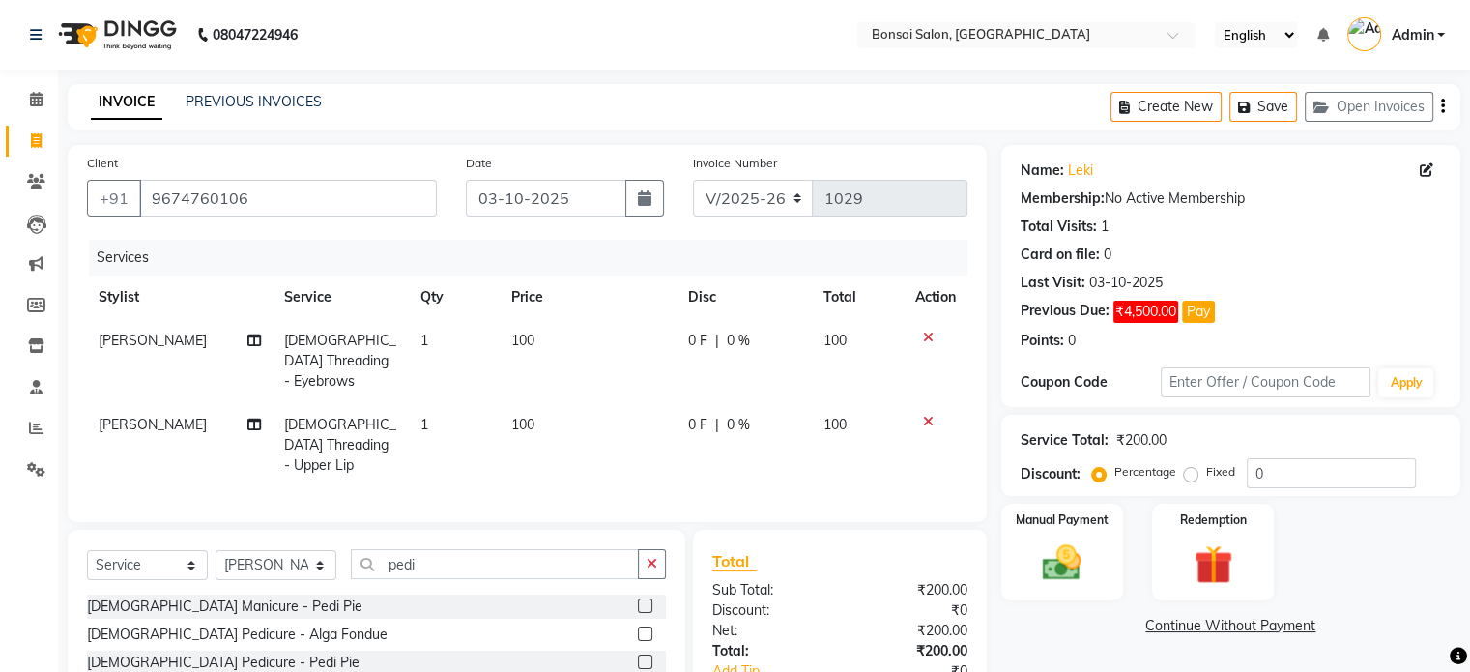
click at [923, 415] on icon at bounding box center [928, 422] width 11 height 14
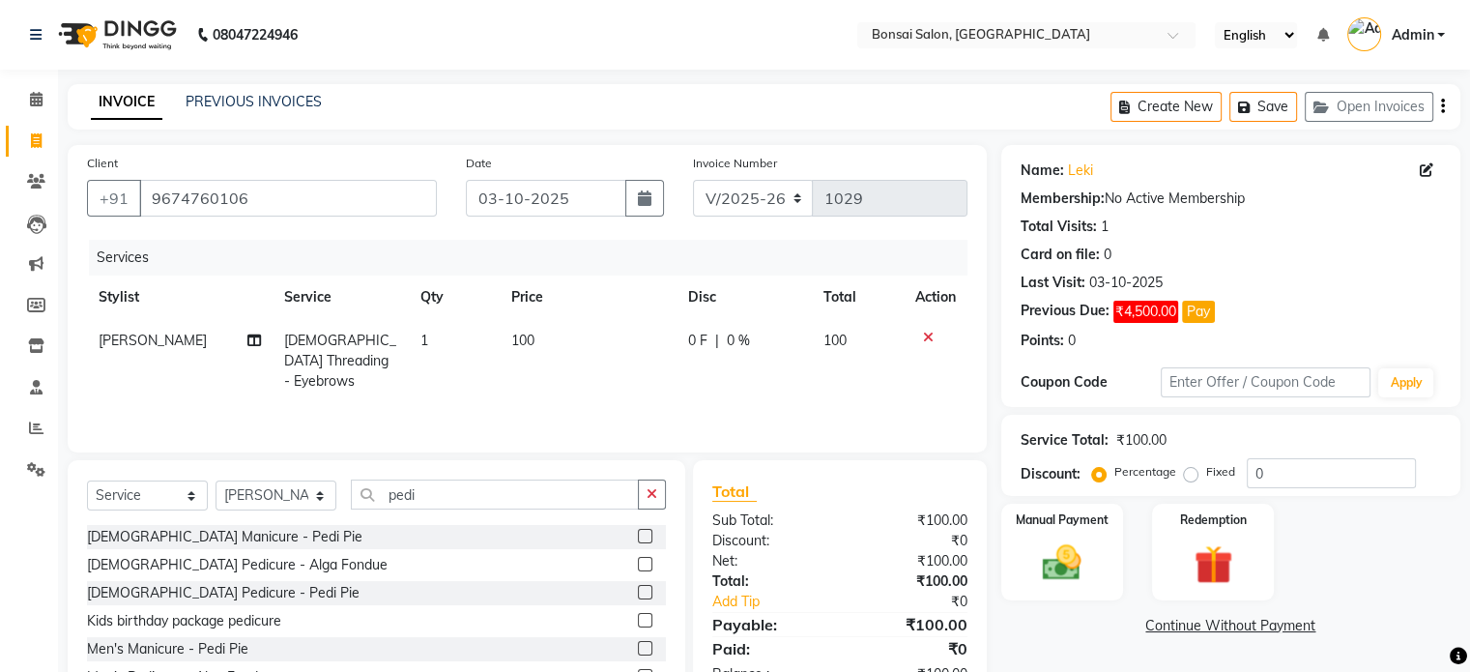
click at [923, 333] on icon at bounding box center [928, 338] width 11 height 14
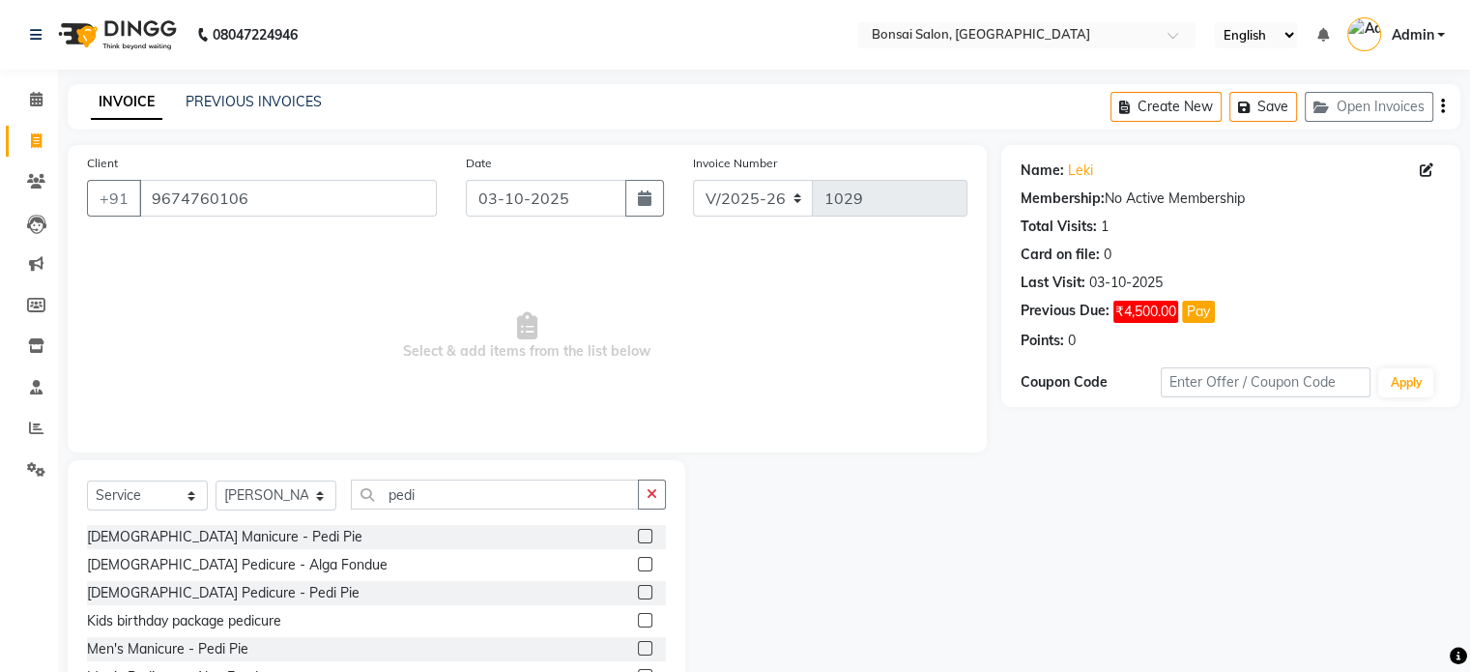
click at [1441, 107] on icon "button" at bounding box center [1443, 106] width 4 height 1
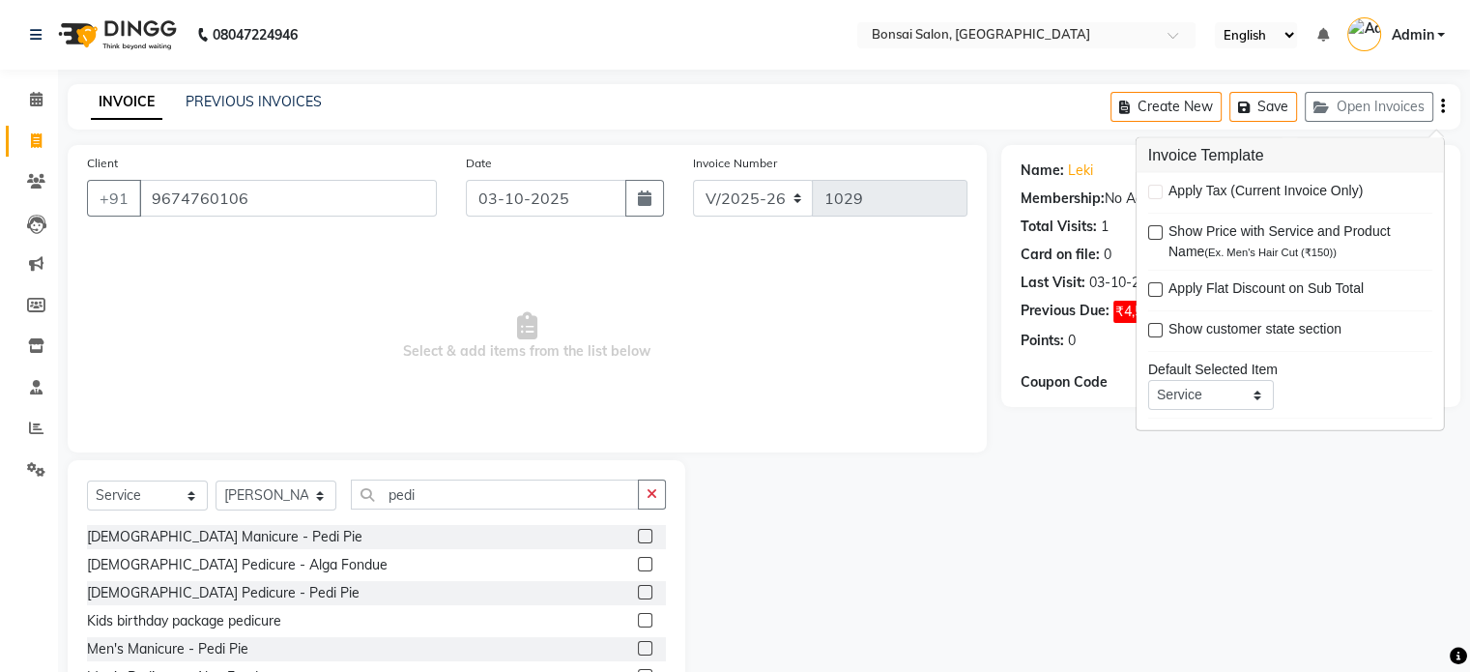
click at [1272, 530] on div "Name: Leki Membership: No Active Membership Total Visits: 1 Card on file: 0 Las…" at bounding box center [1238, 445] width 474 height 600
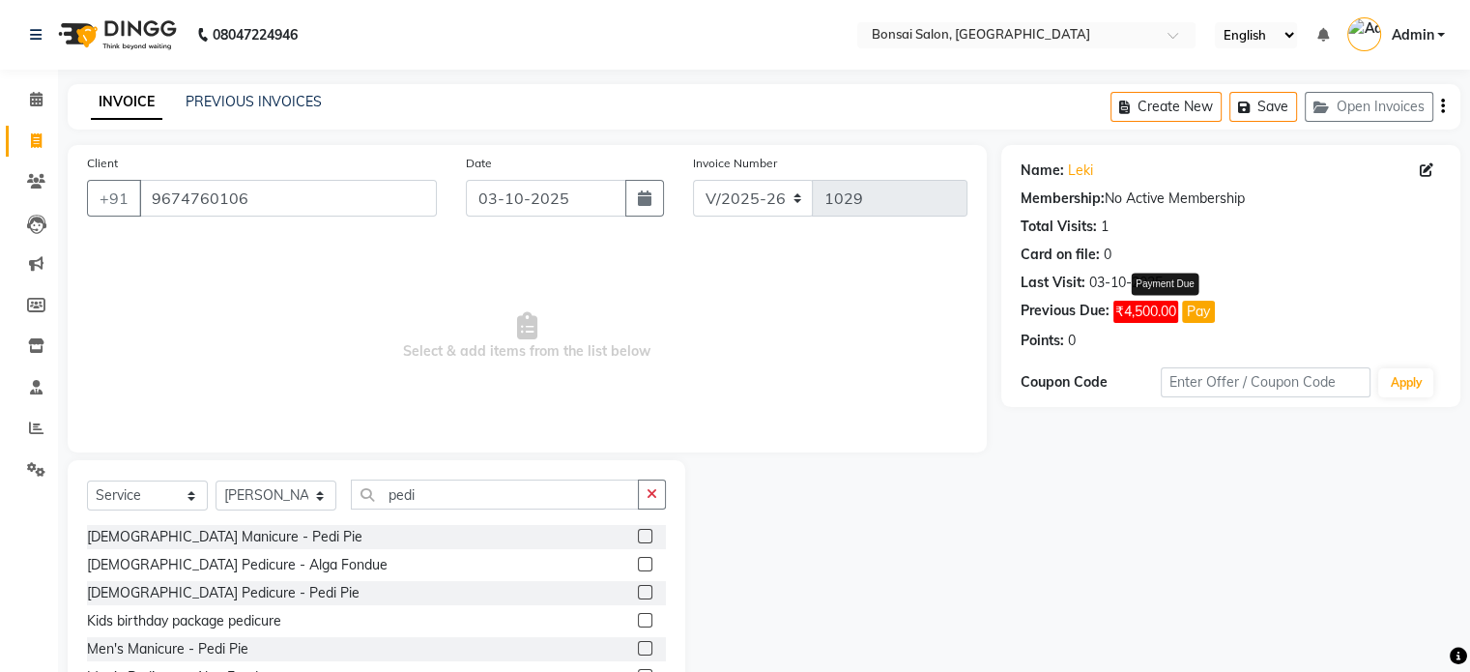
click at [1201, 314] on button "Pay" at bounding box center [1198, 312] width 33 height 22
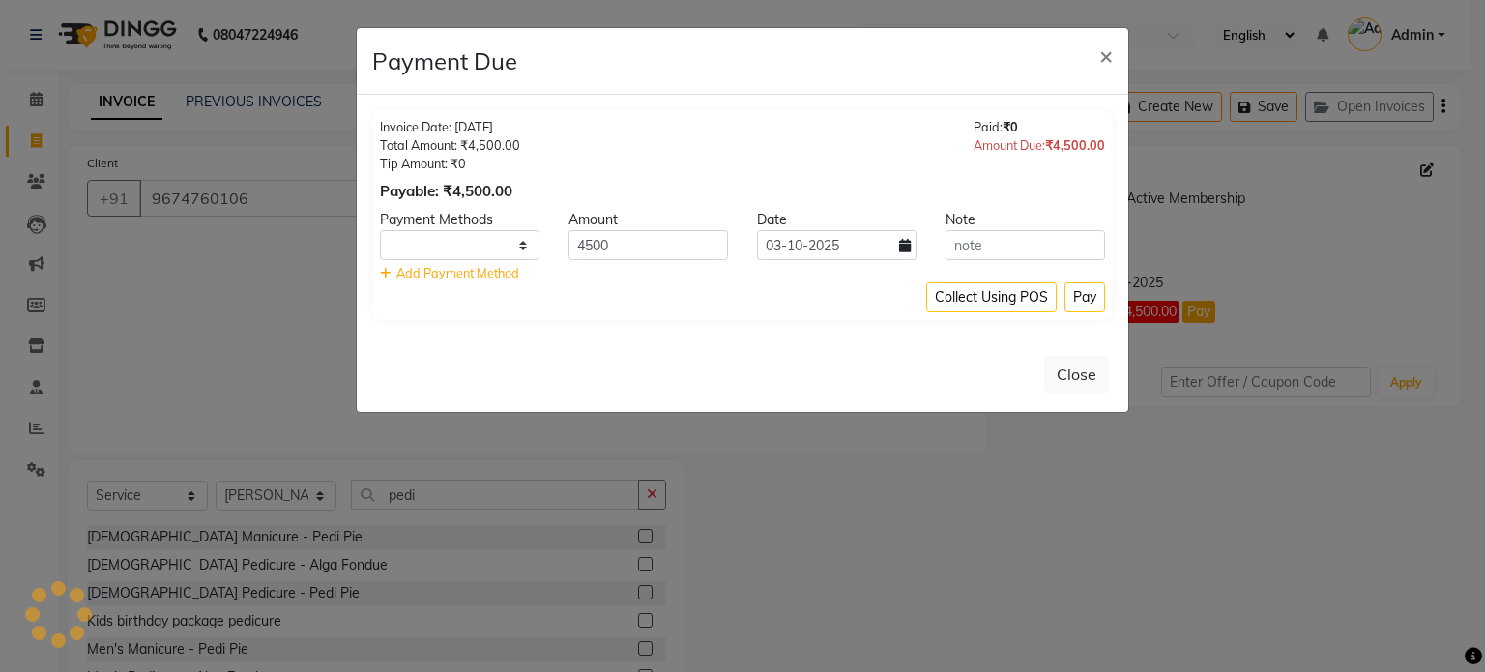
select select "1"
click at [1084, 382] on button "Close" at bounding box center [1076, 374] width 65 height 37
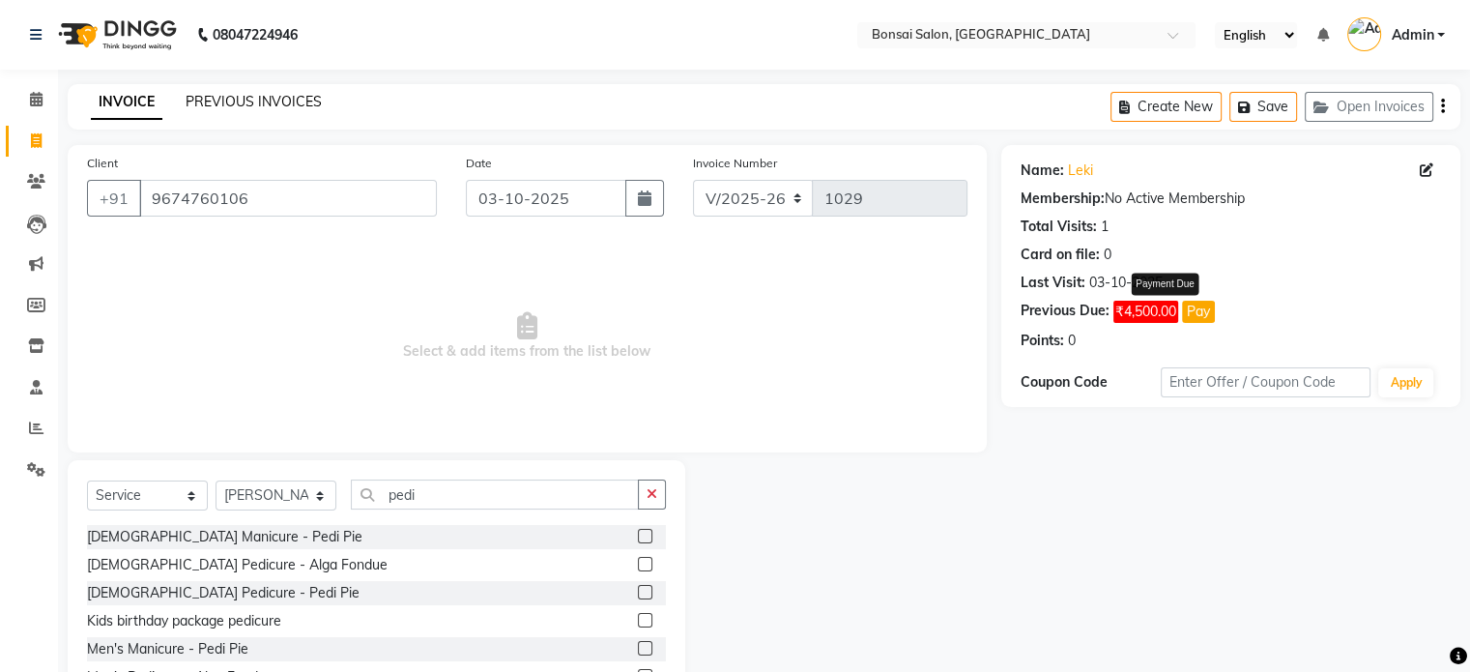
drag, startPoint x: 226, startPoint y: 102, endPoint x: 910, endPoint y: 102, distance: 683.5
click at [226, 102] on link "PREVIOUS INVOICES" at bounding box center [254, 101] width 136 height 17
click at [40, 181] on icon at bounding box center [36, 181] width 18 height 15
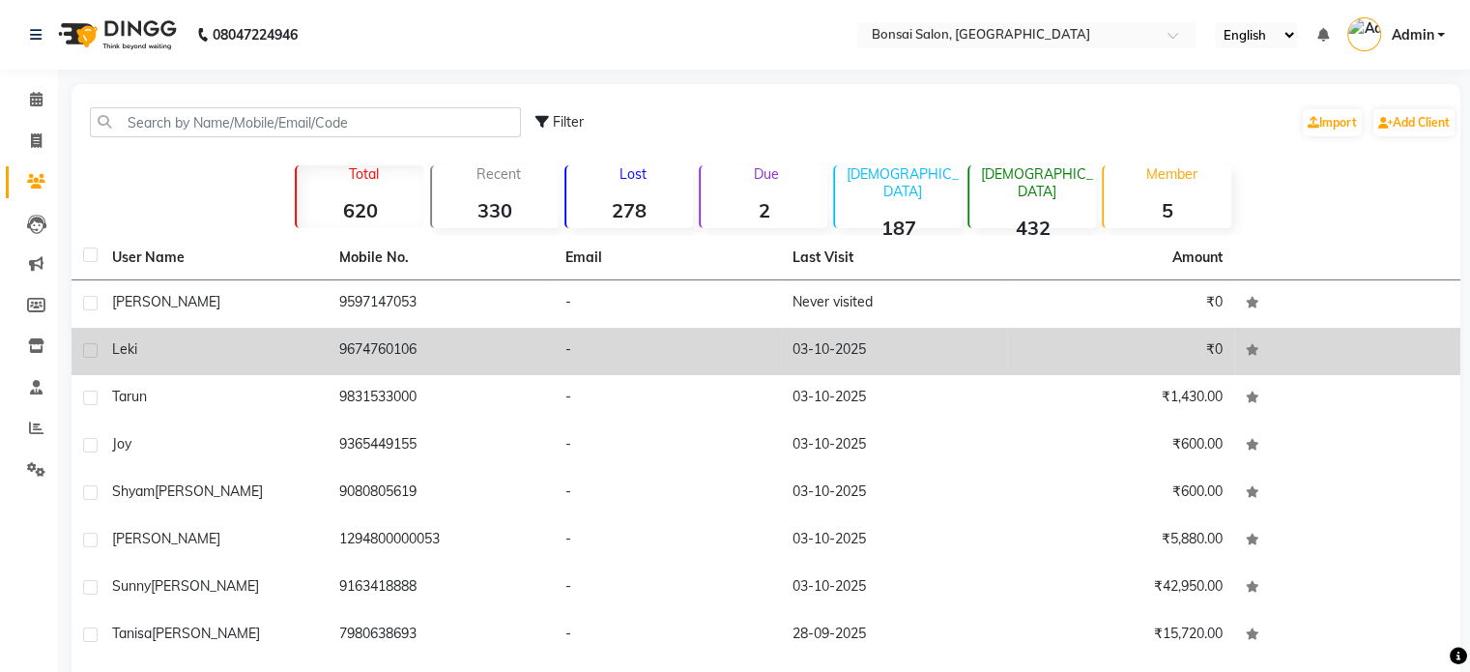
click at [202, 353] on div "Leki" at bounding box center [214, 349] width 204 height 20
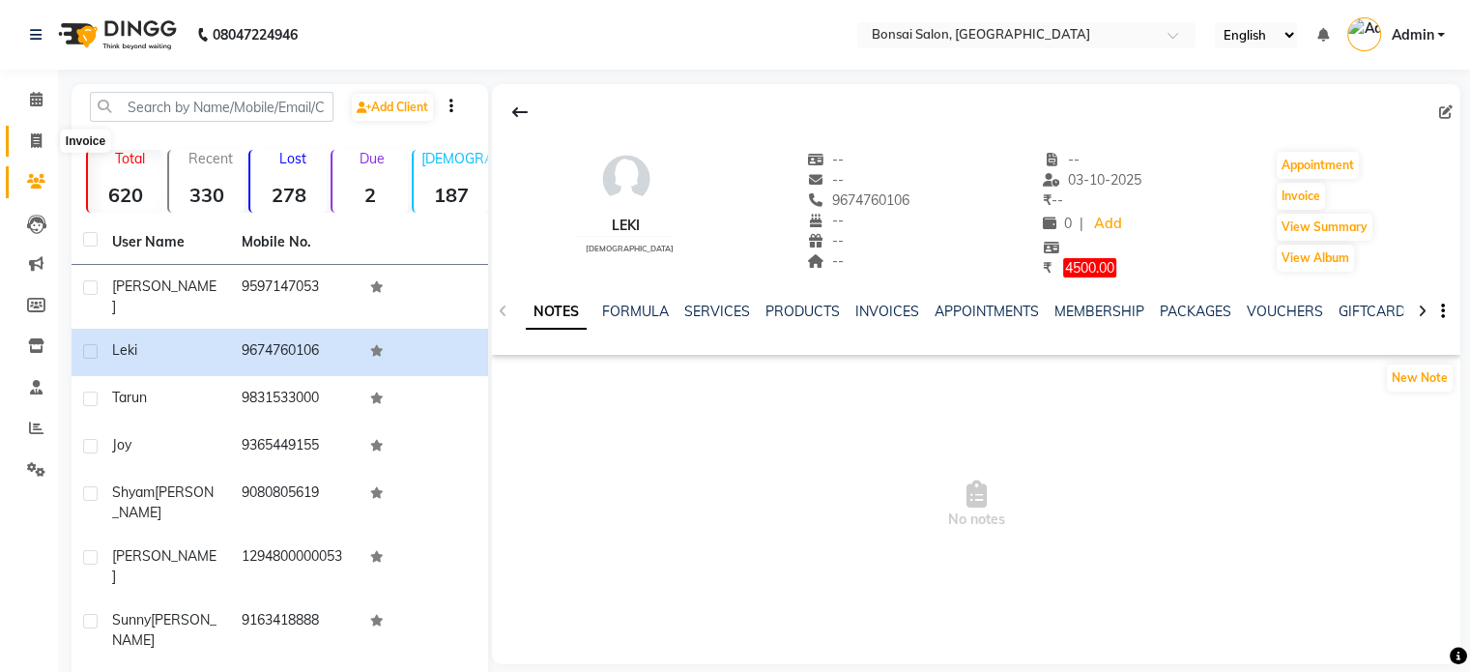
click at [34, 145] on icon at bounding box center [36, 140] width 11 height 15
select select "service"
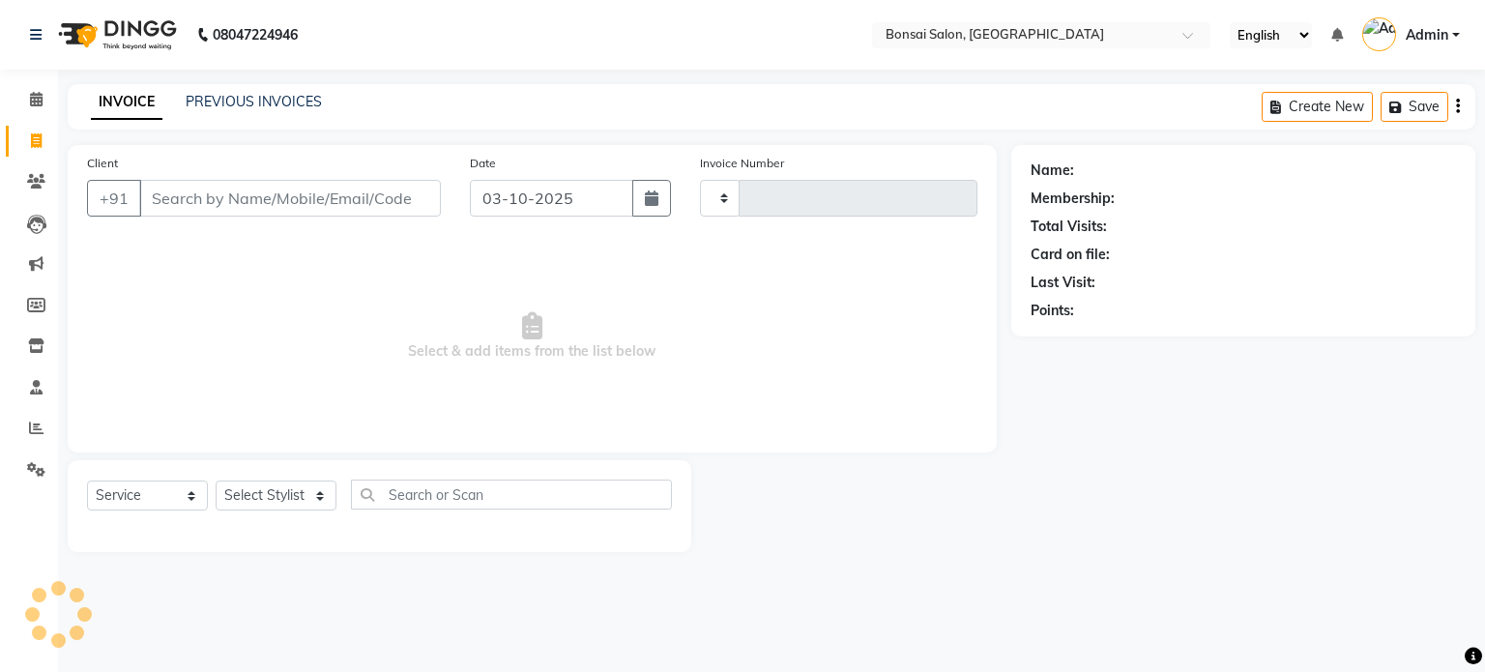
type input "1029"
select select "6719"
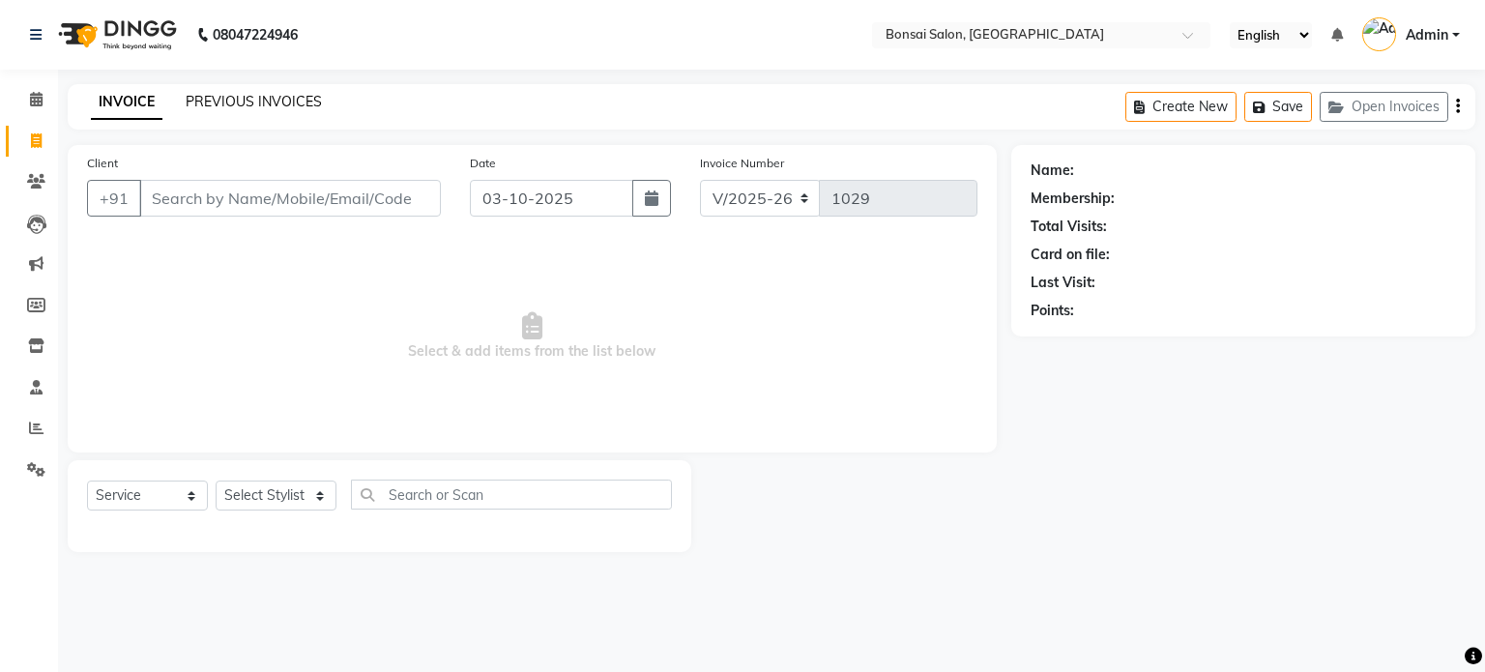
click at [213, 98] on link "PREVIOUS INVOICES" at bounding box center [254, 101] width 136 height 17
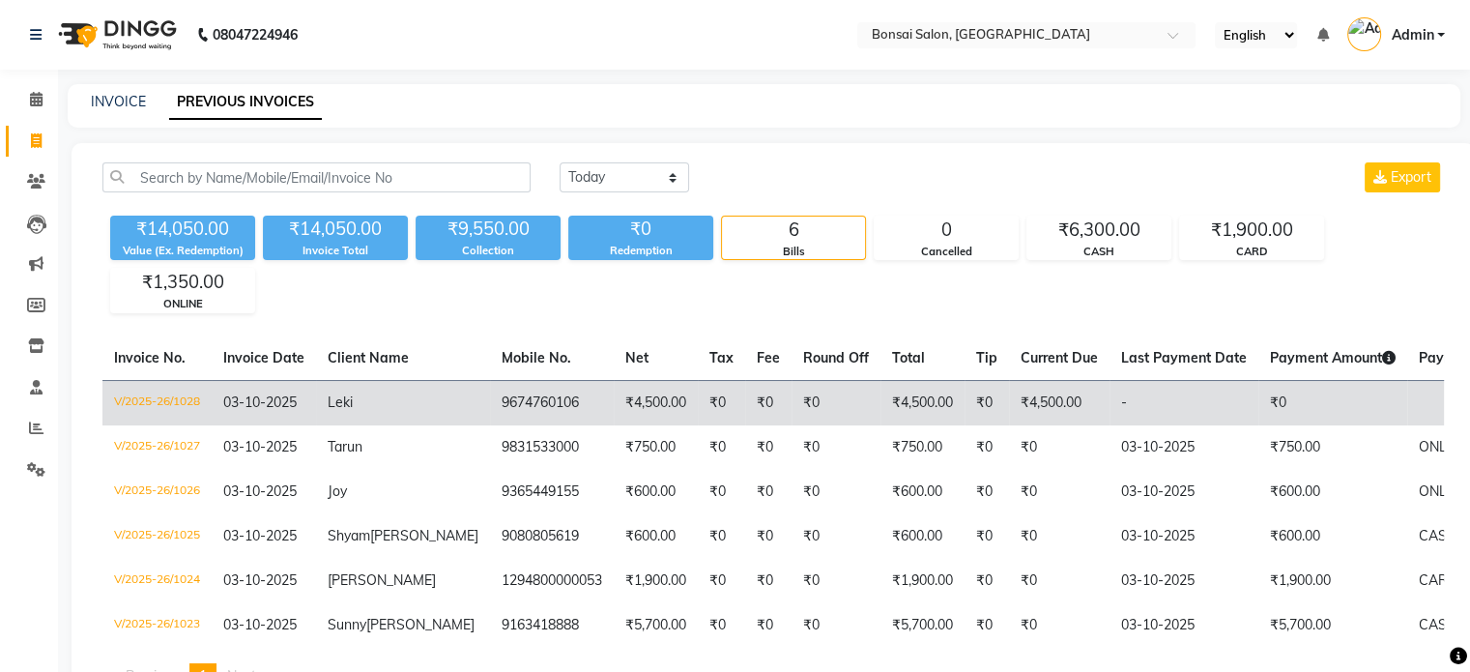
click at [326, 400] on td "Leki" at bounding box center [403, 402] width 174 height 45
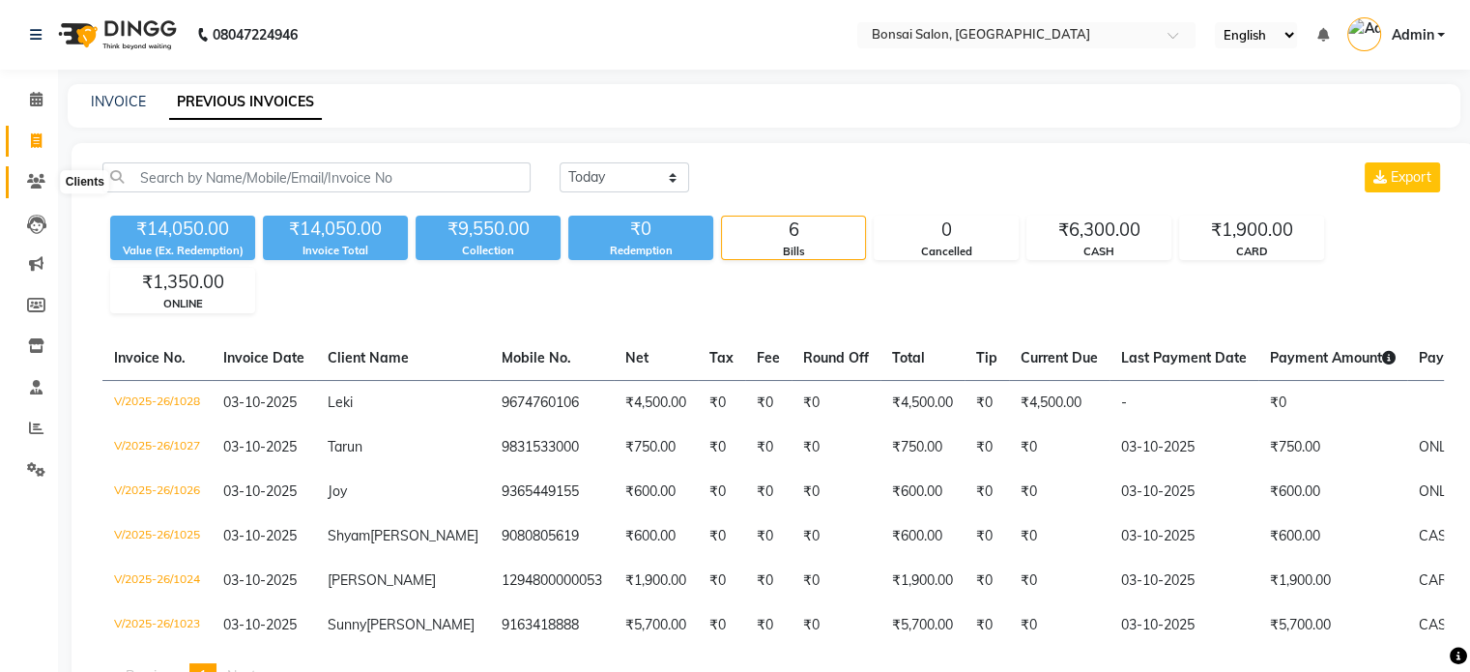
drag, startPoint x: 39, startPoint y: 177, endPoint x: 48, endPoint y: 173, distance: 10.4
click at [39, 177] on icon at bounding box center [36, 181] width 18 height 15
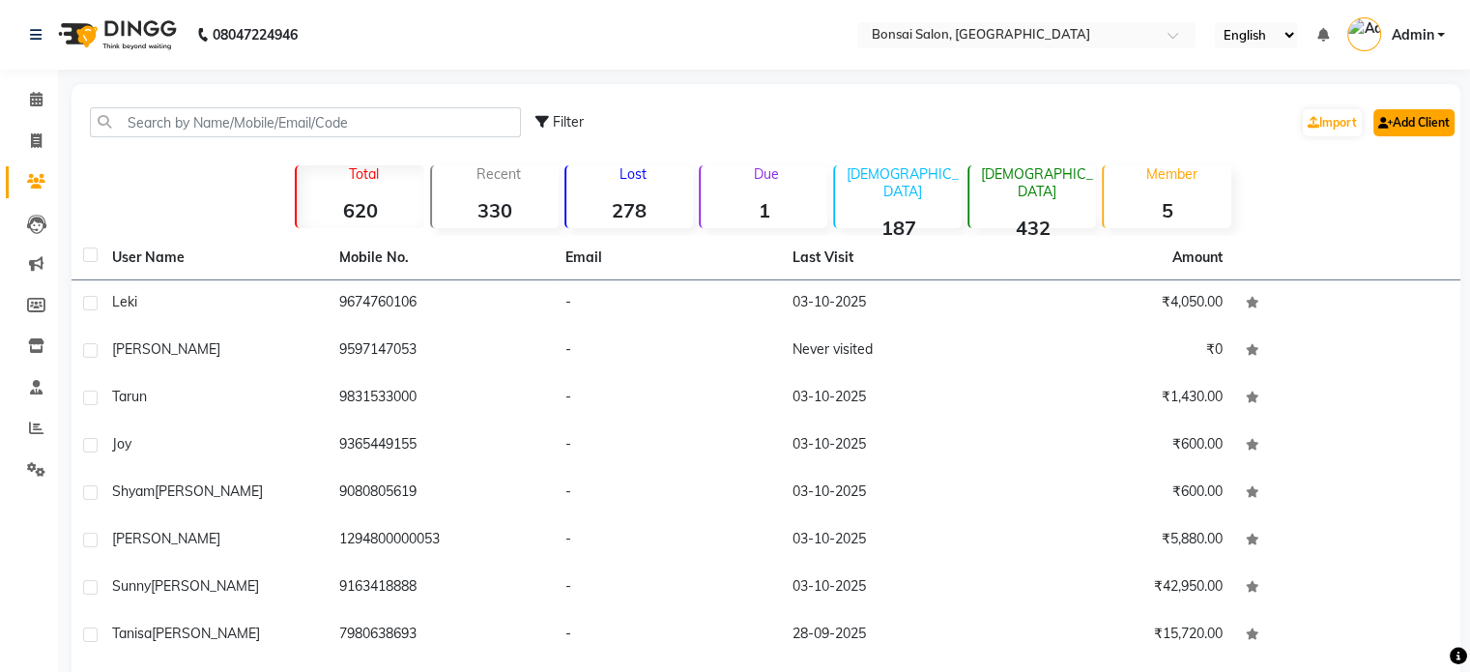
click at [1434, 115] on link "Add Client" at bounding box center [1414, 122] width 81 height 27
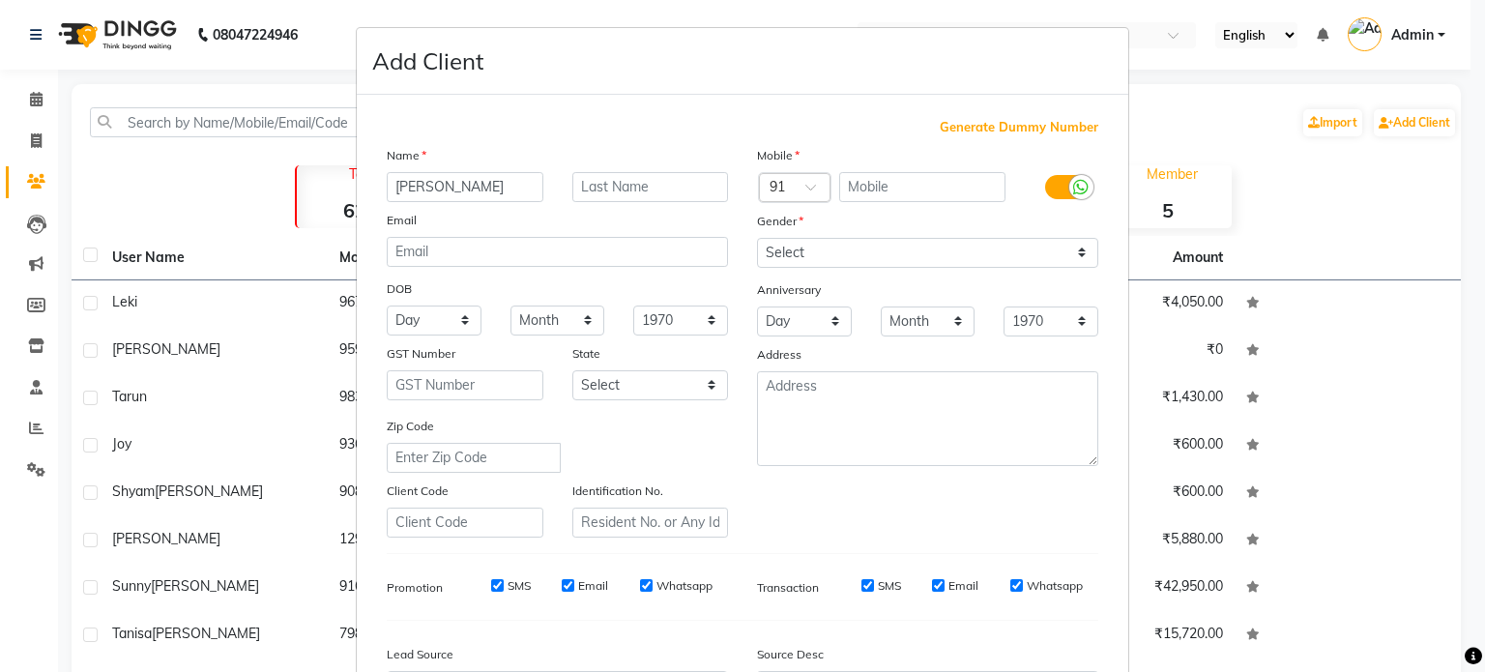
type input "[PERSON_NAME]"
click at [1069, 189] on div at bounding box center [1081, 187] width 24 height 24
click at [0, 0] on input "checkbox" at bounding box center [0, 0] width 0 height 0
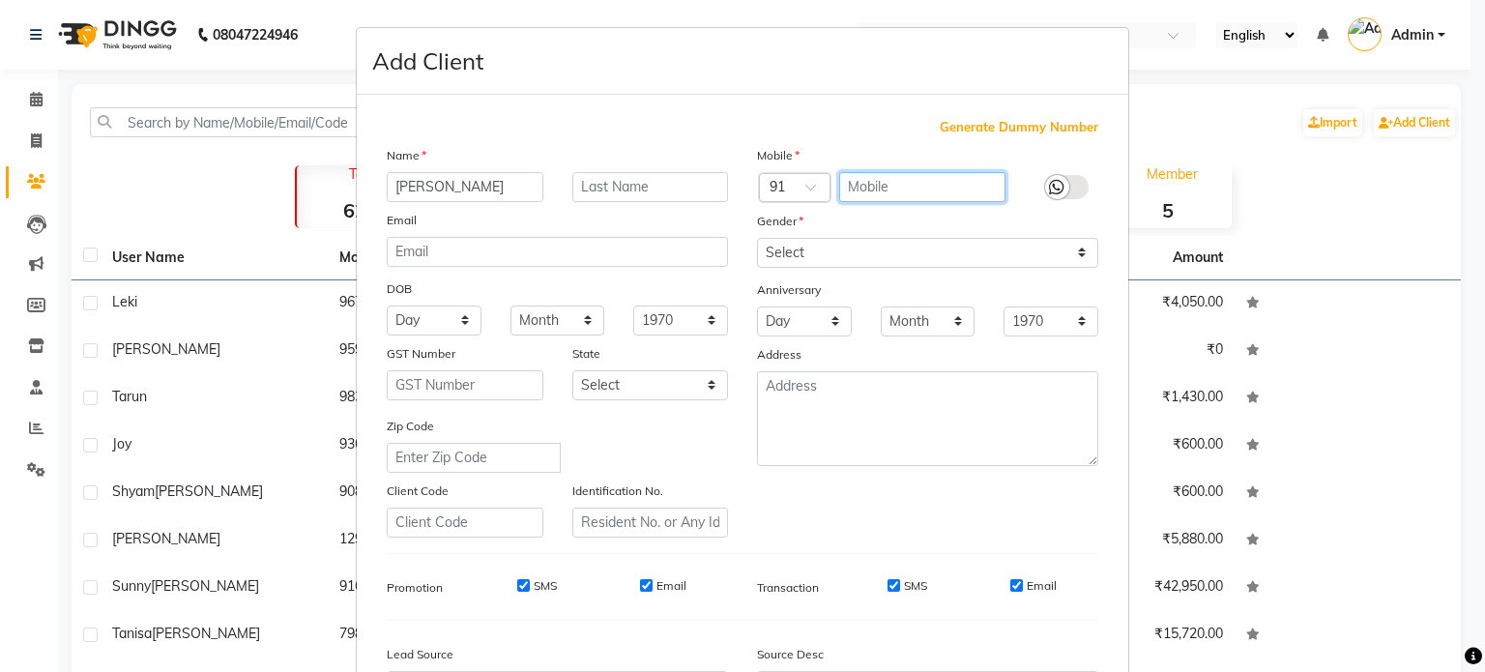
click at [913, 189] on input "text" at bounding box center [922, 187] width 167 height 30
click at [1010, 587] on input "Email" at bounding box center [1016, 585] width 13 height 13
checkbox input "false"
click at [887, 590] on input "SMS" at bounding box center [893, 585] width 13 height 13
checkbox input "false"
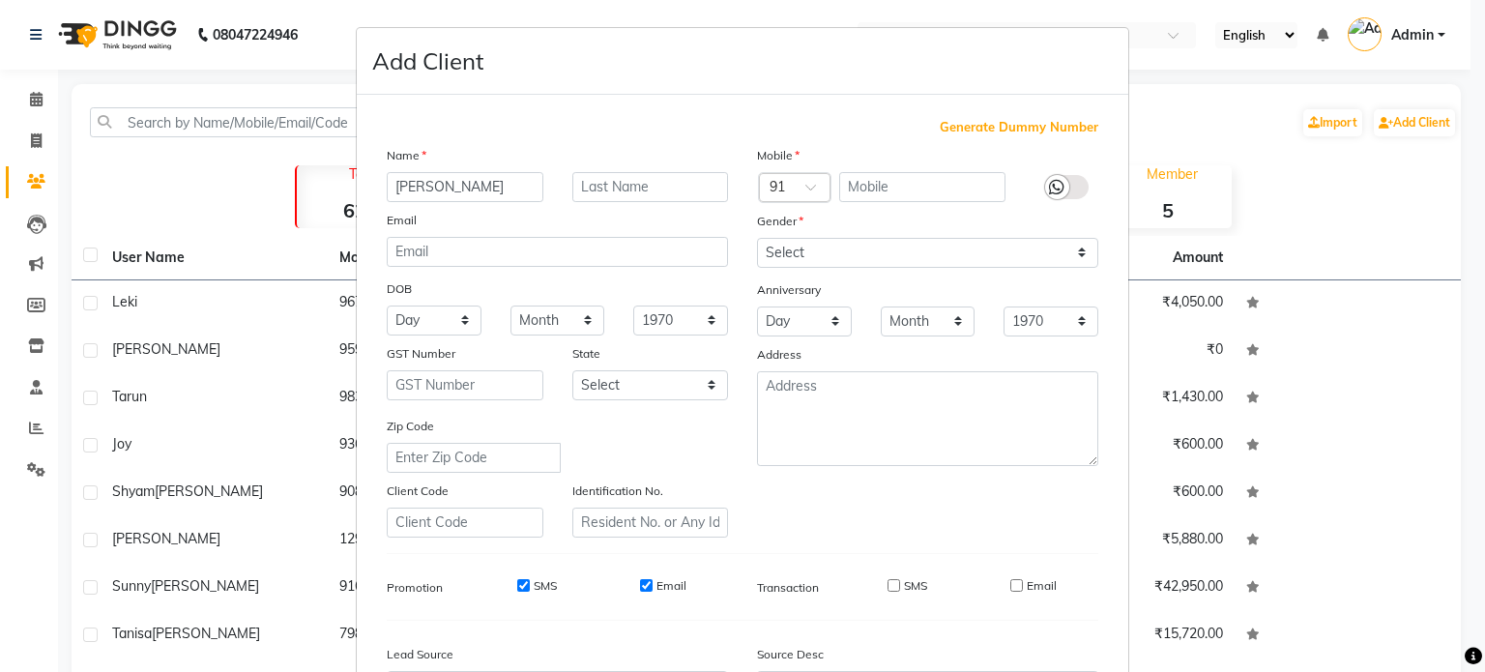
click at [644, 590] on input "Email" at bounding box center [646, 585] width 13 height 13
checkbox input "false"
click at [500, 588] on div "SMS" at bounding box center [523, 585] width 67 height 17
click at [517, 586] on input "SMS" at bounding box center [523, 585] width 13 height 13
checkbox input "false"
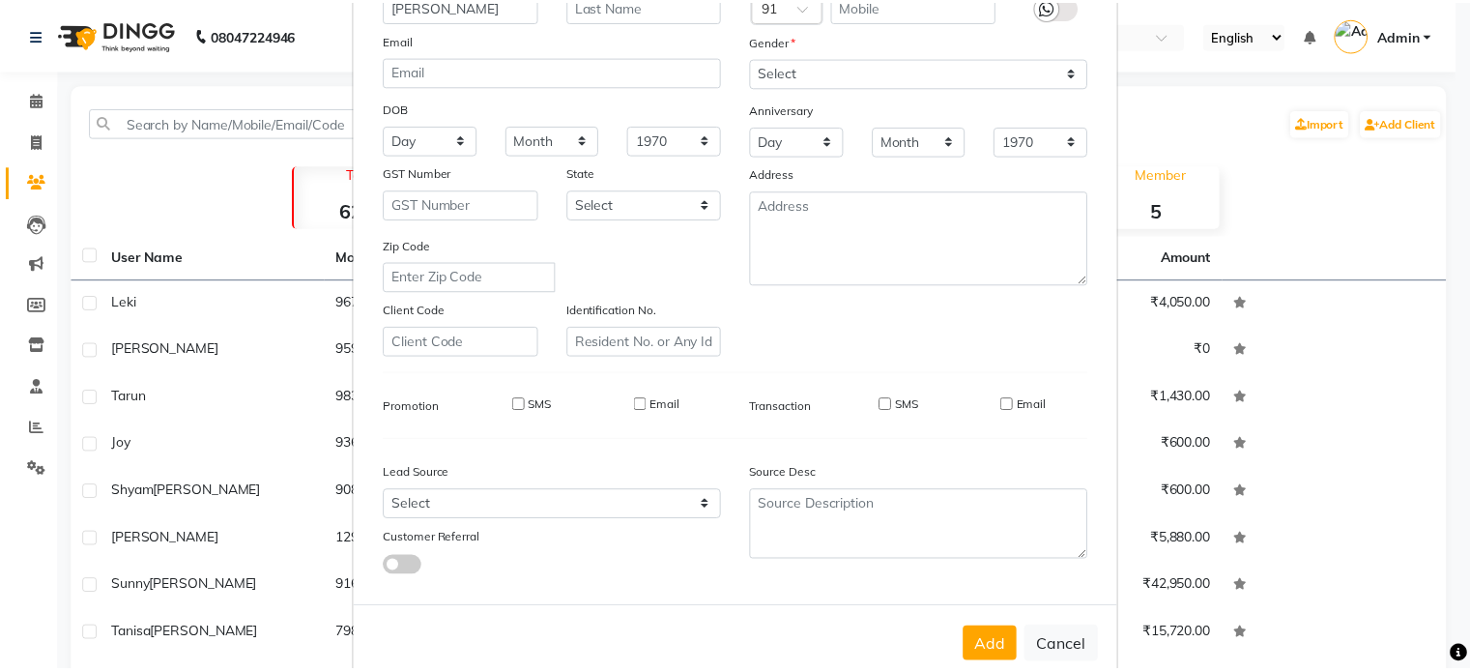
scroll to position [229, 0]
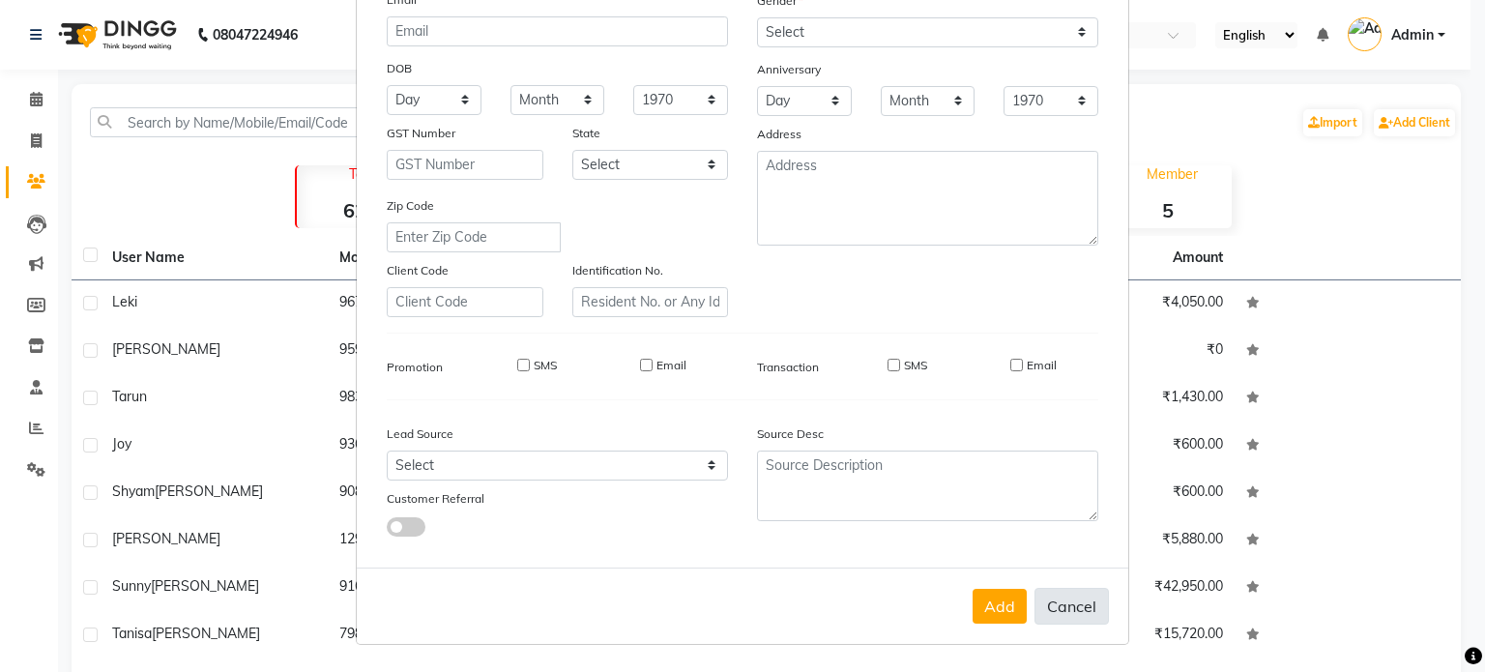
drag, startPoint x: 1087, startPoint y: 611, endPoint x: 1059, endPoint y: 611, distance: 28.0
click at [1087, 610] on button "Cancel" at bounding box center [1071, 606] width 74 height 37
select select
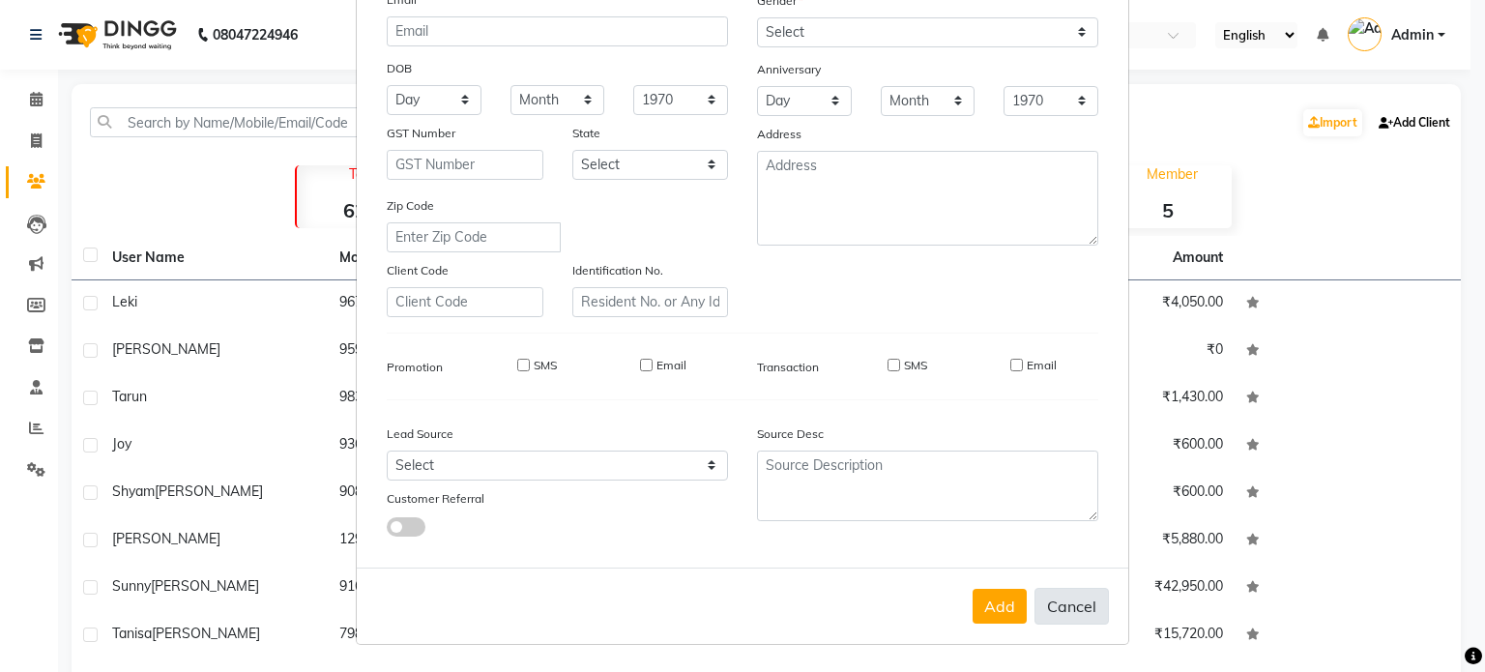
select select
checkbox input "false"
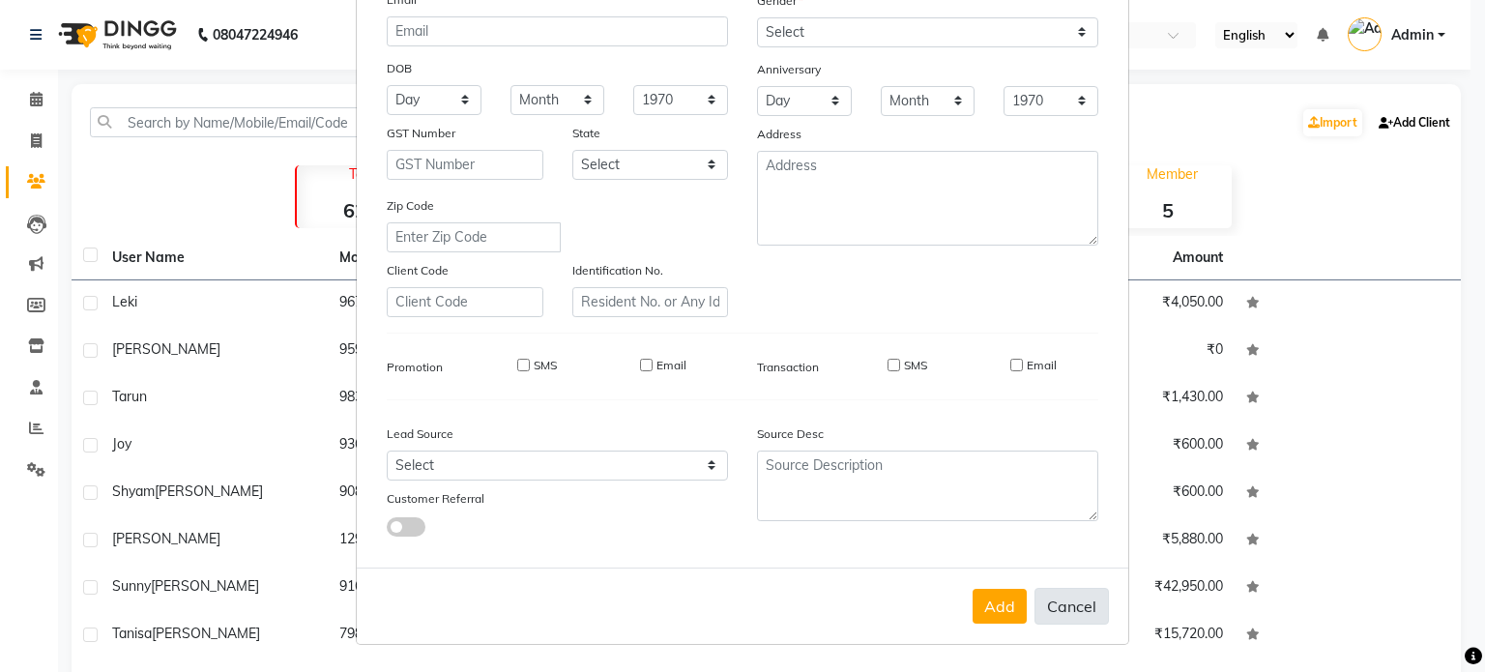
checkbox input "false"
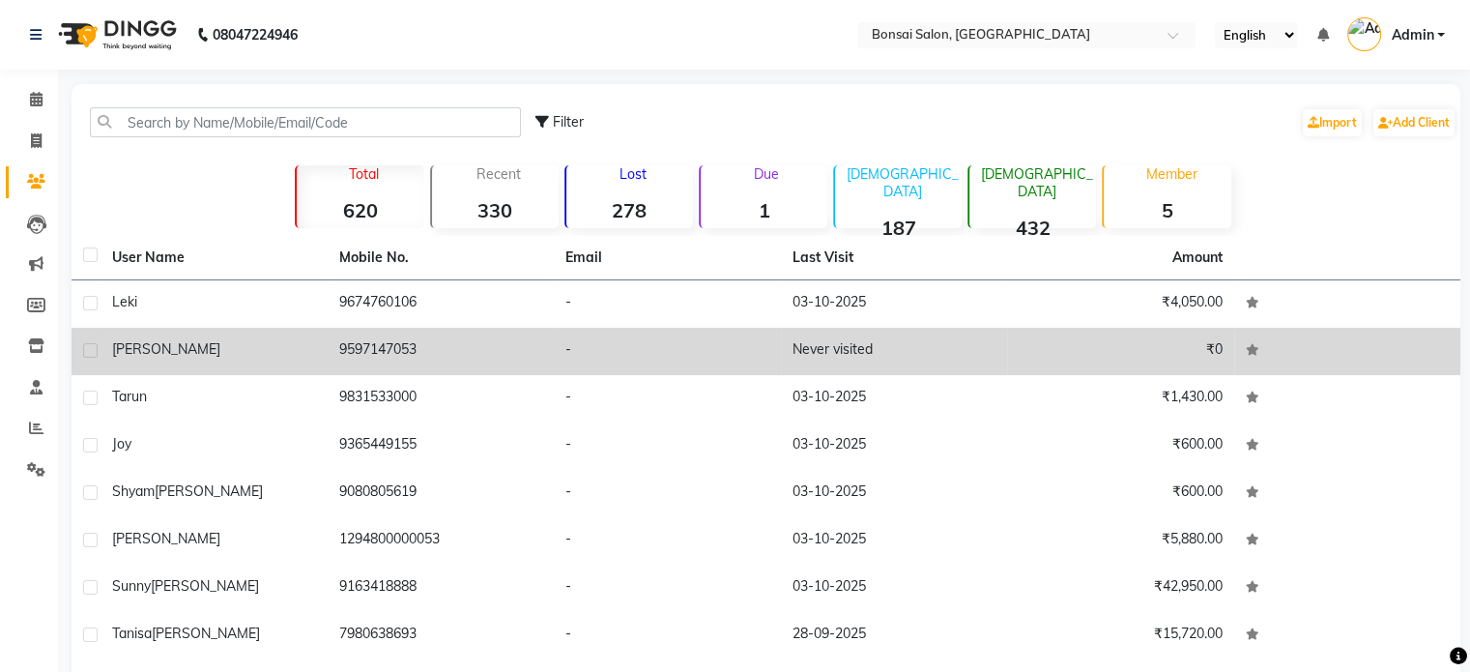
click at [413, 358] on td "9597147053" at bounding box center [441, 351] width 227 height 47
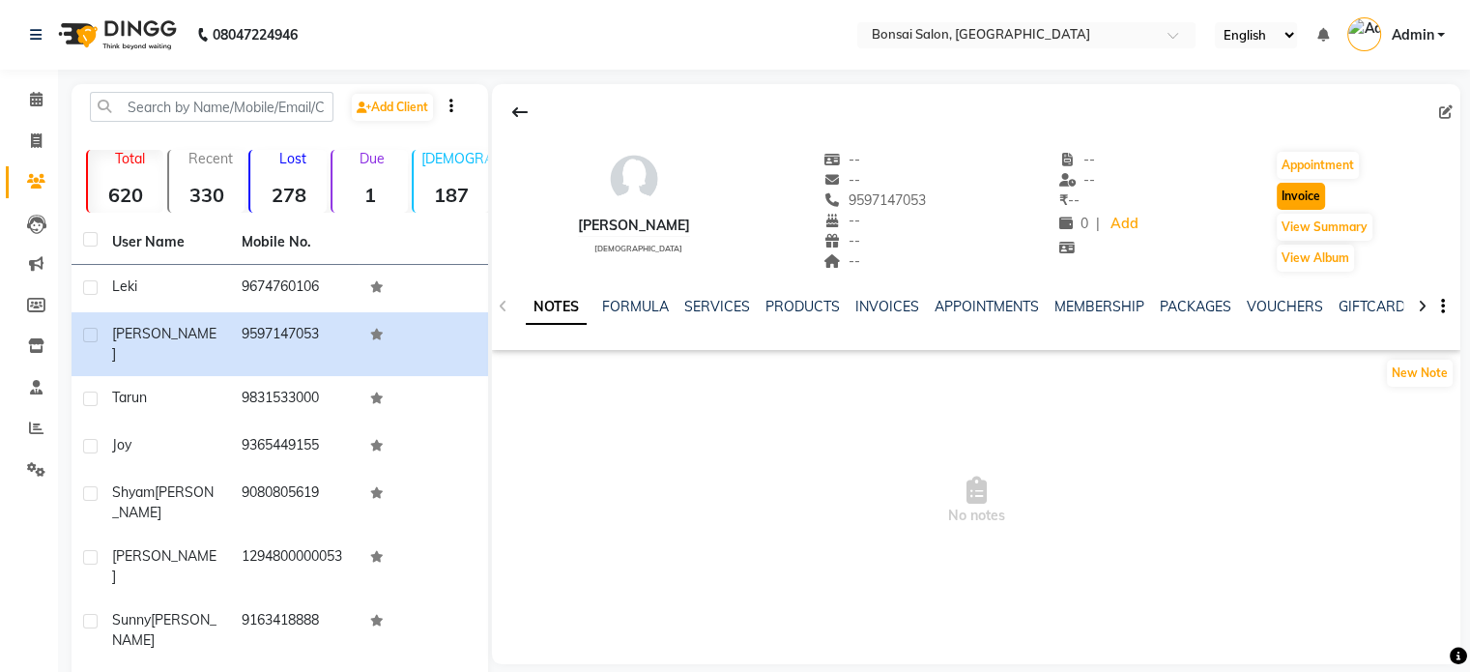
click at [1291, 194] on button "Invoice" at bounding box center [1301, 196] width 48 height 27
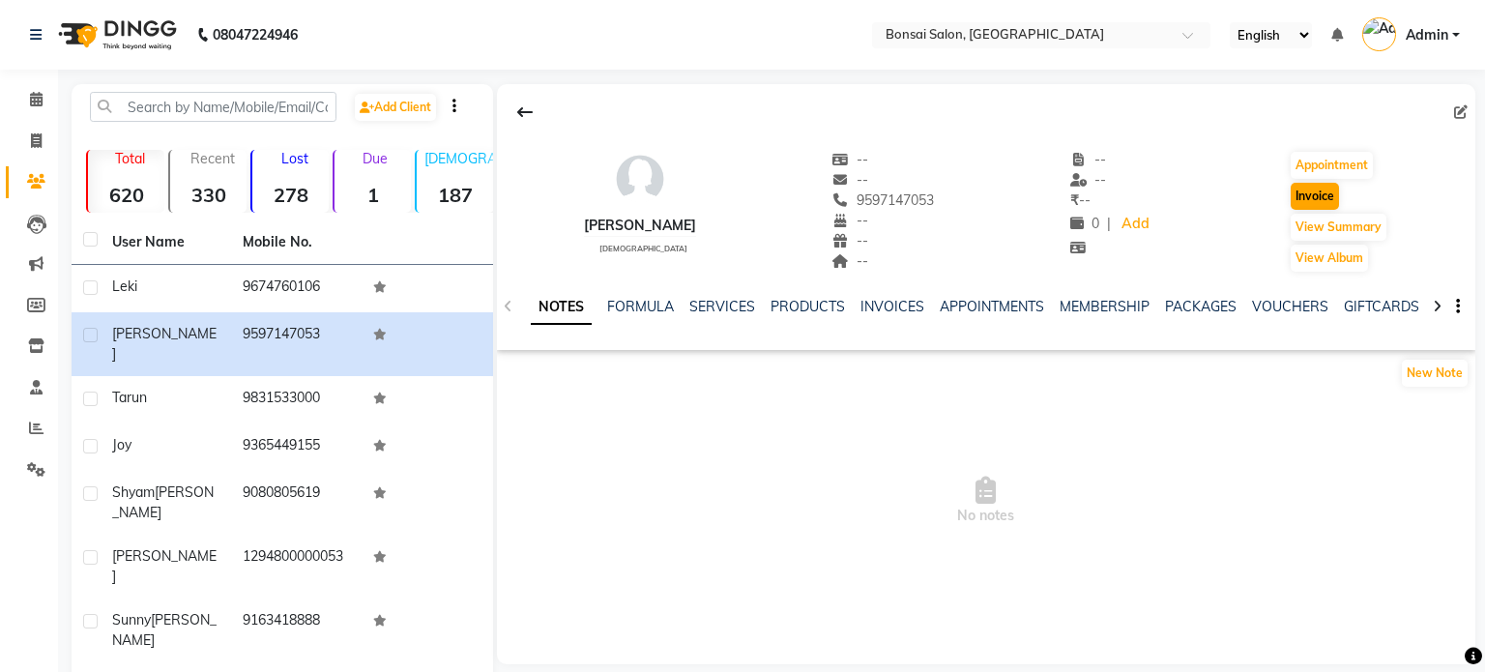
select select "6719"
select select "service"
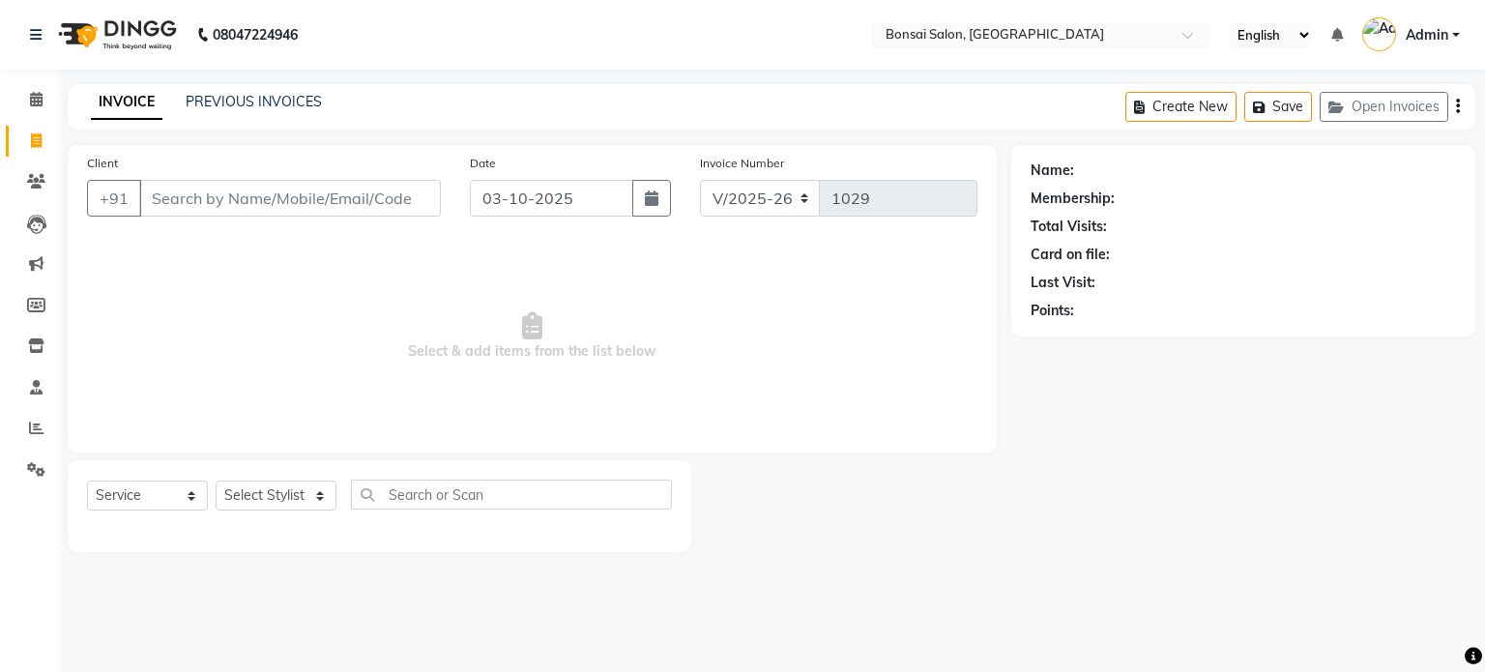
type input "9597147053"
click at [314, 498] on select "Select Stylist [PERSON_NAME] [PERSON_NAME] [PERSON_NAME] [PERSON_NAME]" at bounding box center [276, 495] width 121 height 30
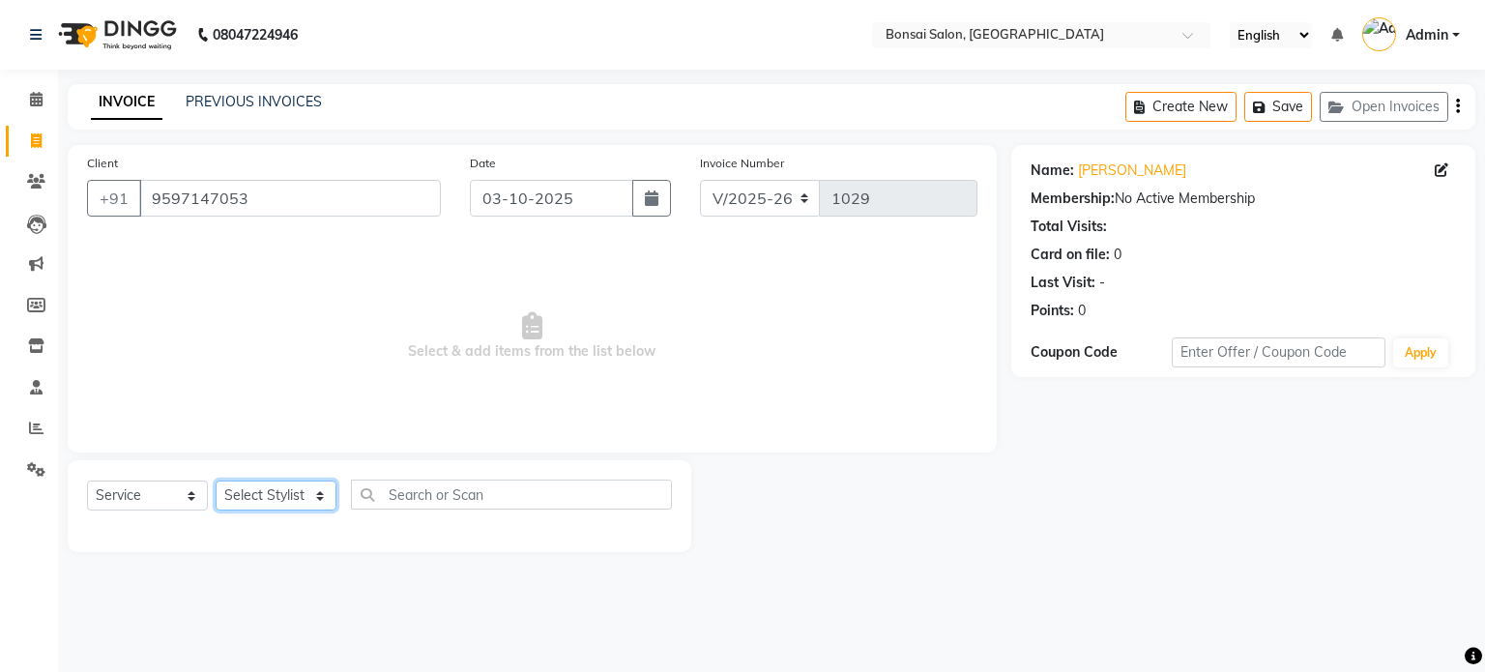
select select "53173"
click at [216, 481] on select "Select Stylist [PERSON_NAME] [PERSON_NAME] [PERSON_NAME] [PERSON_NAME]" at bounding box center [276, 495] width 121 height 30
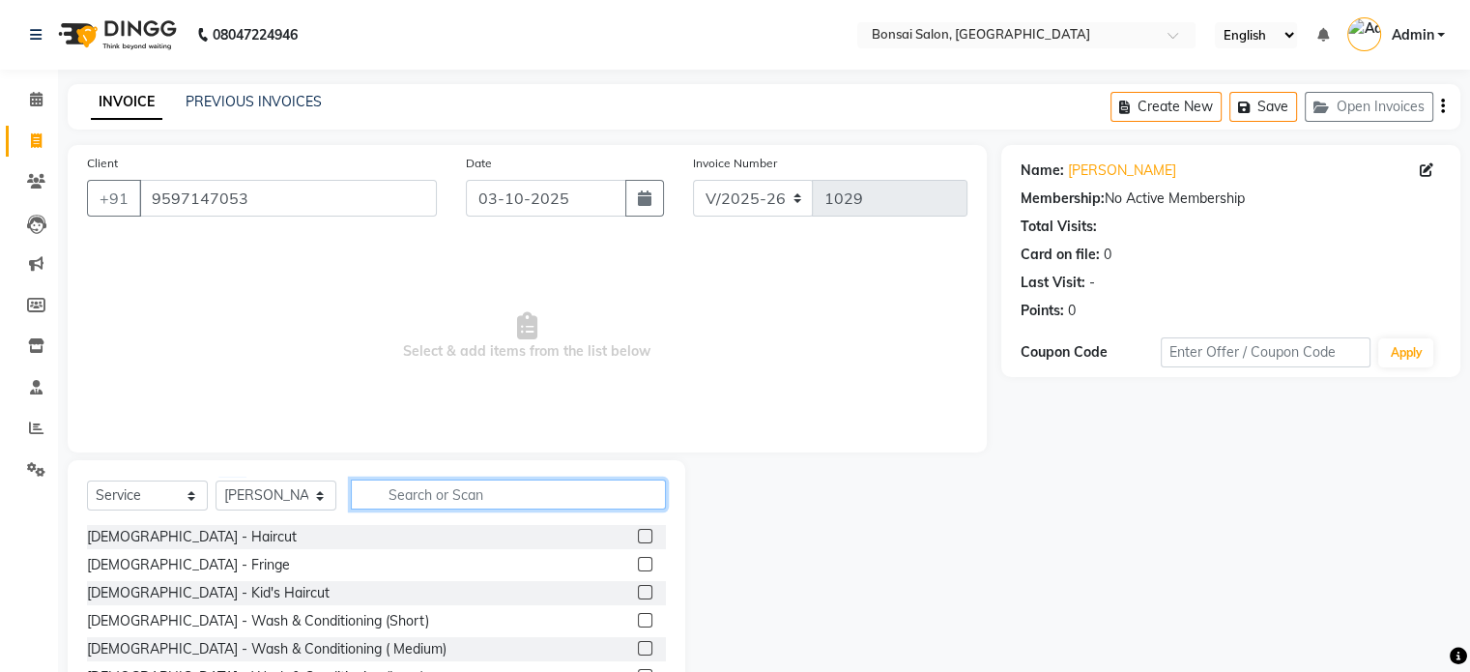
click at [425, 503] on input "text" at bounding box center [508, 494] width 315 height 30
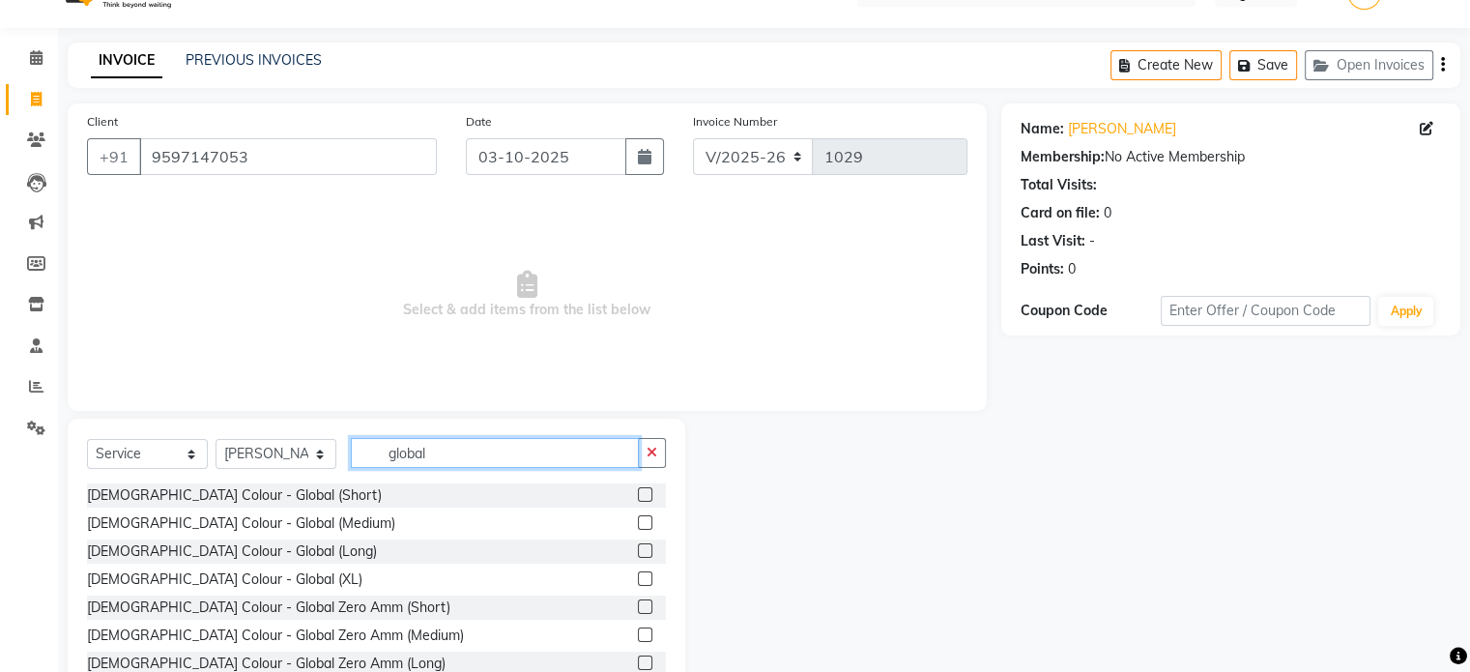
scroll to position [97, 0]
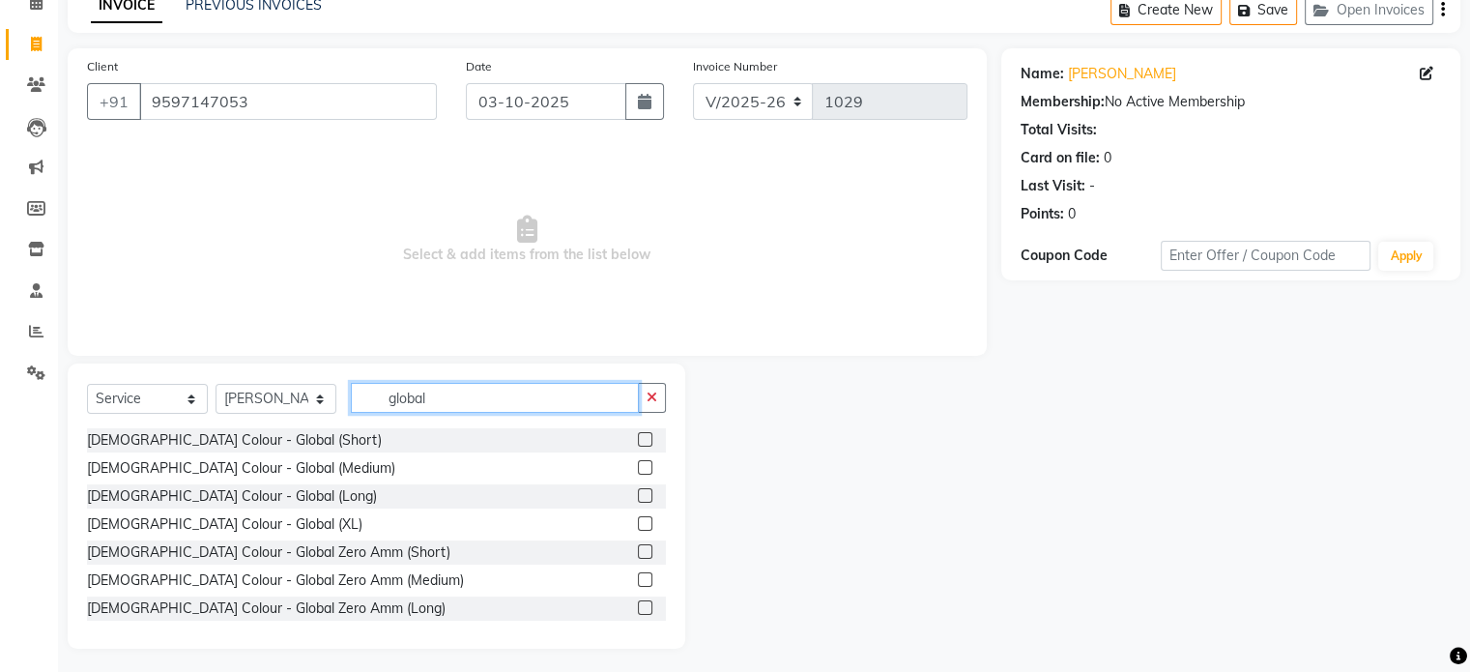
type input "global"
click at [638, 583] on label at bounding box center [645, 579] width 15 height 15
click at [638, 583] on input "checkbox" at bounding box center [644, 580] width 13 height 13
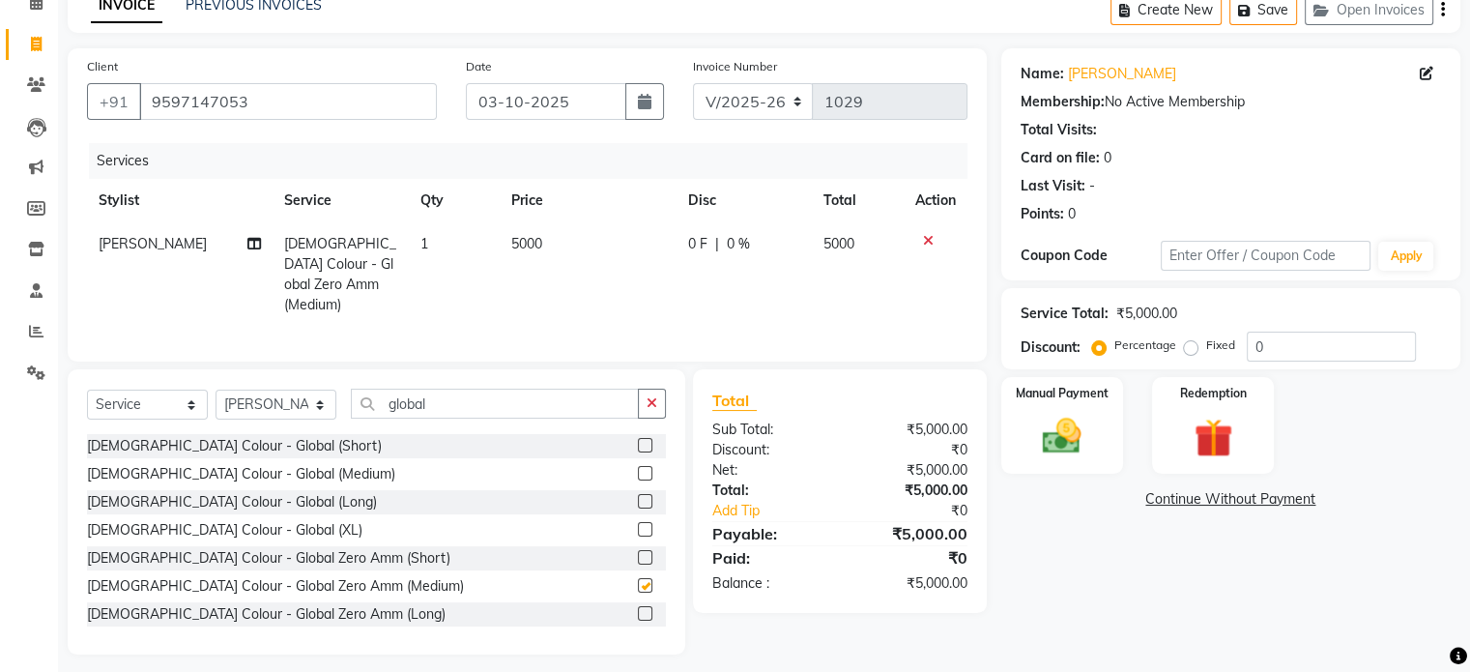
checkbox input "false"
click at [270, 400] on select "Select Stylist [PERSON_NAME] [PERSON_NAME] [PERSON_NAME] [PERSON_NAME]" at bounding box center [276, 405] width 121 height 30
select select "69589"
click at [216, 390] on select "Select Stylist [PERSON_NAME] [PERSON_NAME] [PERSON_NAME] [PERSON_NAME]" at bounding box center [276, 405] width 121 height 30
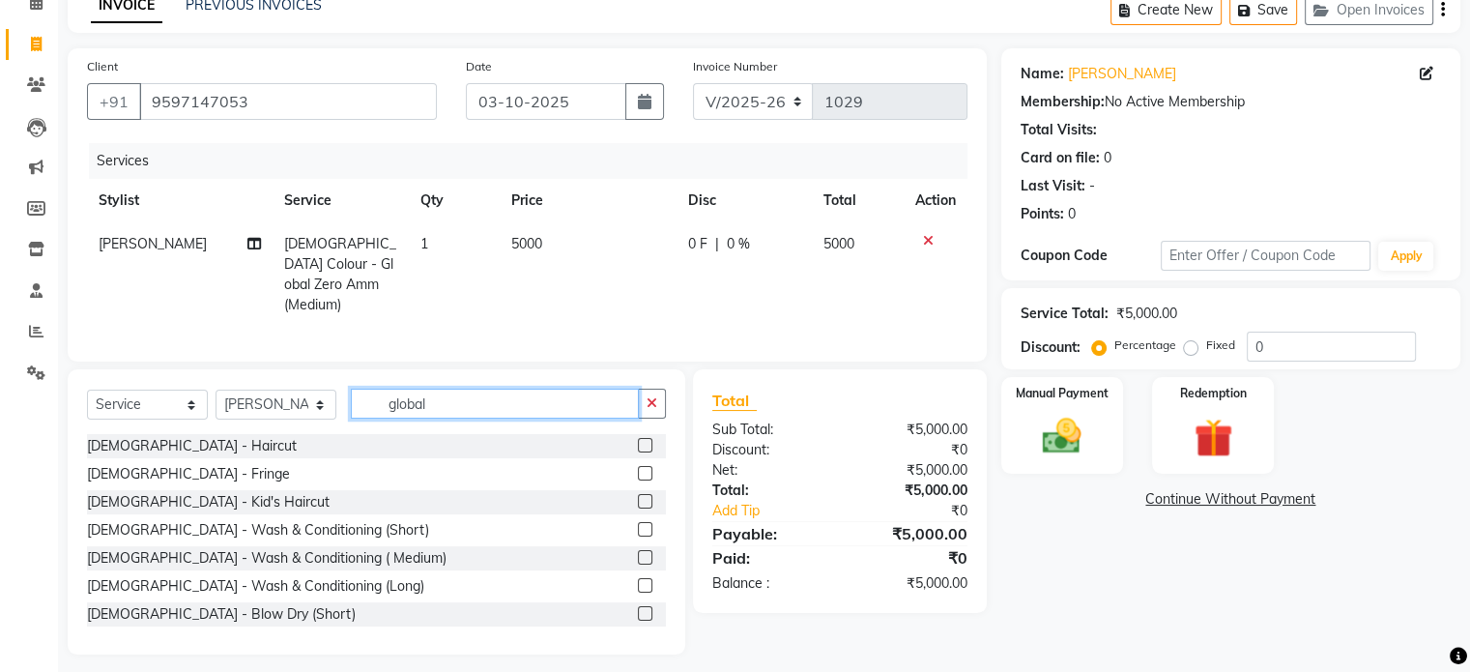
drag, startPoint x: 466, startPoint y: 401, endPoint x: 347, endPoint y: 393, distance: 119.2
click at [347, 393] on div "Select Service Product Membership Package Voucher Prepaid Gift Card Select Styl…" at bounding box center [376, 411] width 579 height 45
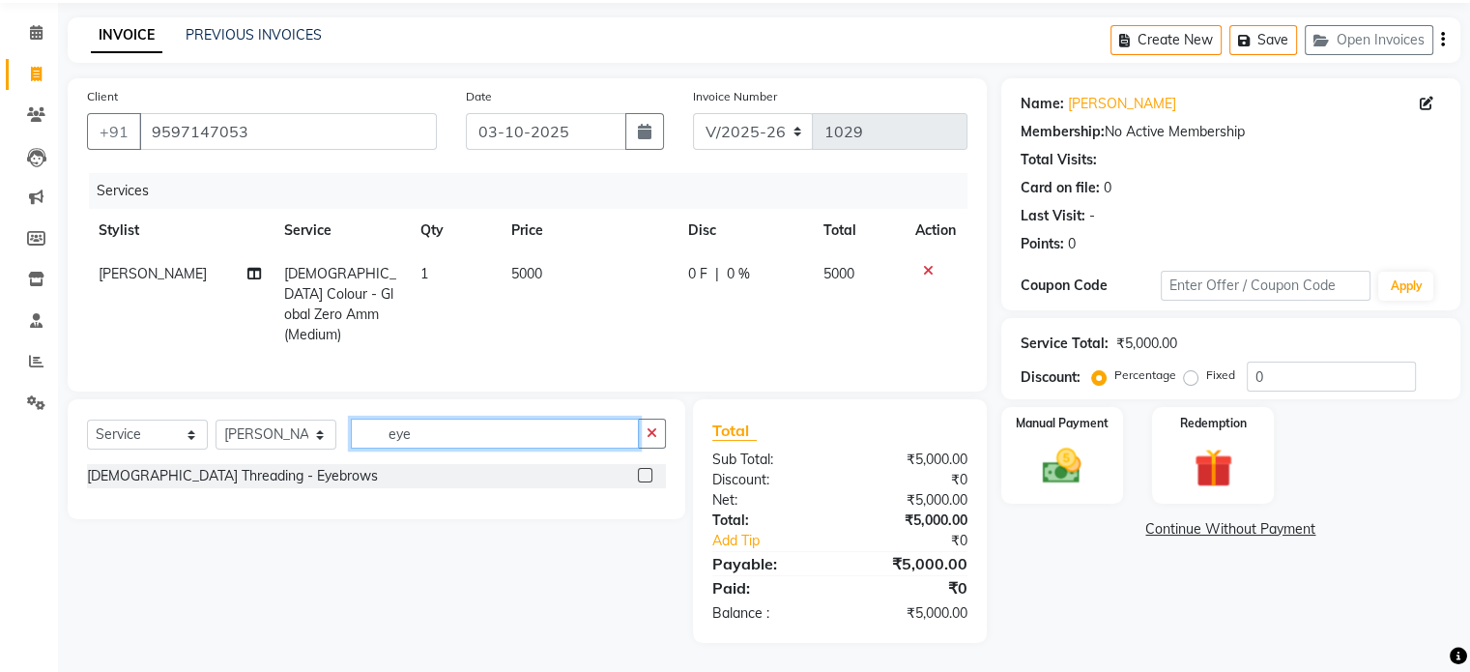
scroll to position [61, 0]
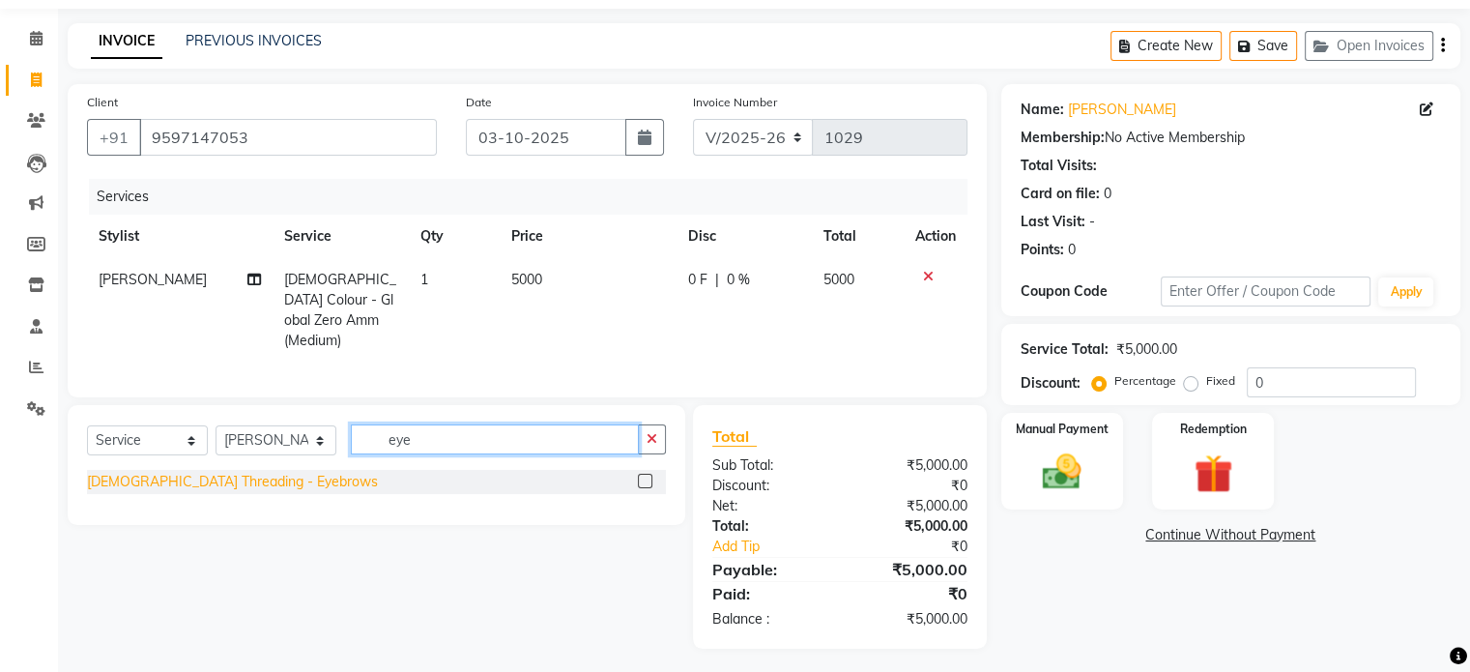
type input "eye"
click at [258, 479] on div "[DEMOGRAPHIC_DATA] Threading - Eyebrows" at bounding box center [232, 482] width 291 height 20
checkbox input "false"
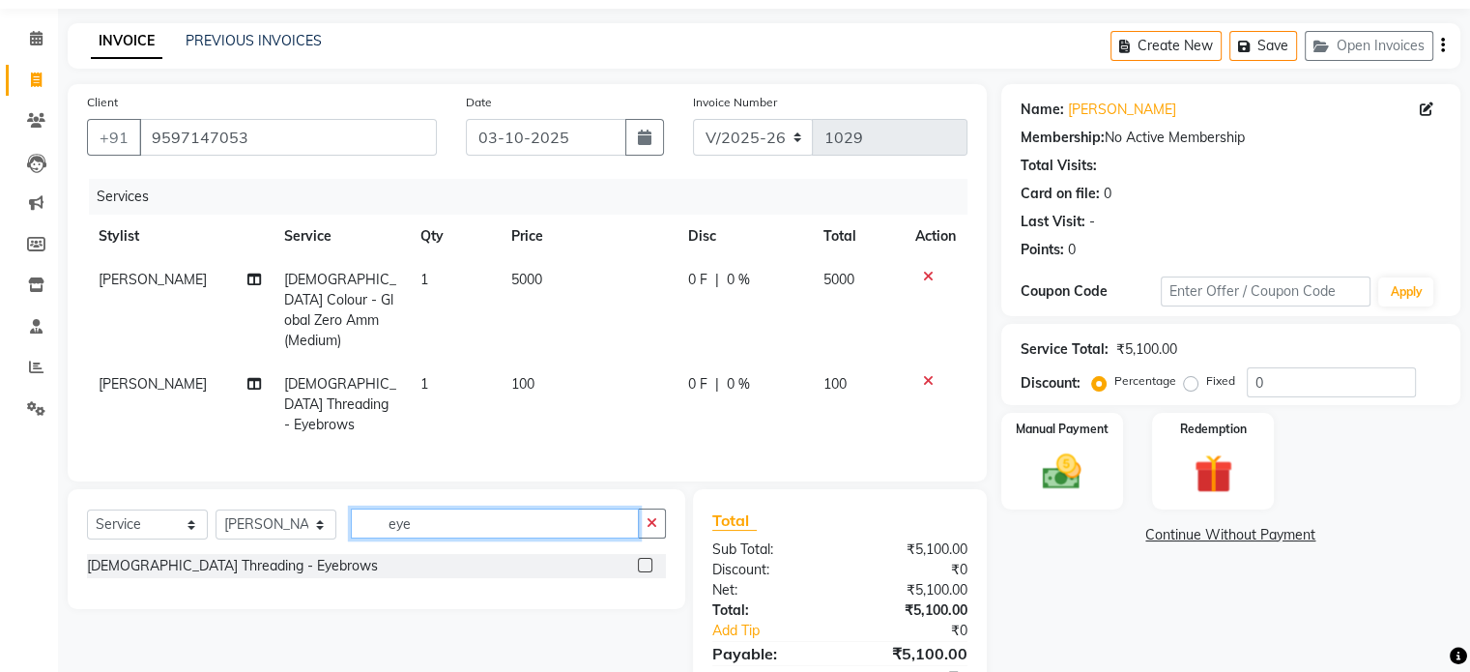
drag, startPoint x: 435, startPoint y: 494, endPoint x: 353, endPoint y: 500, distance: 82.4
click at [353, 508] on input "eye" at bounding box center [495, 523] width 288 height 30
type input "upp"
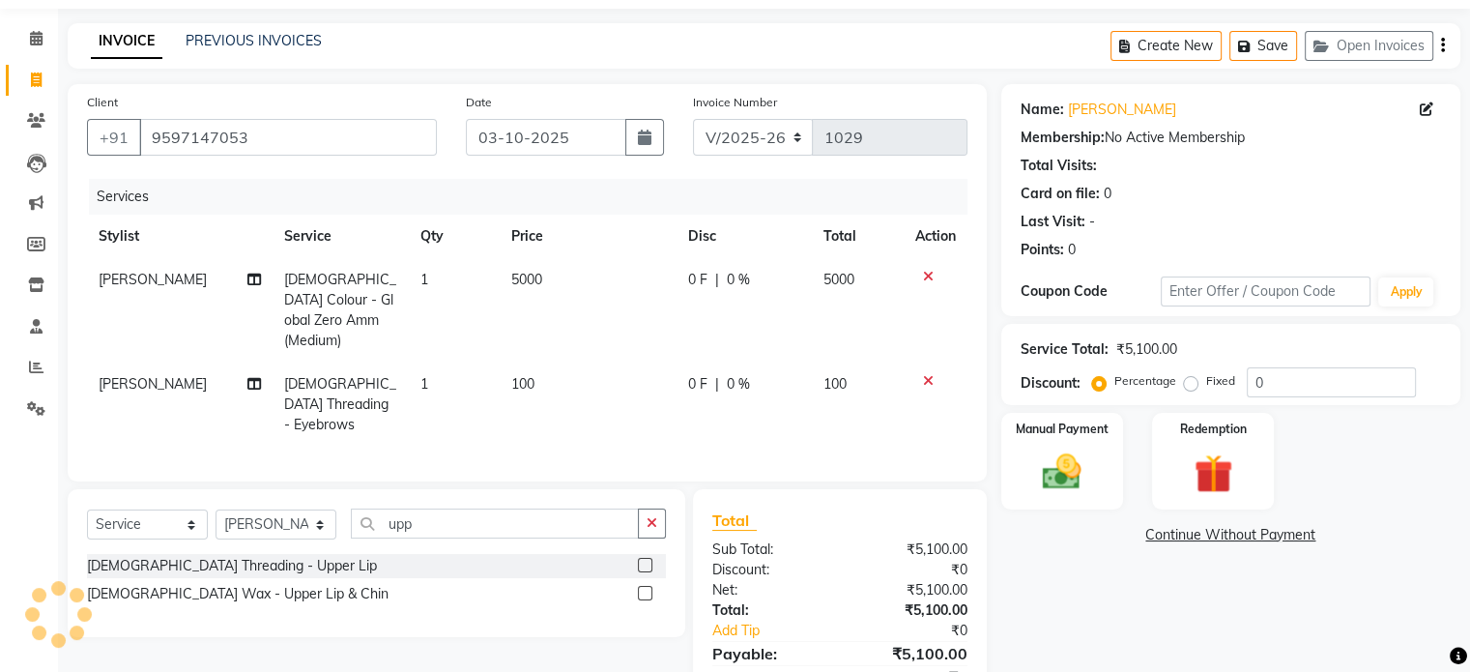
click at [646, 558] on label at bounding box center [645, 565] width 15 height 15
click at [646, 560] on input "checkbox" at bounding box center [644, 566] width 13 height 13
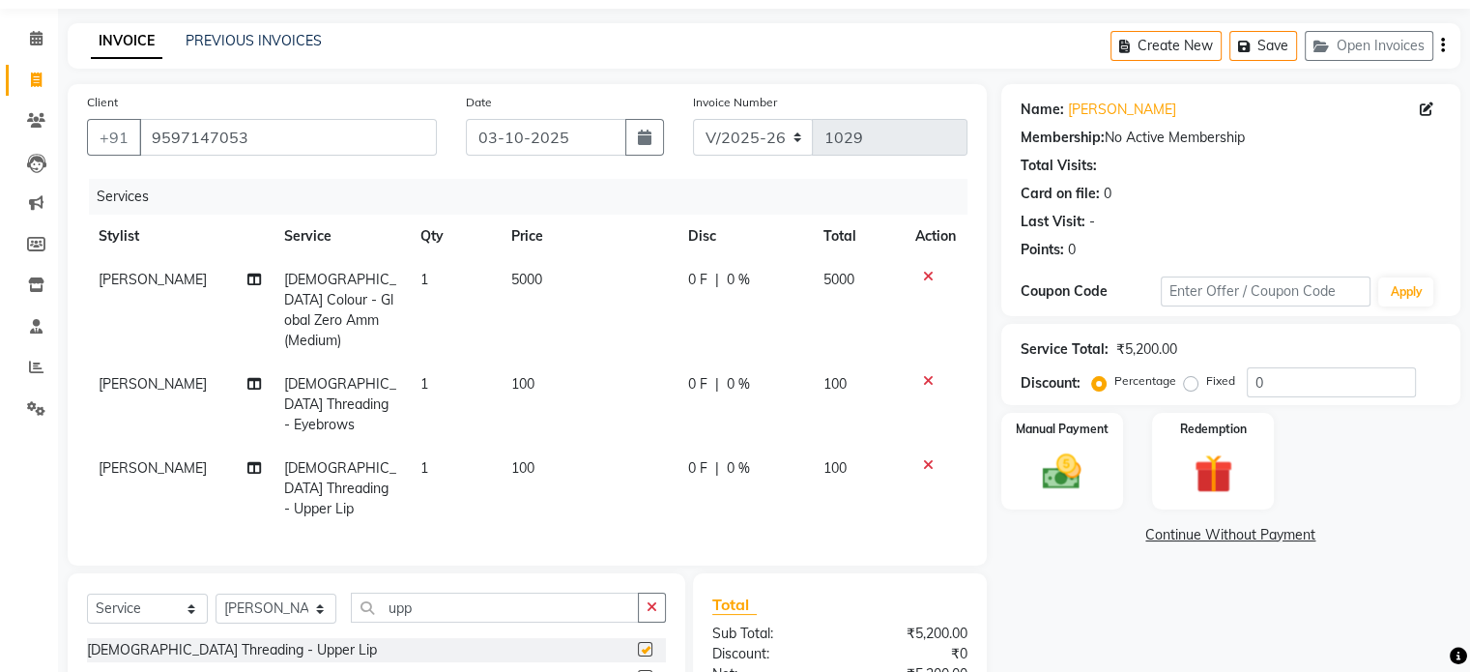
checkbox input "false"
click at [257, 594] on select "Select Stylist [PERSON_NAME] [PERSON_NAME] [PERSON_NAME] [PERSON_NAME]" at bounding box center [276, 609] width 121 height 30
select select "53175"
click at [216, 594] on select "Select Stylist [PERSON_NAME] [PERSON_NAME] [PERSON_NAME] [PERSON_NAME]" at bounding box center [276, 609] width 121 height 30
drag, startPoint x: 339, startPoint y: 554, endPoint x: 271, endPoint y: 541, distance: 69.8
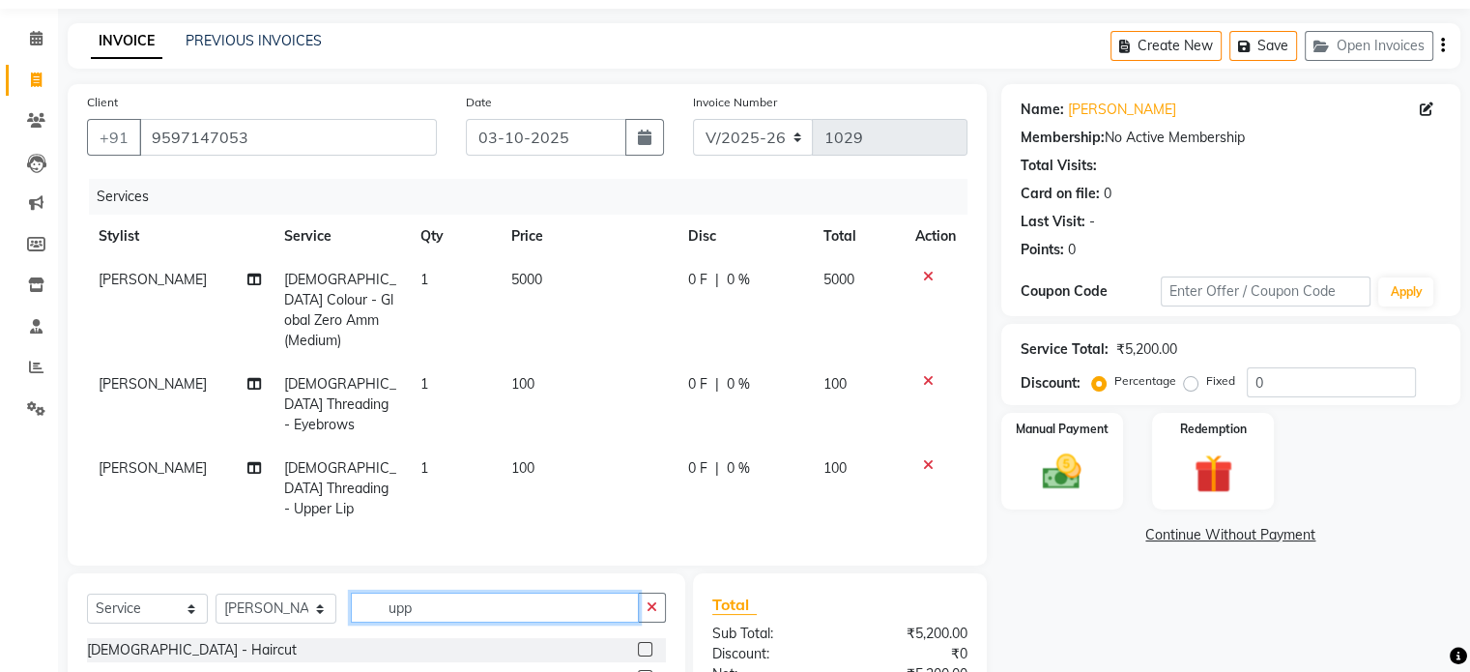
click at [300, 593] on div "Select Service Product Membership Package Voucher Prepaid Gift Card Select Styl…" at bounding box center [376, 615] width 579 height 45
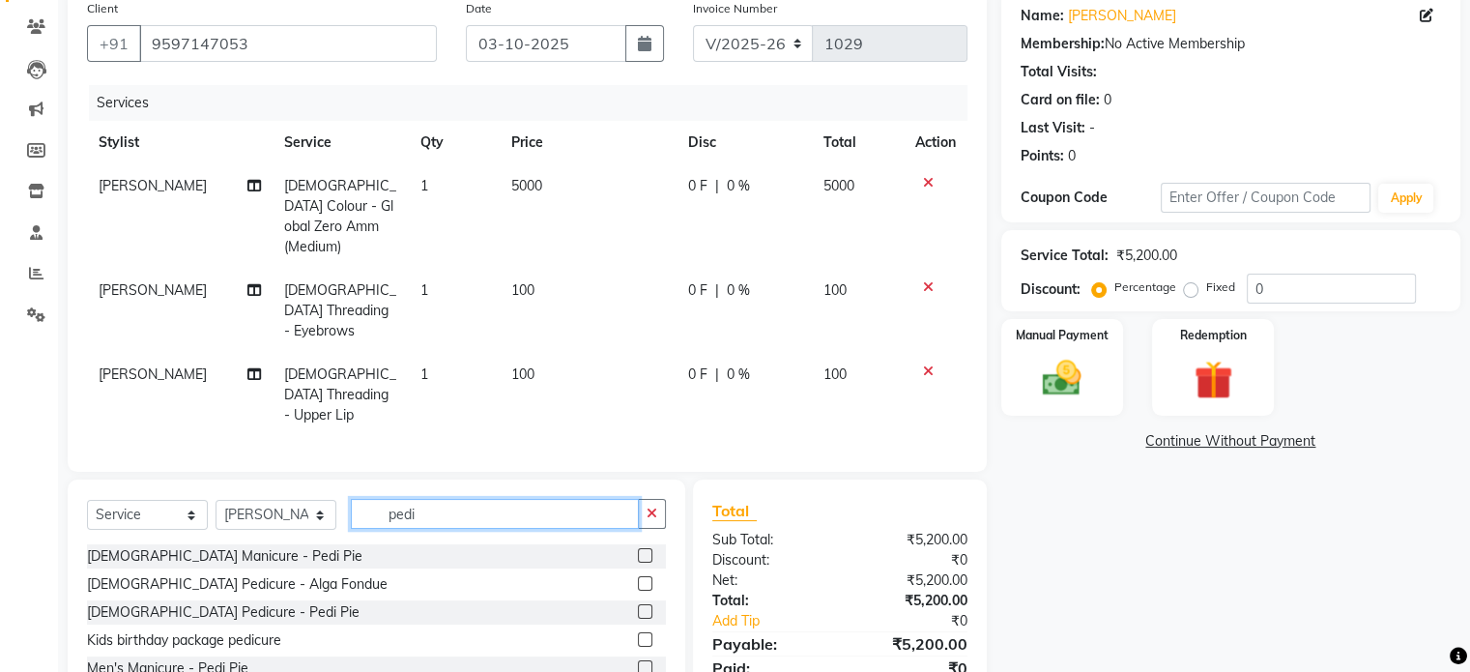
scroll to position [158, 0]
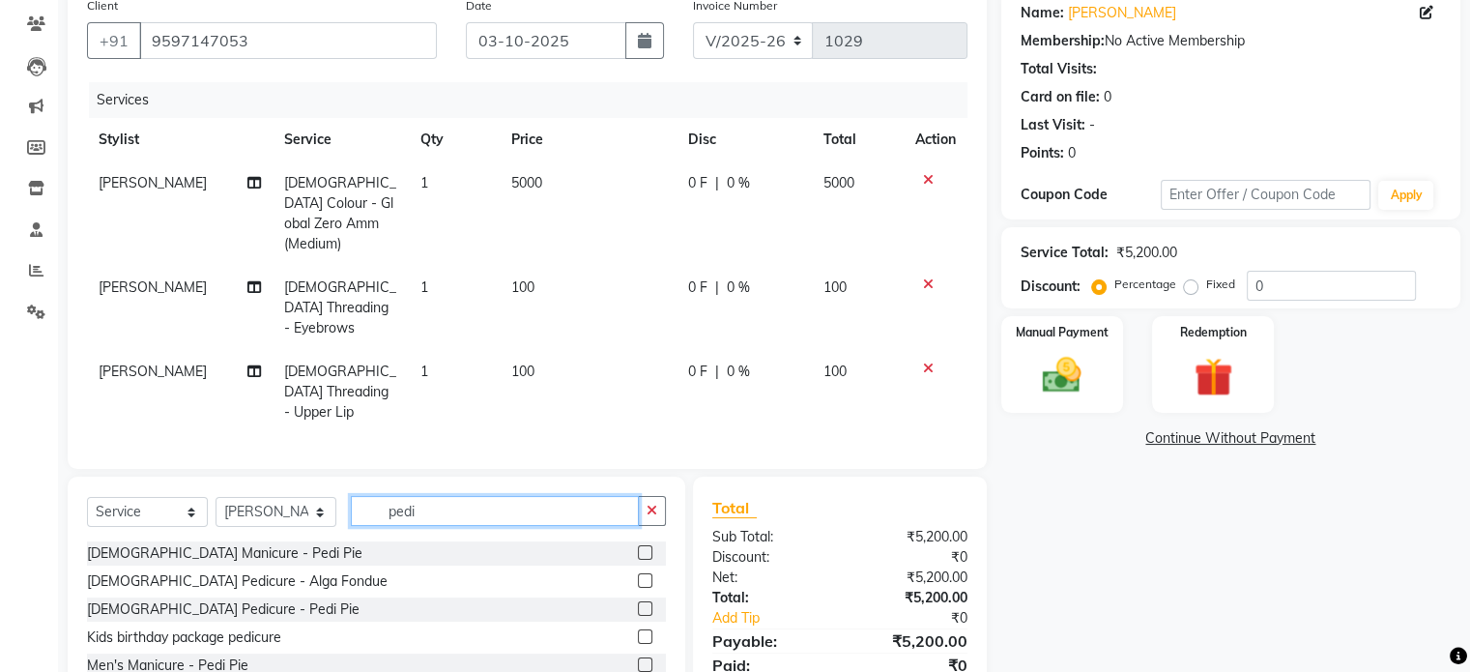
type input "pedi"
click at [638, 601] on label at bounding box center [645, 608] width 15 height 15
click at [638, 603] on input "checkbox" at bounding box center [644, 609] width 13 height 13
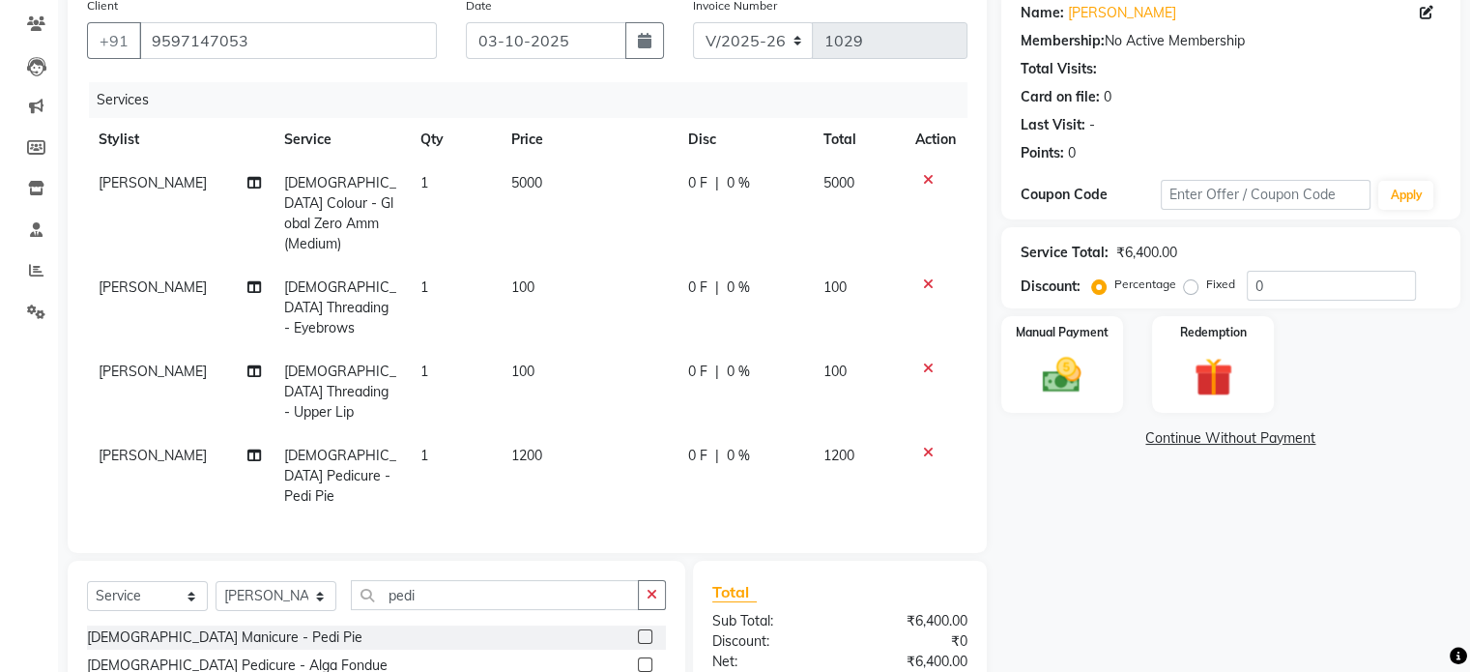
checkbox input "false"
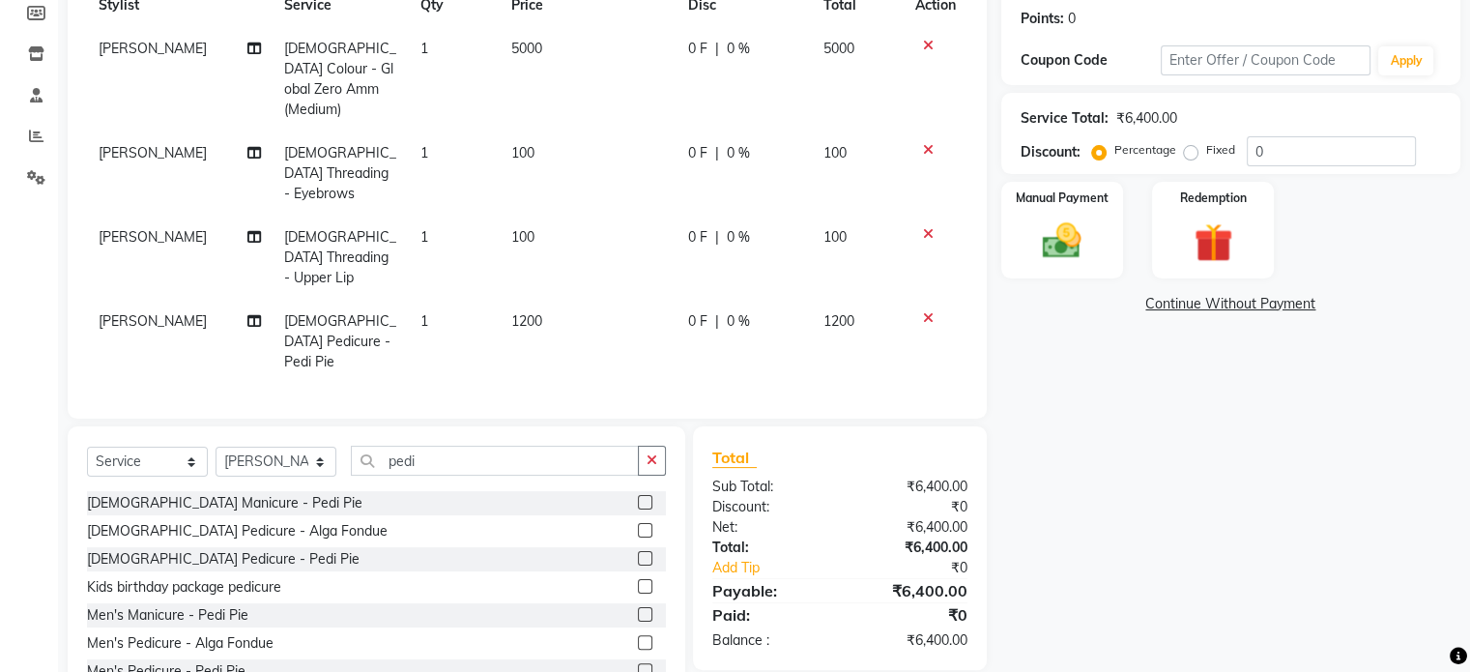
scroll to position [294, 0]
drag, startPoint x: 1293, startPoint y: 145, endPoint x: 1250, endPoint y: 151, distance: 43.9
click at [1250, 151] on input "0" at bounding box center [1331, 149] width 169 height 30
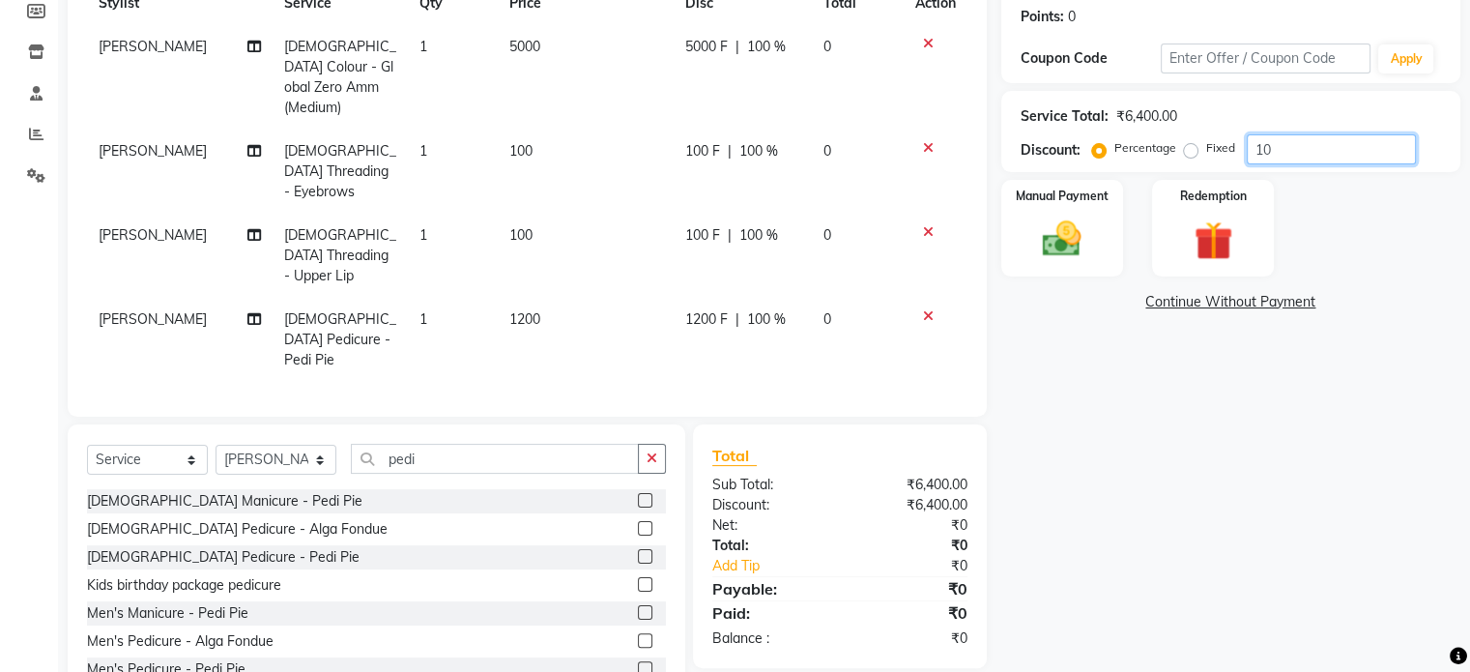
type input "1"
type input "10"
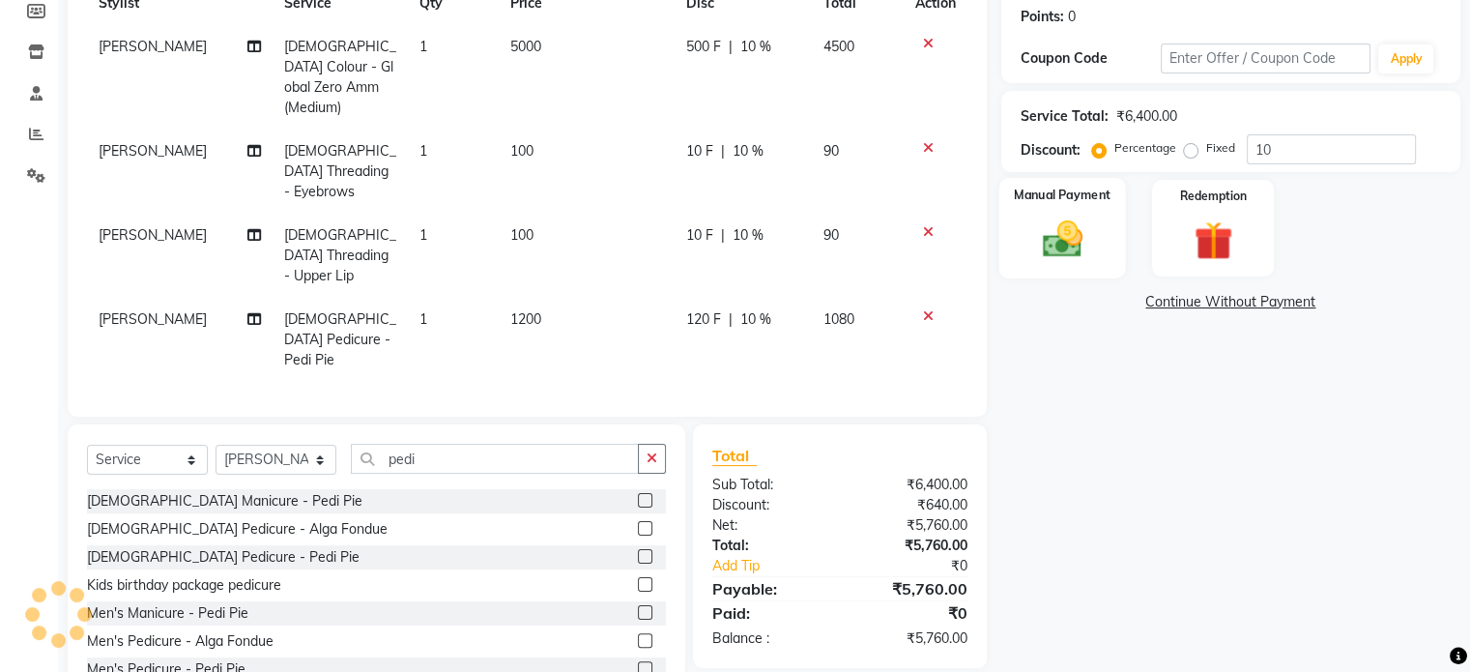
click at [1052, 244] on img at bounding box center [1062, 240] width 65 height 46
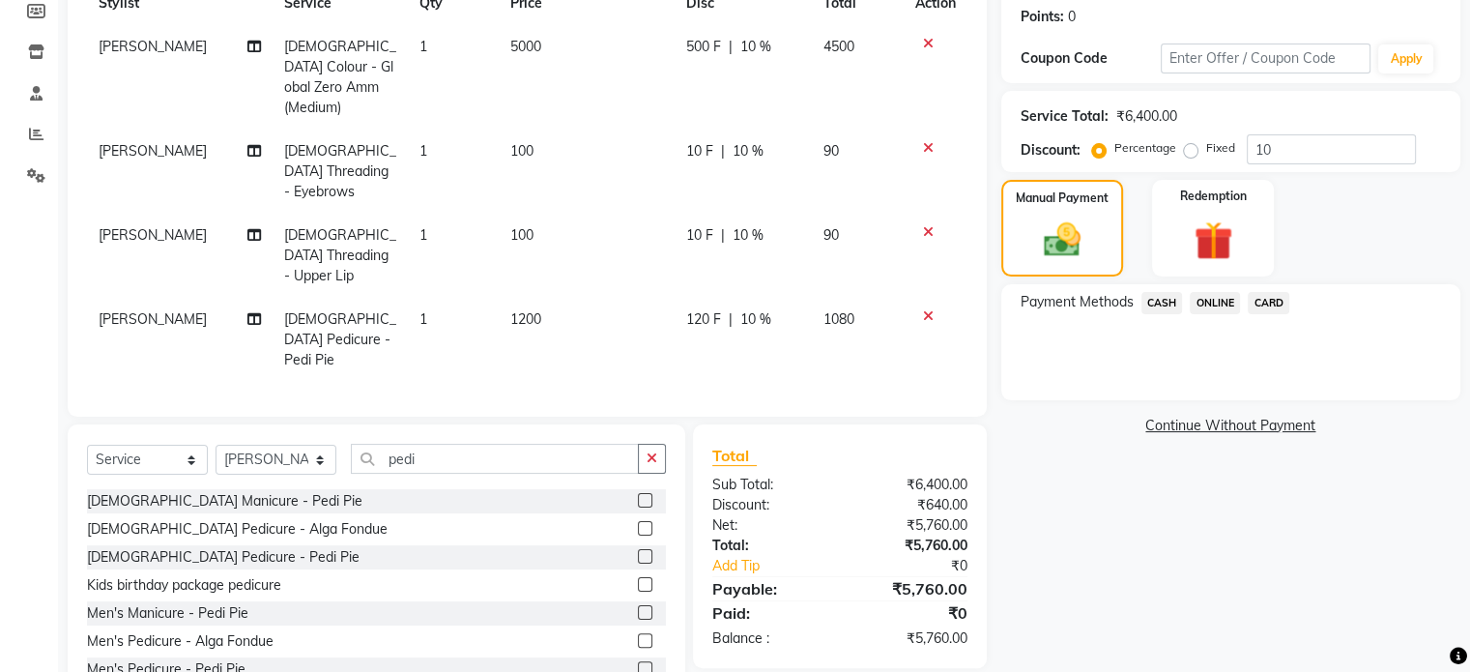
click at [1284, 301] on span "CARD" at bounding box center [1269, 303] width 42 height 22
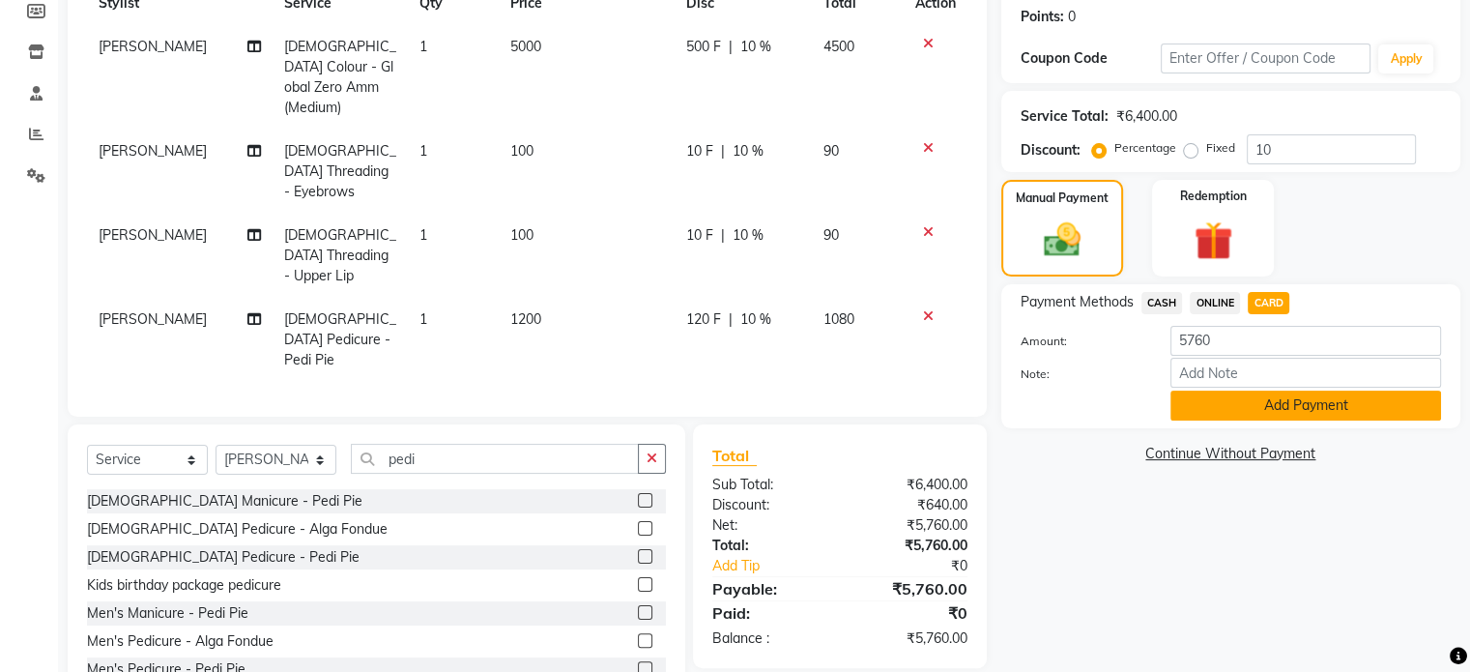
click at [1265, 399] on button "Add Payment" at bounding box center [1306, 406] width 271 height 30
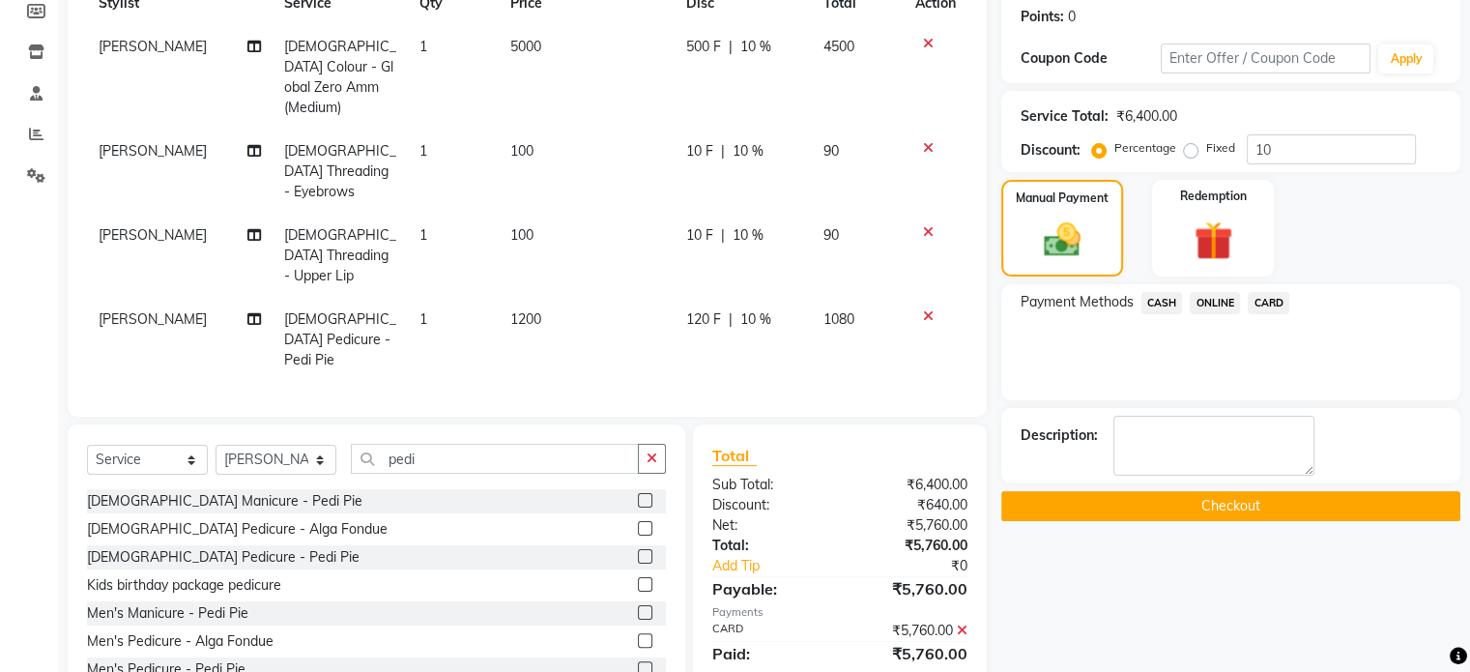
click at [1166, 498] on button "Checkout" at bounding box center [1230, 506] width 459 height 30
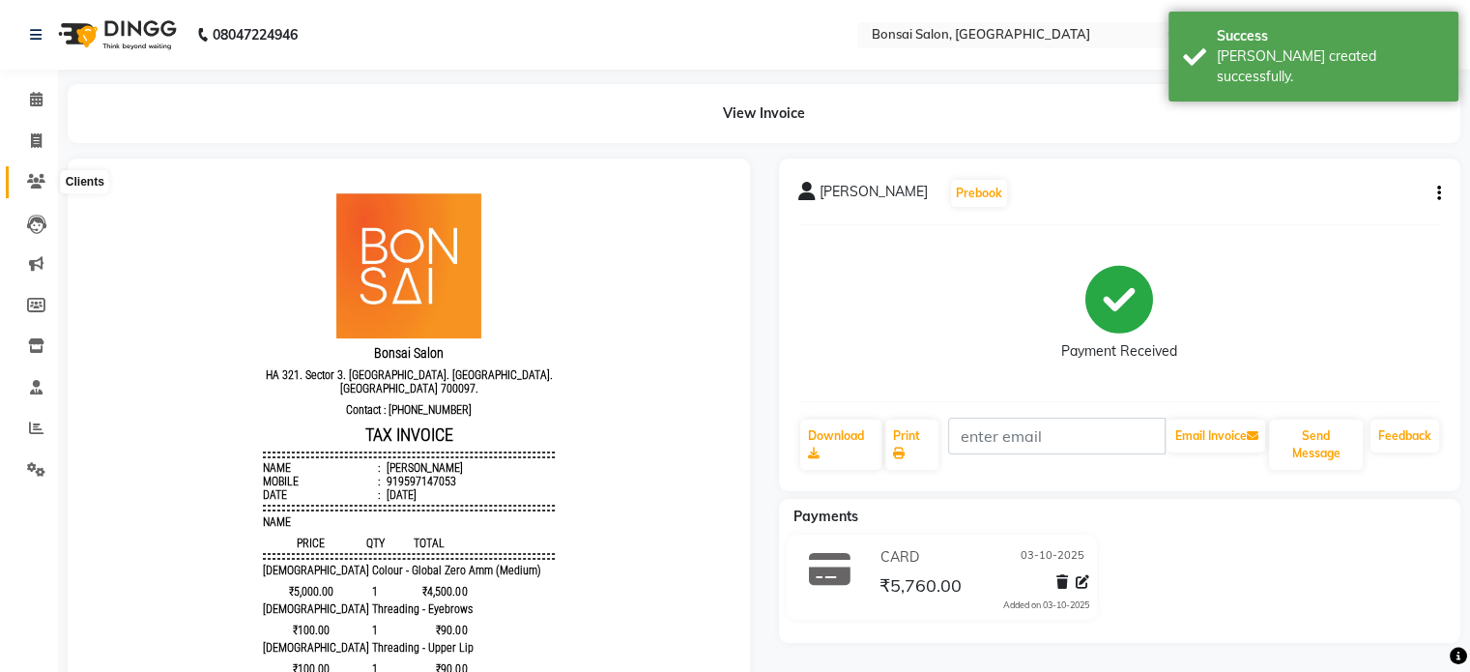
click at [35, 185] on icon at bounding box center [36, 181] width 18 height 15
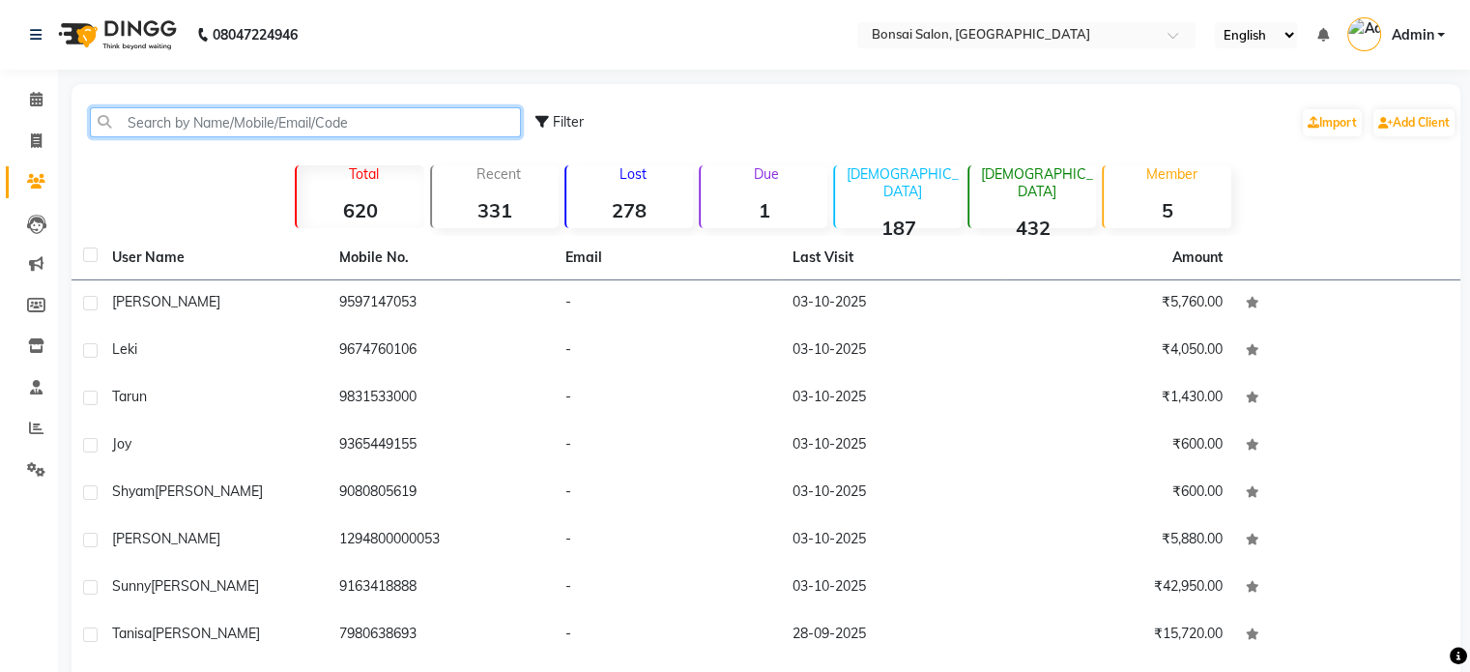
click at [230, 119] on input "text" at bounding box center [305, 122] width 431 height 30
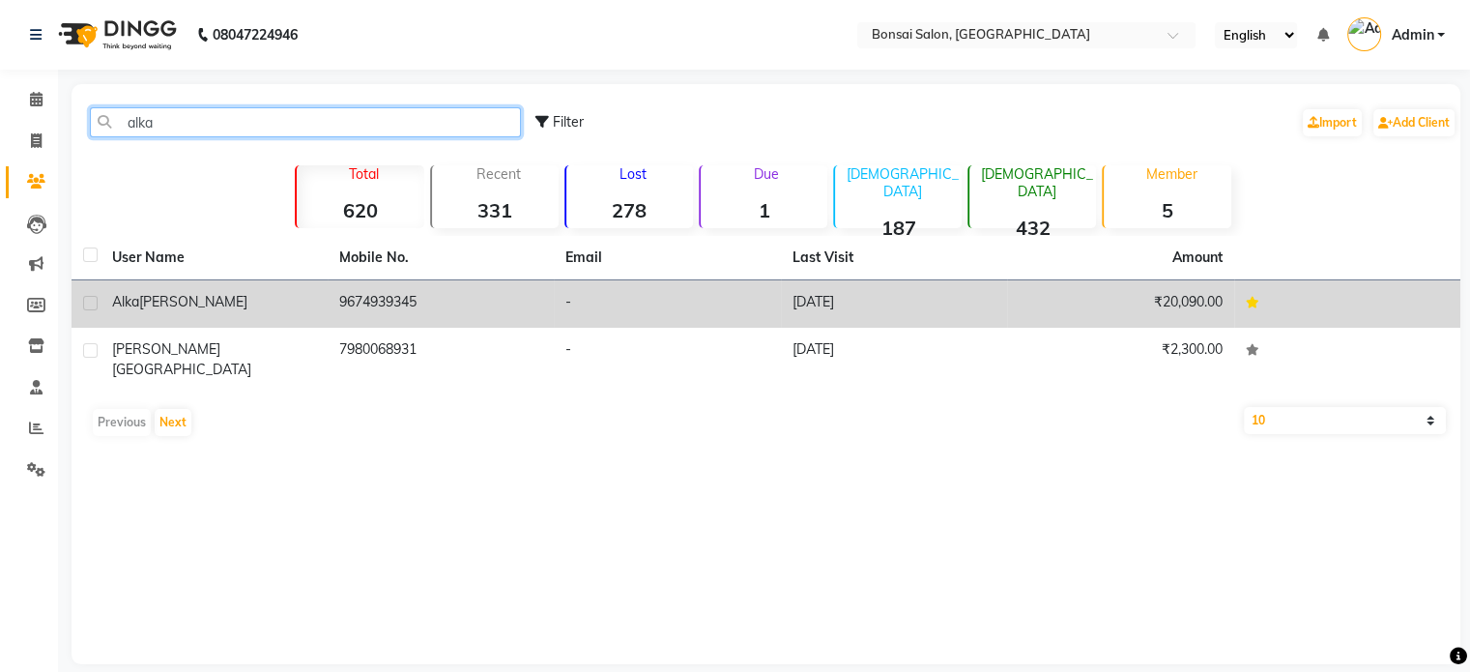
type input "alka"
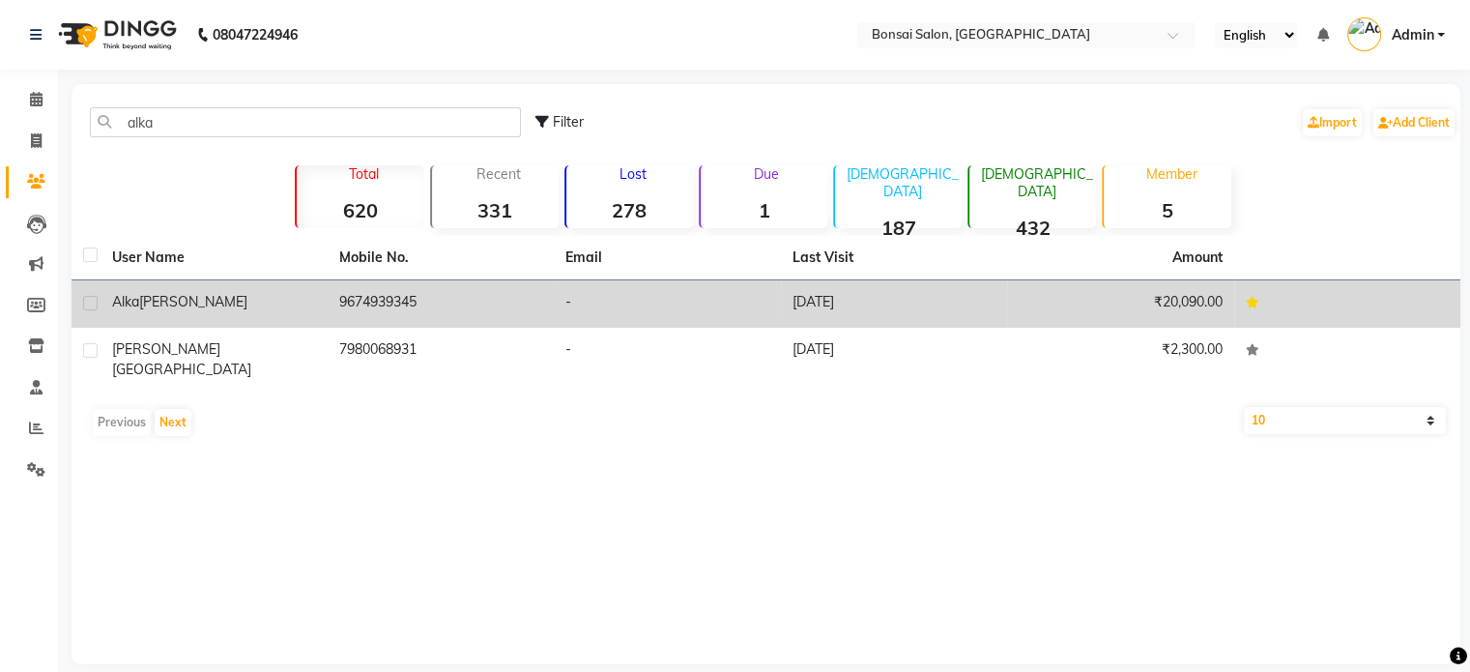
click at [249, 300] on div "[PERSON_NAME]" at bounding box center [214, 302] width 204 height 20
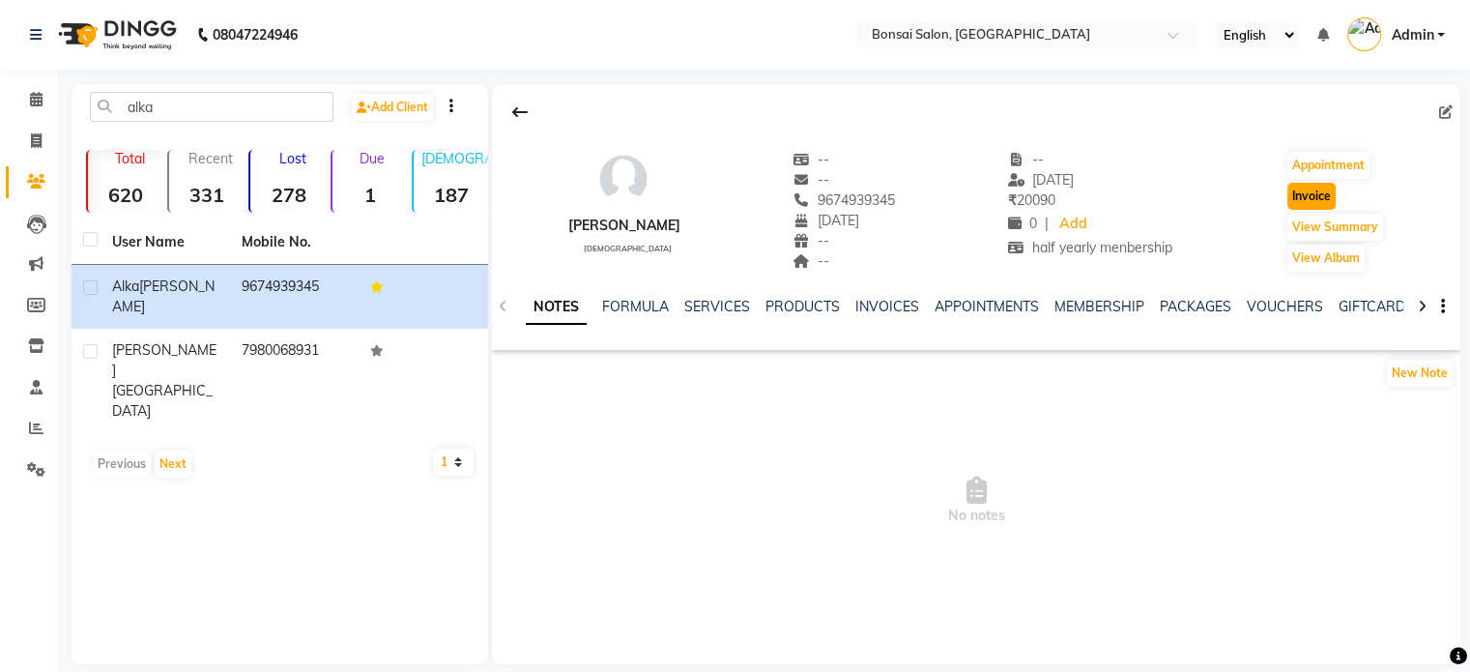
click at [1309, 196] on button "Invoice" at bounding box center [1312, 196] width 48 height 27
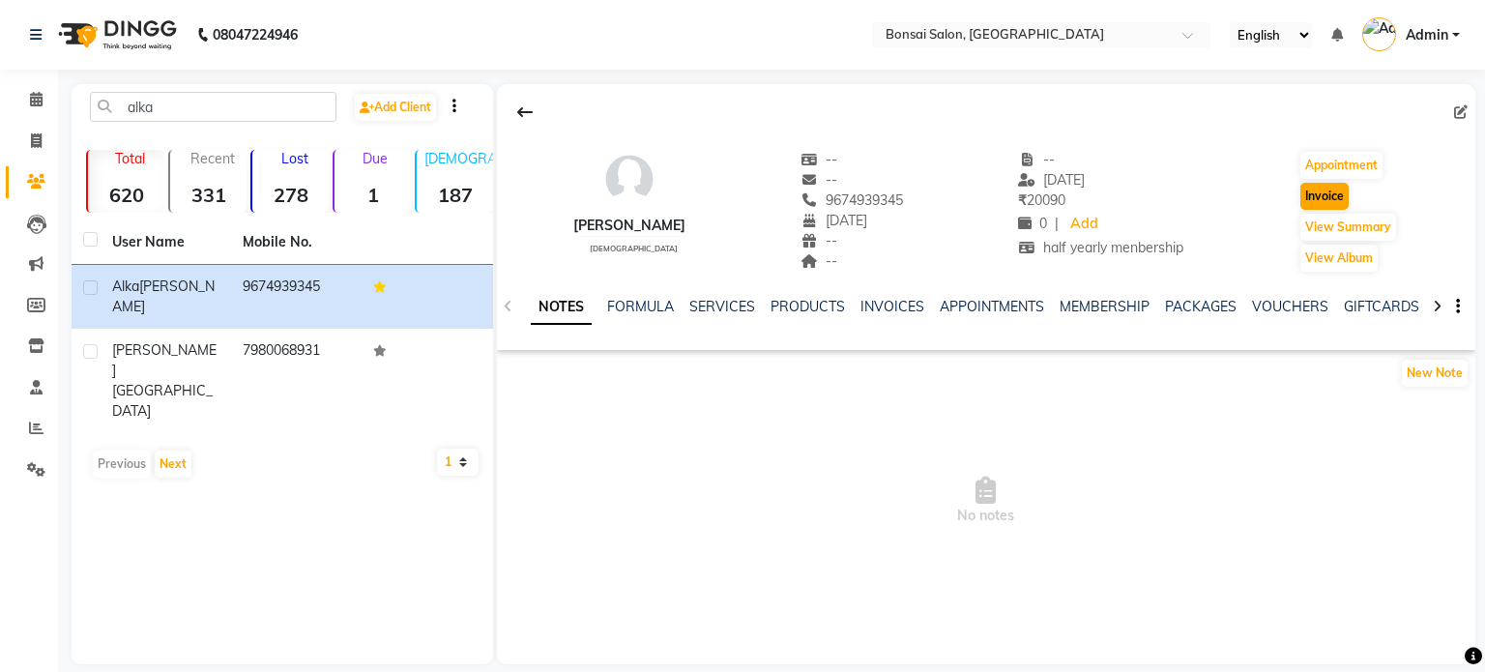
select select "6719"
select select "service"
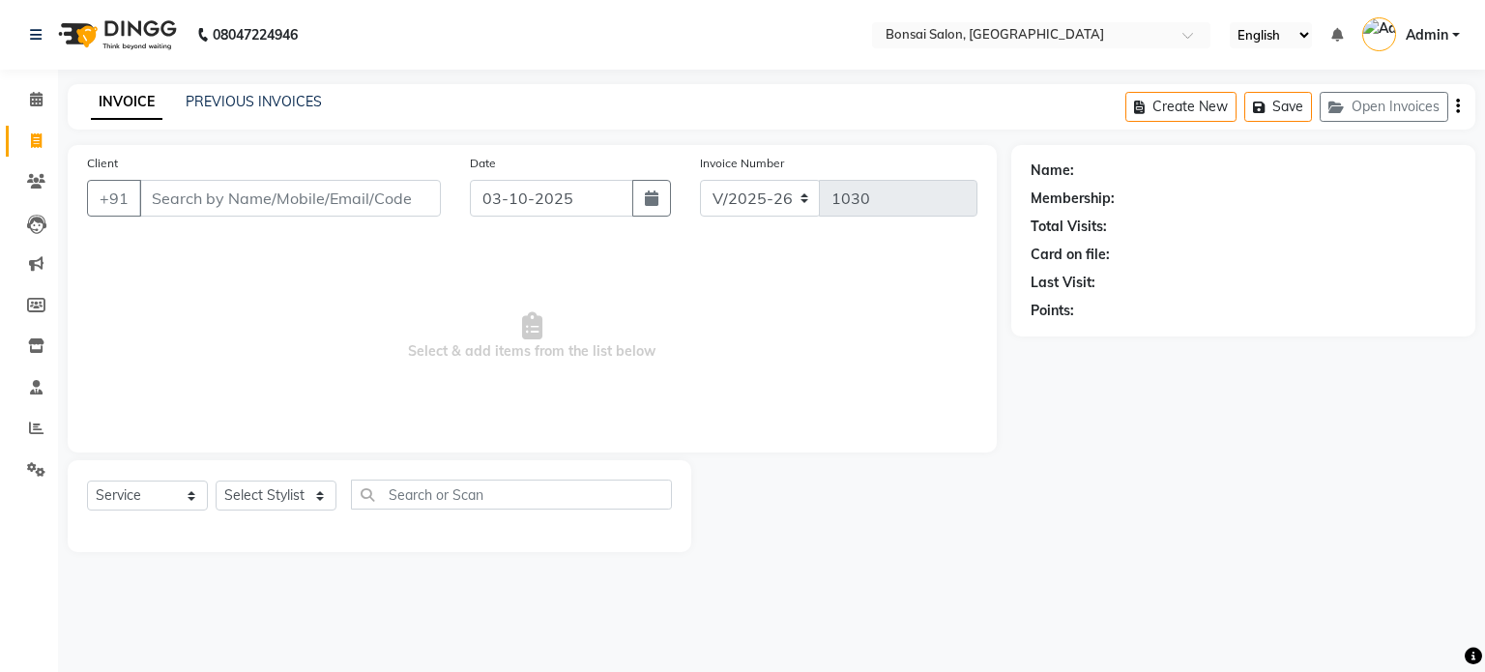
type input "9674939345"
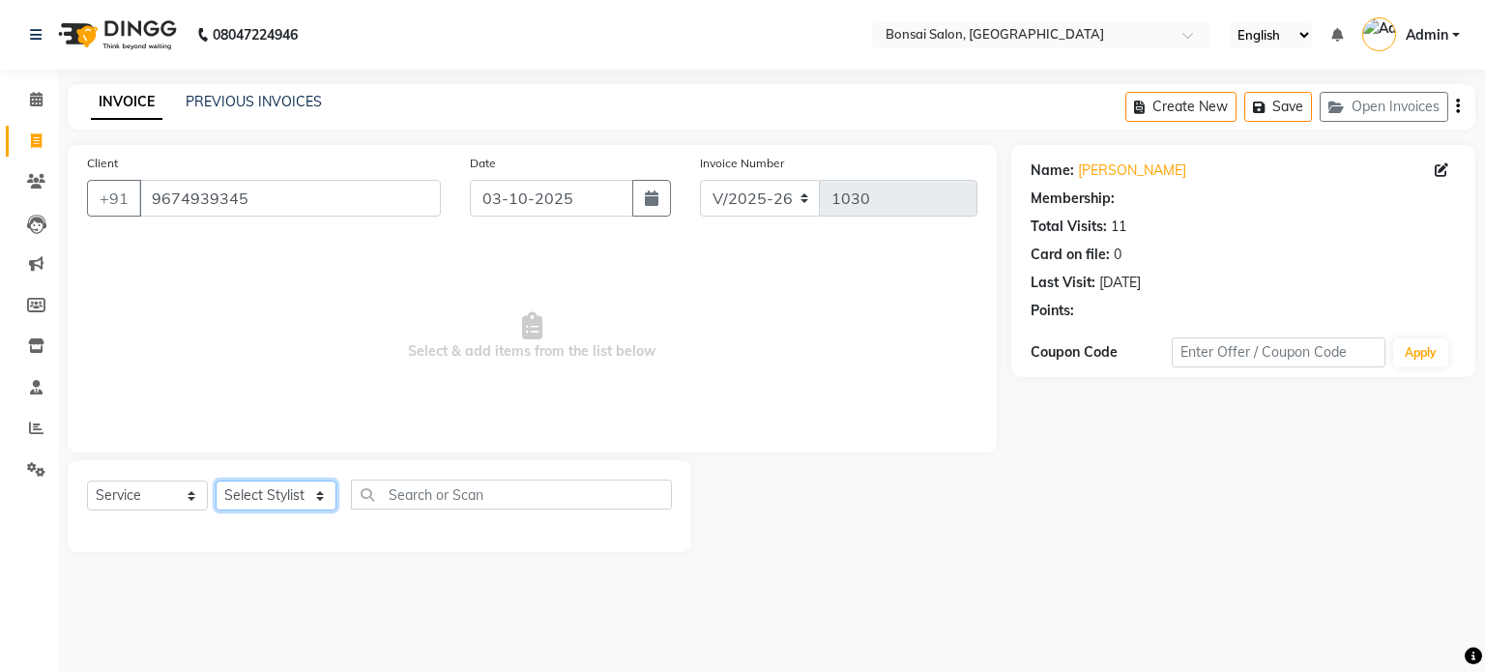
click at [294, 492] on select "Select Stylist [PERSON_NAME] [PERSON_NAME] [PERSON_NAME] [PERSON_NAME]" at bounding box center [276, 495] width 121 height 30
select select "1: Object"
select select "87757"
click at [216, 481] on select "Select Stylist [PERSON_NAME] [PERSON_NAME] [PERSON_NAME] [PERSON_NAME]" at bounding box center [276, 495] width 121 height 30
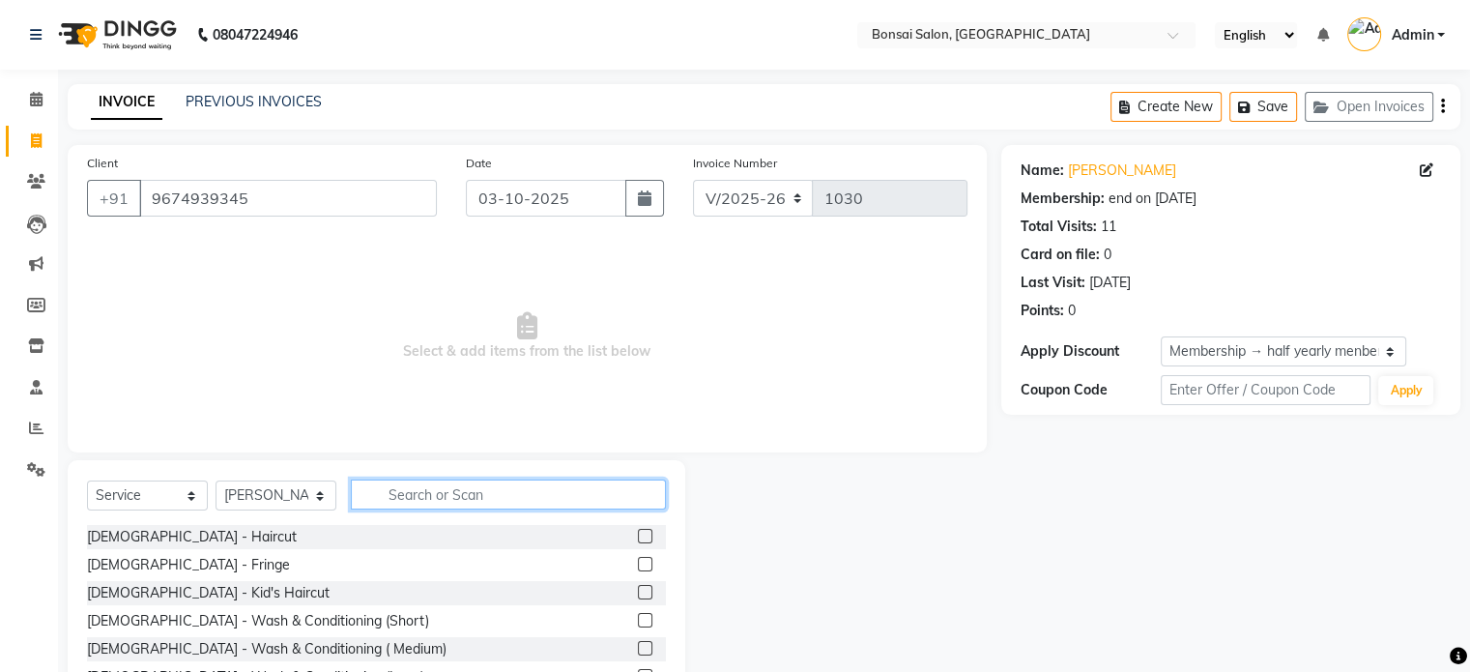
click at [508, 496] on input "text" at bounding box center [508, 494] width 315 height 30
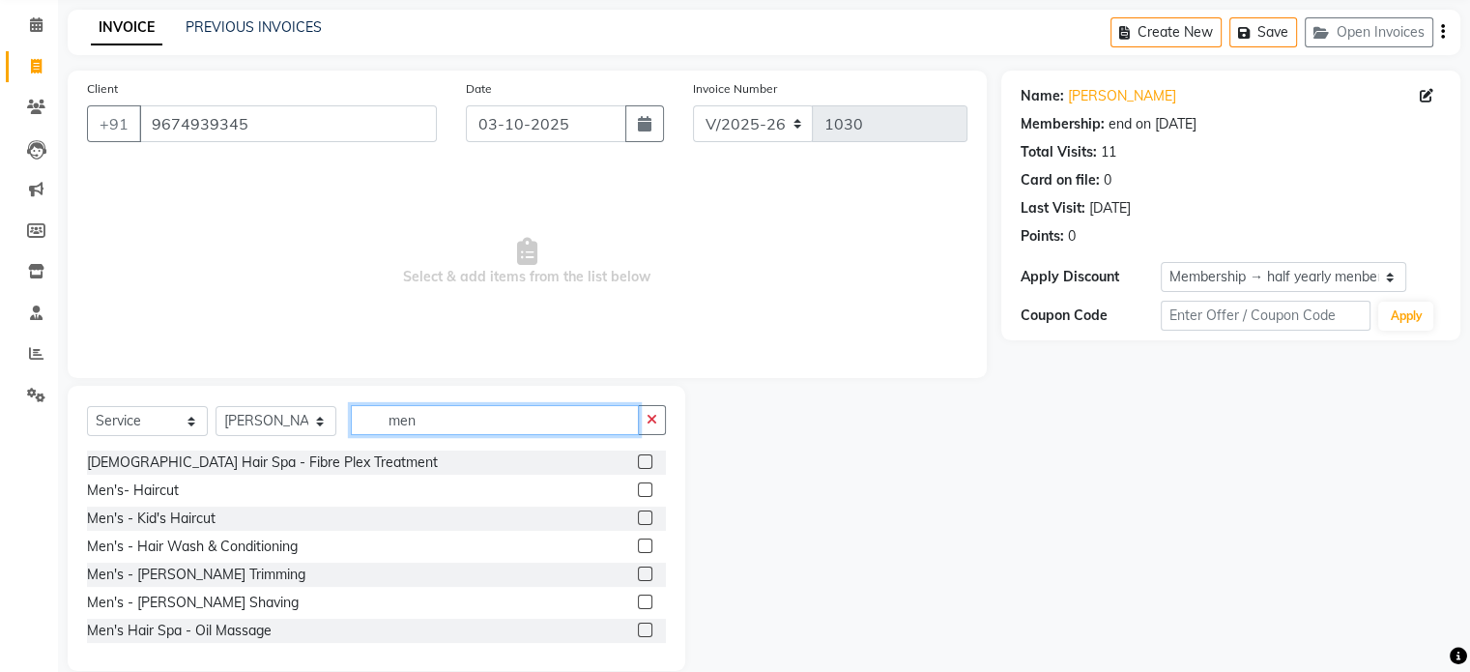
scroll to position [97, 0]
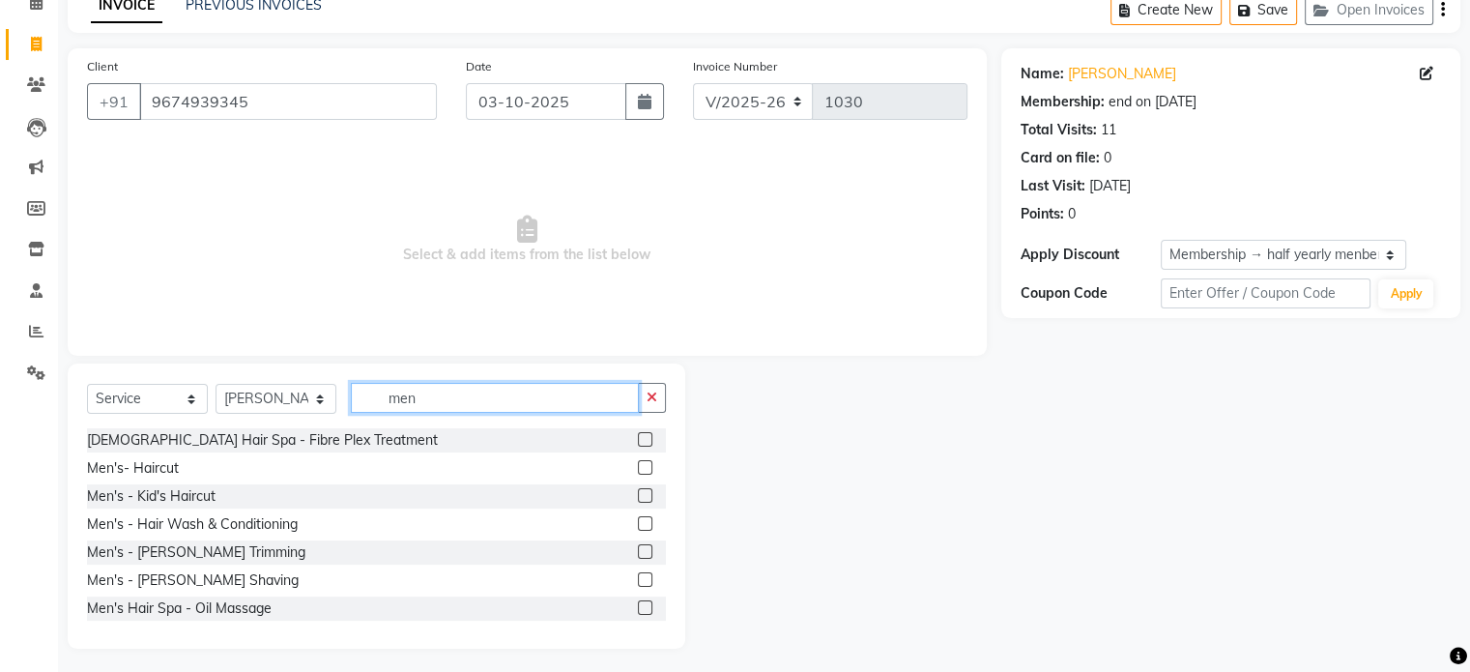
type input "men"
click at [638, 466] on label at bounding box center [645, 467] width 15 height 15
click at [638, 466] on input "checkbox" at bounding box center [644, 468] width 13 height 13
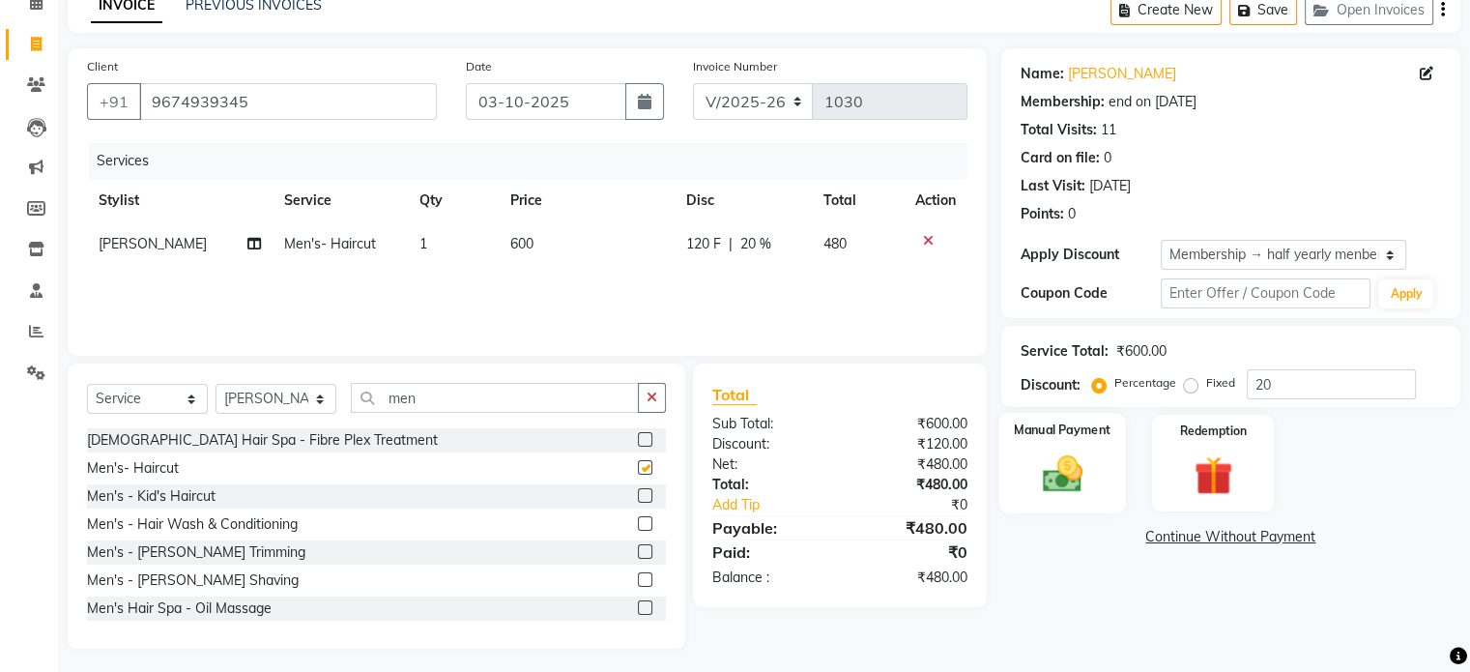
checkbox input "false"
click at [1049, 457] on img at bounding box center [1062, 474] width 65 height 46
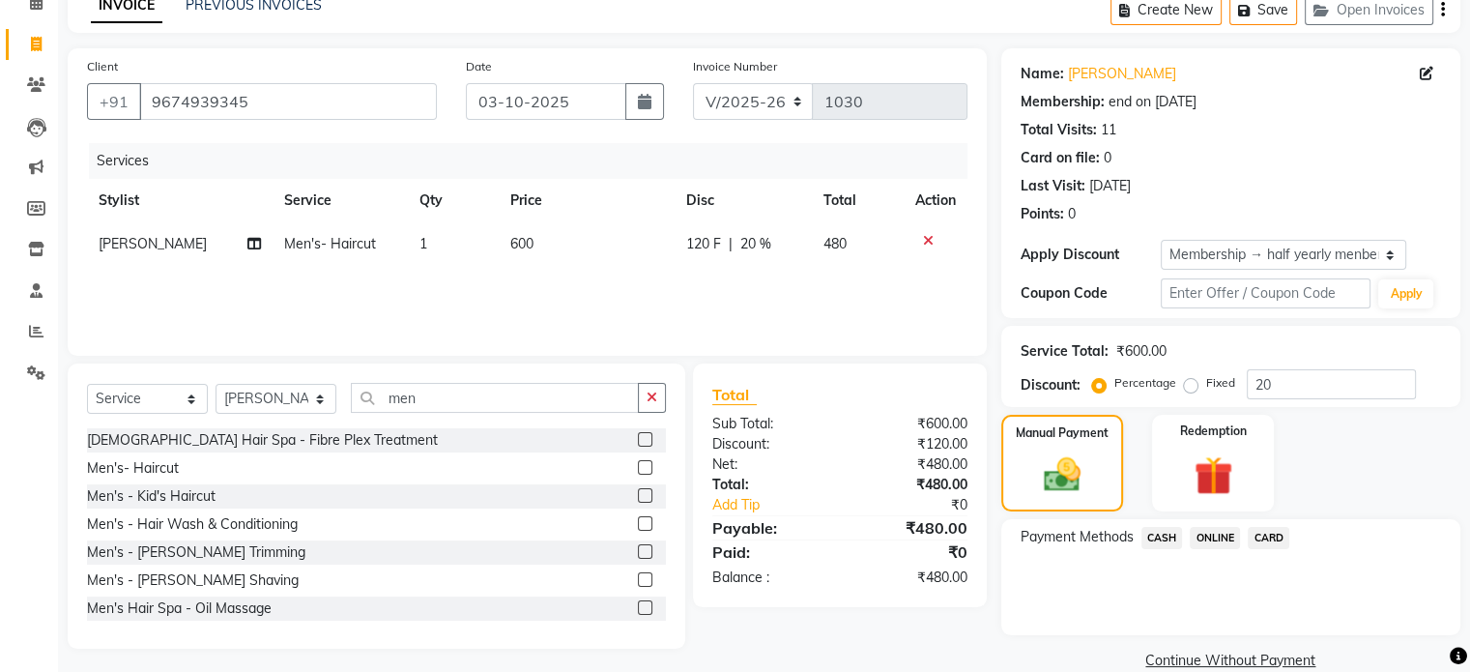
click at [1279, 542] on span "CARD" at bounding box center [1269, 538] width 42 height 22
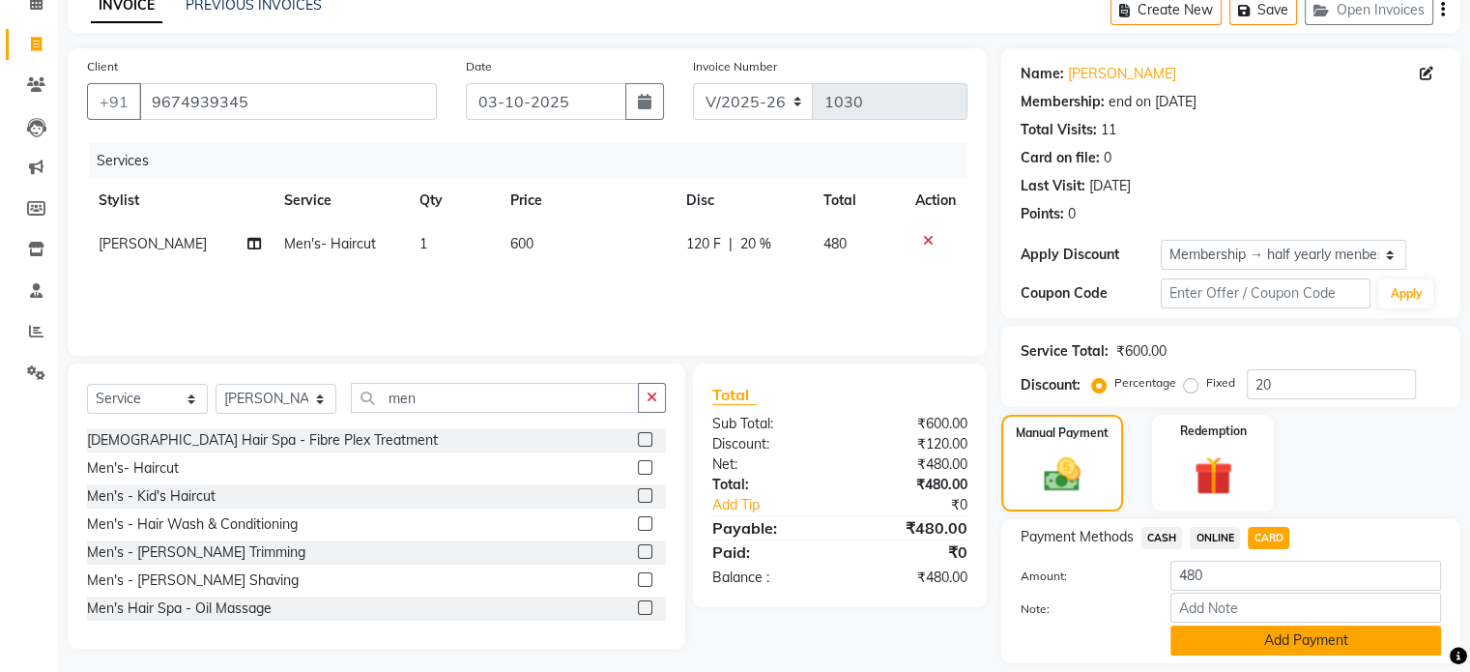
click at [1335, 637] on button "Add Payment" at bounding box center [1306, 640] width 271 height 30
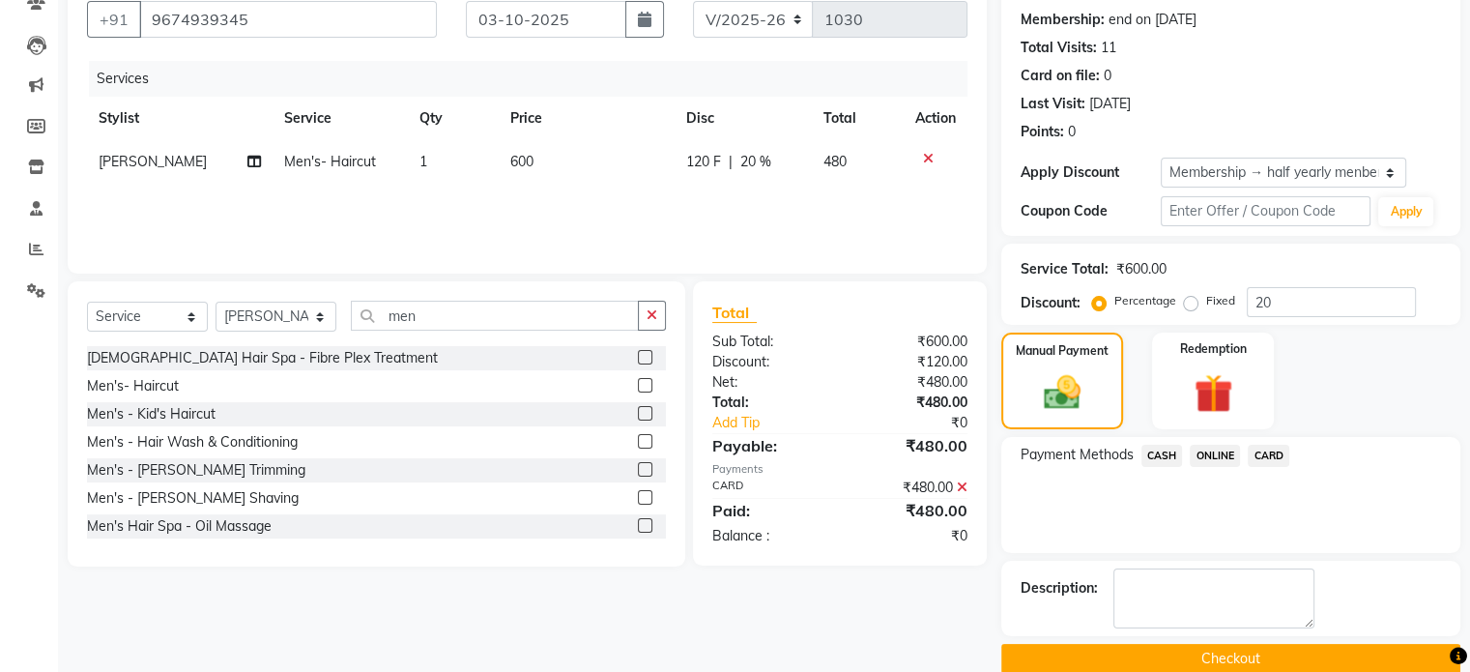
scroll to position [208, 0]
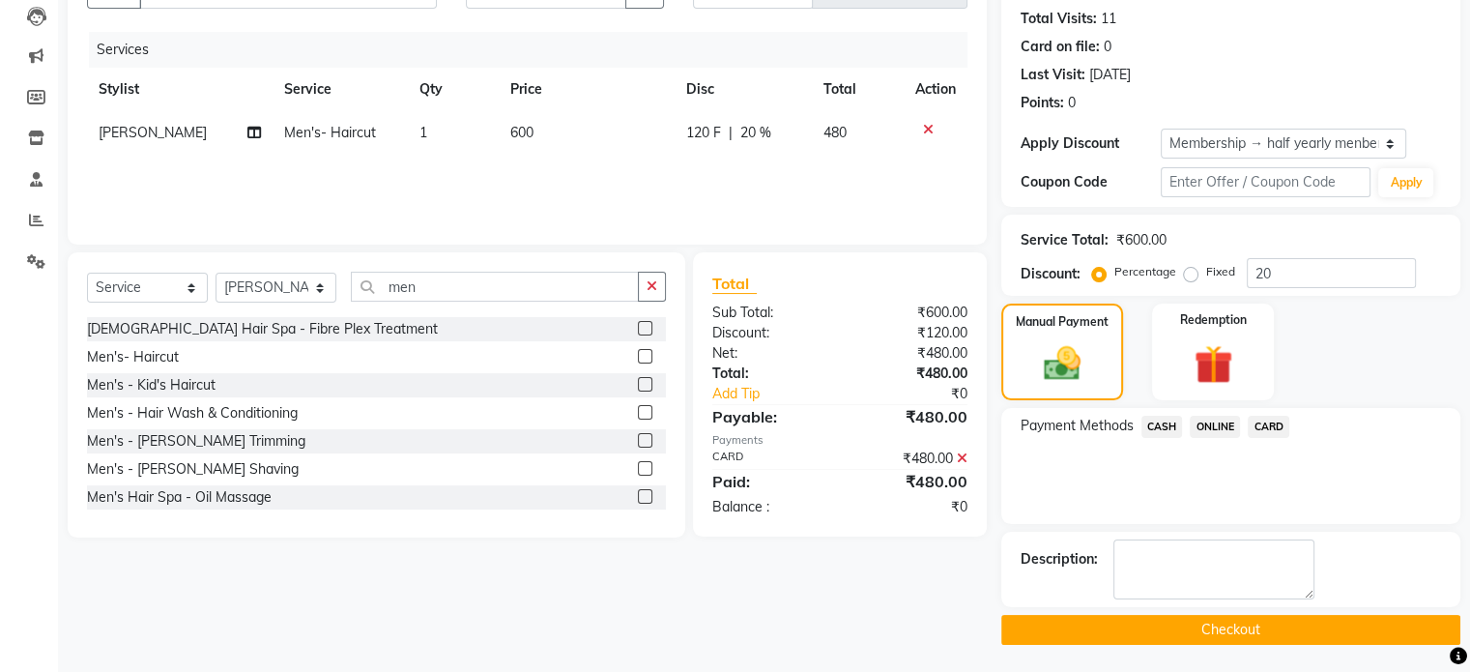
click at [1249, 629] on button "Checkout" at bounding box center [1230, 630] width 459 height 30
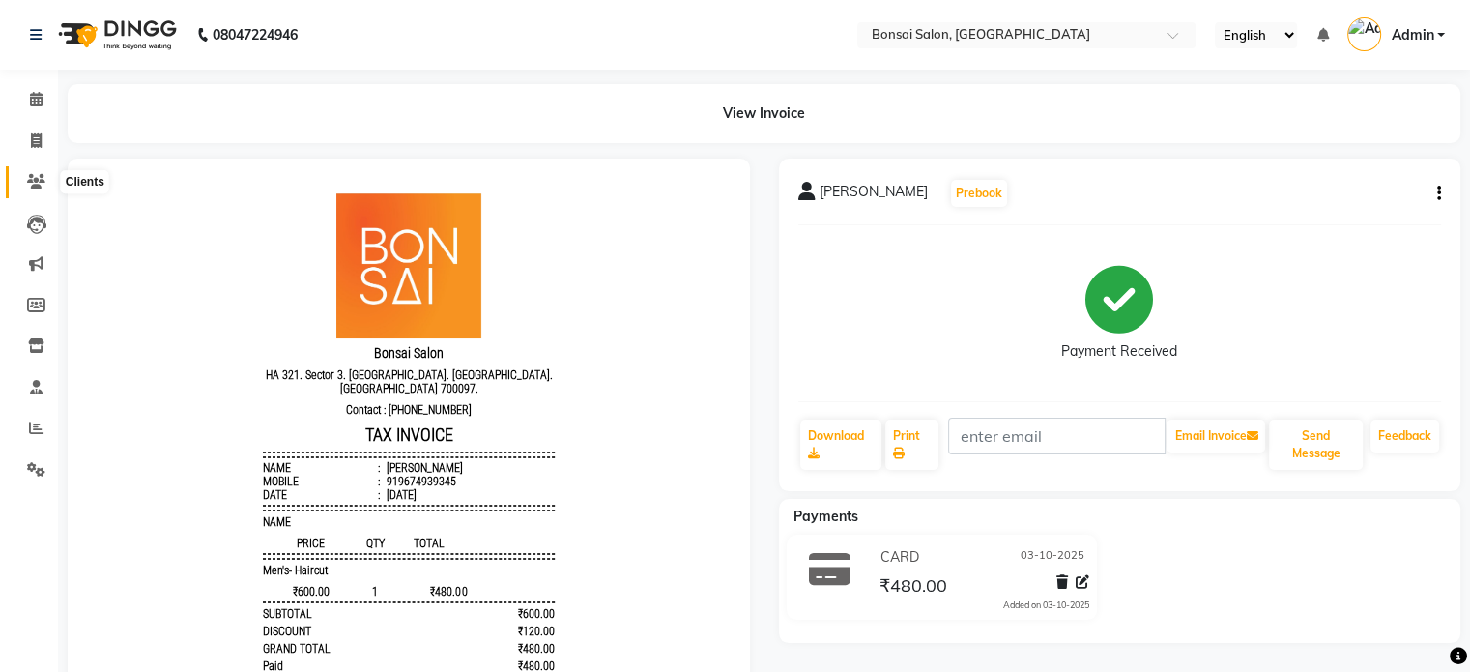
click at [34, 176] on icon at bounding box center [36, 181] width 18 height 15
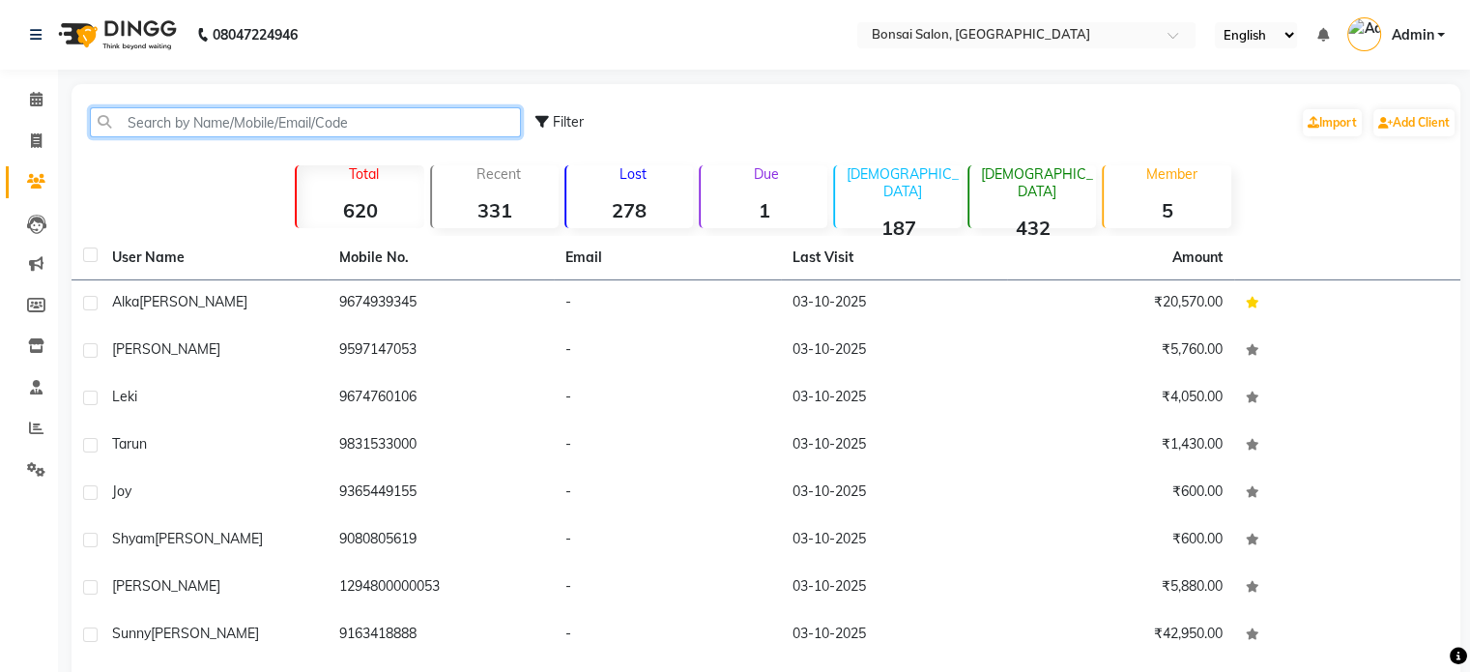
click at [165, 119] on input "text" at bounding box center [305, 122] width 431 height 30
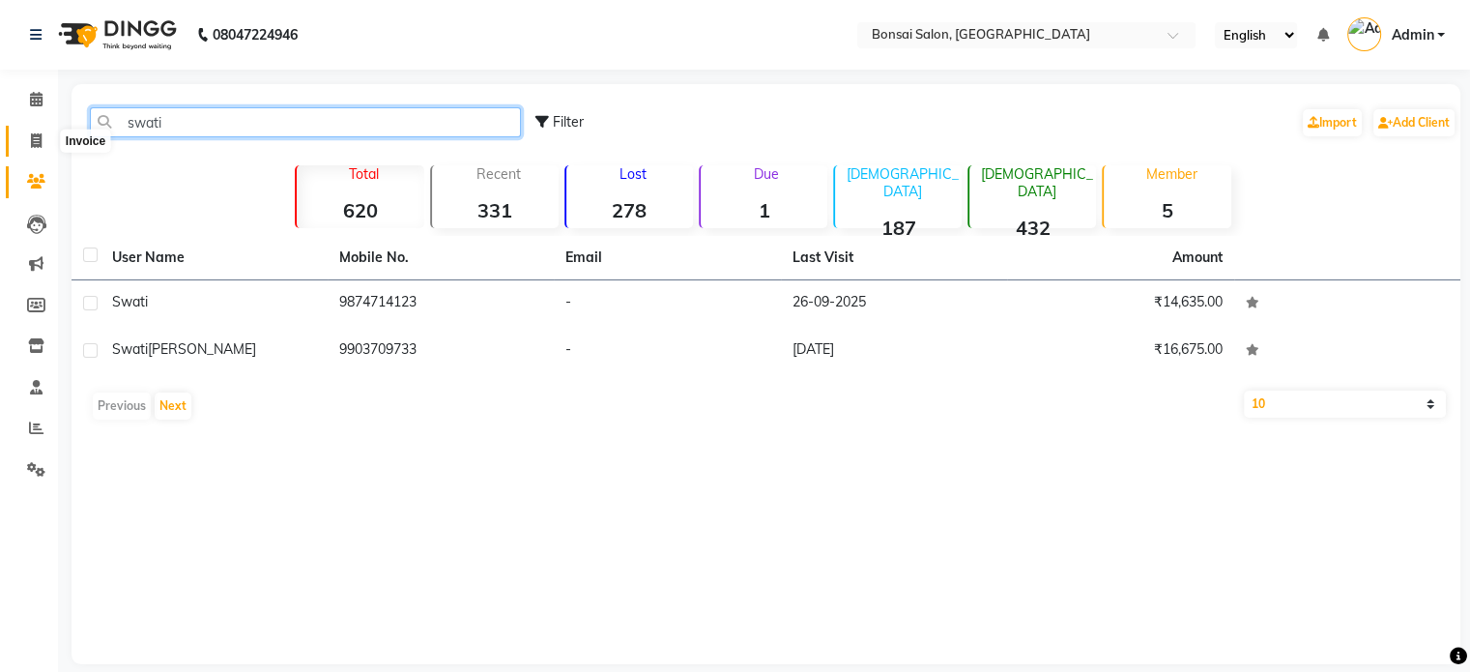
type input "swati"
click at [35, 135] on icon at bounding box center [36, 140] width 11 height 15
select select "service"
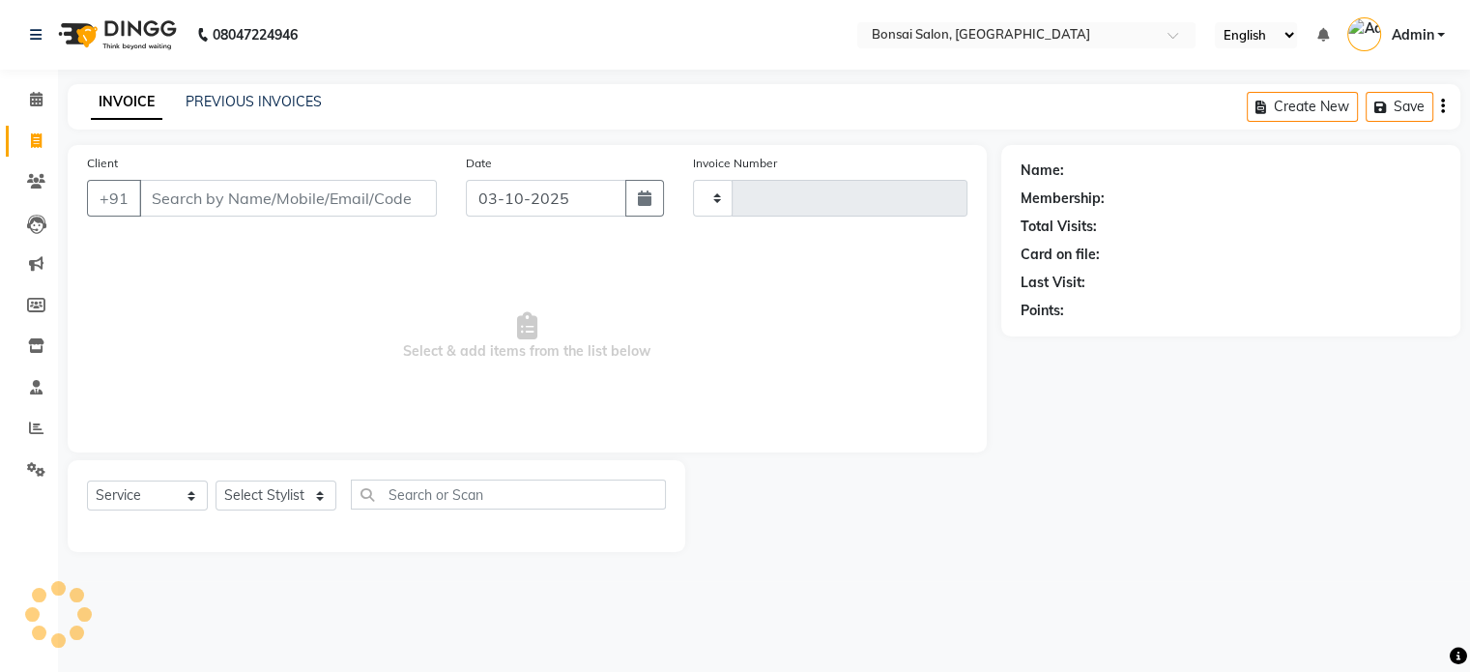
type input "1031"
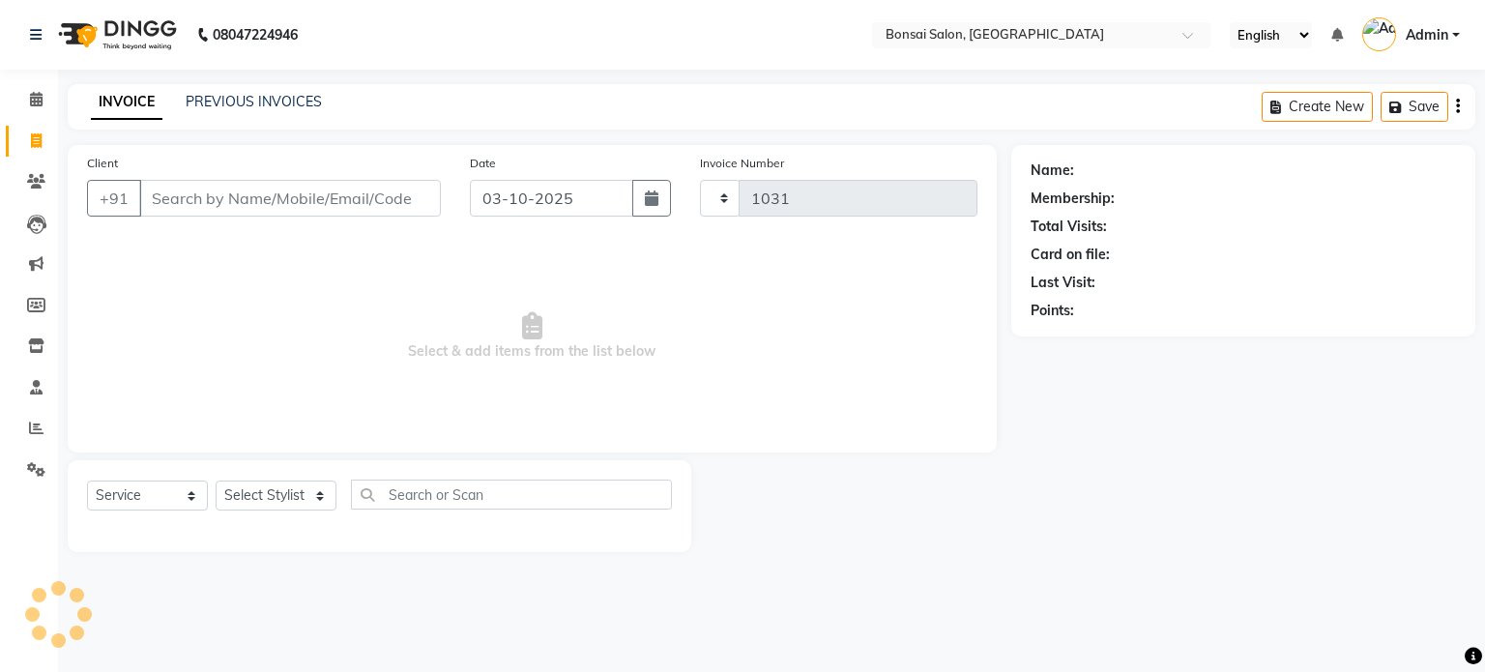
select select "6719"
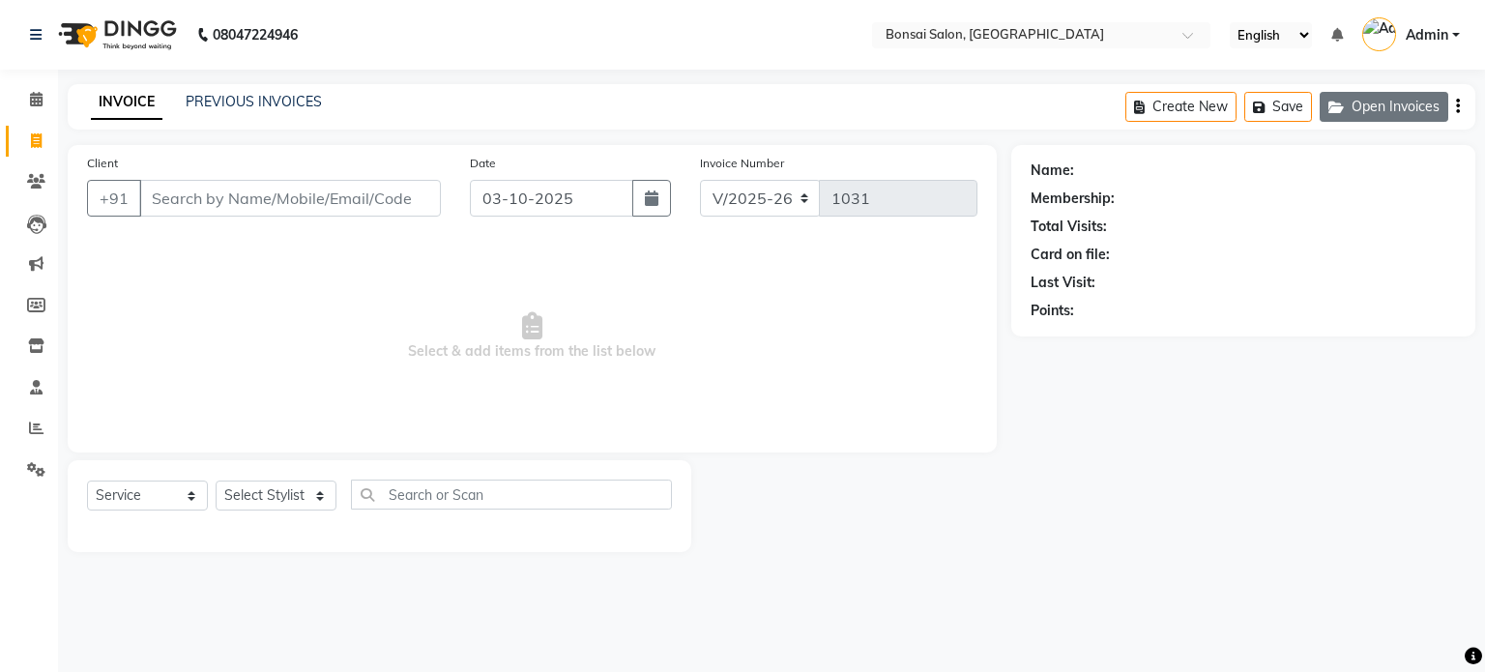
click at [1380, 105] on button "Open Invoices" at bounding box center [1384, 107] width 129 height 30
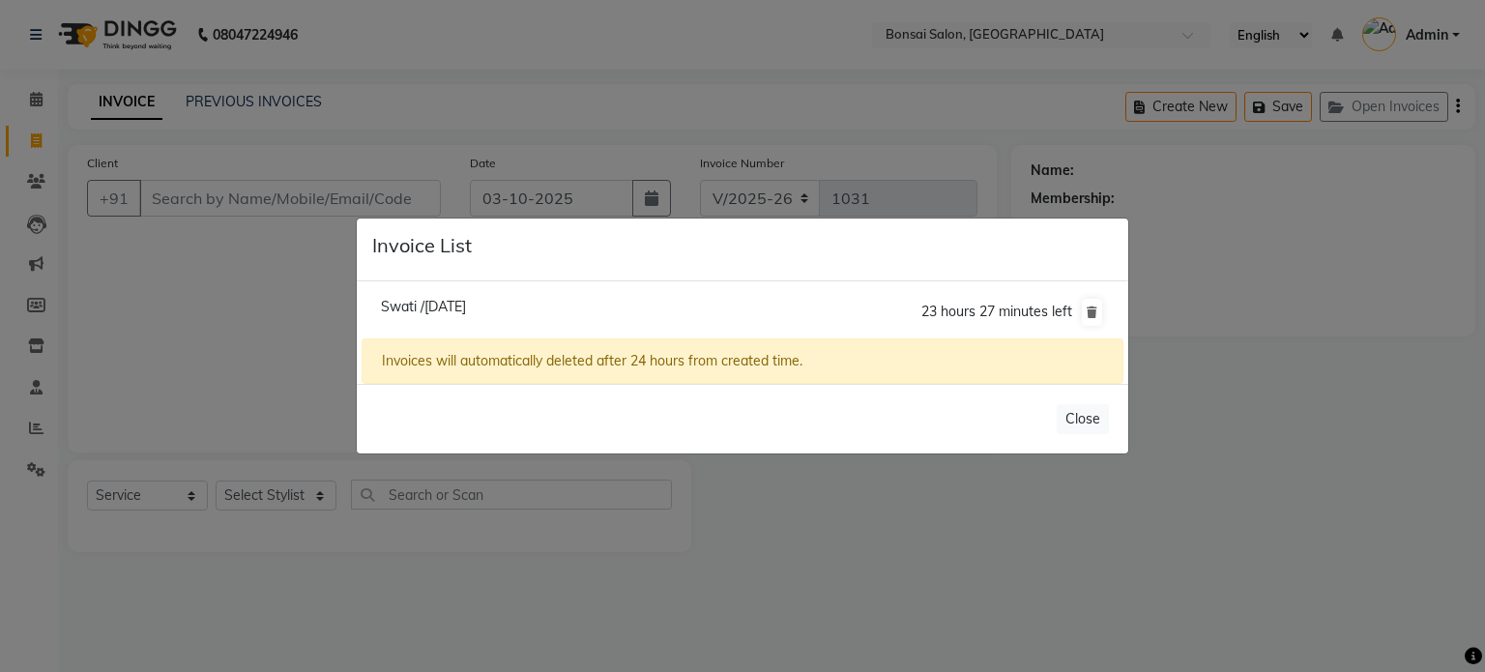
click at [466, 306] on span "Swati /[DATE]" at bounding box center [423, 306] width 85 height 17
type input "9874714123"
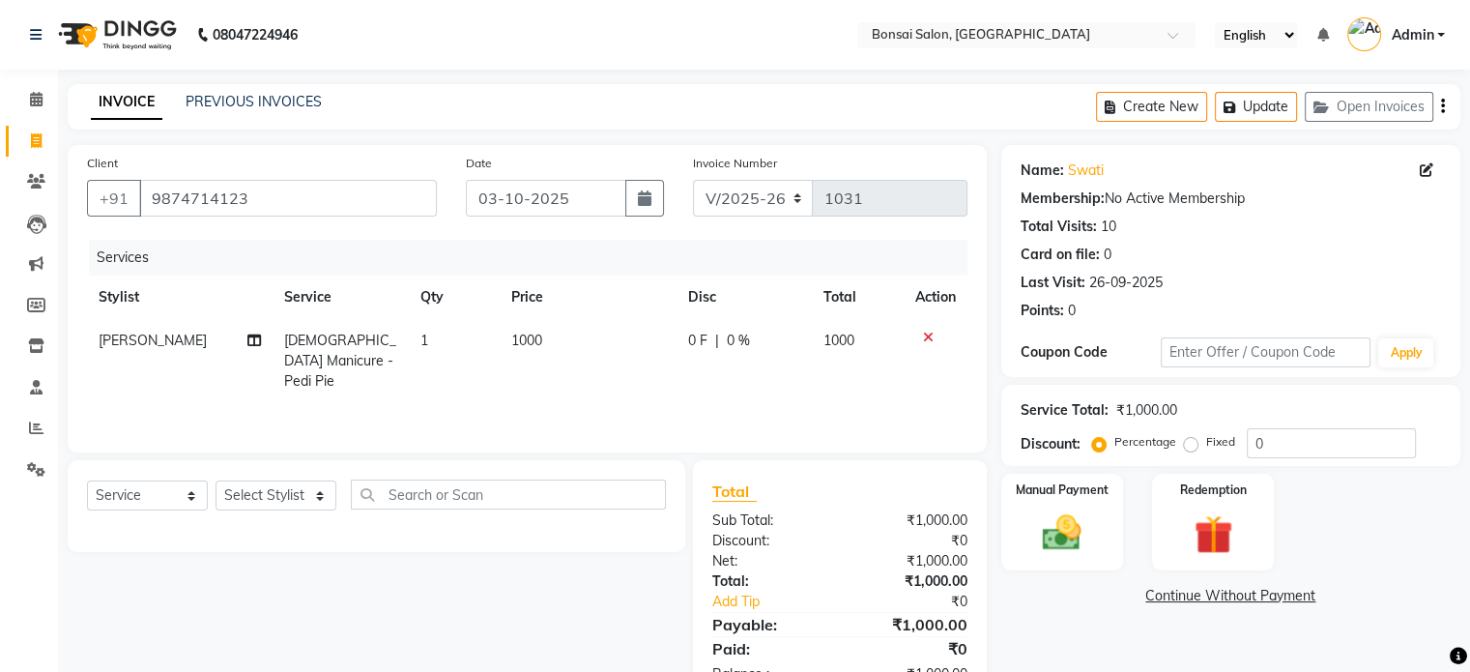
click at [923, 336] on icon at bounding box center [928, 338] width 11 height 14
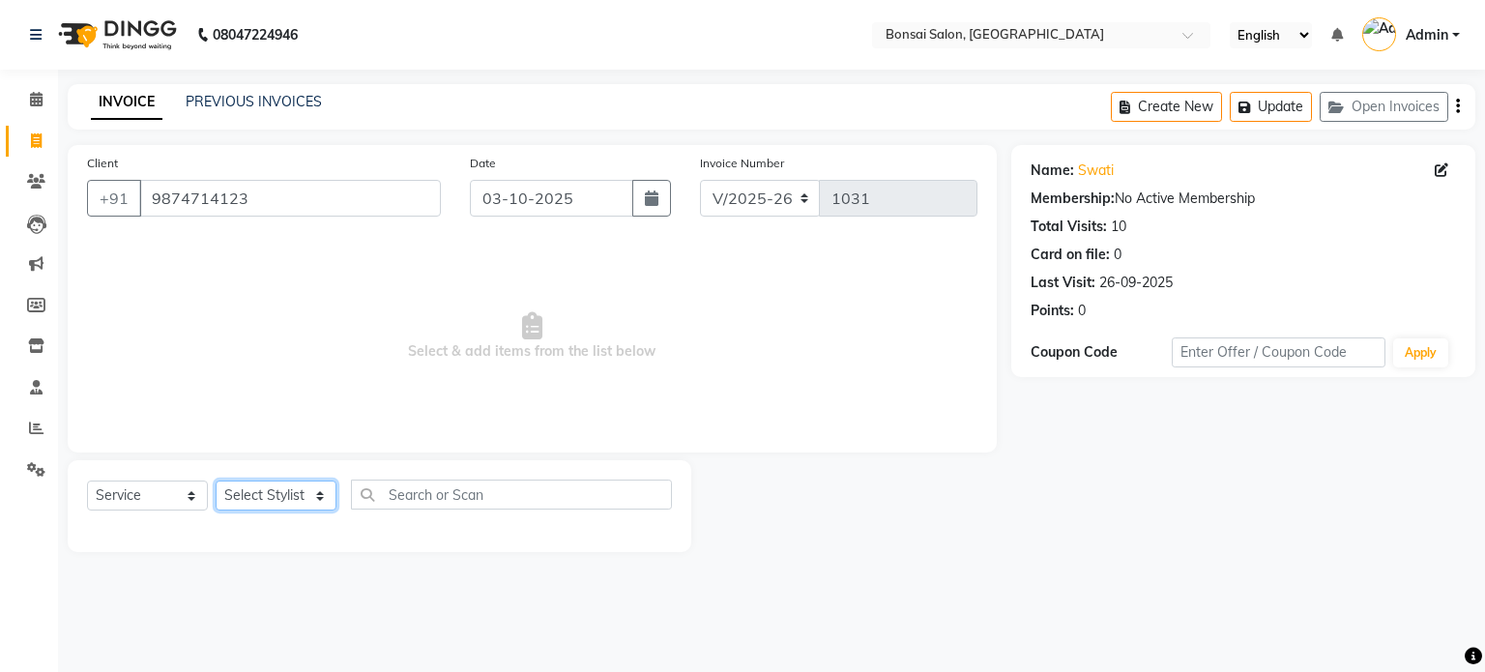
click at [253, 501] on select "Select Stylist [PERSON_NAME] [PERSON_NAME] [PERSON_NAME] [PERSON_NAME]" at bounding box center [276, 495] width 121 height 30
select select "53175"
click at [216, 481] on select "Select Stylist [PERSON_NAME] [PERSON_NAME] [PERSON_NAME] [PERSON_NAME]" at bounding box center [276, 495] width 121 height 30
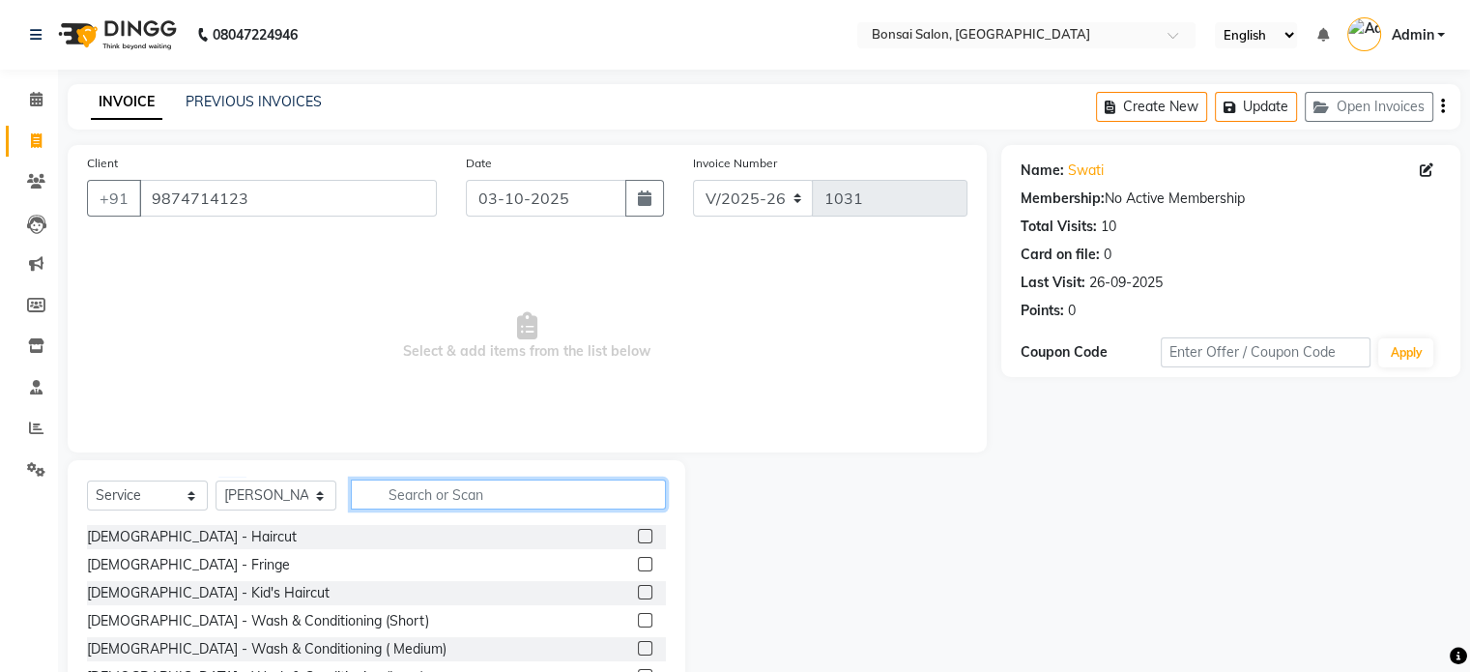
click at [425, 490] on input "text" at bounding box center [508, 494] width 315 height 30
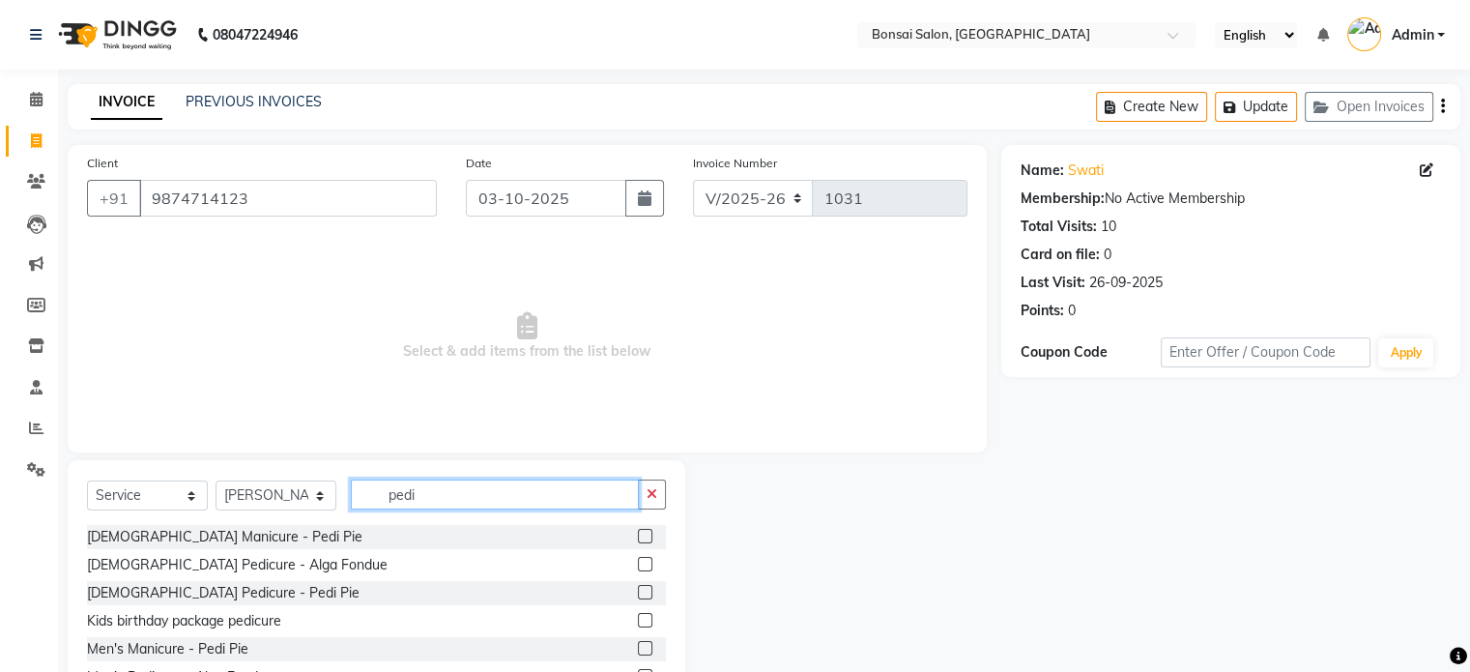
type input "pedi"
click at [638, 537] on label at bounding box center [645, 536] width 15 height 15
click at [638, 537] on input "checkbox" at bounding box center [644, 537] width 13 height 13
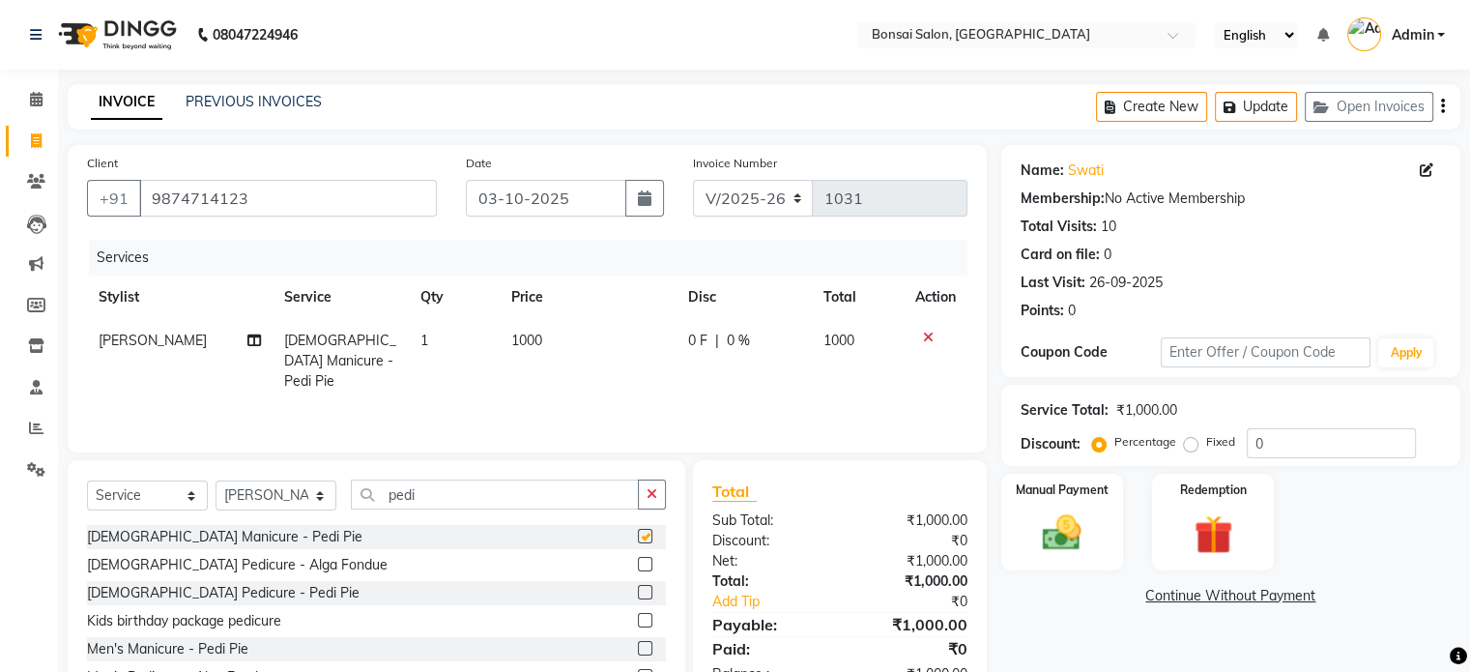
checkbox input "false"
click at [638, 591] on label at bounding box center [645, 589] width 15 height 15
click at [638, 591] on input "checkbox" at bounding box center [644, 590] width 13 height 13
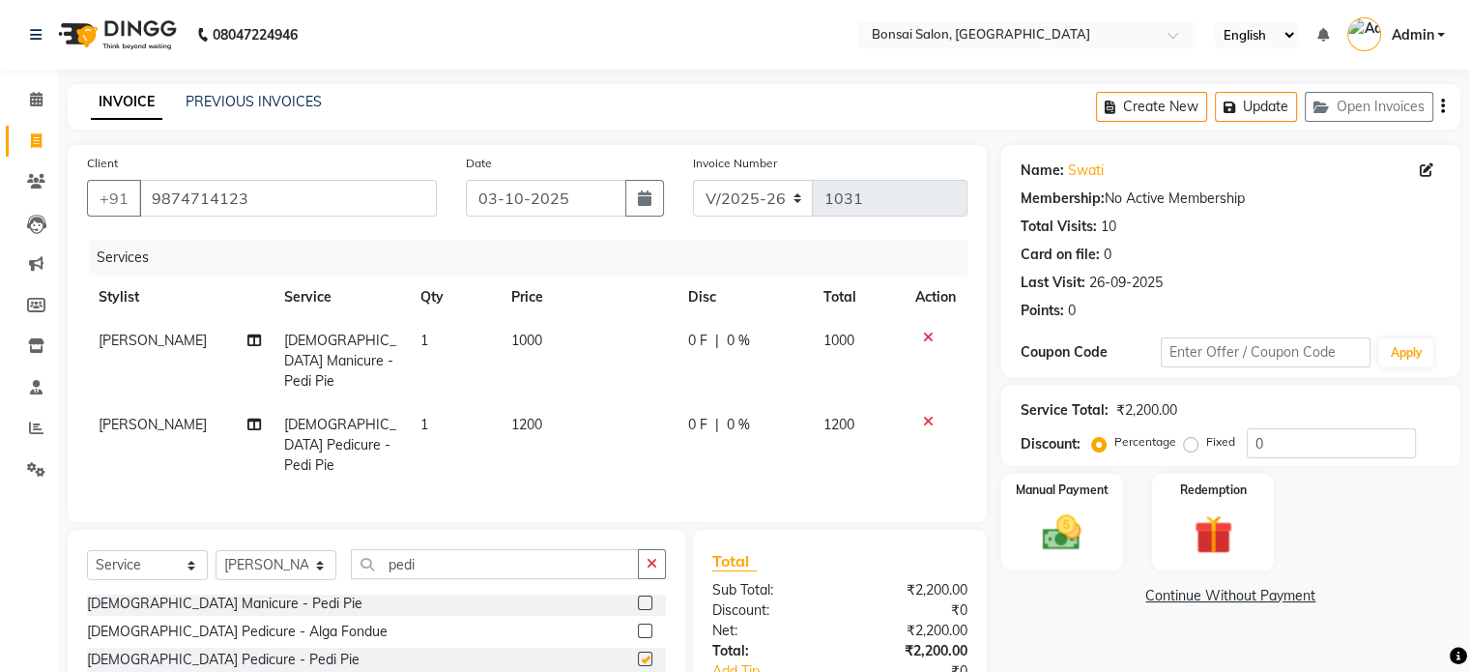
checkbox input "false"
click at [925, 339] on icon at bounding box center [928, 338] width 11 height 14
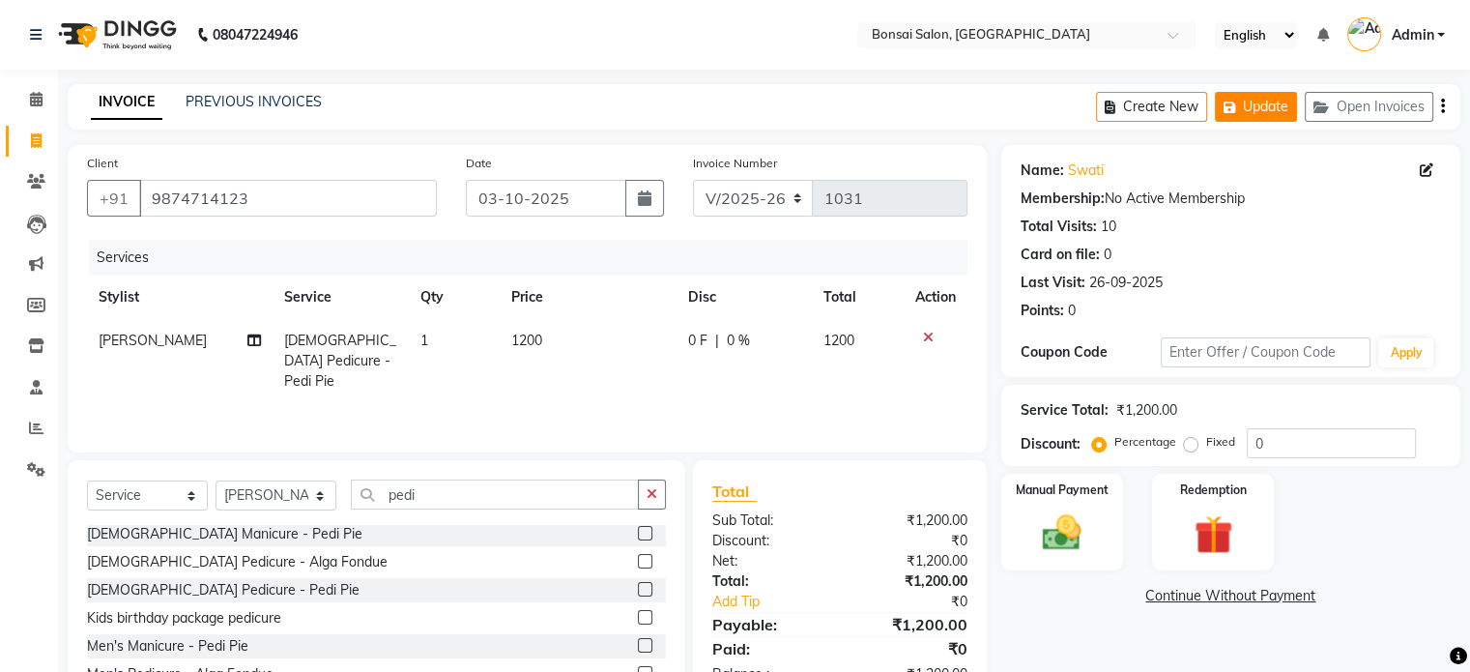
click at [1272, 99] on button "Update" at bounding box center [1256, 107] width 82 height 30
click at [224, 102] on link "PREVIOUS INVOICES" at bounding box center [254, 101] width 136 height 17
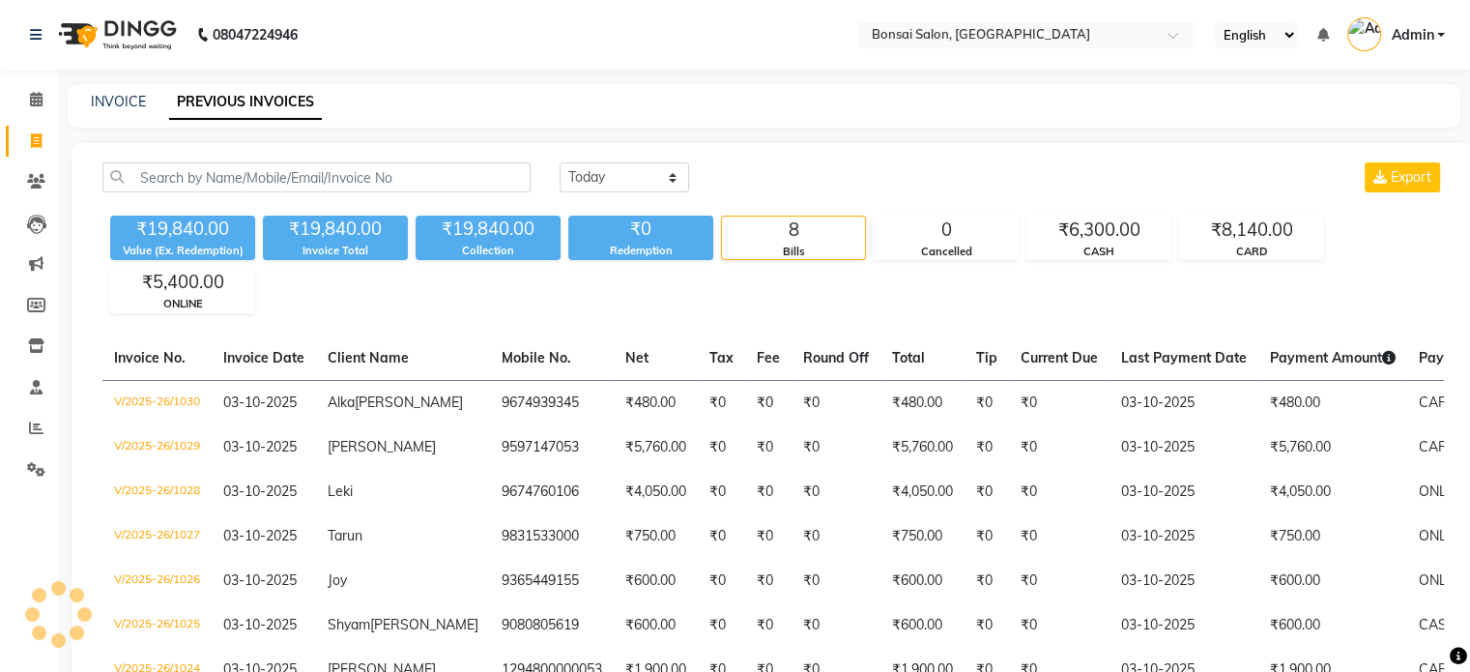
click at [90, 149] on div "[DATE] [DATE] Custom Range Export ₹19,840.00 Value (Ex. Redemption) ₹19,840.00 …" at bounding box center [774, 478] width 1404 height 670
click at [121, 102] on link "INVOICE" at bounding box center [118, 101] width 55 height 17
select select "service"
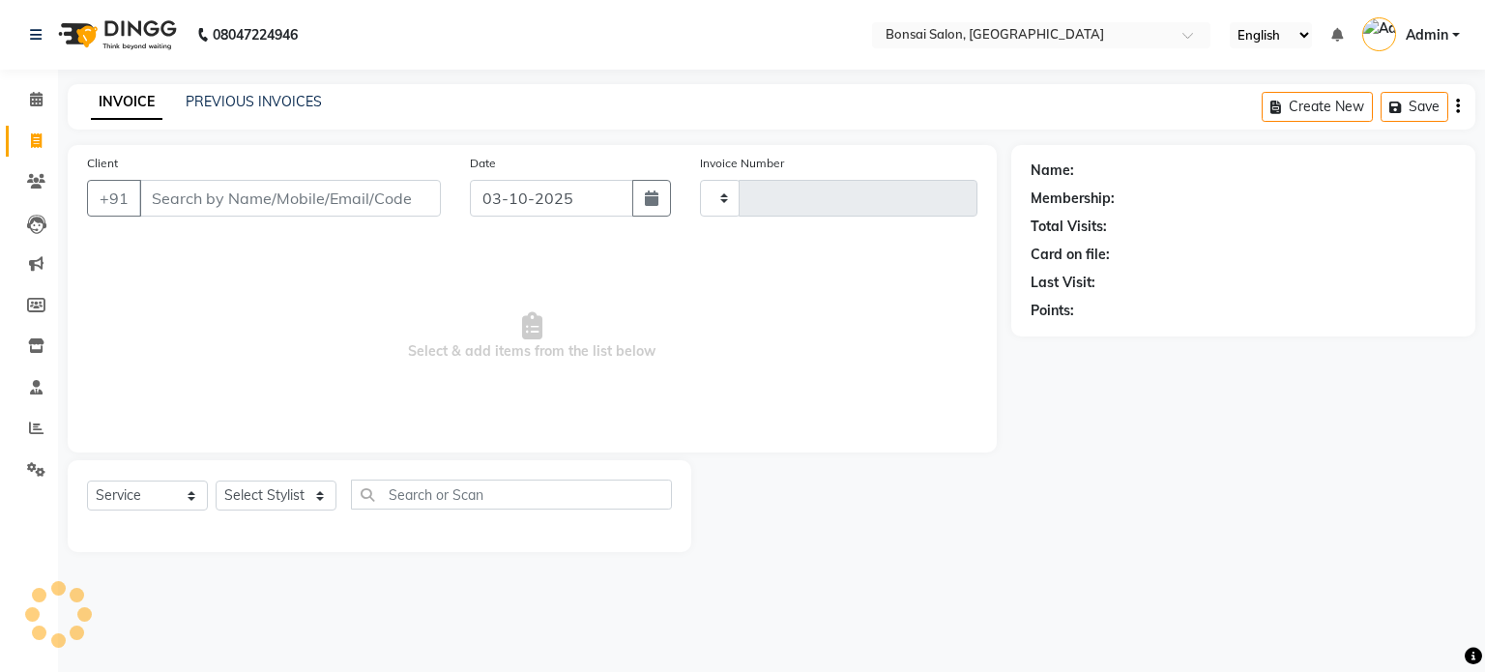
type input "1031"
select select "6719"
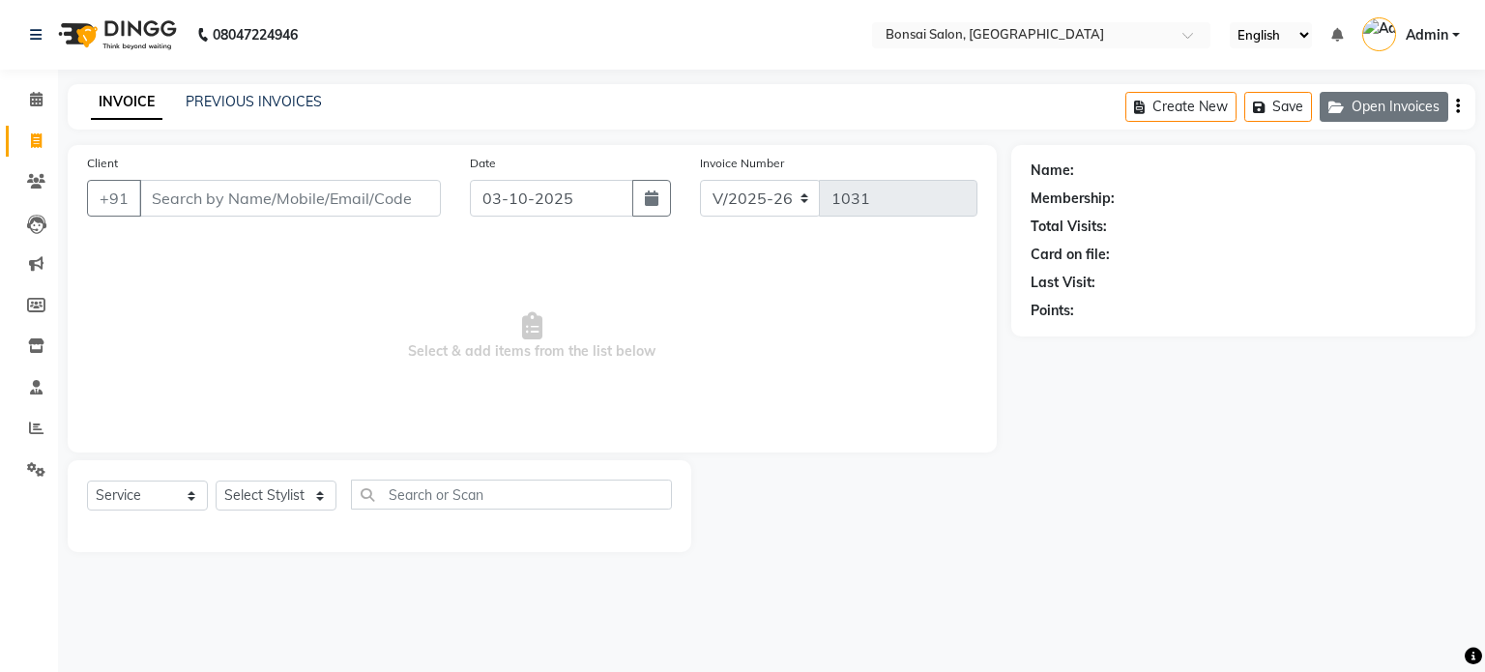
click at [1379, 105] on button "Open Invoices" at bounding box center [1384, 107] width 129 height 30
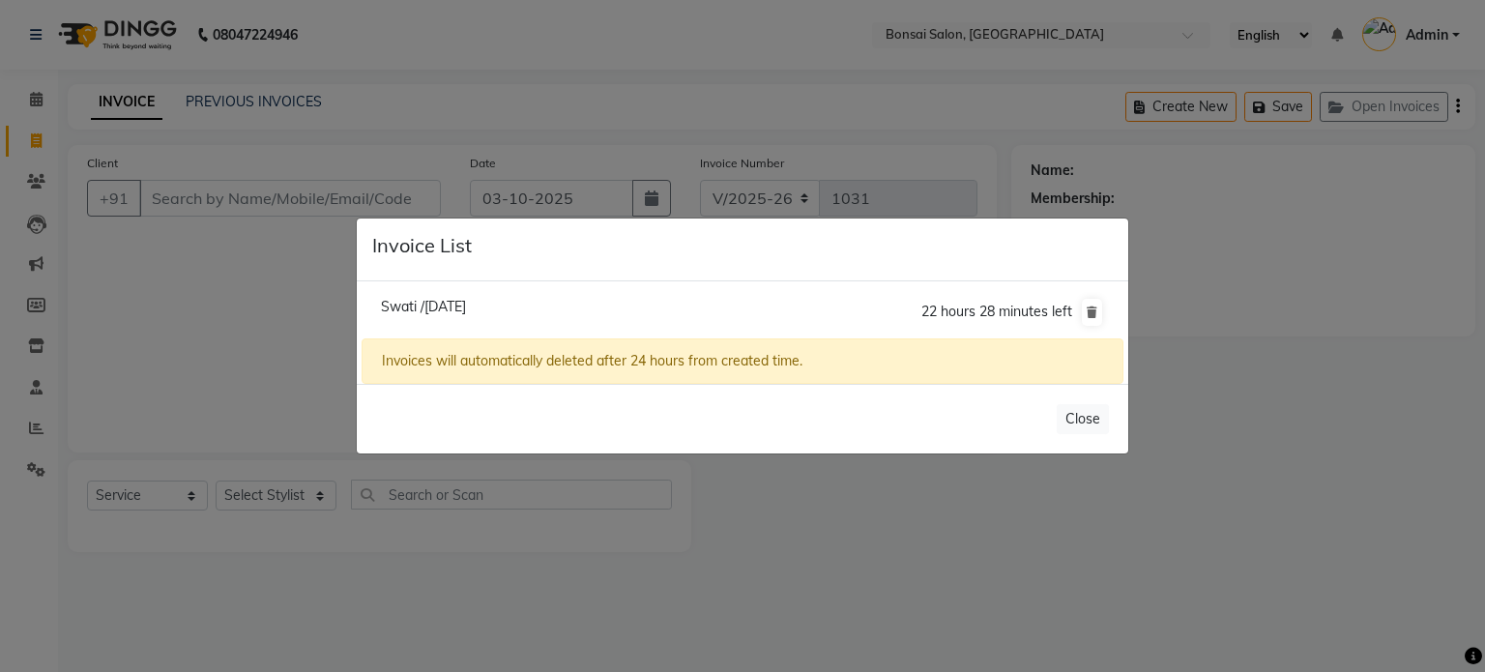
click at [423, 303] on span "Swati /[DATE]" at bounding box center [423, 306] width 85 height 17
type input "9874714123"
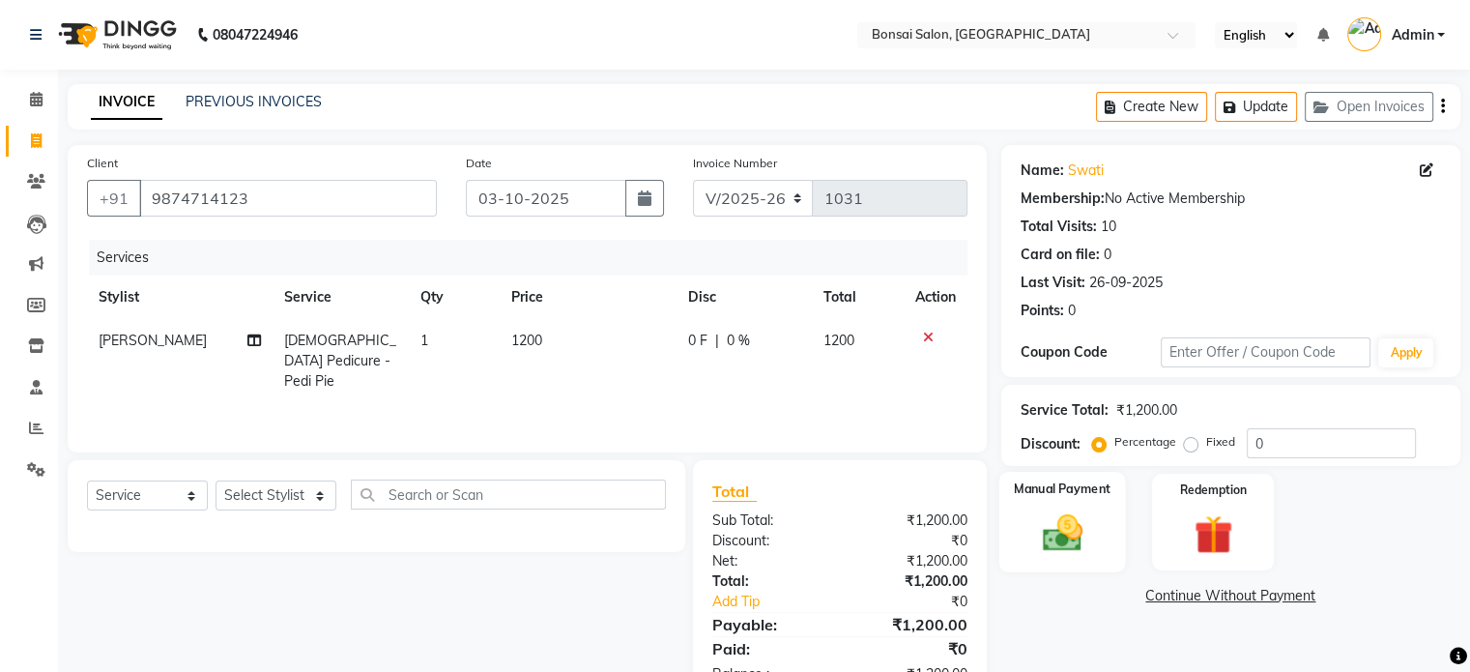
click at [1059, 528] on img at bounding box center [1062, 533] width 65 height 46
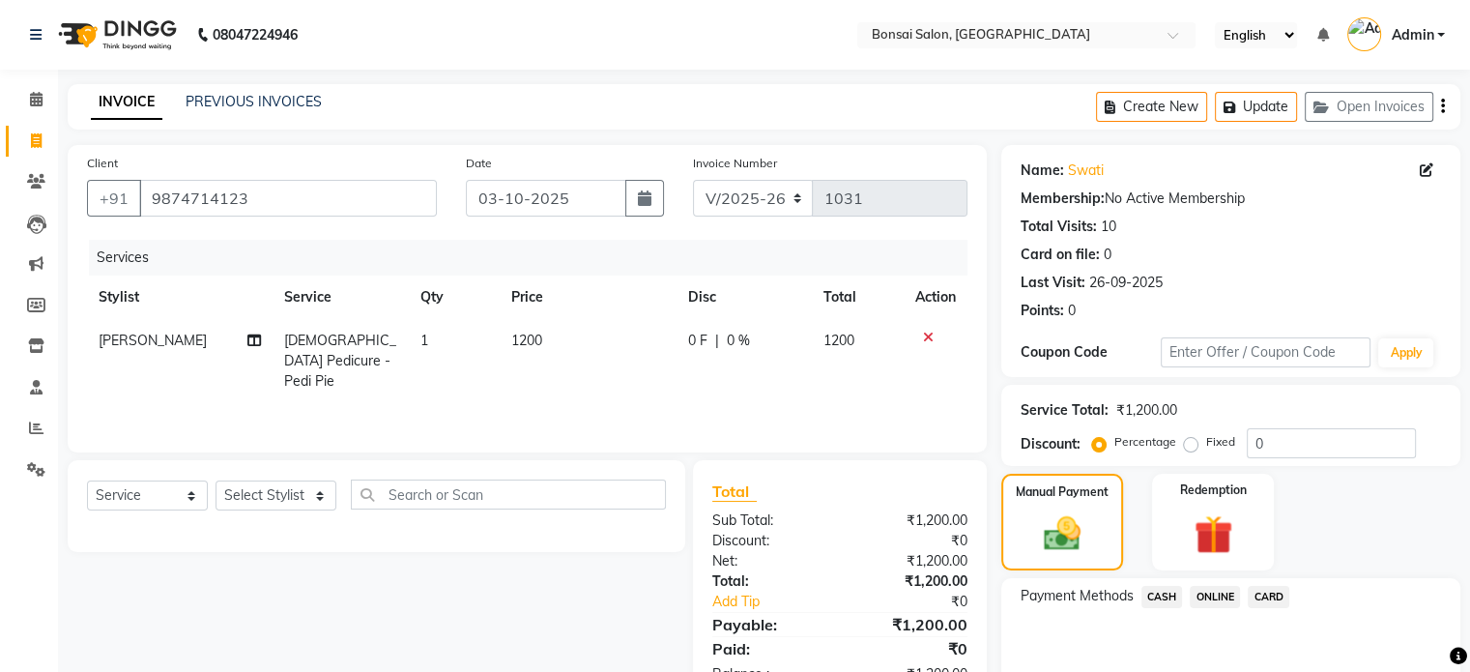
click at [1148, 590] on span "CASH" at bounding box center [1163, 597] width 42 height 22
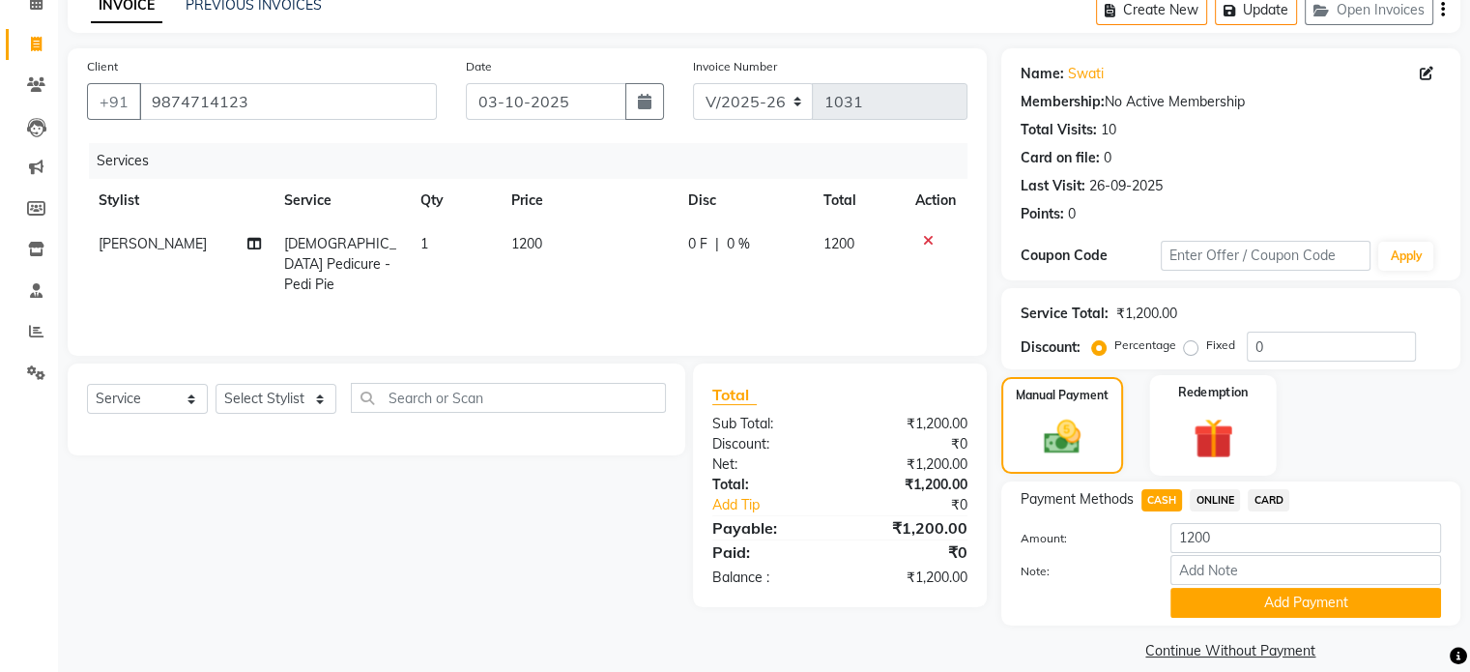
scroll to position [120, 0]
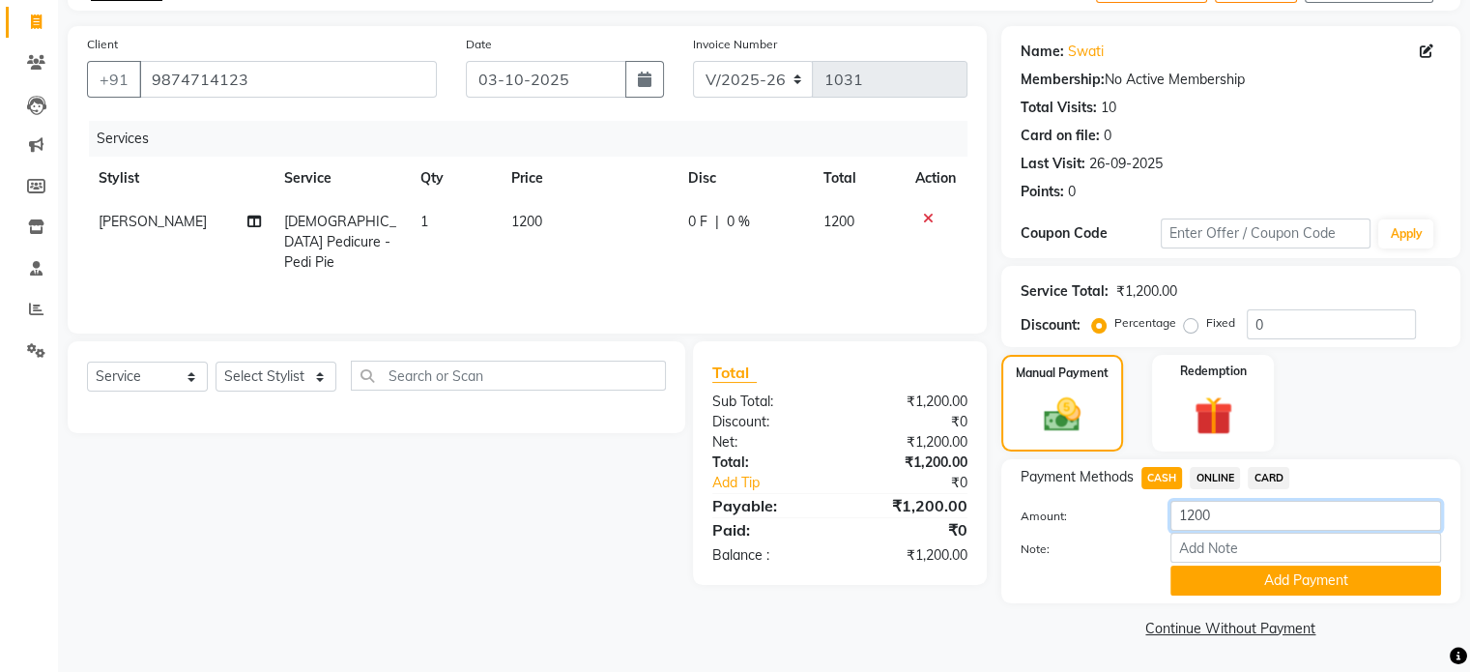
drag, startPoint x: 1251, startPoint y: 520, endPoint x: 1019, endPoint y: 508, distance: 232.3
click at [1019, 508] on div "Amount: 1200" at bounding box center [1231, 517] width 450 height 33
type input "900"
click at [1191, 587] on button "Add Payment" at bounding box center [1306, 581] width 271 height 30
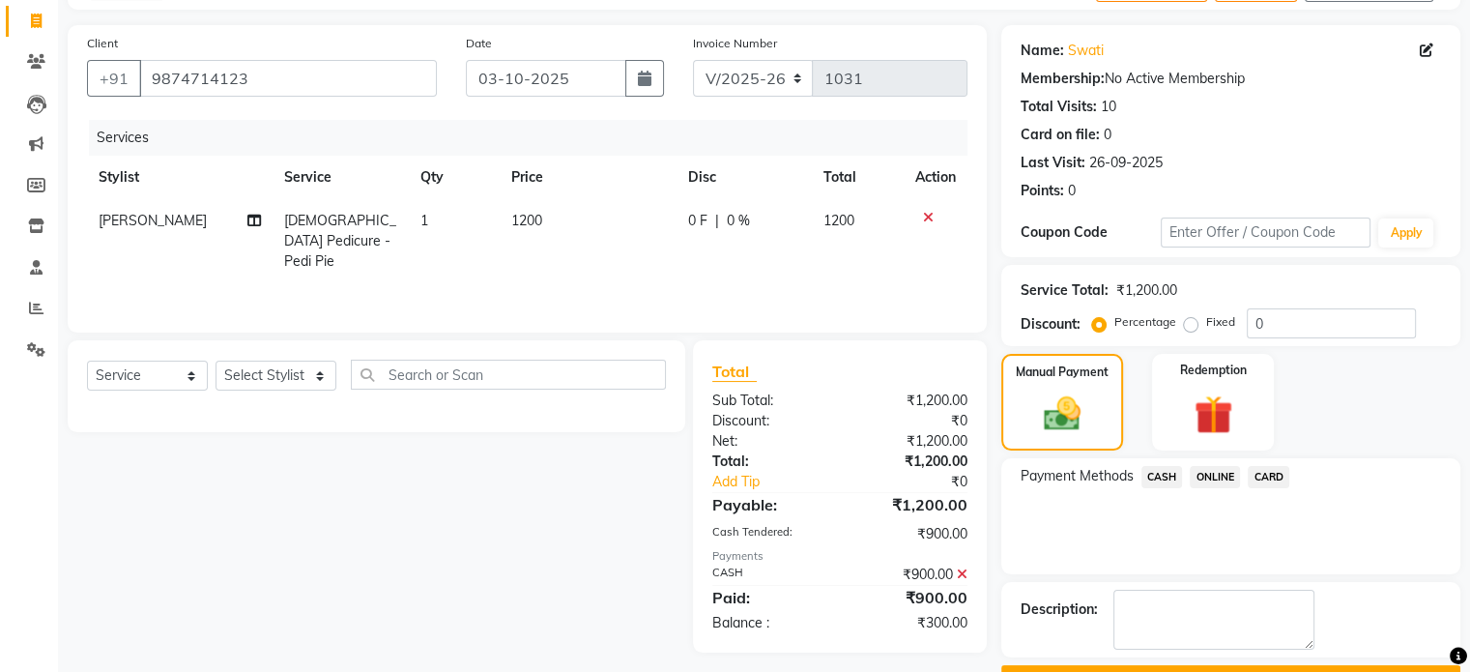
click at [1222, 479] on span "ONLINE" at bounding box center [1215, 477] width 50 height 22
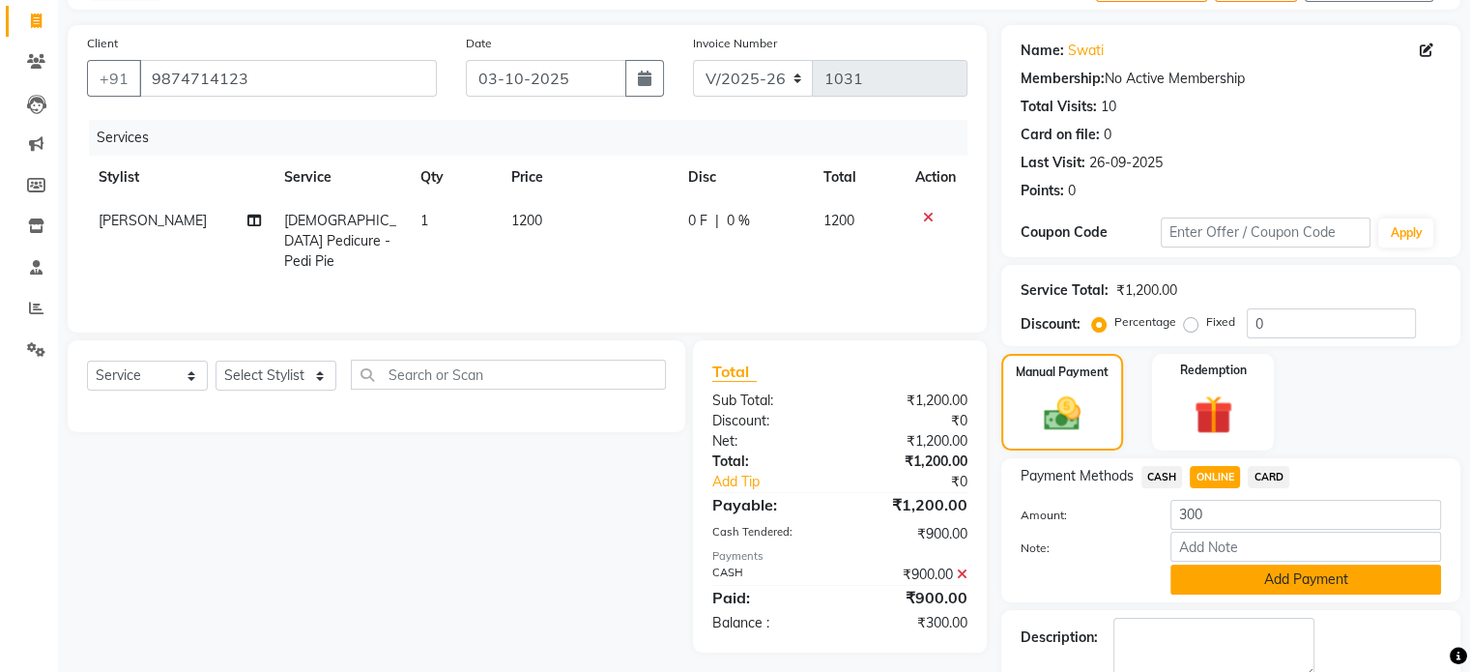
click at [1230, 578] on button "Add Payment" at bounding box center [1306, 580] width 271 height 30
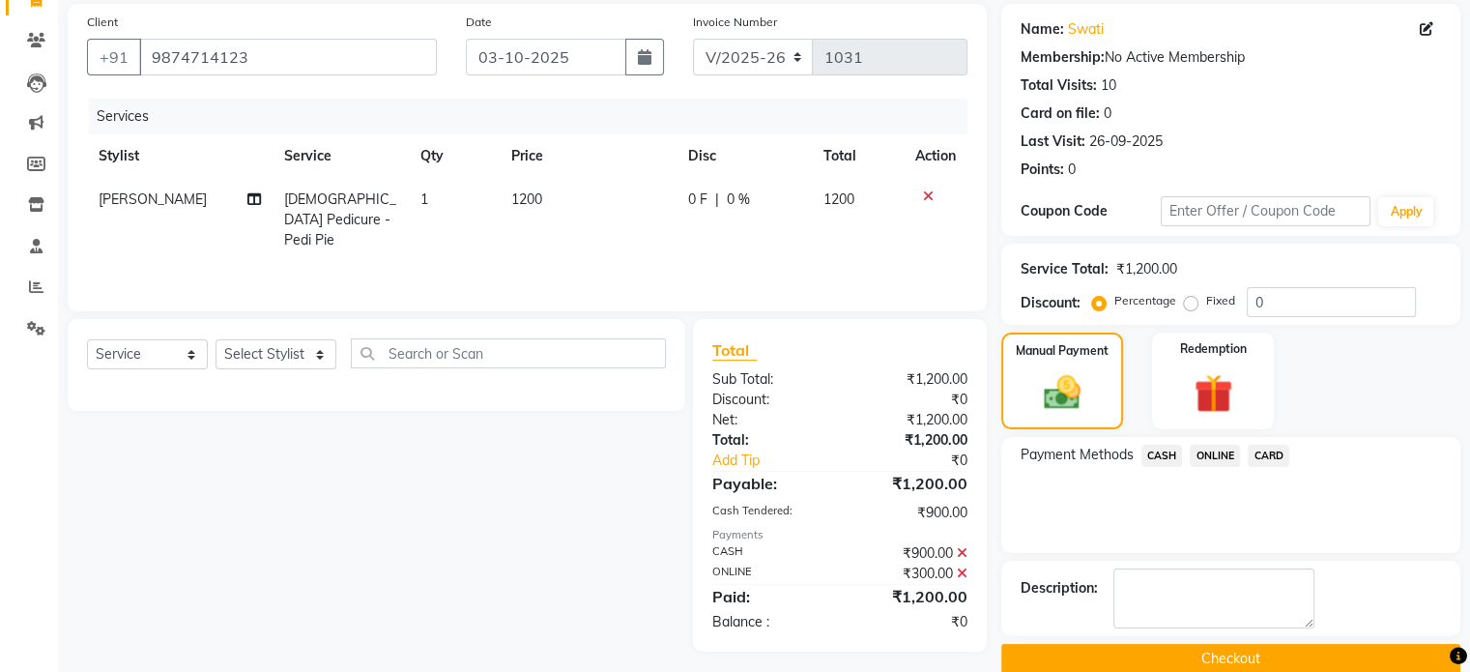
scroll to position [170, 0]
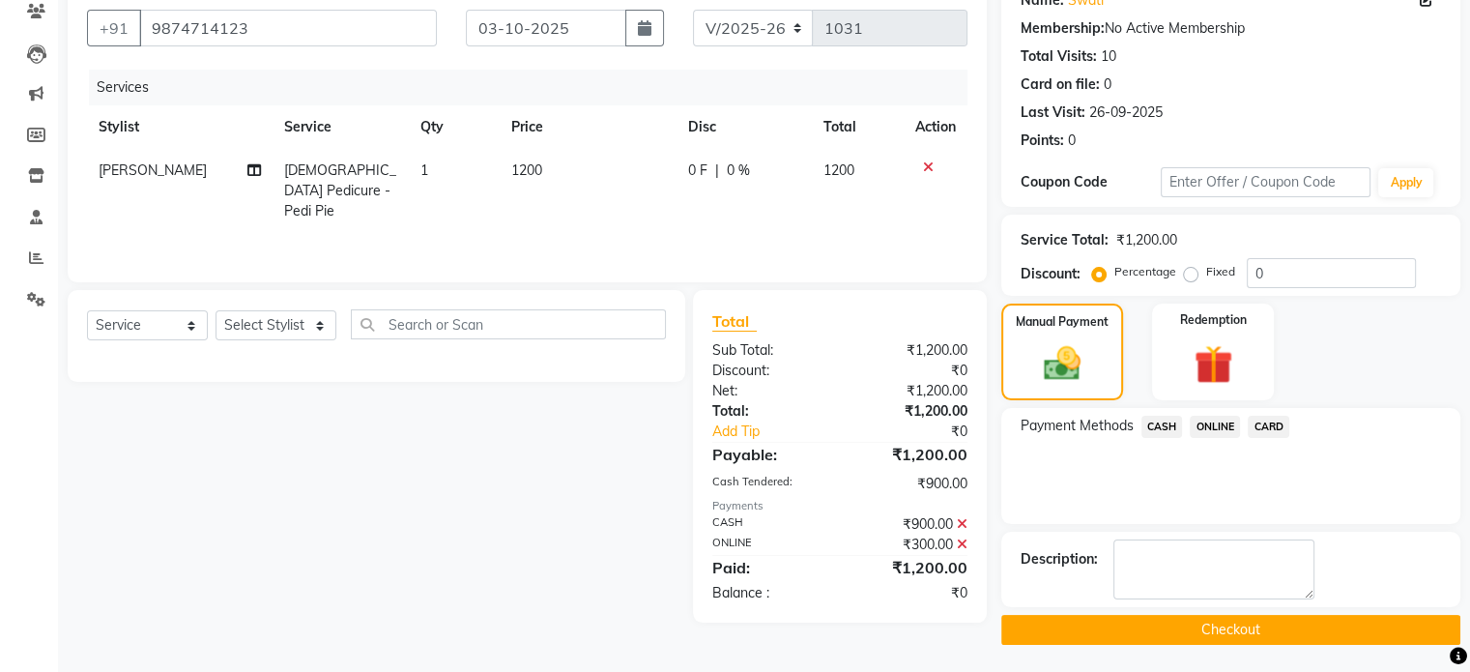
click at [1222, 624] on button "Checkout" at bounding box center [1230, 630] width 459 height 30
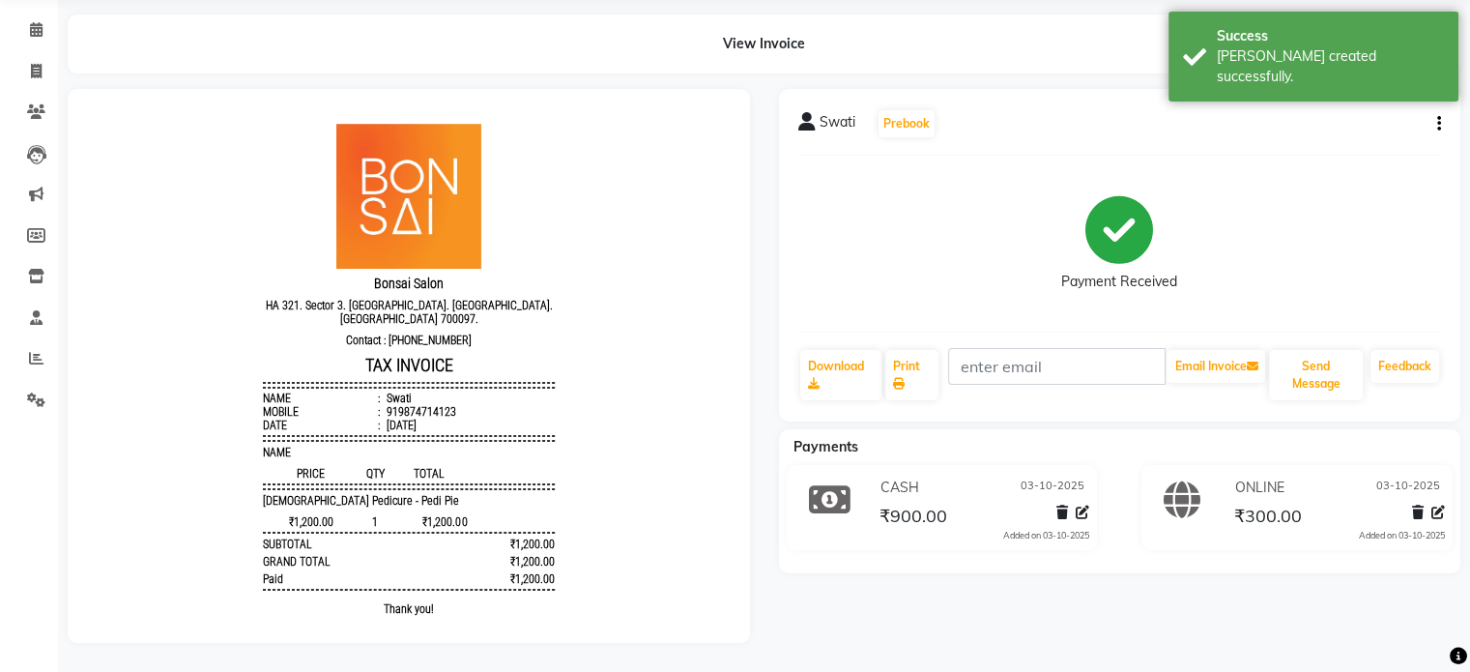
scroll to position [83, 0]
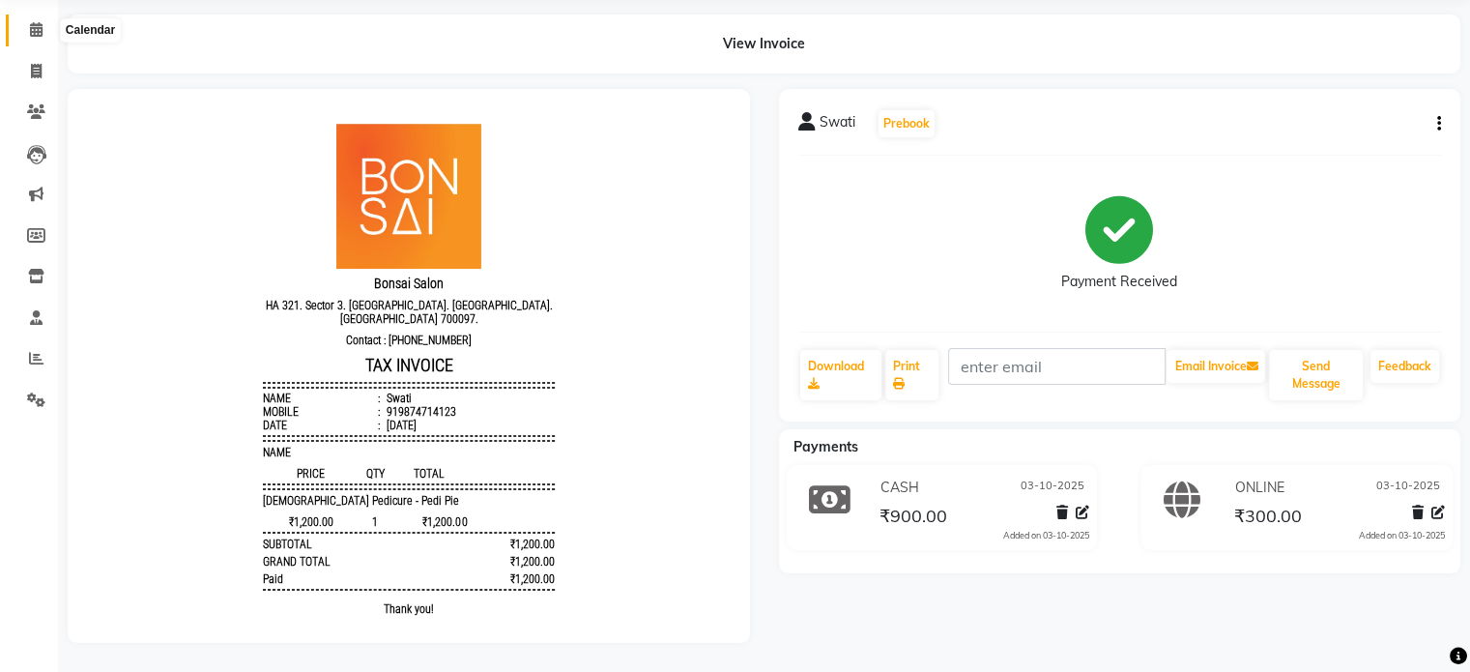
click at [32, 22] on icon at bounding box center [36, 29] width 13 height 15
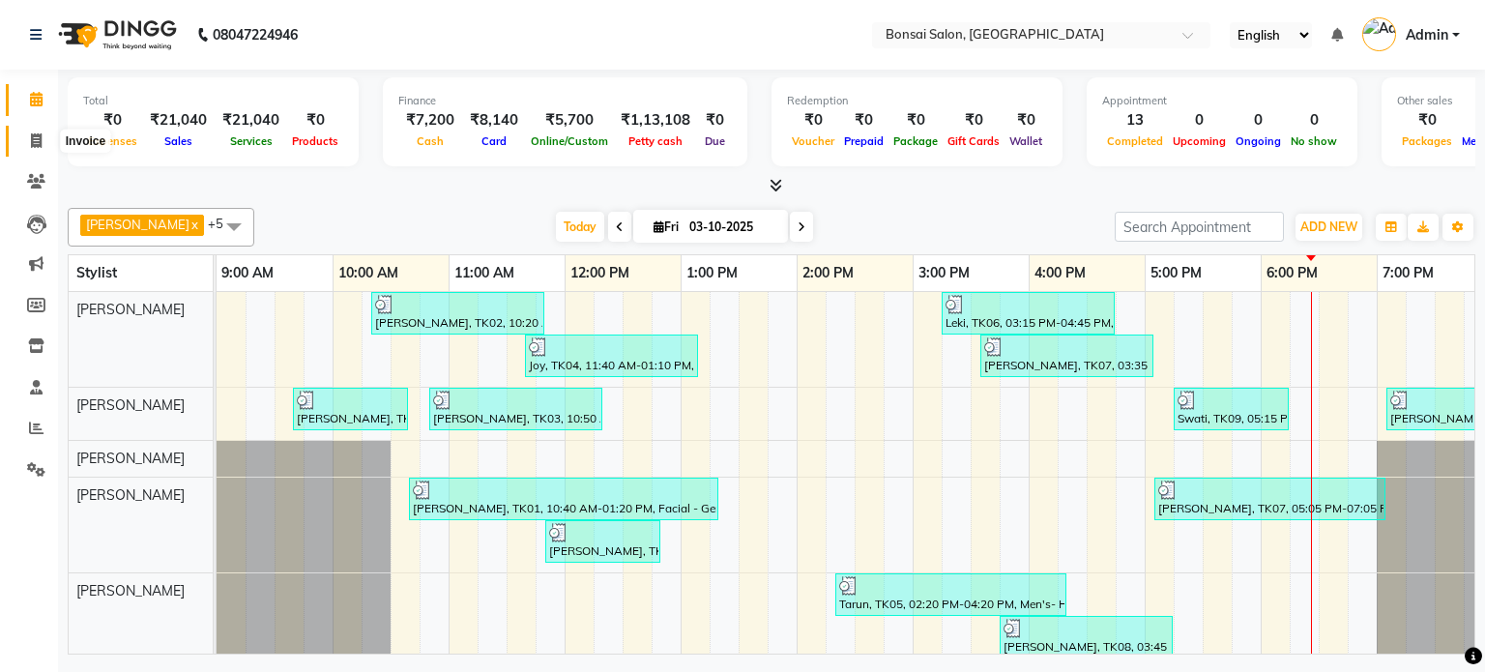
click at [39, 138] on icon at bounding box center [36, 140] width 11 height 15
select select "service"
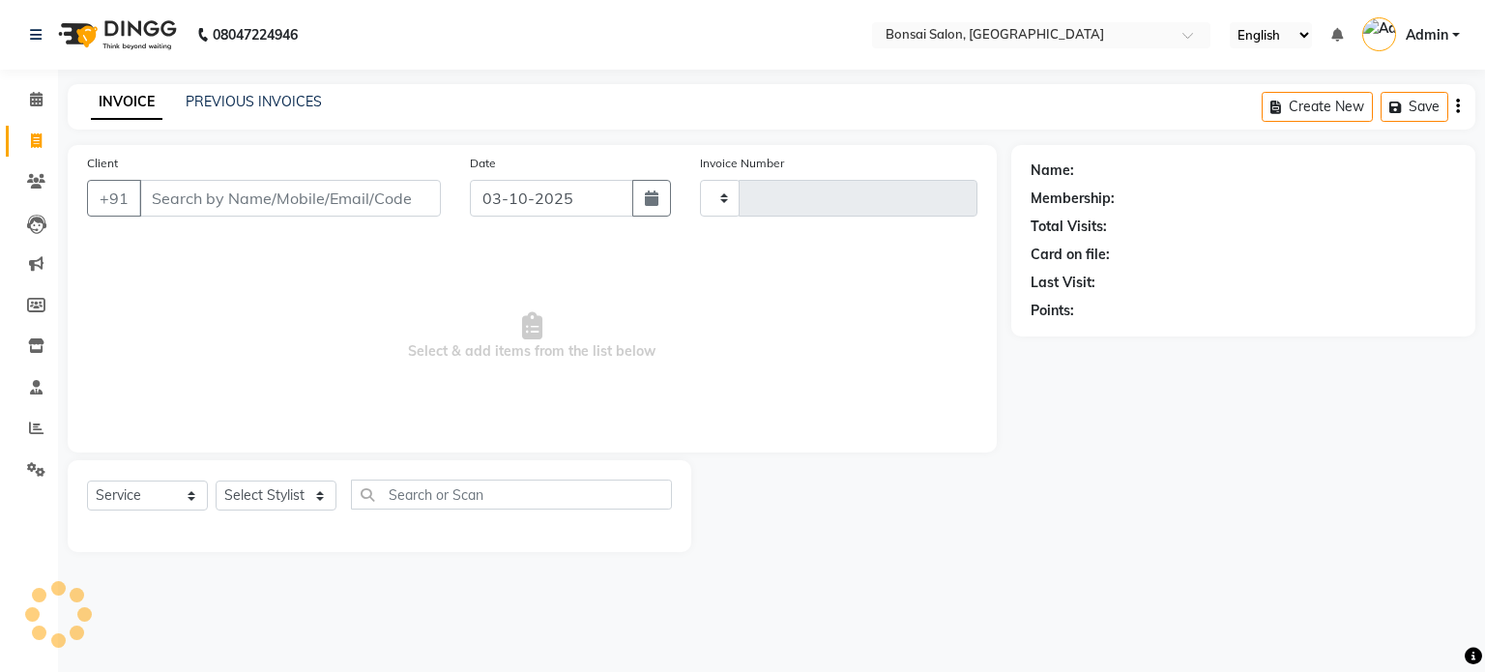
type input "1032"
select select "6719"
click at [231, 193] on input "Client" at bounding box center [290, 198] width 302 height 37
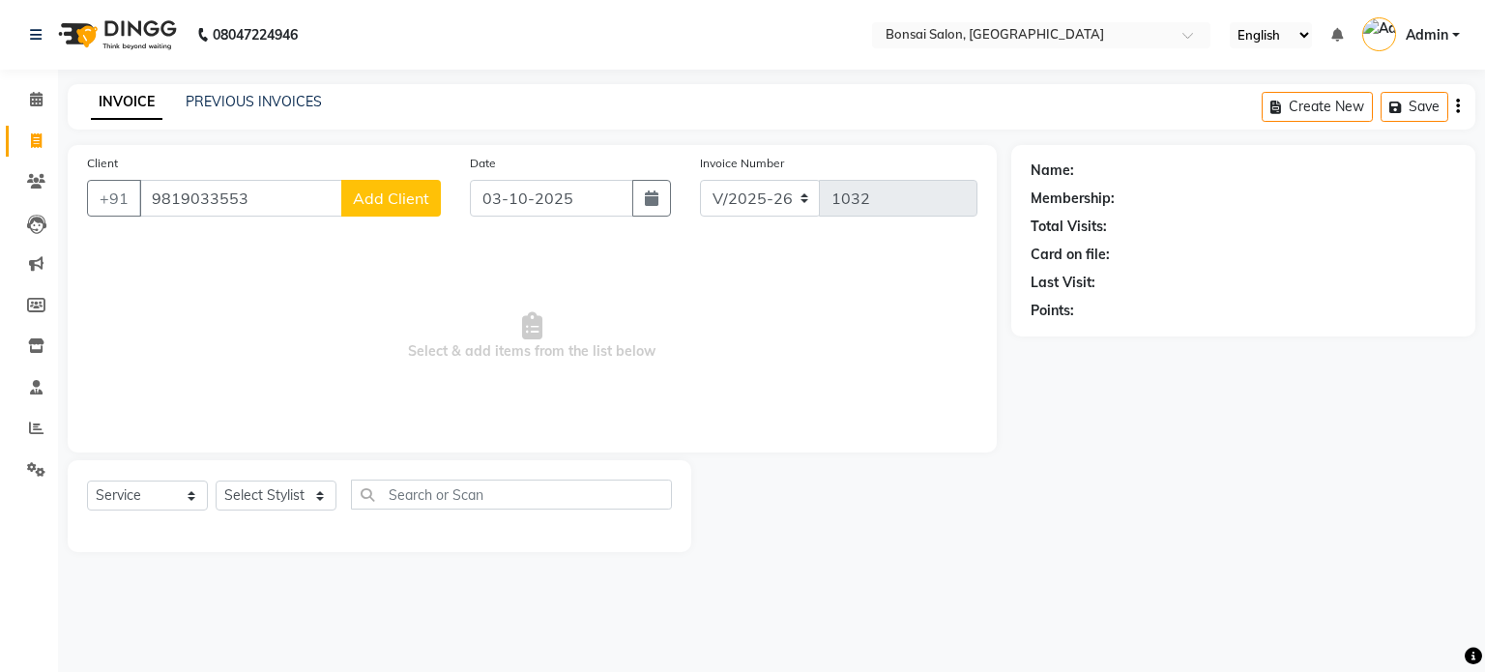
type input "9819033553"
click at [382, 200] on span "Add Client" at bounding box center [391, 198] width 76 height 19
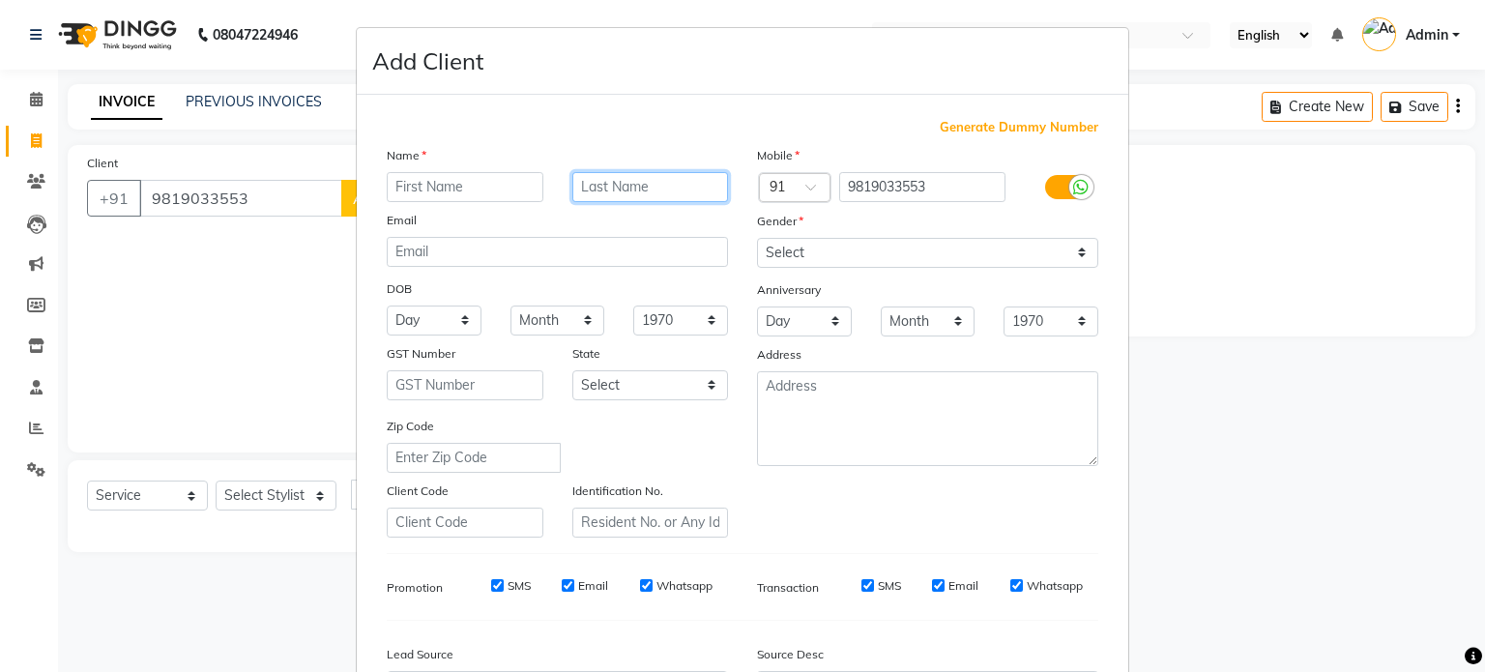
click at [620, 185] on input "text" at bounding box center [650, 187] width 157 height 30
type input "Agarwal"
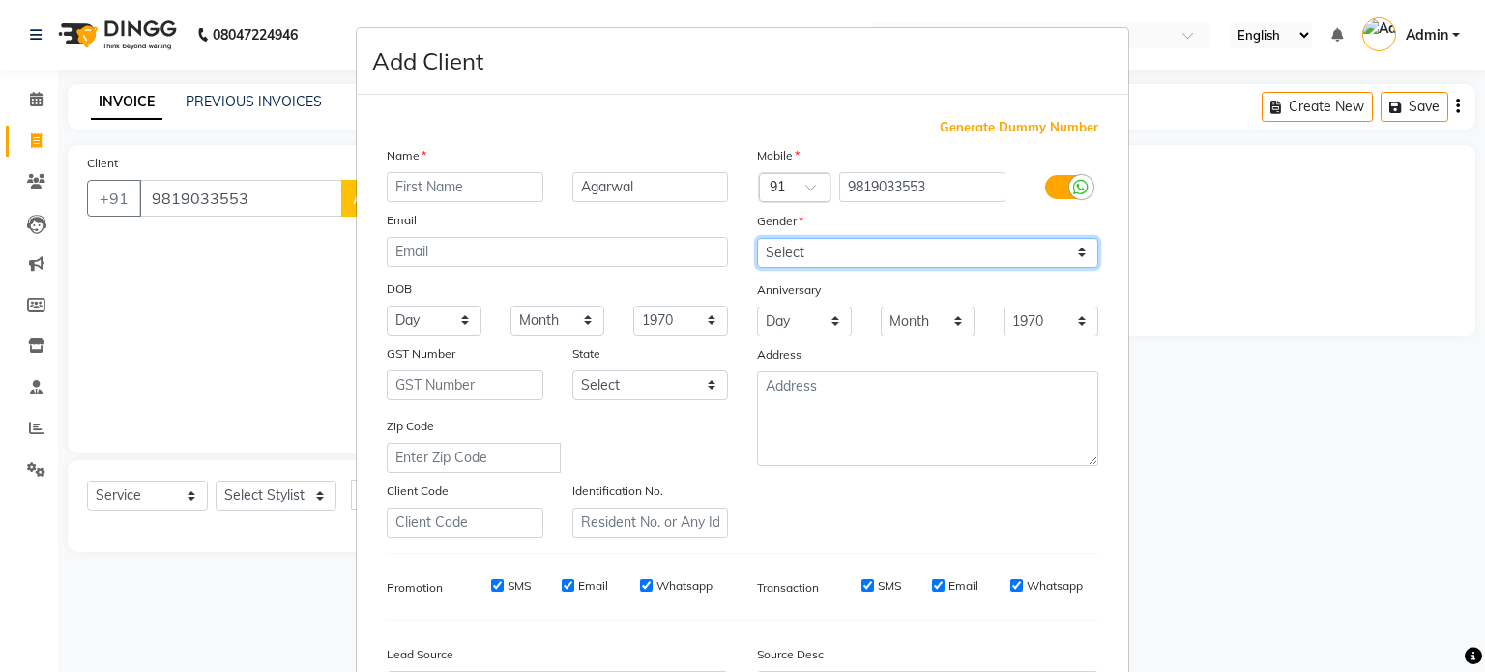
click at [893, 257] on select "Select [DEMOGRAPHIC_DATA] [DEMOGRAPHIC_DATA] Other Prefer Not To Say" at bounding box center [927, 253] width 341 height 30
select select "[DEMOGRAPHIC_DATA]"
click at [757, 239] on select "Select [DEMOGRAPHIC_DATA] [DEMOGRAPHIC_DATA] Other Prefer Not To Say" at bounding box center [927, 253] width 341 height 30
click at [491, 600] on div "SMS Email Whatsapp" at bounding box center [588, 590] width 308 height 27
click at [496, 595] on div "SMS" at bounding box center [497, 585] width 67 height 17
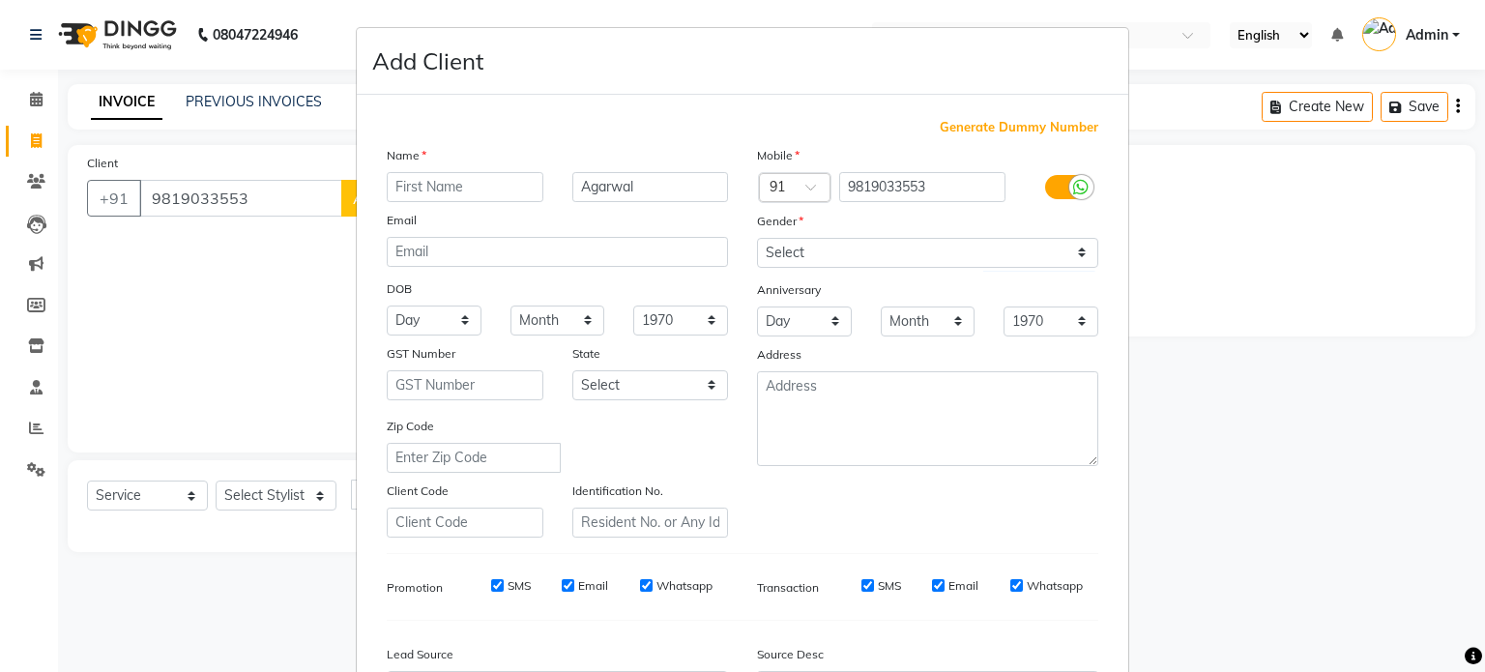
click at [491, 592] on input "SMS" at bounding box center [497, 585] width 13 height 13
checkbox input "false"
click at [562, 592] on input "Email" at bounding box center [568, 585] width 13 height 13
checkbox input "false"
drag, startPoint x: 634, startPoint y: 588, endPoint x: 650, endPoint y: 590, distance: 15.6
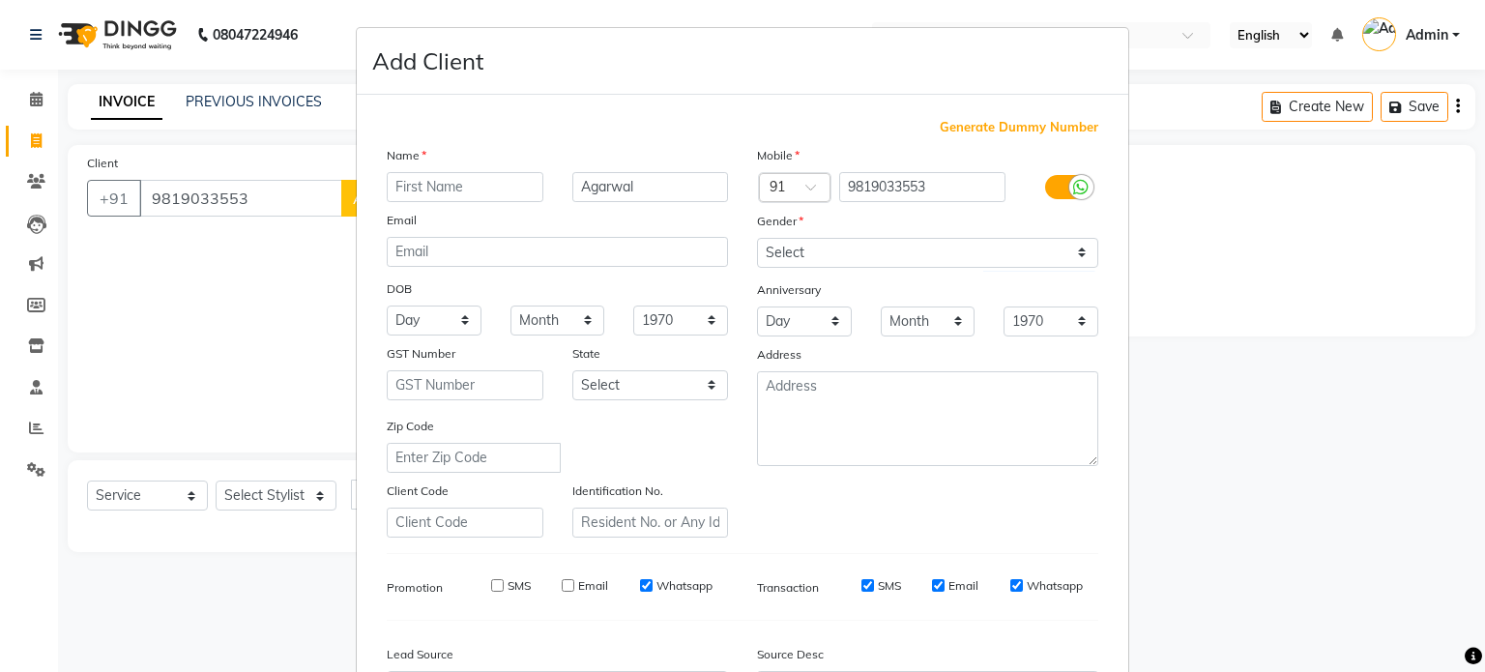
click at [640, 588] on input "Whatsapp" at bounding box center [646, 585] width 13 height 13
checkbox input "false"
click at [861, 589] on input "SMS" at bounding box center [867, 585] width 13 height 13
checkbox input "false"
click at [932, 587] on input "Email" at bounding box center [938, 585] width 13 height 13
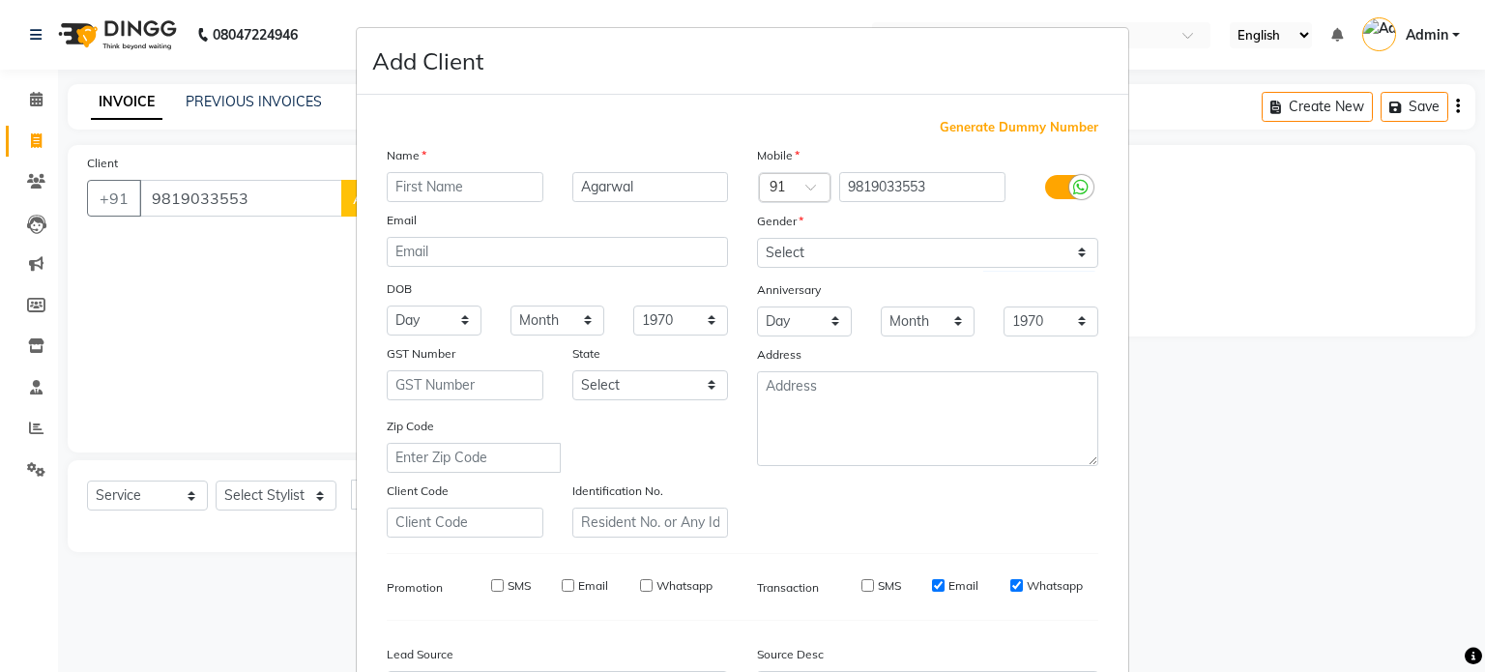
checkbox input "false"
click at [1010, 588] on input "Whatsapp" at bounding box center [1016, 585] width 13 height 13
checkbox input "false"
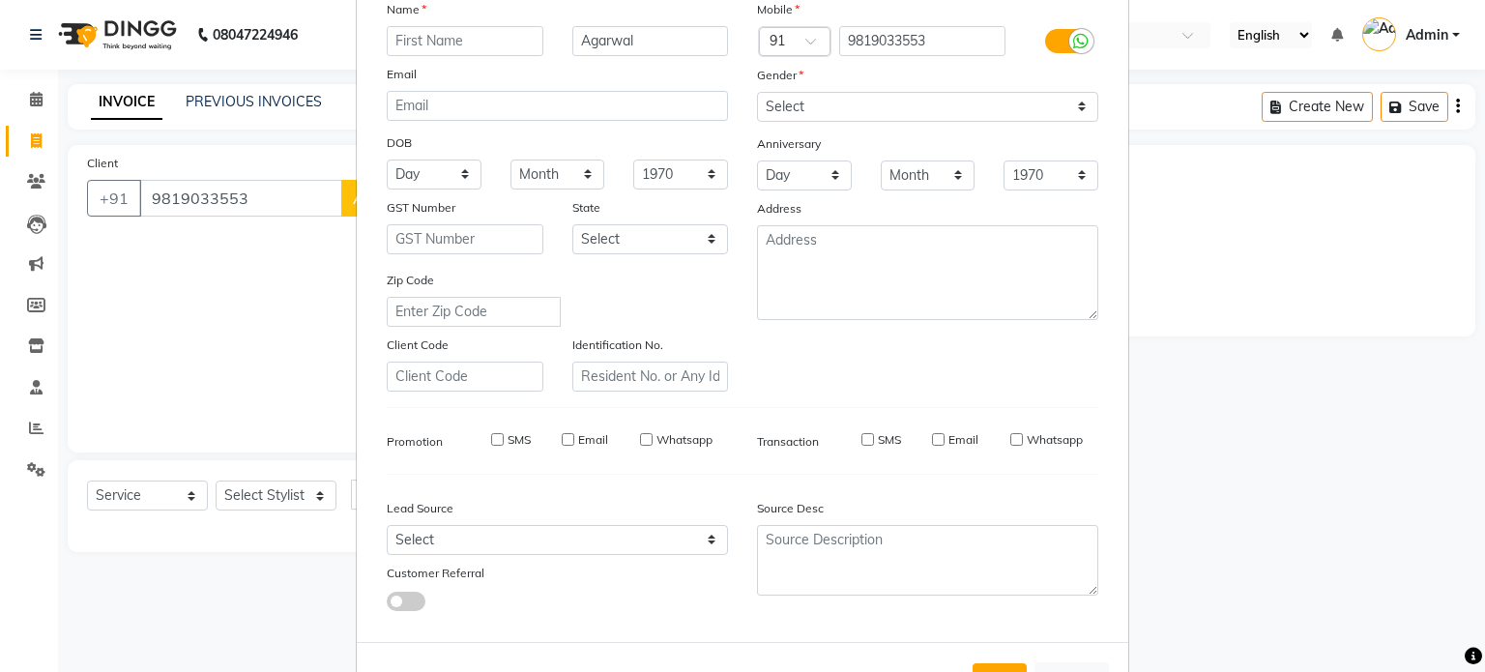
scroll to position [193, 0]
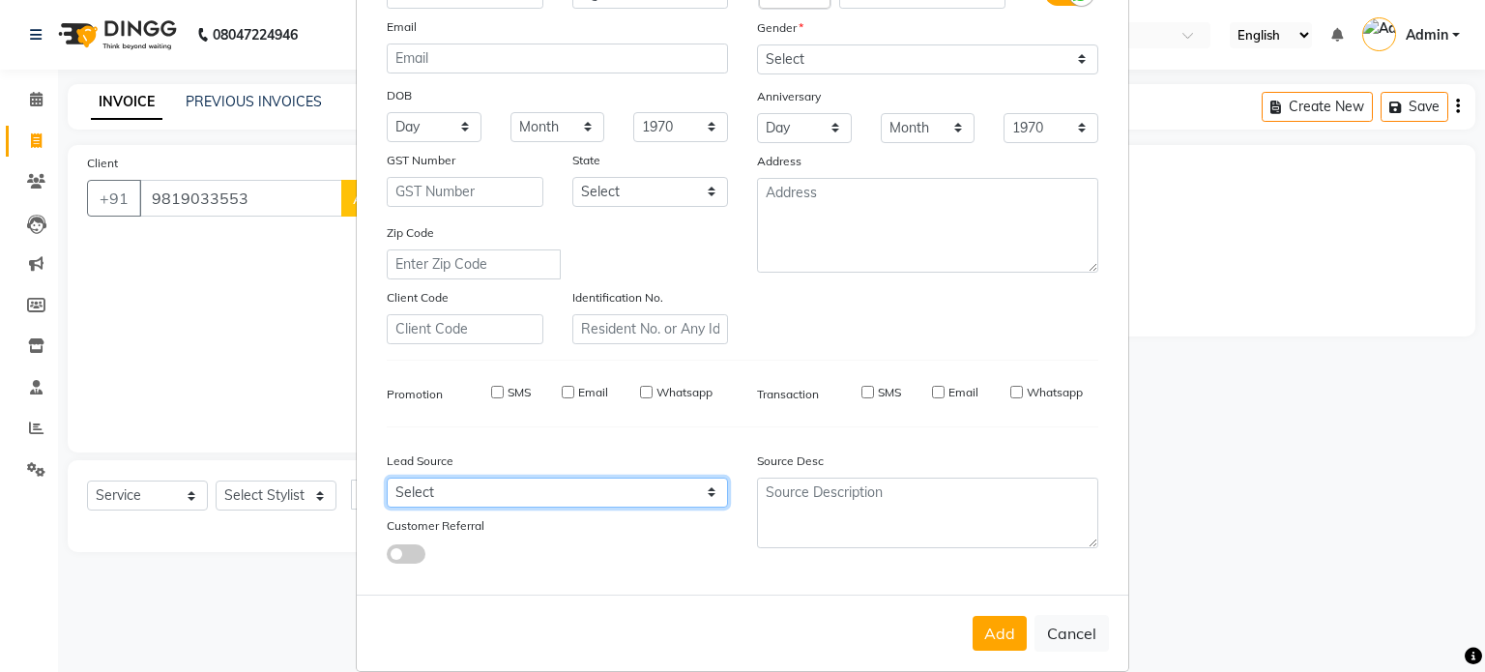
click at [700, 504] on select "Select Walk-in Referral Internet Friend Word of Mouth Advertisement Facebook Ju…" at bounding box center [557, 493] width 341 height 30
select select "47322"
click at [387, 485] on select "Select Walk-in Referral Internet Friend Word of Mouth Advertisement Facebook Ju…" at bounding box center [557, 493] width 341 height 30
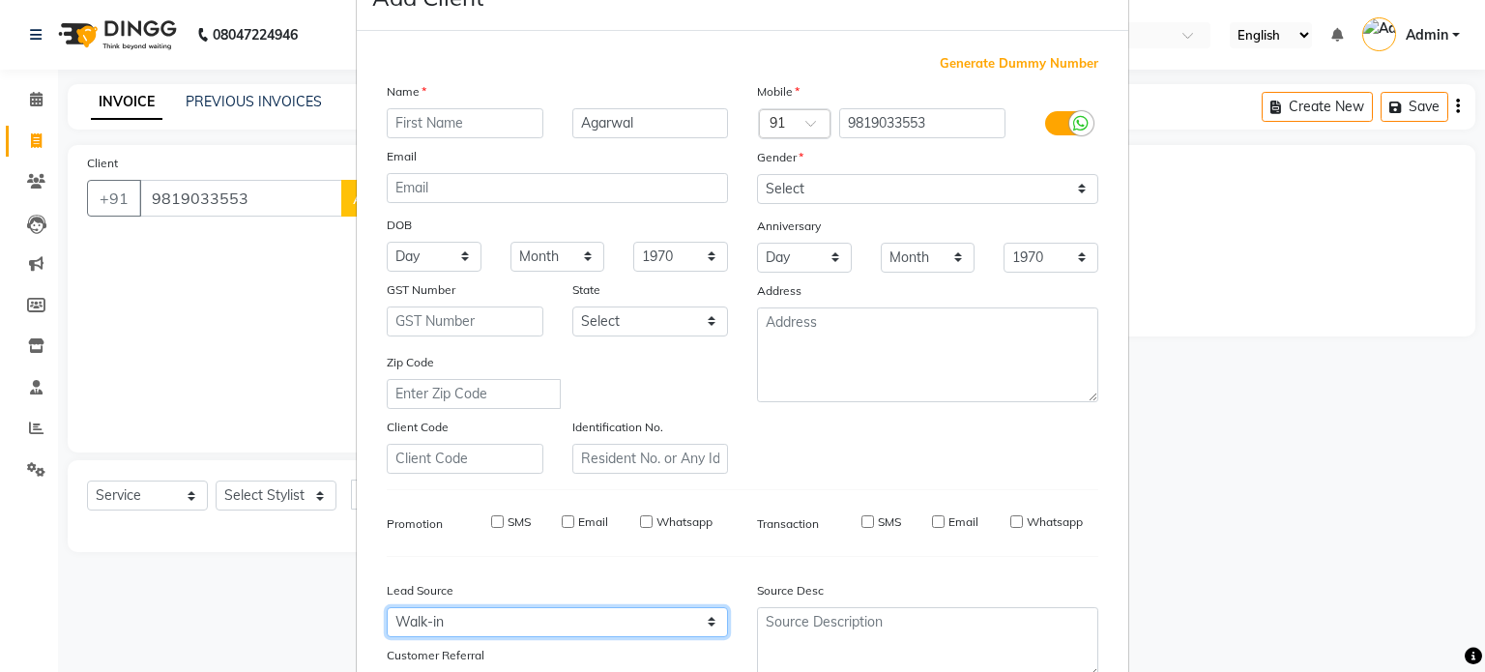
scroll to position [0, 0]
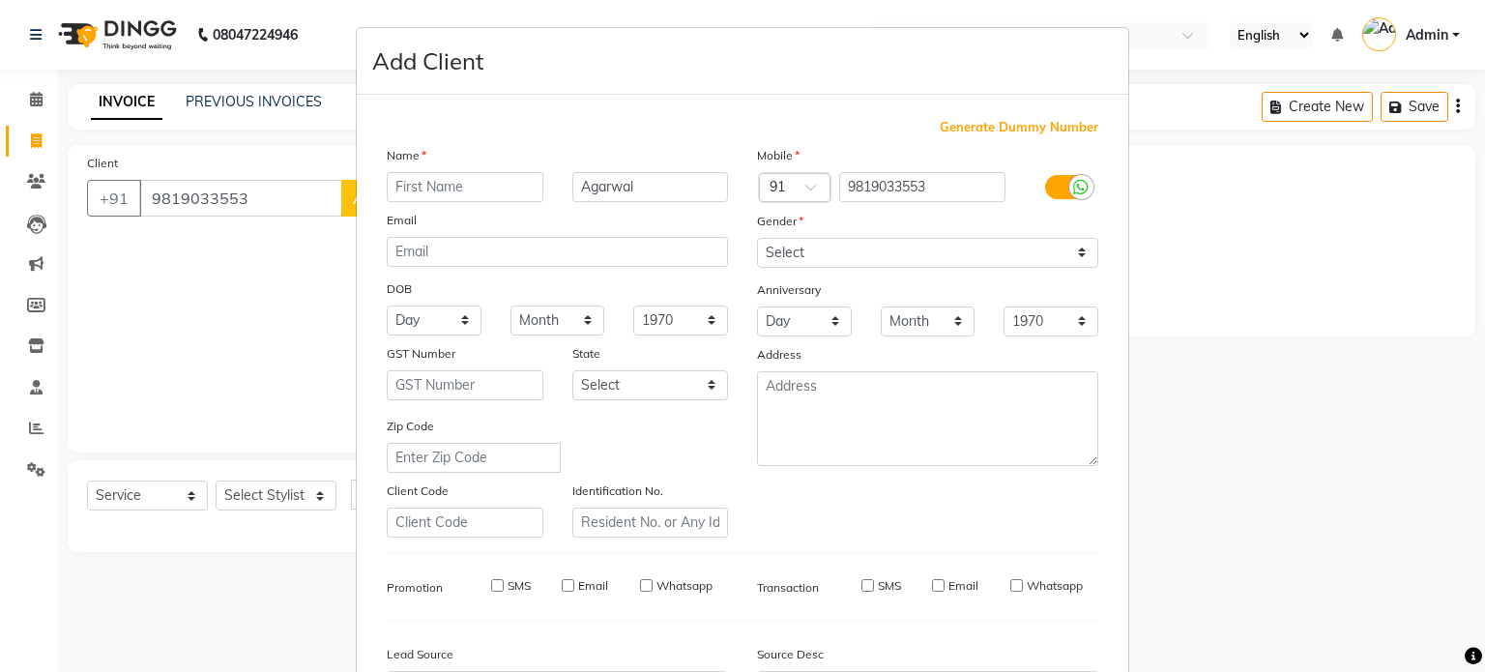
click at [93, 331] on ngb-modal-window "Add Client Generate Dummy Number Name [GEOGRAPHIC_DATA] Email DOB Day 01 02 03 …" at bounding box center [742, 336] width 1485 height 672
click at [424, 189] on input "text" at bounding box center [465, 187] width 157 height 30
type input "[PERSON_NAME]"
drag, startPoint x: 661, startPoint y: 183, endPoint x: 497, endPoint y: 209, distance: 166.4
click at [496, 209] on div "Name [PERSON_NAME] Email DOB Day 01 02 03 04 05 06 07 08 09 10 11 12 13 14 15 1…" at bounding box center [557, 341] width 370 height 392
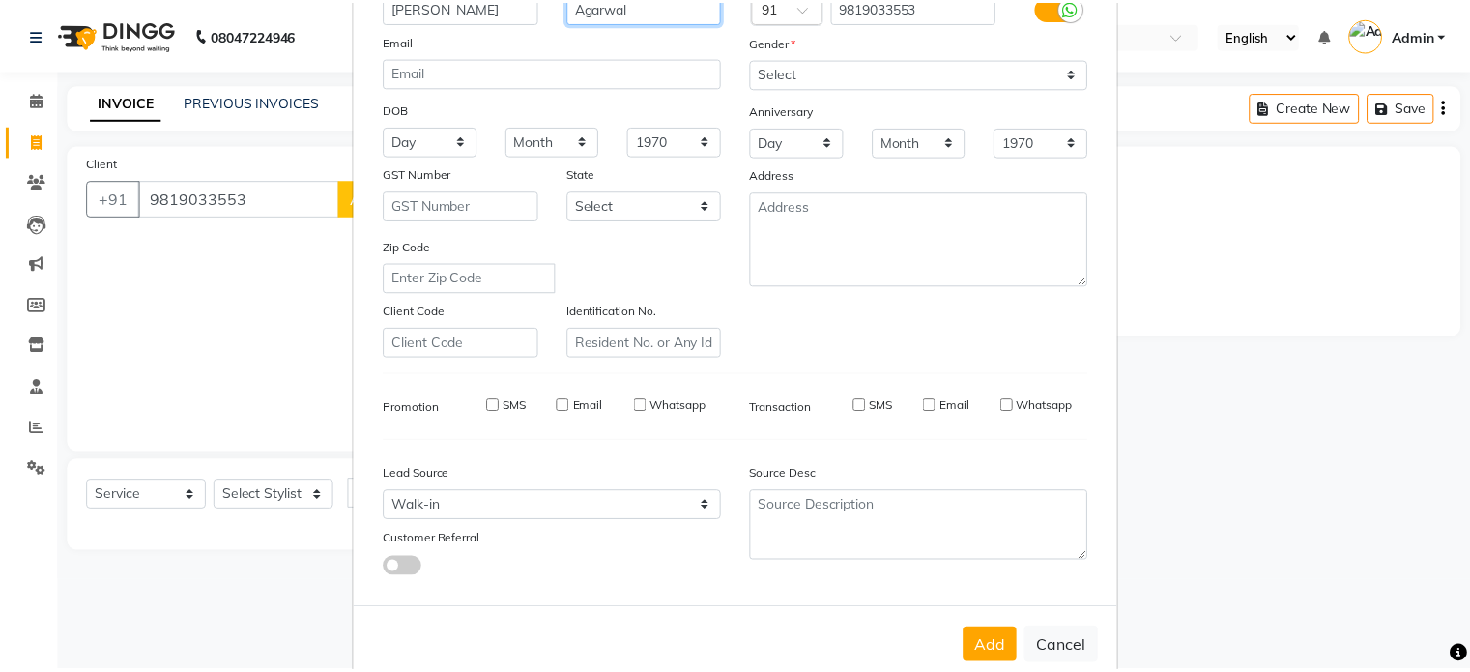
scroll to position [193, 0]
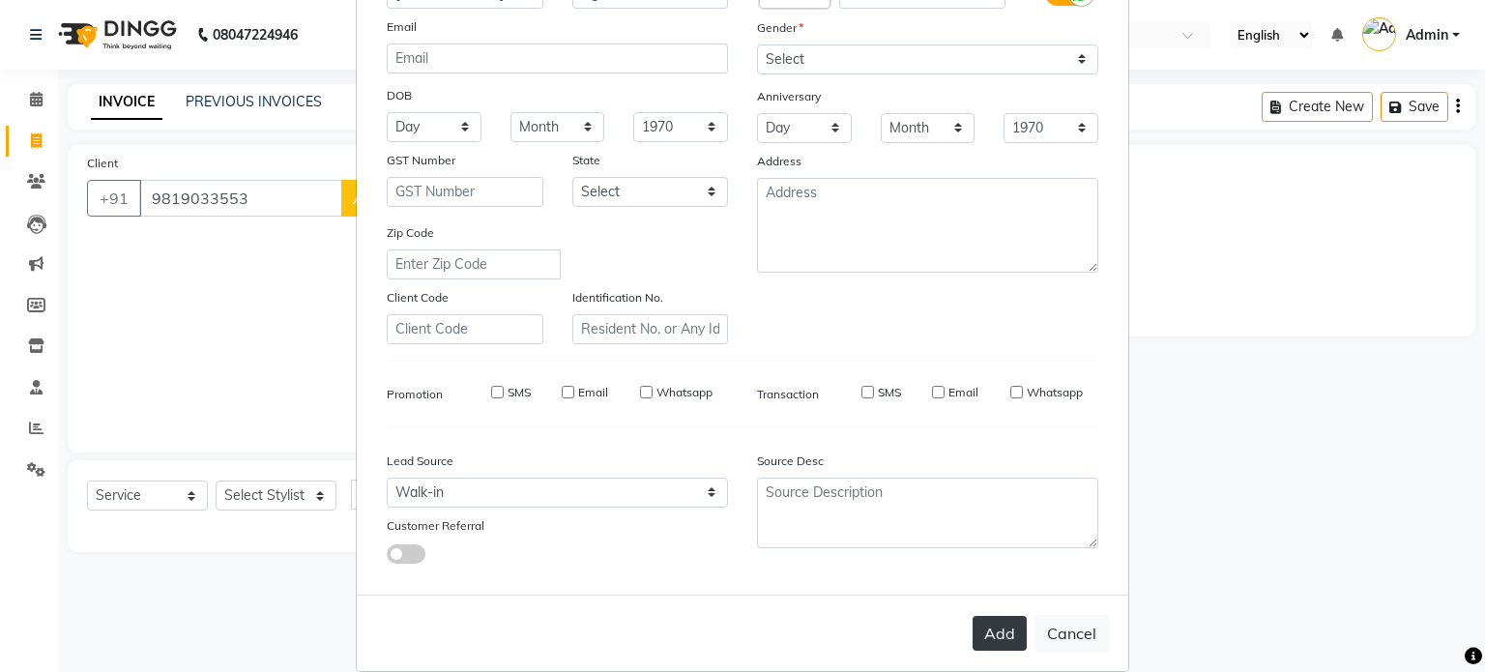
click at [985, 645] on button "Add" at bounding box center [999, 633] width 54 height 35
select select
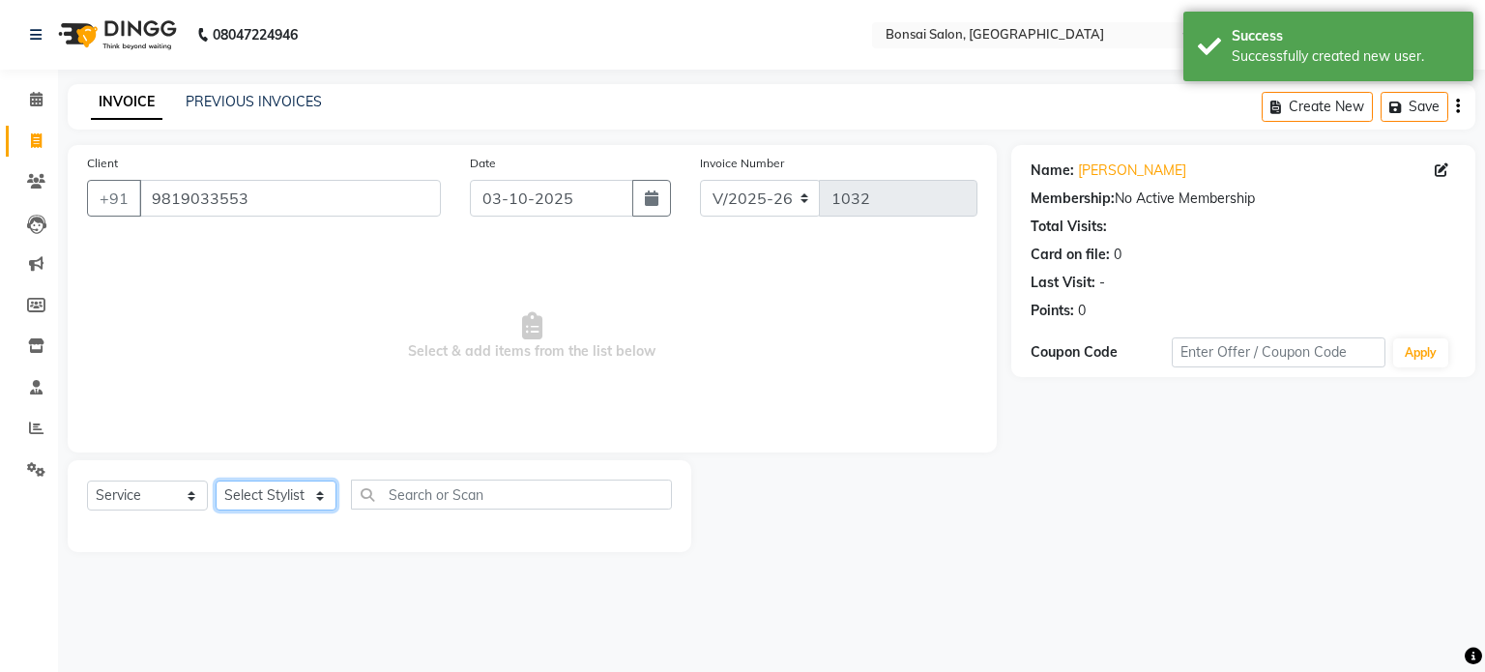
click at [236, 499] on select "Select Stylist [PERSON_NAME] [PERSON_NAME] [PERSON_NAME] [PERSON_NAME]" at bounding box center [276, 495] width 121 height 30
click at [216, 481] on select "Select Stylist [PERSON_NAME] [PERSON_NAME] [PERSON_NAME] [PERSON_NAME]" at bounding box center [276, 495] width 121 height 30
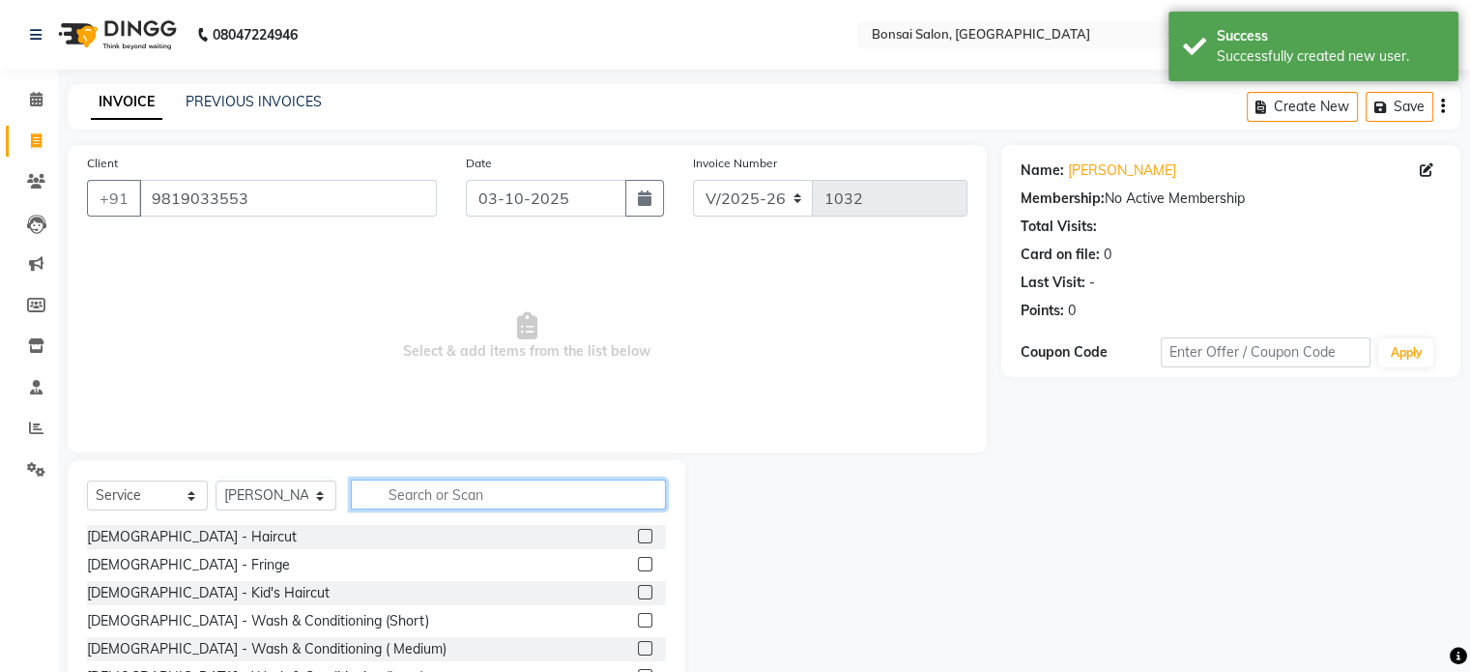
click at [450, 495] on input "text" at bounding box center [508, 494] width 315 height 30
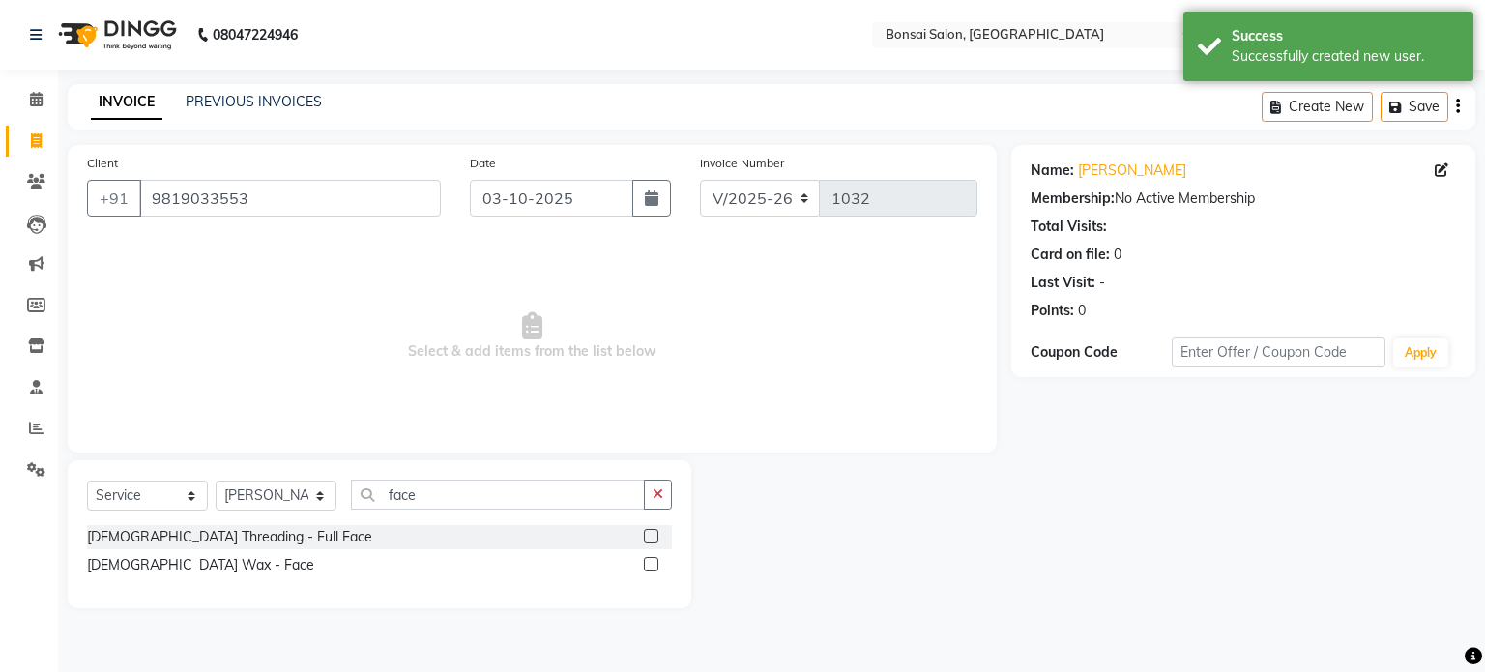
click at [648, 565] on label at bounding box center [651, 564] width 15 height 15
click at [648, 565] on input "checkbox" at bounding box center [650, 565] width 13 height 13
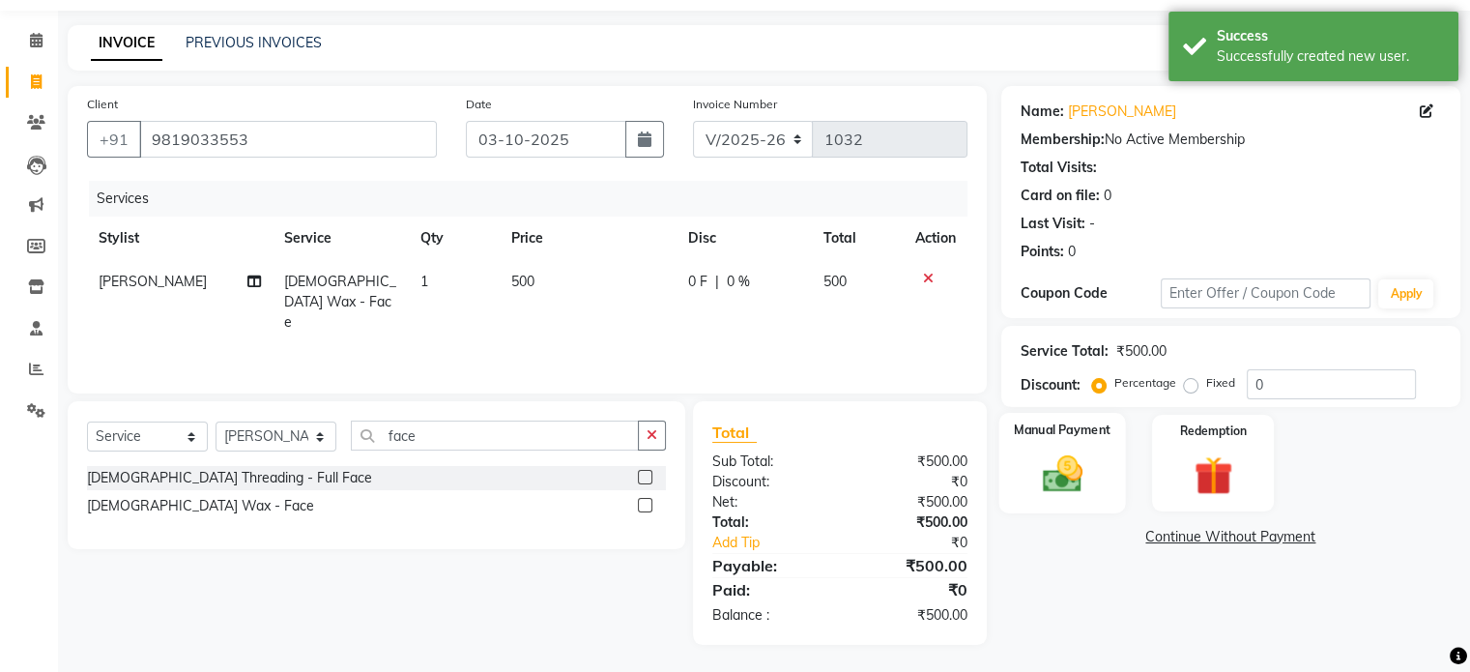
scroll to position [61, 0]
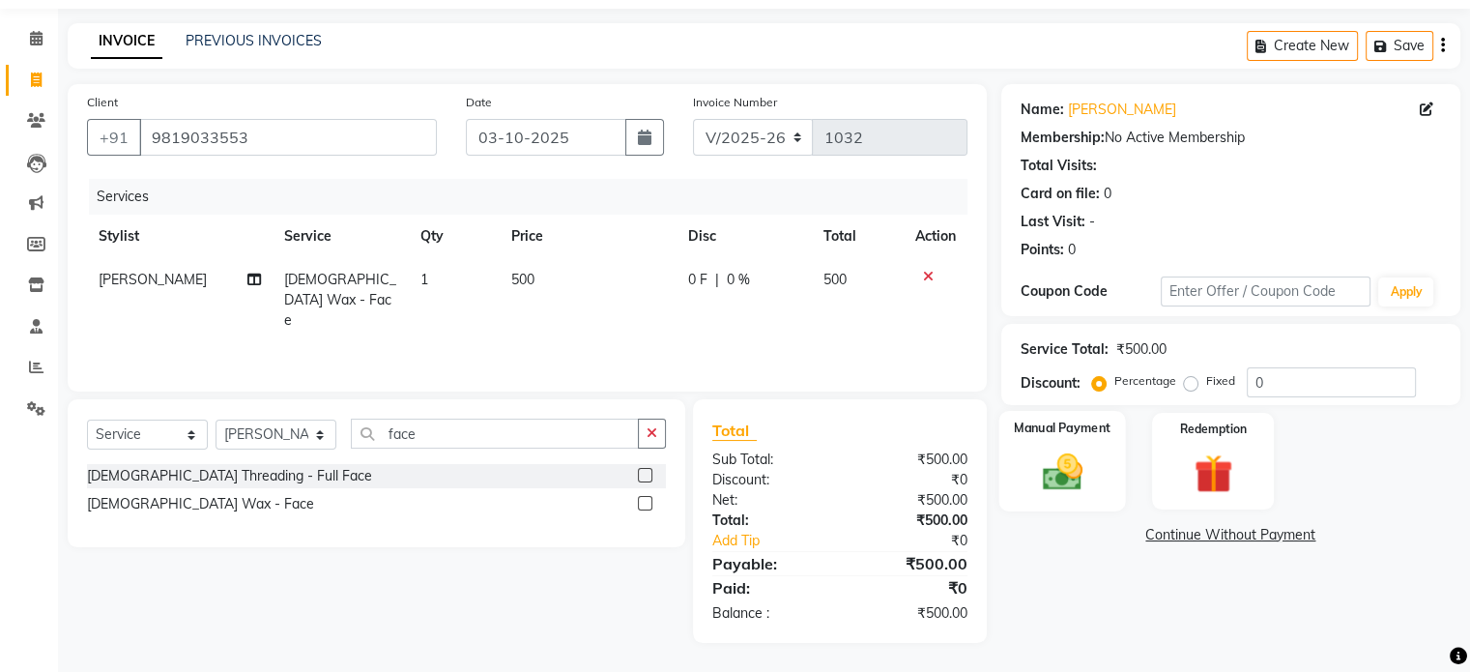
click at [1071, 479] on img at bounding box center [1062, 473] width 65 height 46
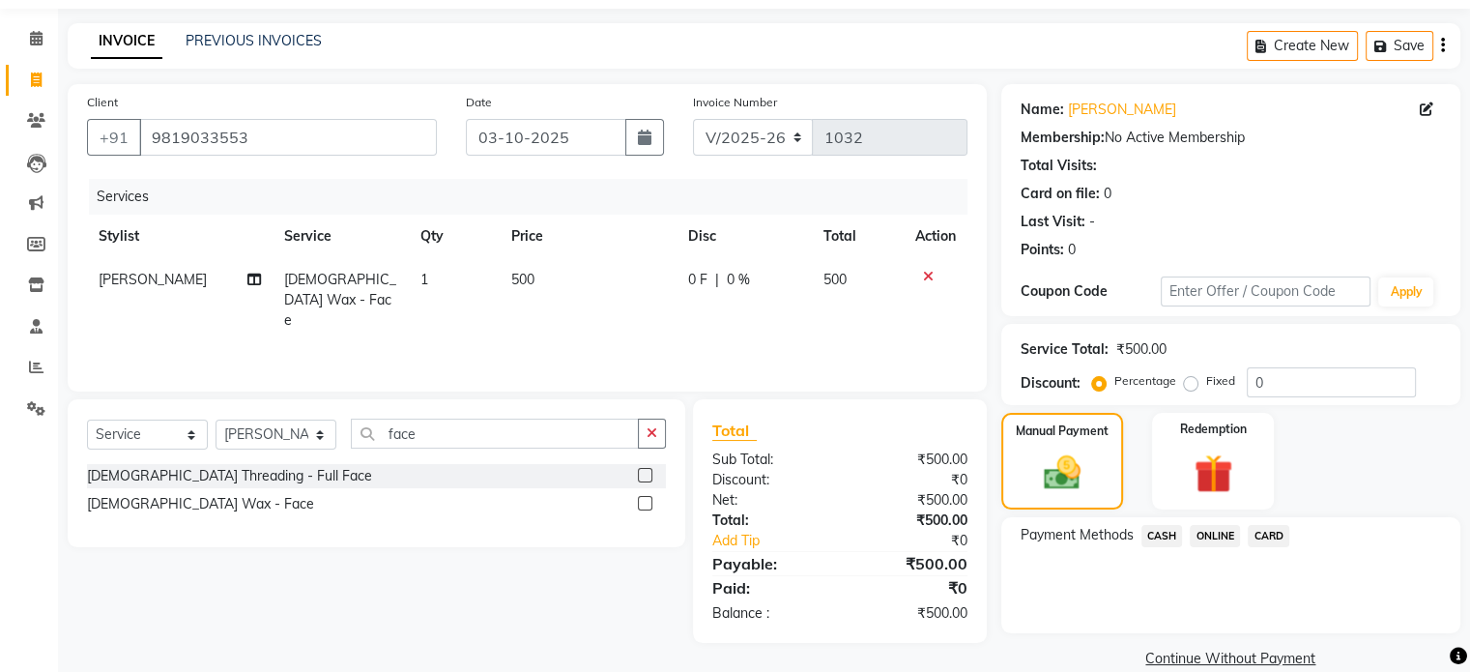
click at [1161, 536] on span "CASH" at bounding box center [1163, 536] width 42 height 22
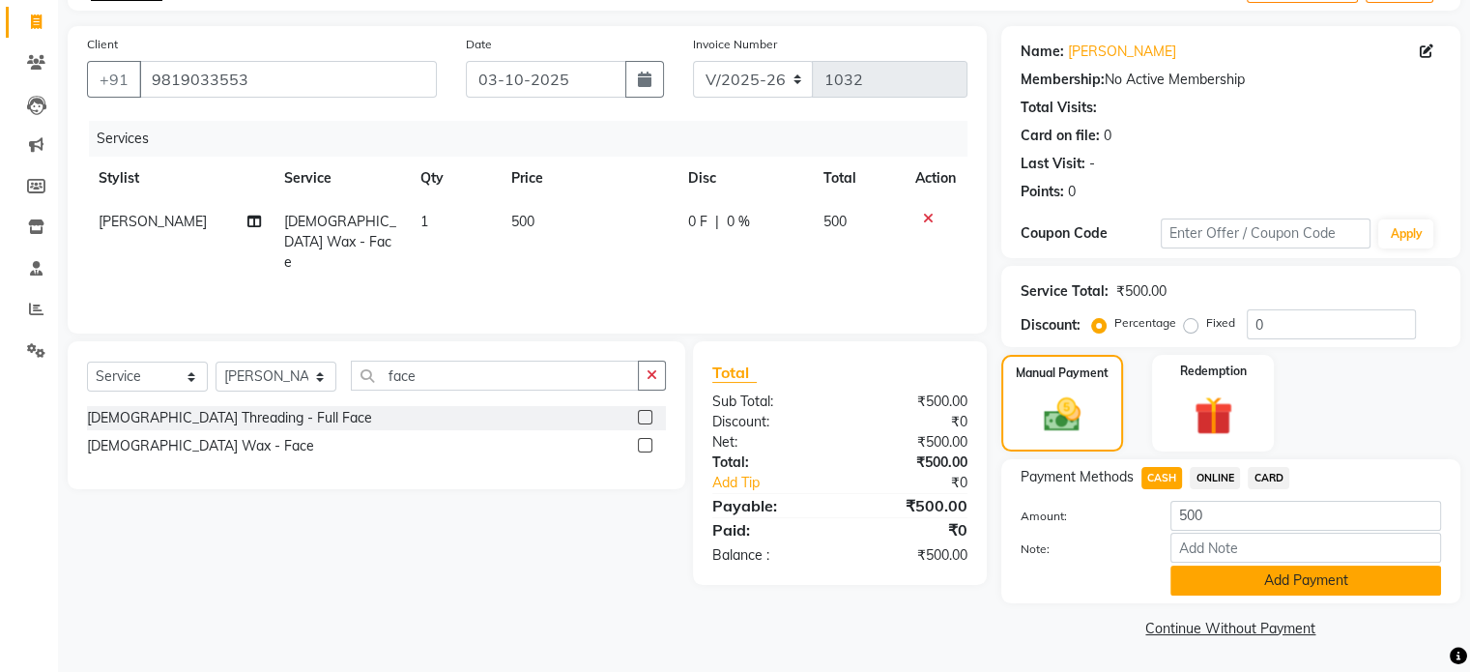
click at [1201, 579] on button "Add Payment" at bounding box center [1306, 581] width 271 height 30
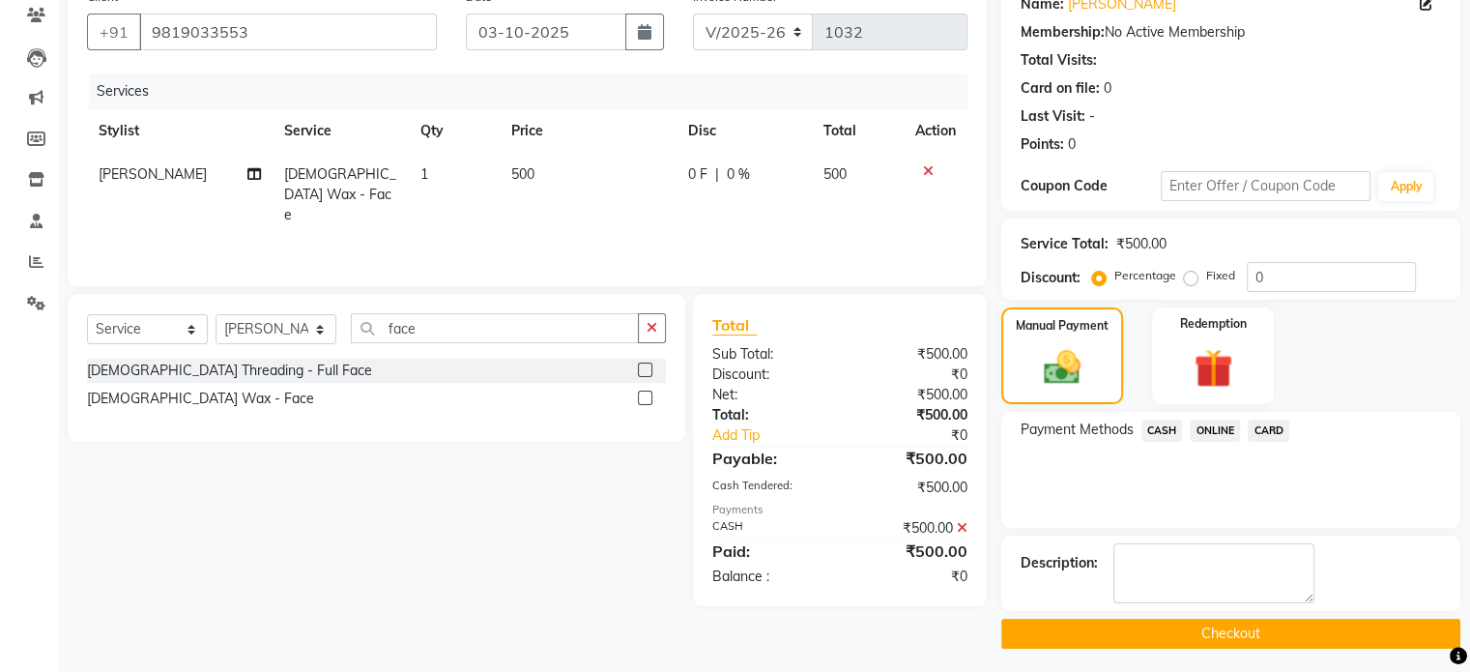
scroll to position [170, 0]
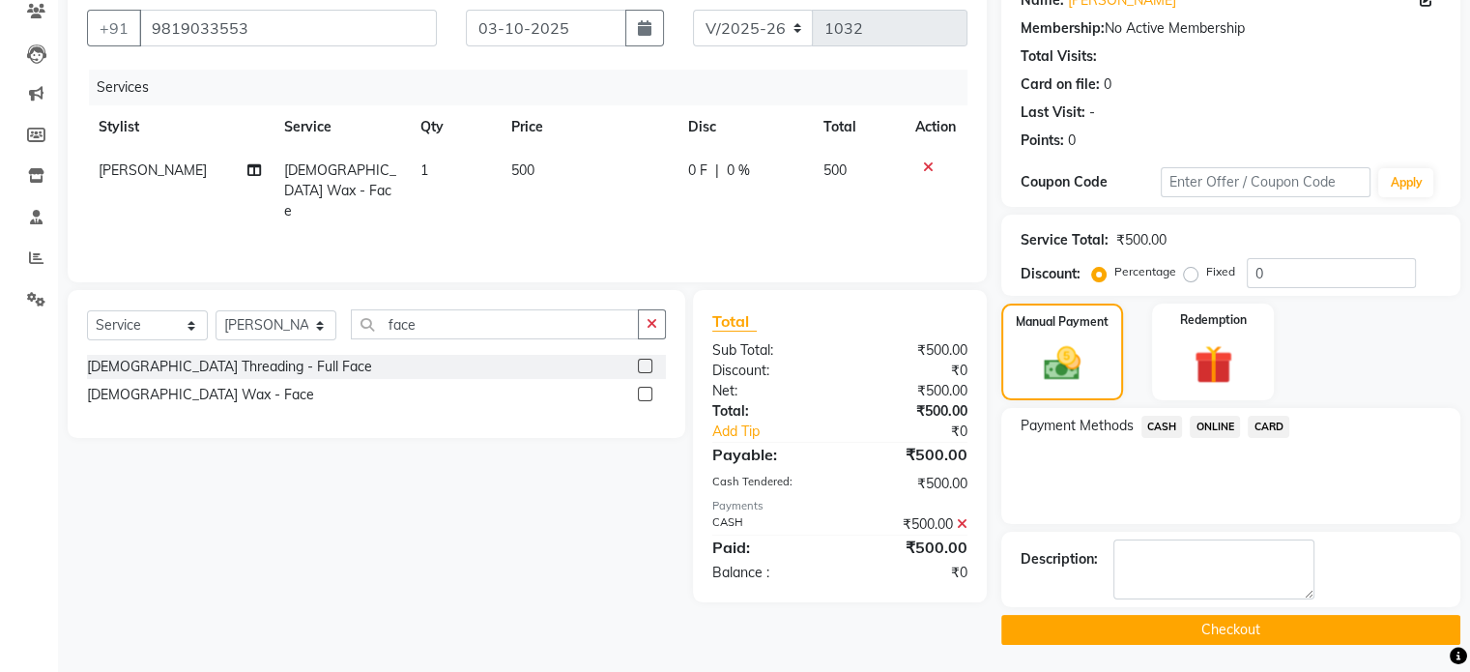
click at [1199, 633] on button "Checkout" at bounding box center [1230, 630] width 459 height 30
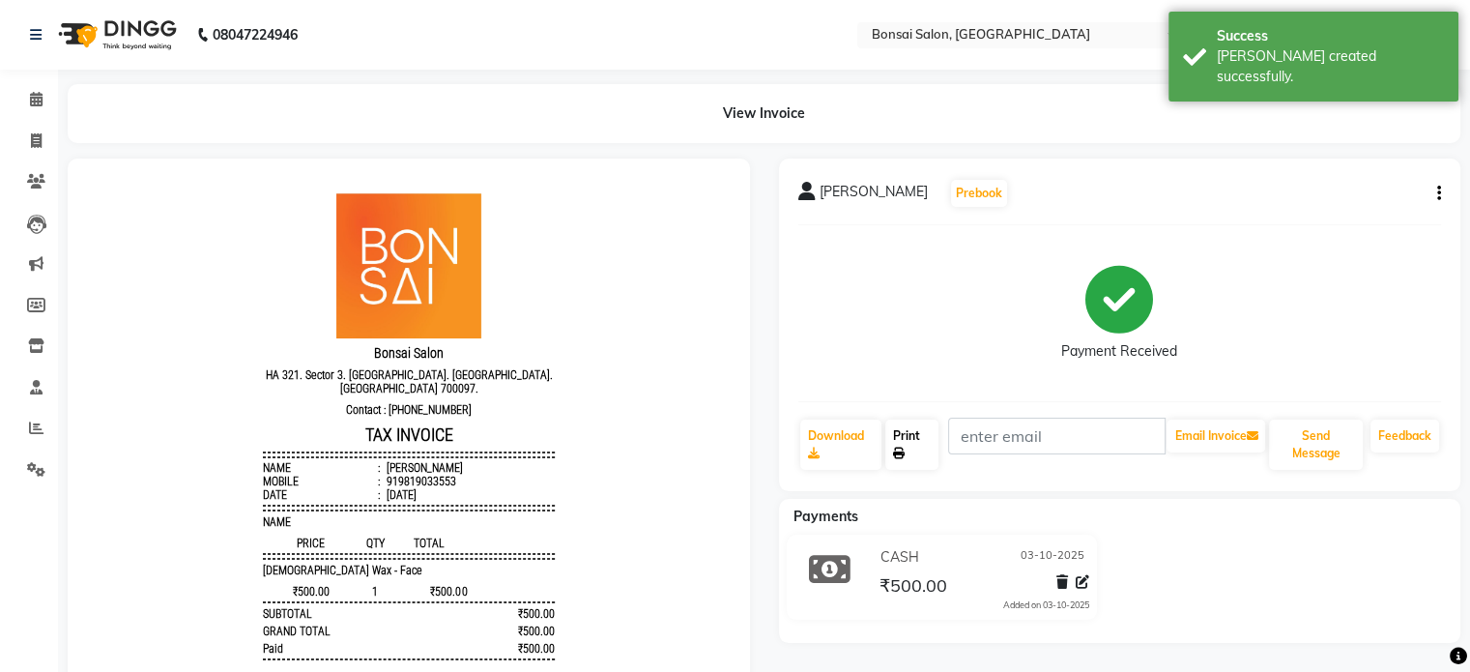
click at [920, 448] on link "Print" at bounding box center [911, 445] width 53 height 50
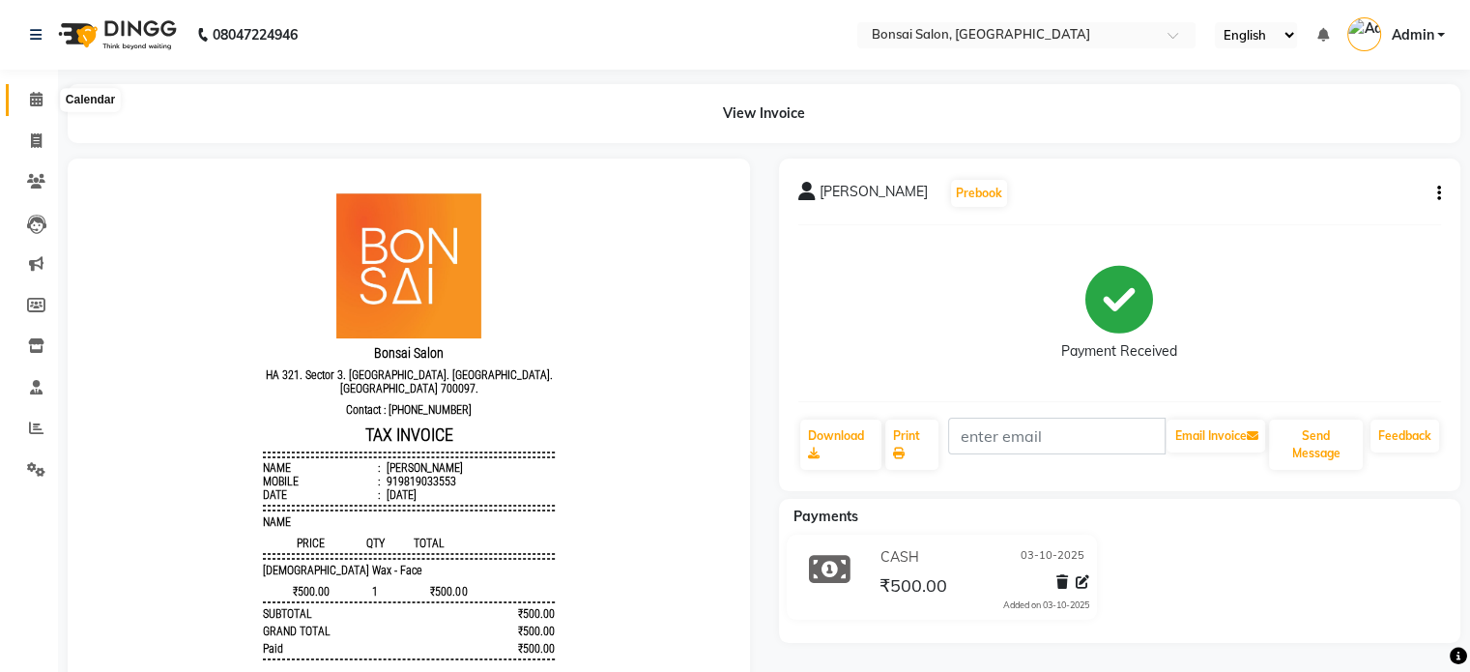
click at [31, 100] on icon at bounding box center [36, 99] width 13 height 15
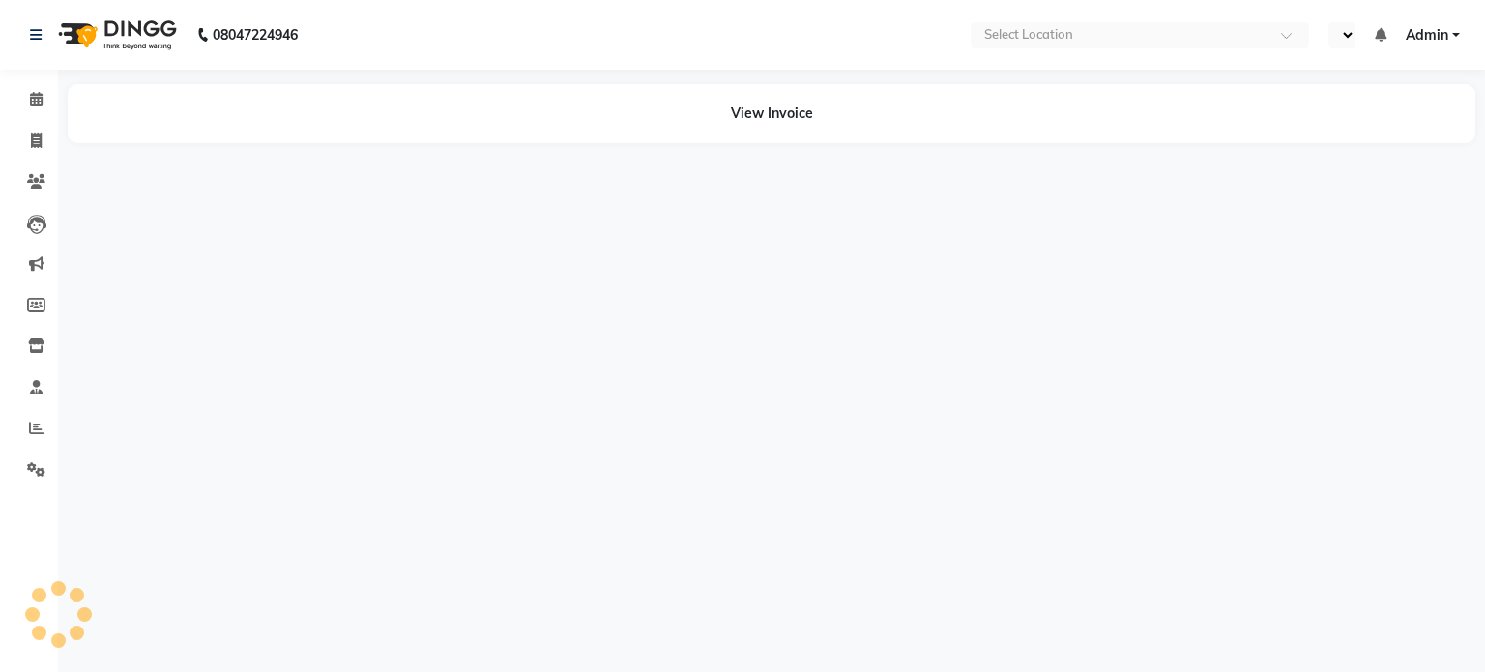
select select "en"
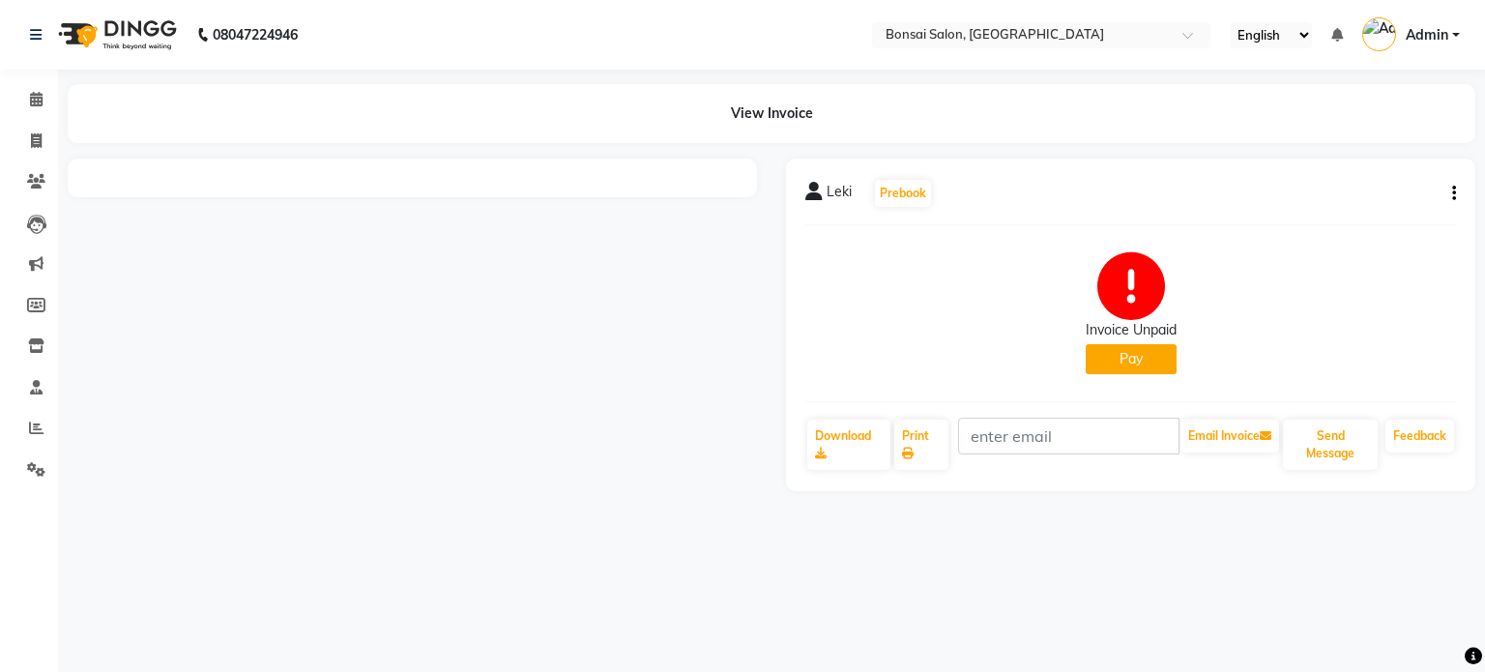
click at [1453, 193] on icon "button" at bounding box center [1454, 193] width 4 height 1
click at [1363, 216] on div "Edit Invoice" at bounding box center [1357, 218] width 132 height 24
select select "service"
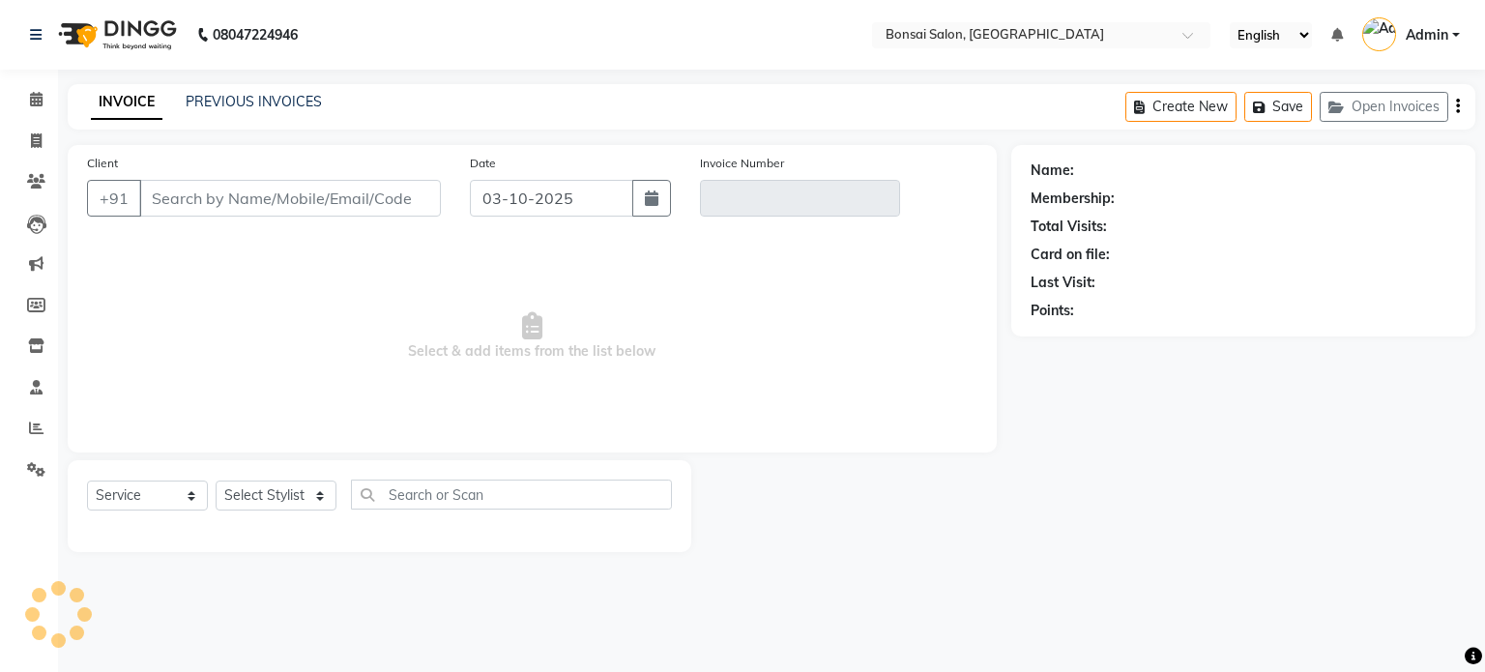
type input "9674760106"
type input "V/2025-26/1028"
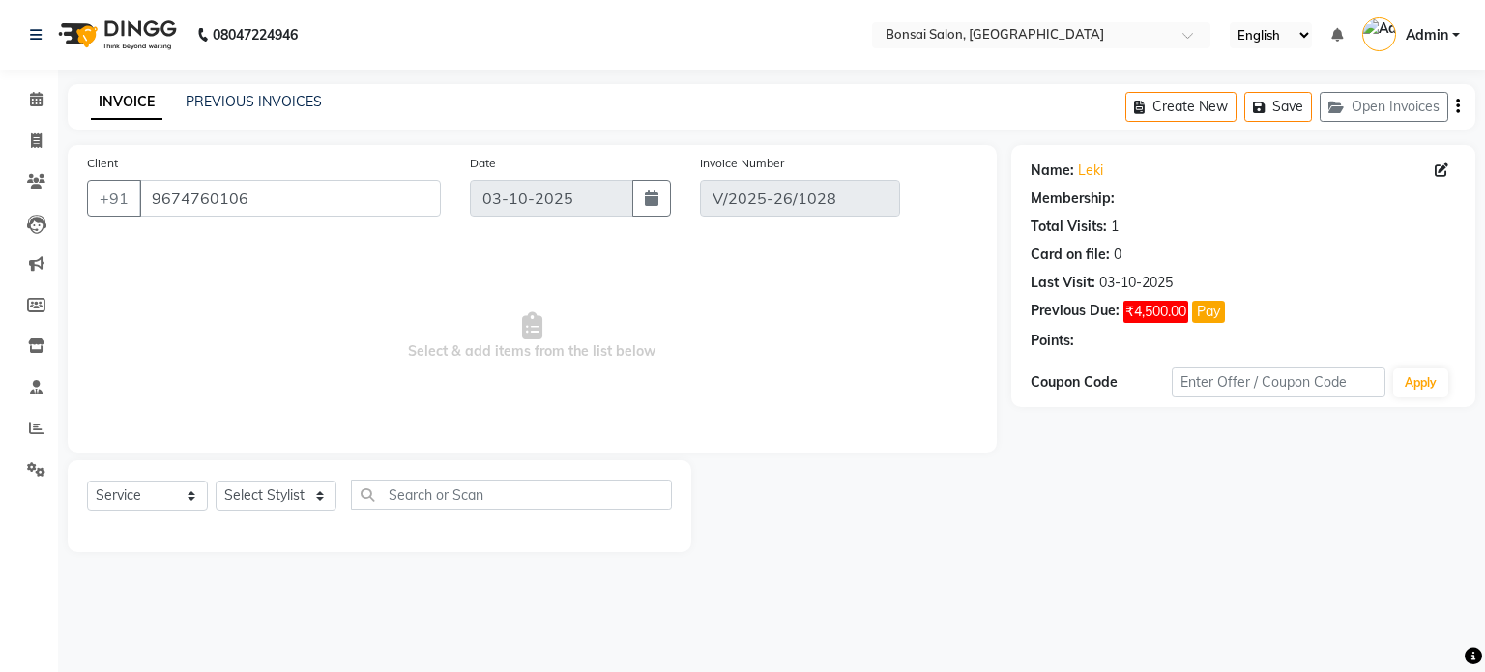
select select "select"
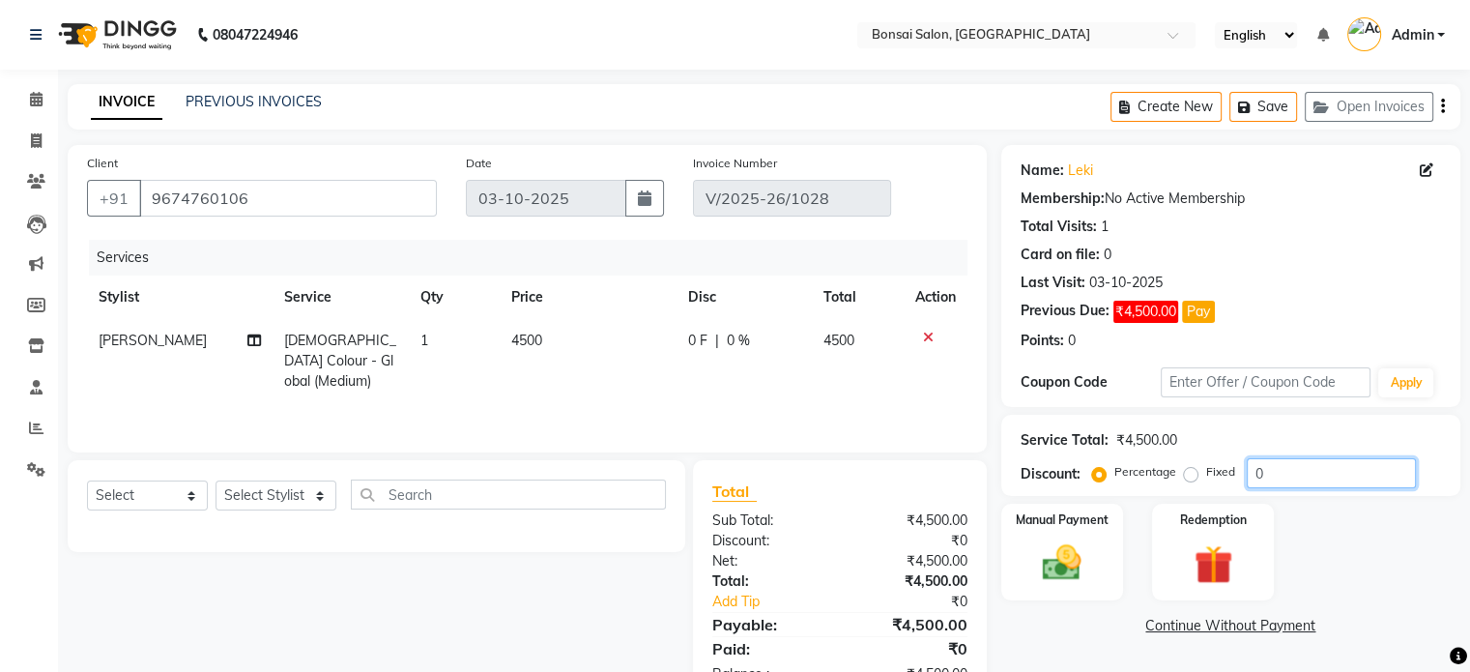
drag, startPoint x: 1270, startPoint y: 471, endPoint x: 1235, endPoint y: 478, distance: 35.5
click at [1239, 473] on div "Percentage Fixed 0" at bounding box center [1256, 473] width 320 height 30
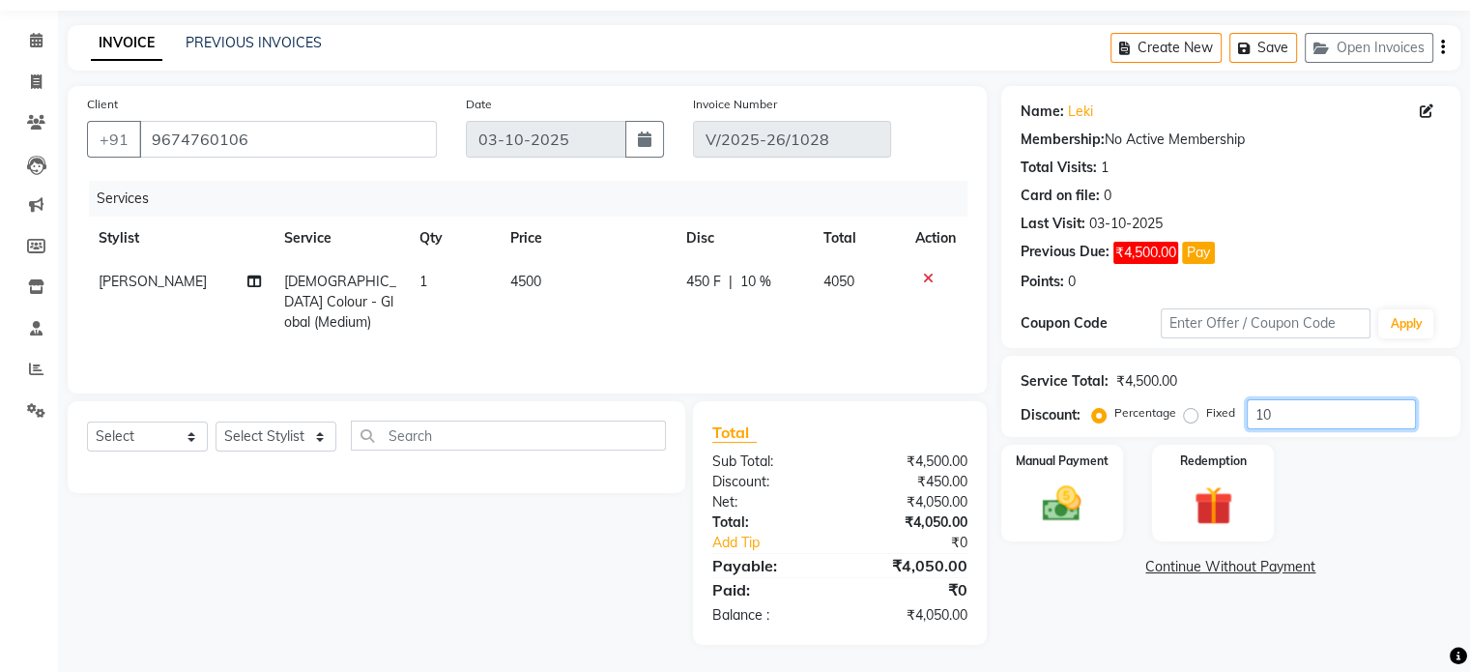
scroll to position [61, 0]
type input "10"
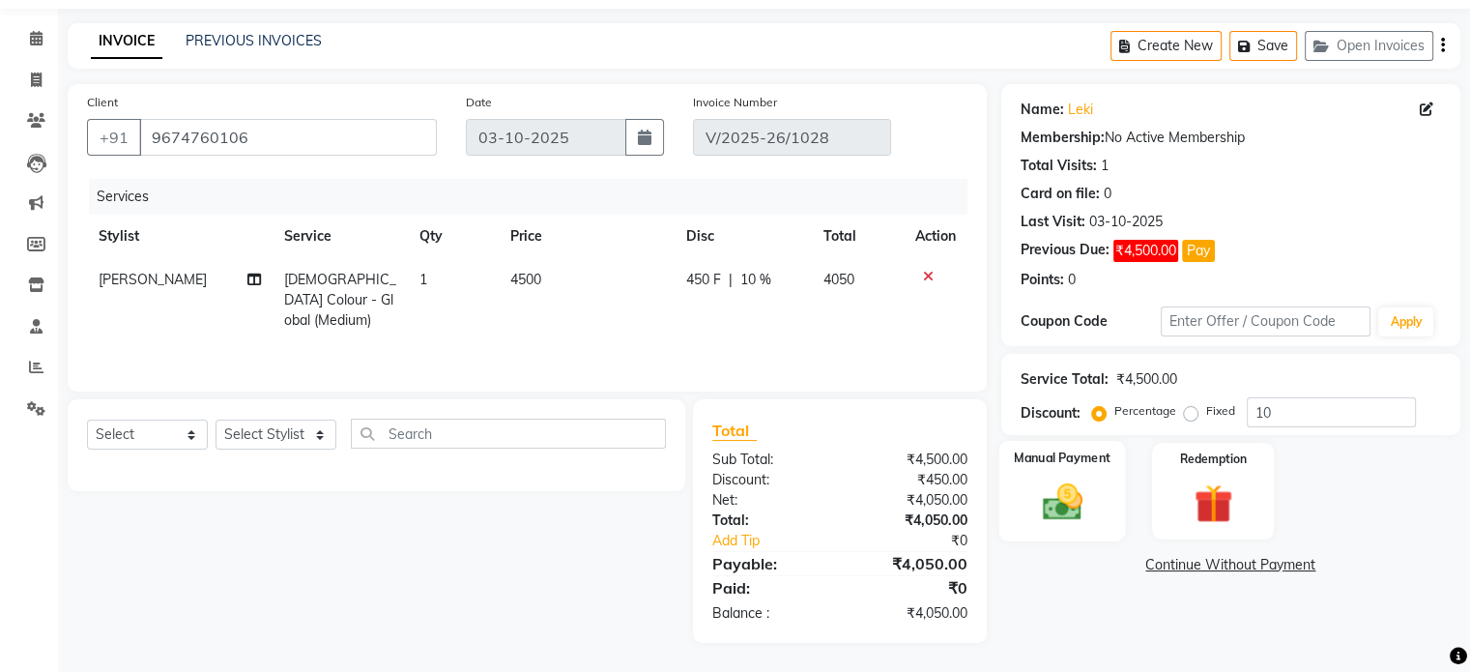
click at [1044, 504] on img at bounding box center [1062, 502] width 65 height 46
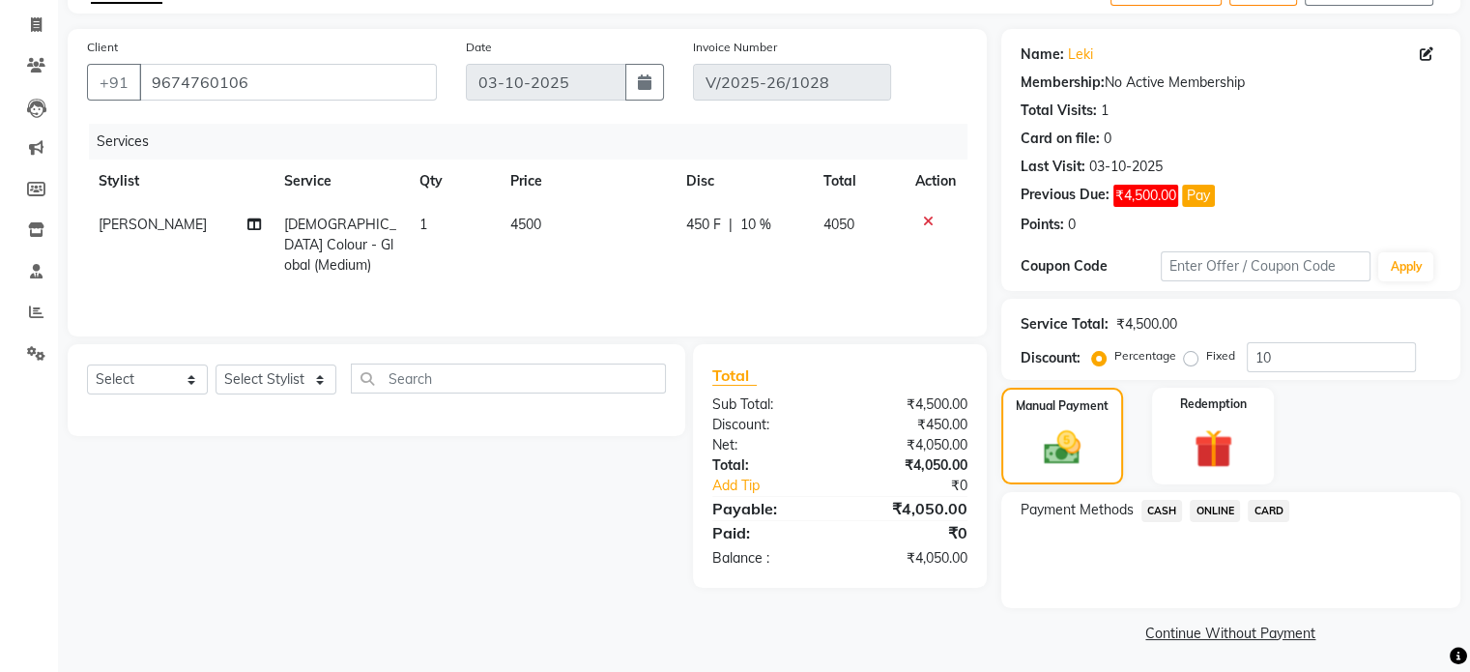
scroll to position [120, 0]
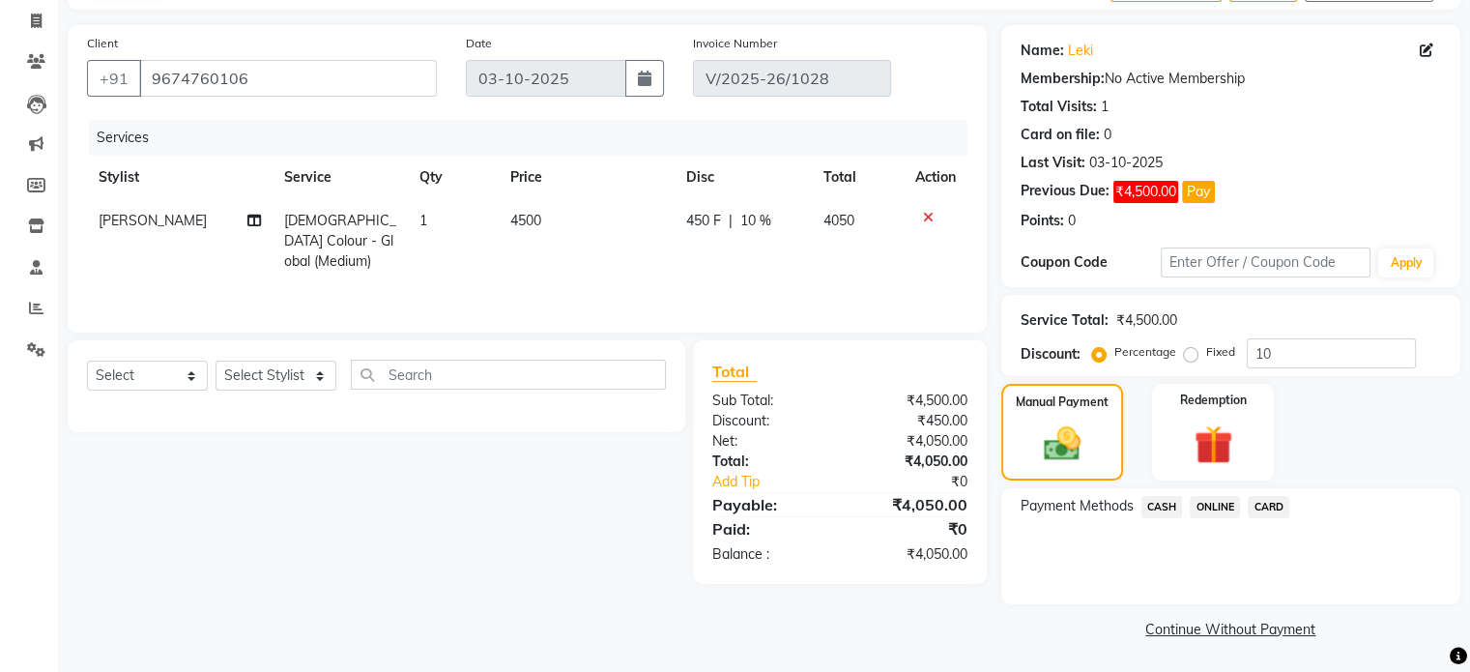
click at [1214, 508] on span "ONLINE" at bounding box center [1215, 507] width 50 height 22
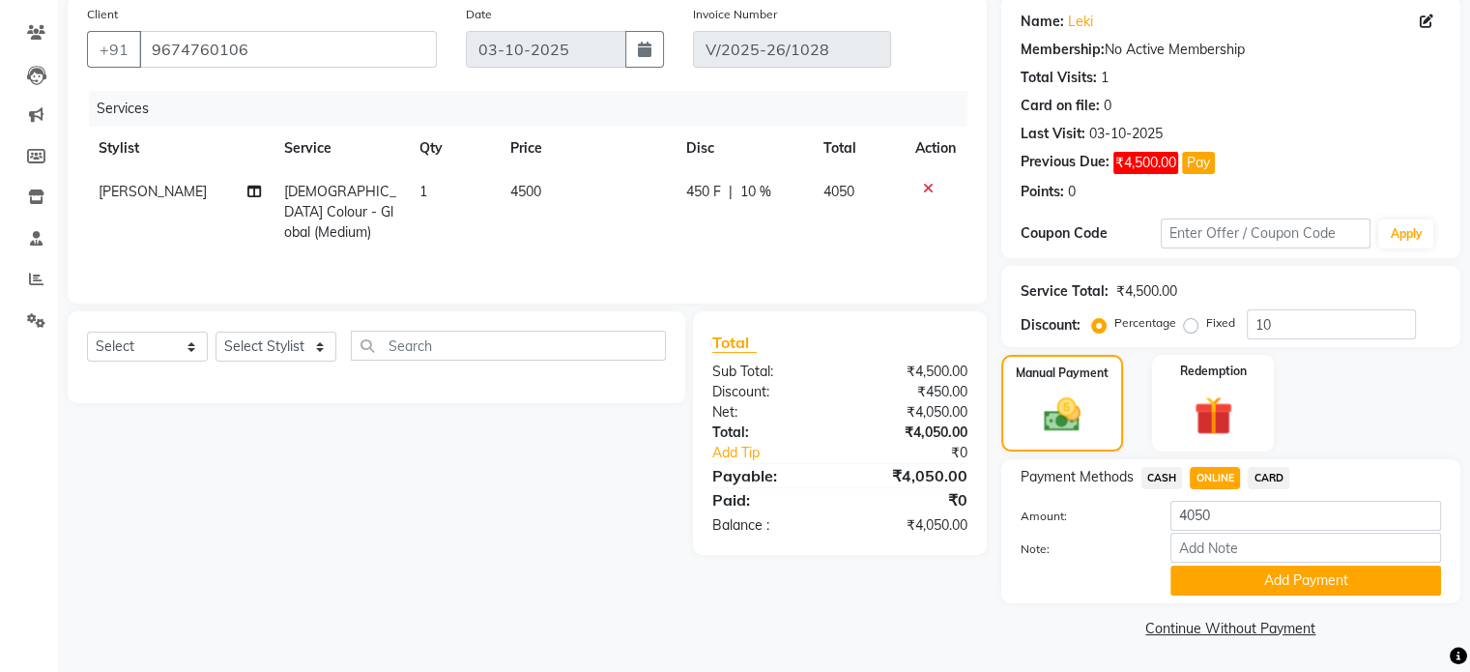
scroll to position [150, 0]
click at [1247, 575] on button "Add Payment" at bounding box center [1306, 581] width 271 height 30
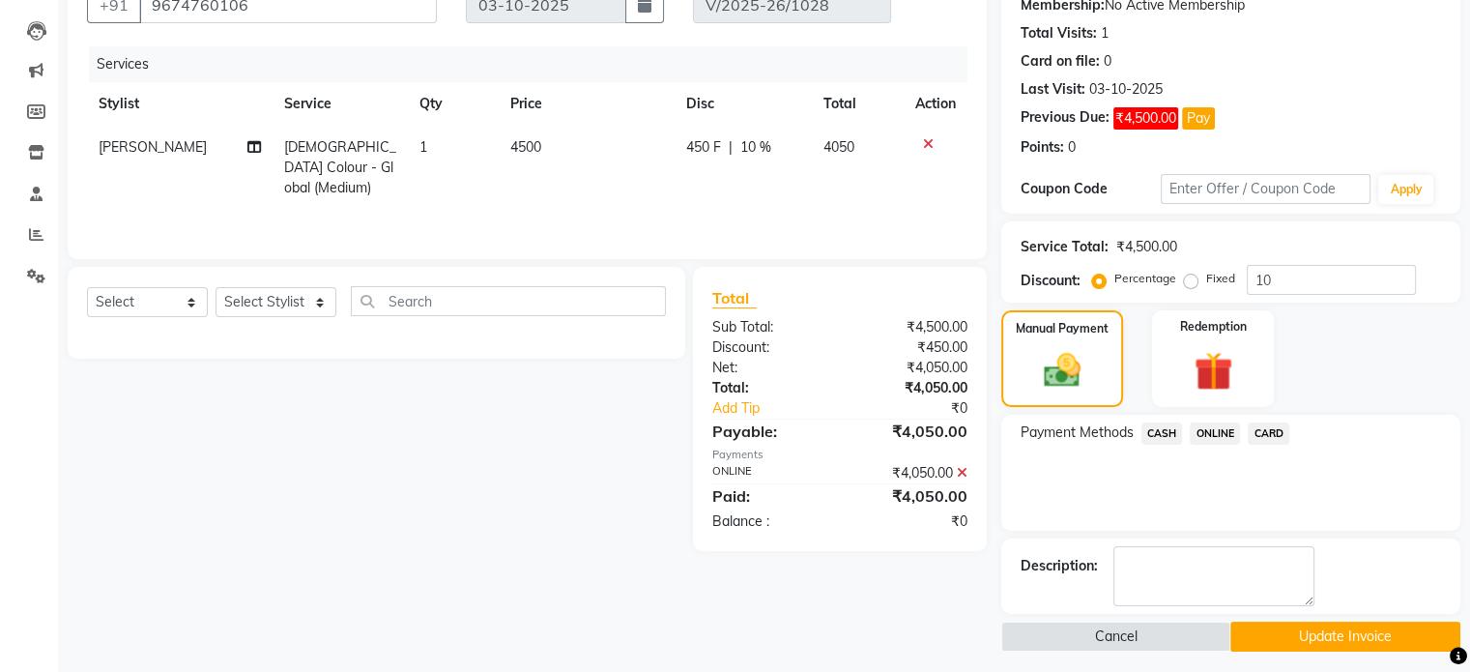
scroll to position [200, 0]
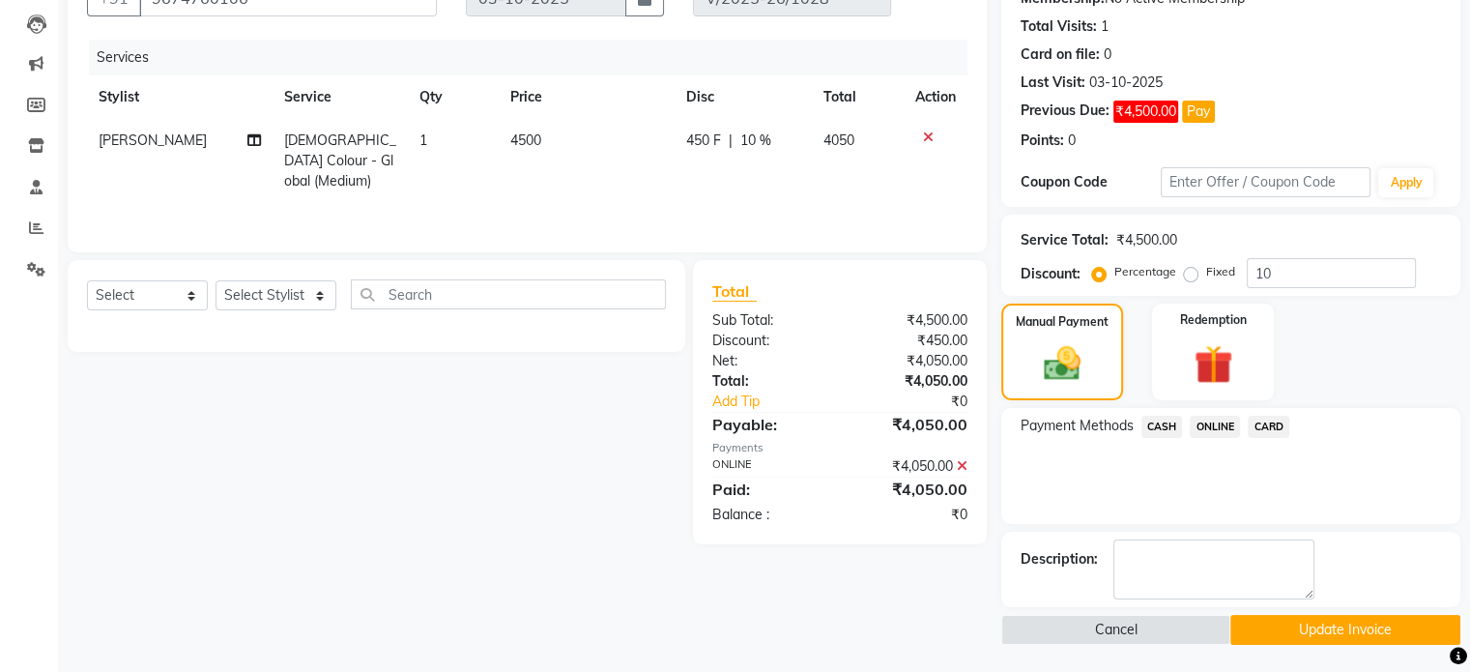
click at [1335, 625] on button "Update Invoice" at bounding box center [1346, 630] width 230 height 30
